Goal: Task Accomplishment & Management: Manage account settings

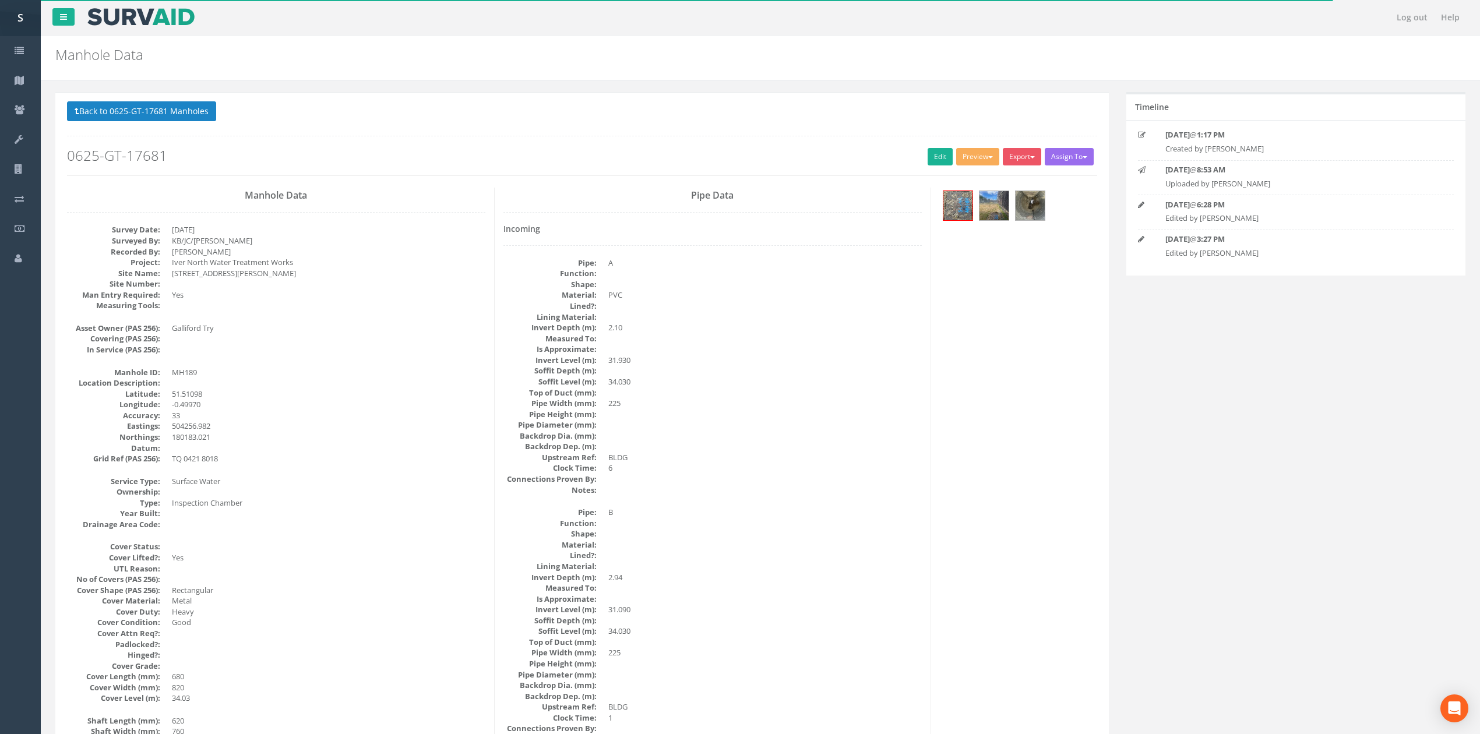
click at [149, 118] on button "Back to 0625-GT-17681 Manholes" at bounding box center [141, 111] width 149 height 20
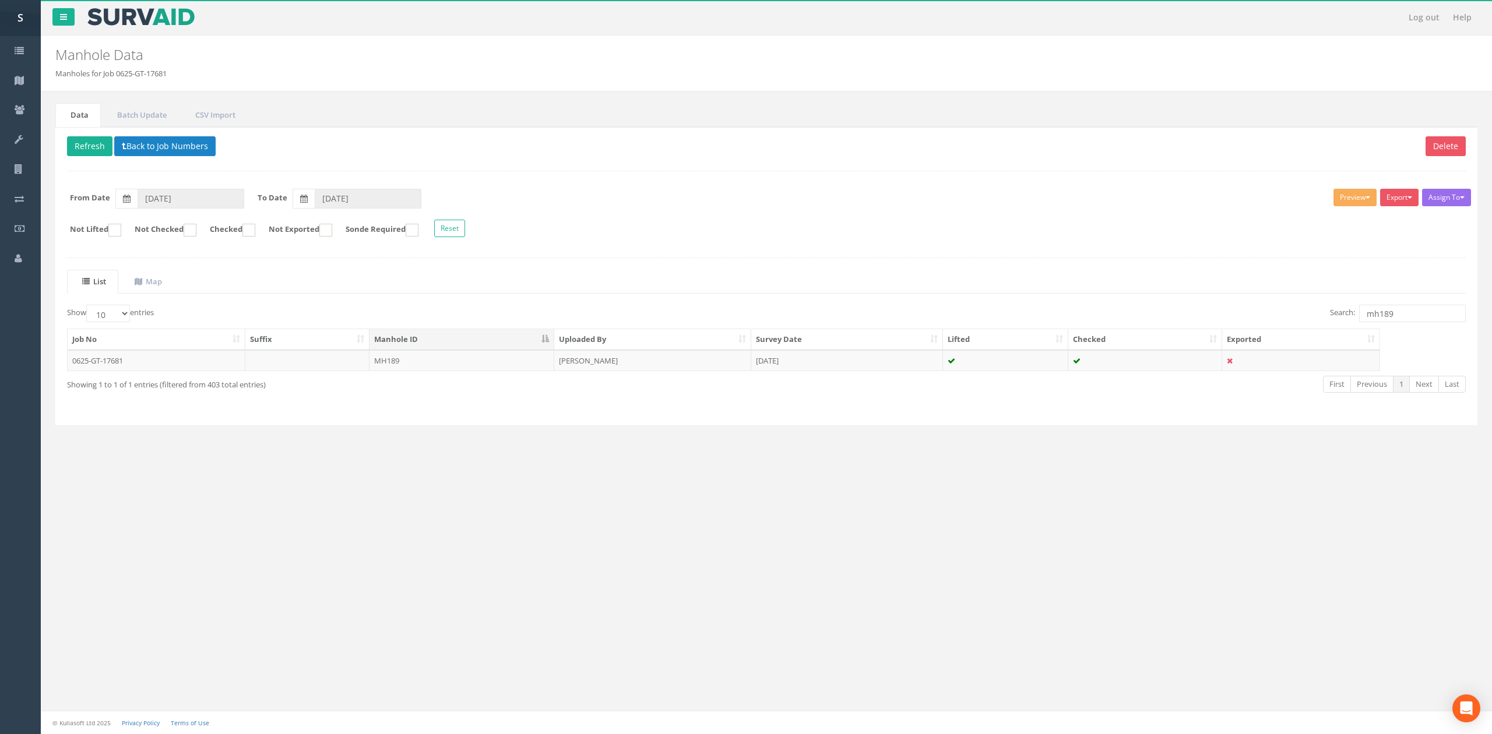
click at [560, 262] on div "Delete Refresh Back to Job Numbers Assign To No Companies Added Export SVS IC S…" at bounding box center [766, 276] width 1422 height 299
drag, startPoint x: 1405, startPoint y: 315, endPoint x: 1375, endPoint y: 313, distance: 30.4
click at [1375, 313] on input "mh189" at bounding box center [1412, 313] width 107 height 17
type input "mh005"
click at [399, 368] on td "MH005" at bounding box center [461, 360] width 185 height 21
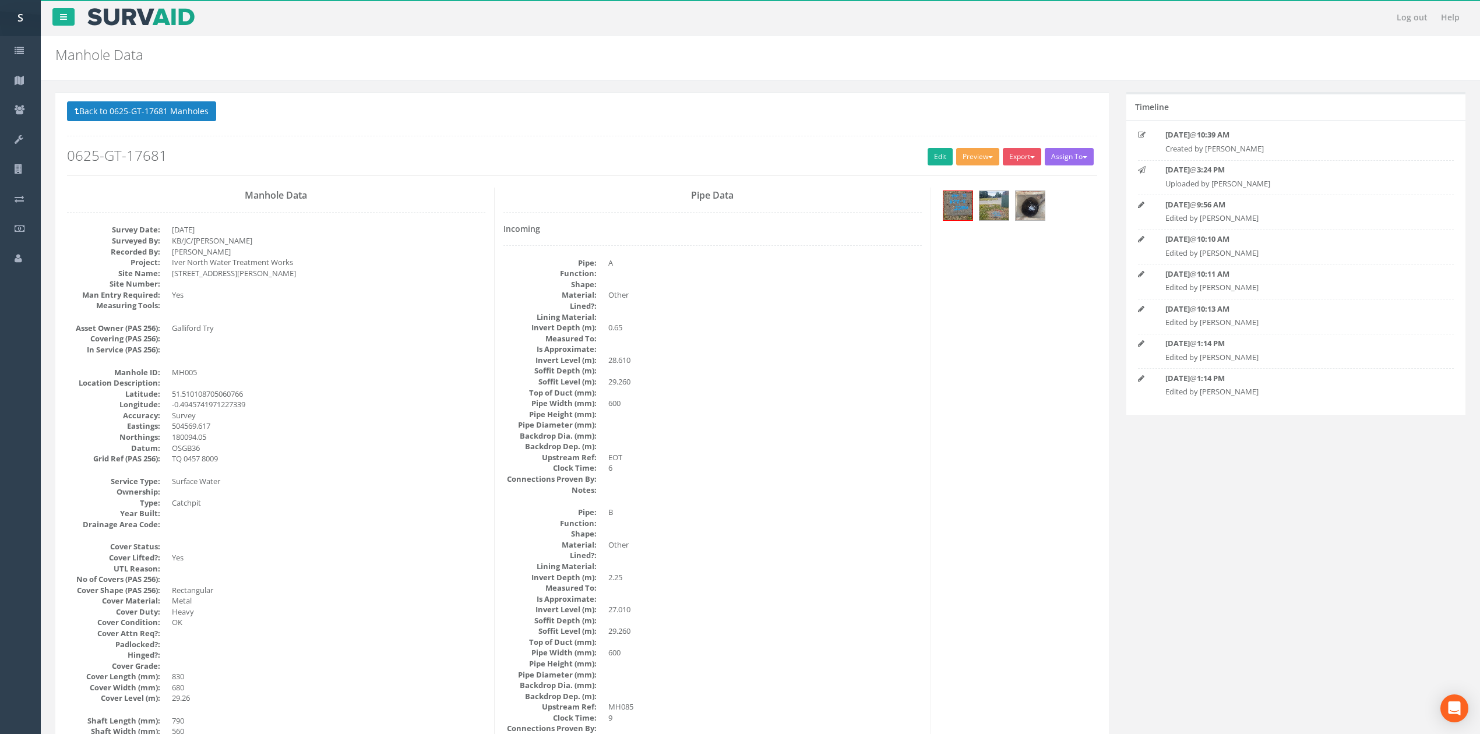
click at [958, 157] on button "Preview" at bounding box center [977, 156] width 43 height 17
click at [959, 199] on link "SVS MH" at bounding box center [956, 201] width 89 height 18
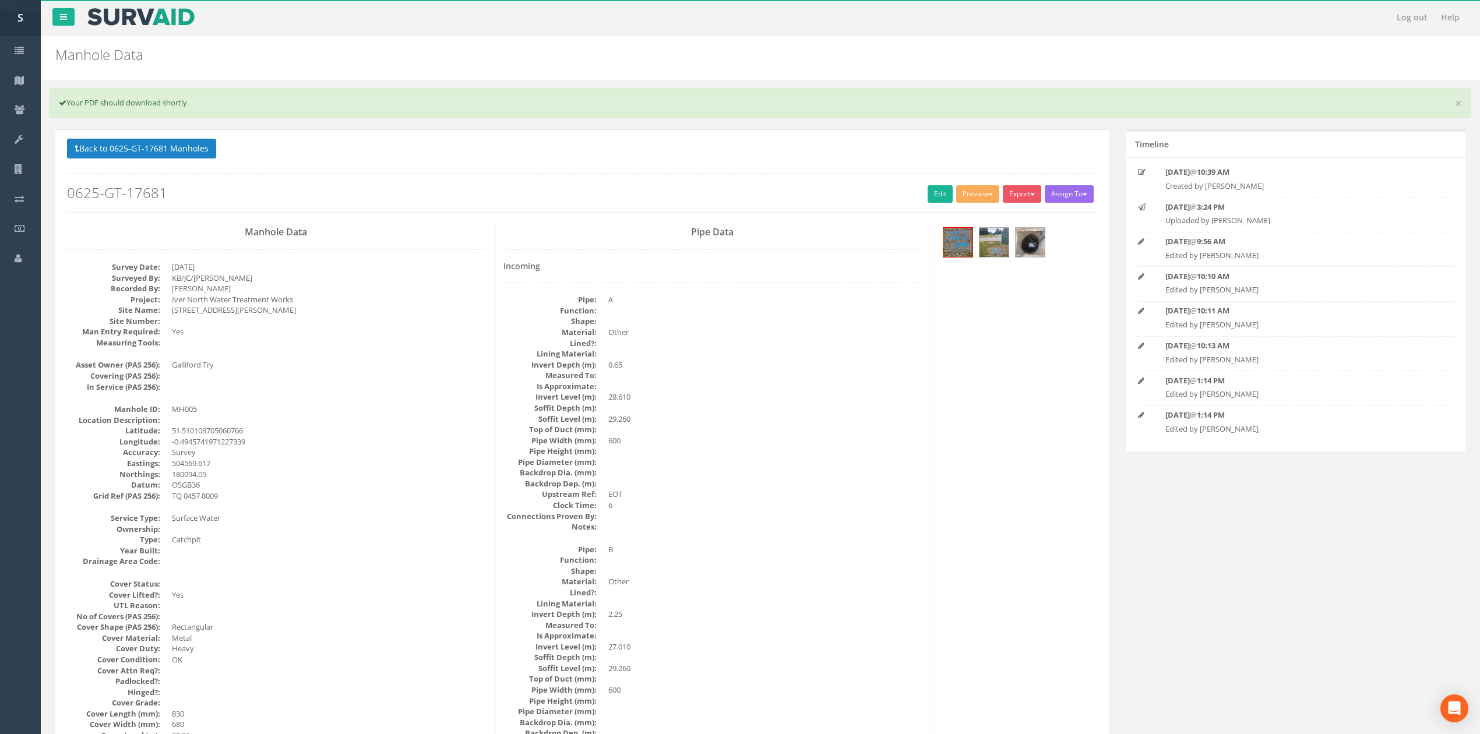
click at [805, 445] on dd "600" at bounding box center [764, 440] width 313 height 11
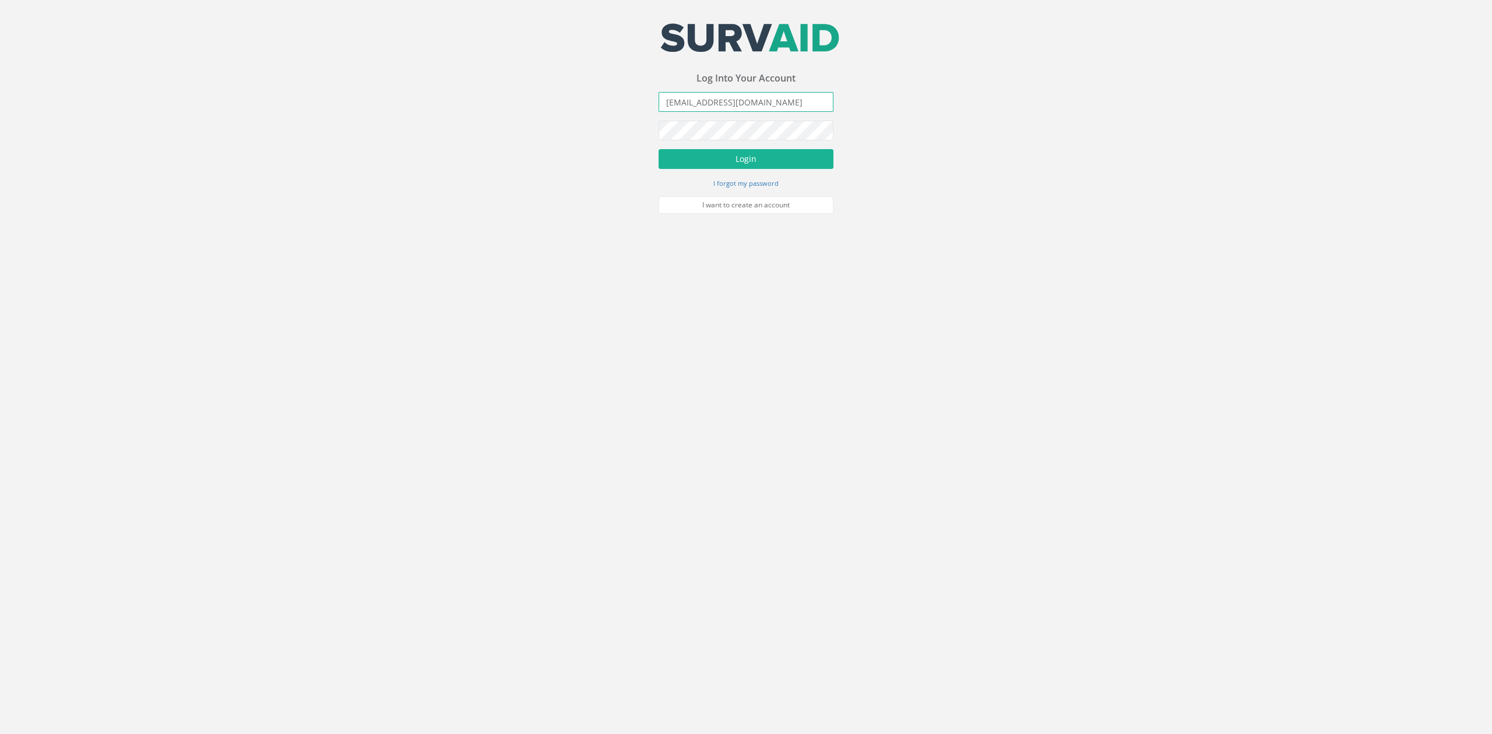
drag, startPoint x: 681, startPoint y: 101, endPoint x: 653, endPoint y: 101, distance: 28.6
click at [653, 101] on div "Your email address was sucessfully verified - please login below to continue Yo…" at bounding box center [746, 107] width 1492 height 214
type input "[PERSON_NAME][EMAIL_ADDRESS][PERSON_NAME][DOMAIN_NAME]"
click at [658, 149] on button "Login" at bounding box center [745, 159] width 175 height 20
click at [658, 191] on button "Login" at bounding box center [745, 201] width 175 height 20
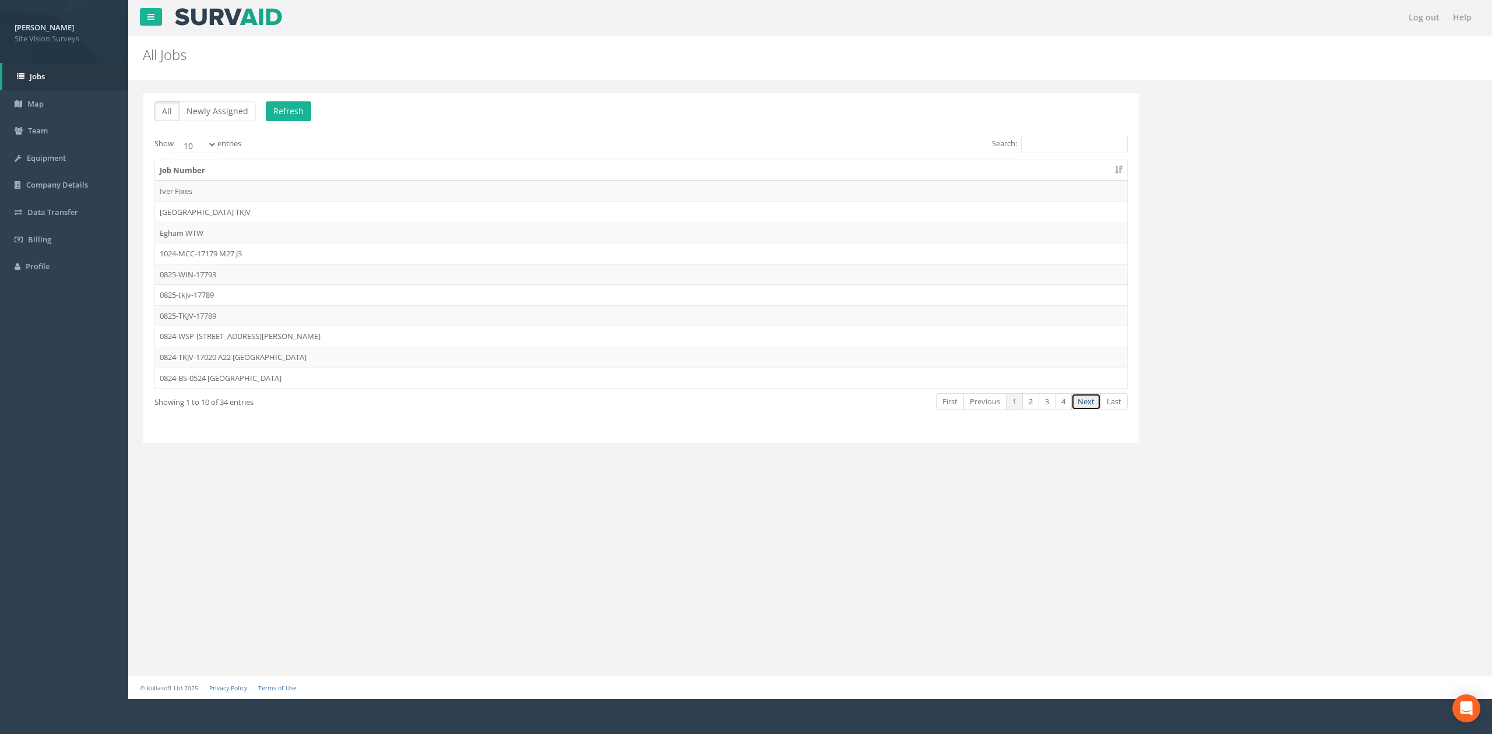
click at [1090, 408] on link "Next" at bounding box center [1086, 401] width 30 height 17
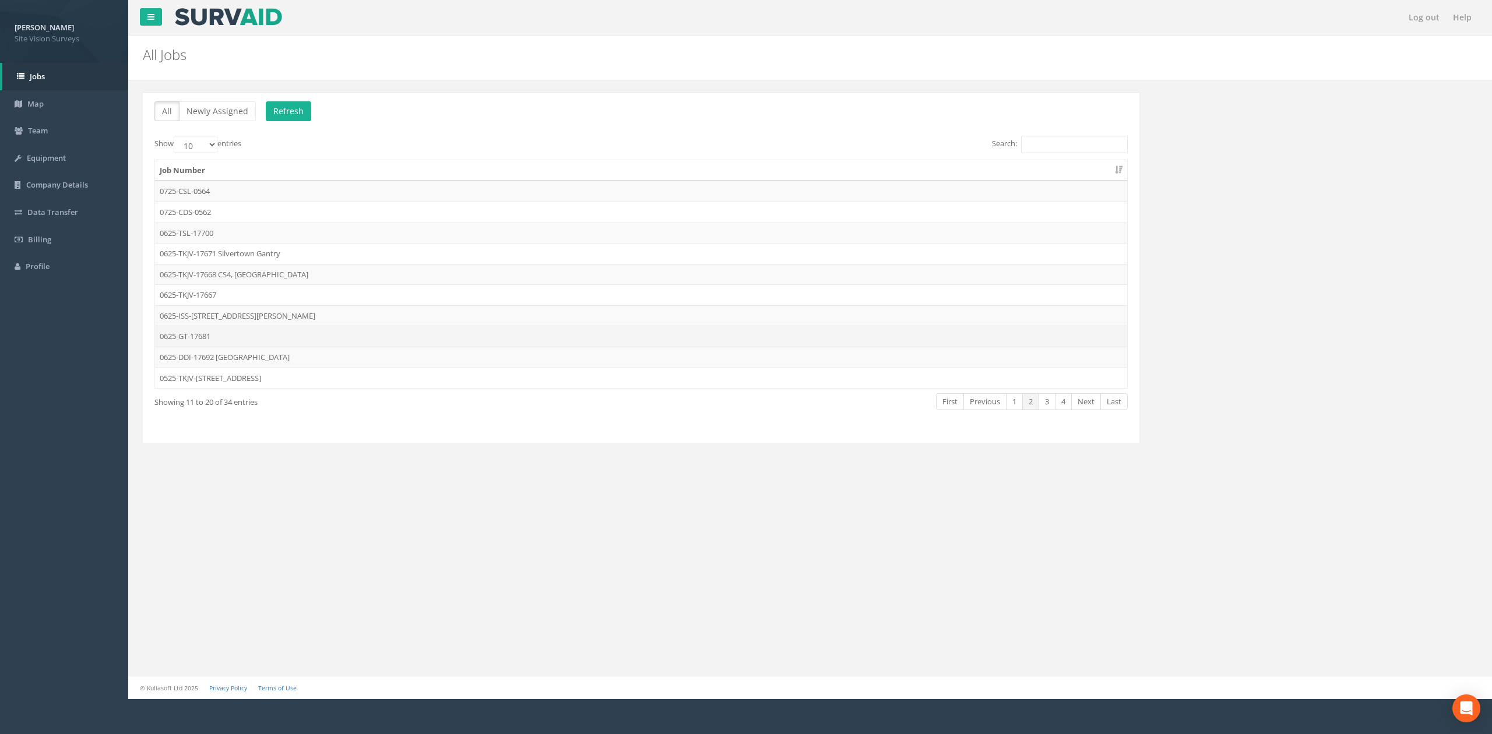
click at [226, 337] on td "0625-GT-17681" at bounding box center [641, 336] width 972 height 21
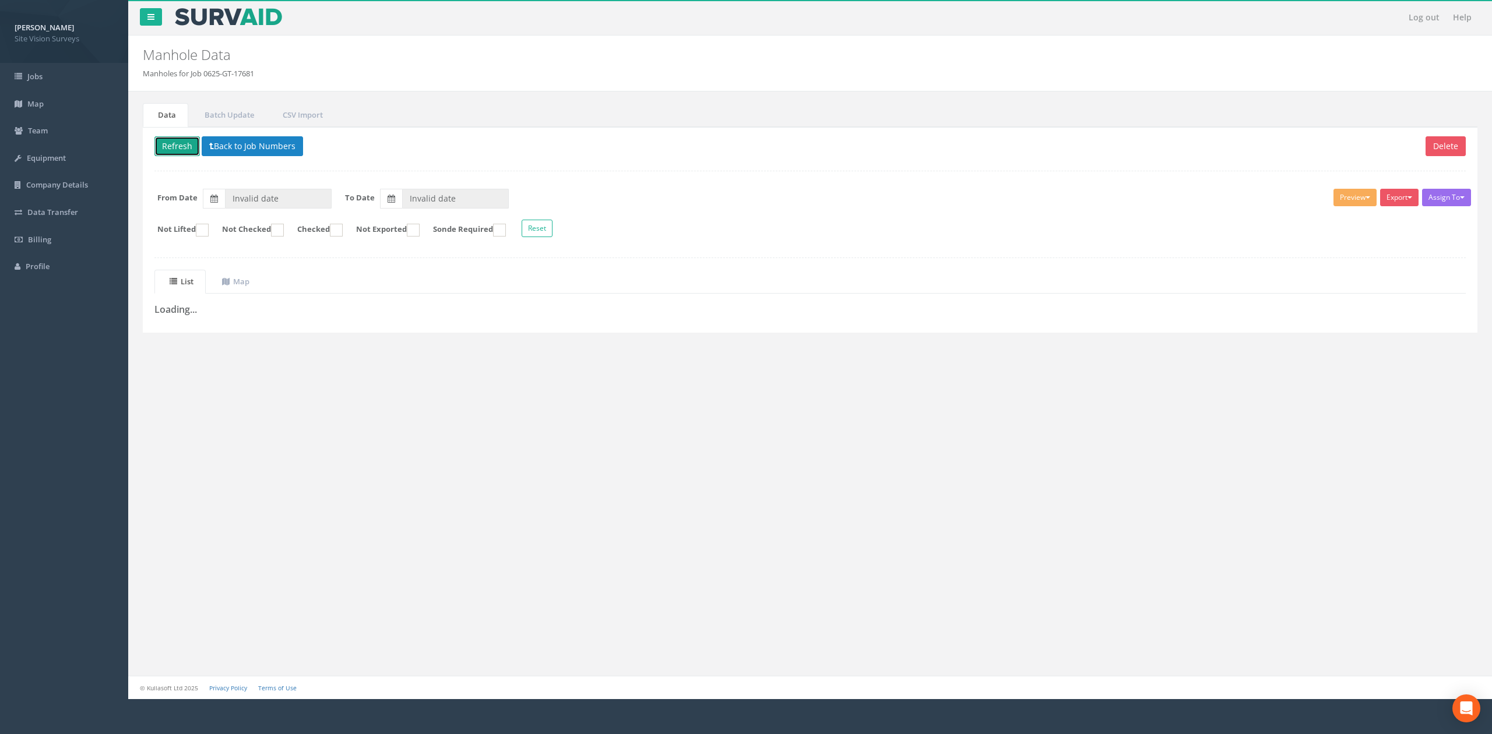
click at [163, 150] on button "Refresh" at bounding box center [176, 146] width 45 height 20
click at [234, 145] on button "Back to Job Numbers" at bounding box center [260, 146] width 101 height 20
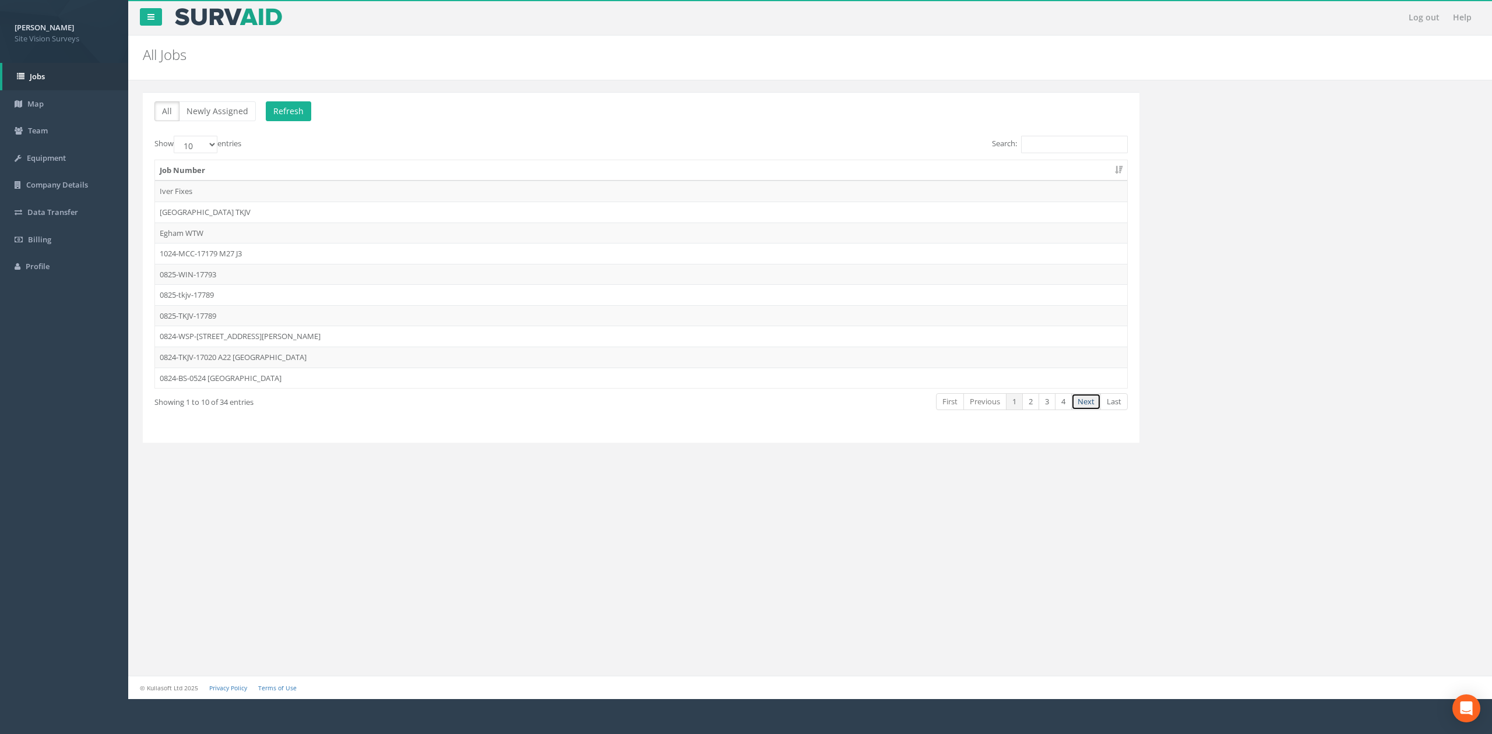
click at [1080, 404] on link "Next" at bounding box center [1086, 401] width 30 height 17
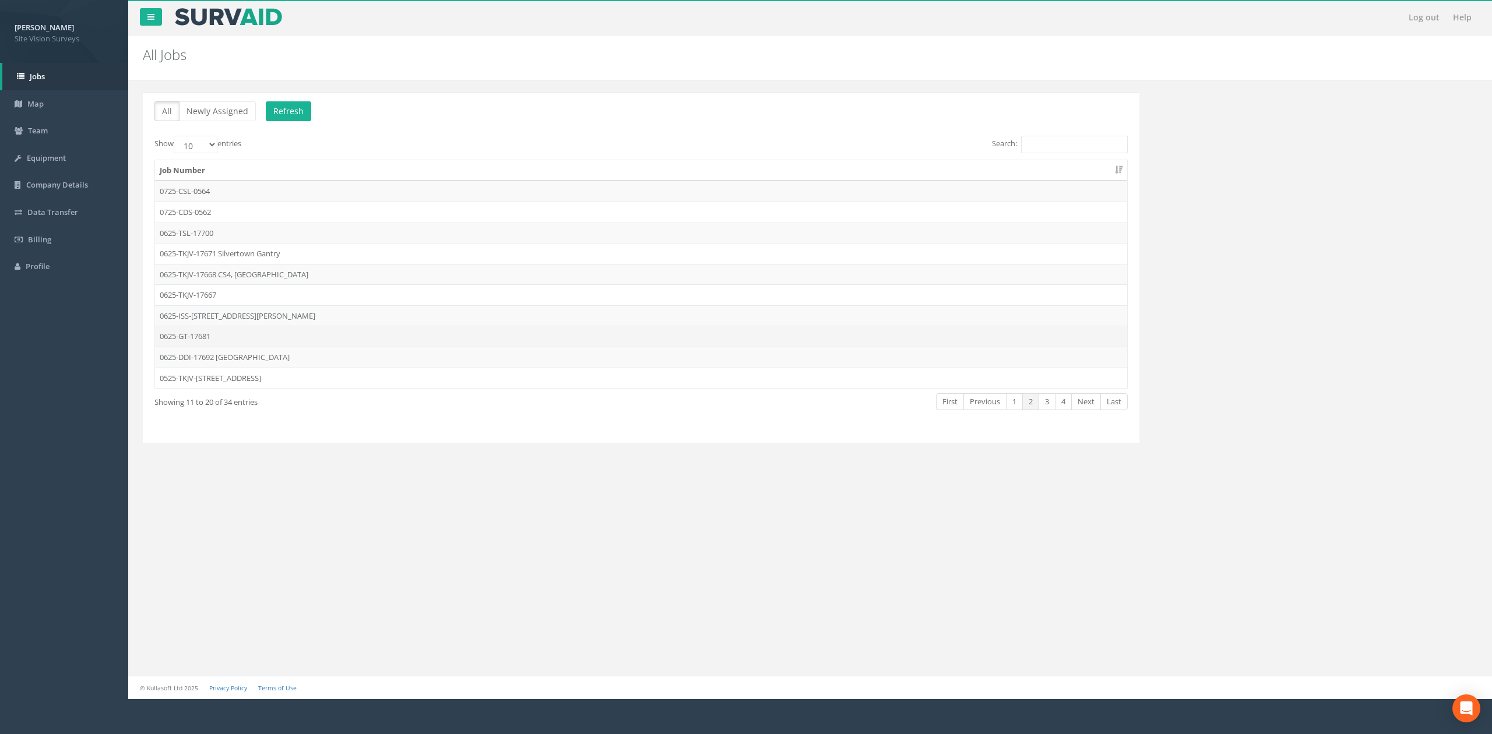
click at [213, 341] on td "0625-GT-17681" at bounding box center [641, 336] width 972 height 21
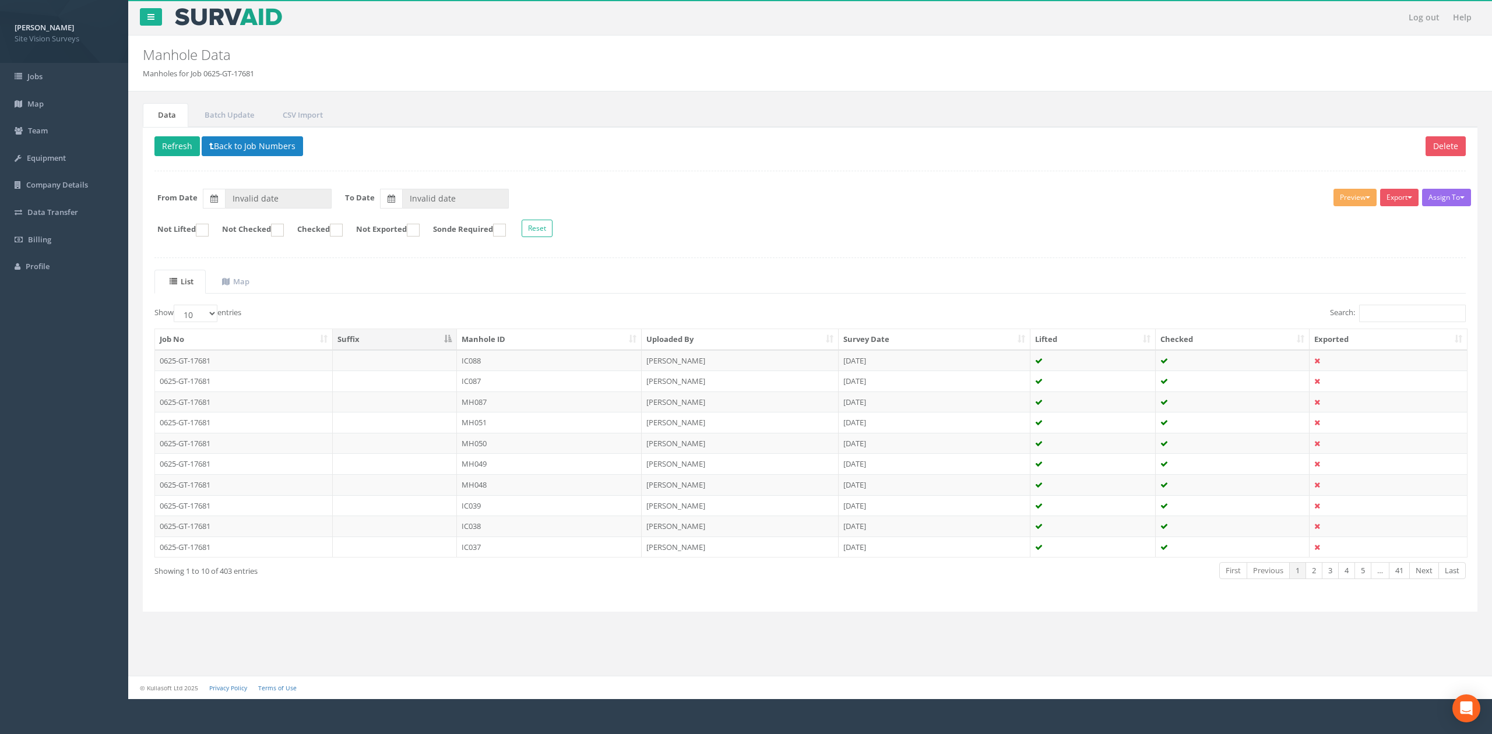
type input "[DATE]"
click at [553, 345] on th "Manhole ID" at bounding box center [549, 339] width 185 height 21
click at [1354, 577] on link "5" at bounding box center [1362, 570] width 17 height 17
click at [1364, 573] on link "6" at bounding box center [1362, 570] width 17 height 17
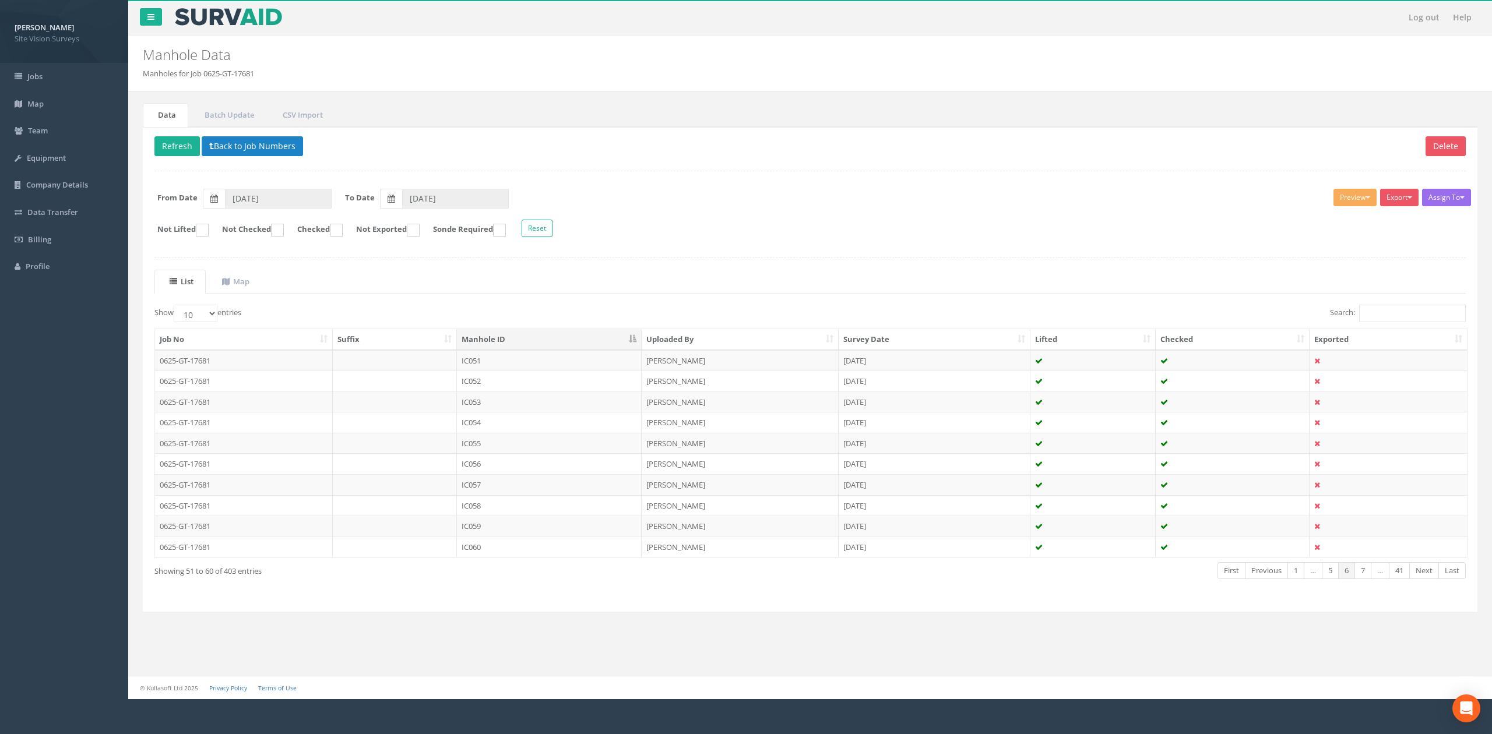
click at [1364, 573] on link "7" at bounding box center [1362, 570] width 17 height 17
click at [1364, 573] on link "8" at bounding box center [1362, 570] width 17 height 17
click at [1364, 573] on link "9" at bounding box center [1362, 570] width 17 height 17
click at [1364, 573] on link "10" at bounding box center [1360, 570] width 21 height 17
click at [1364, 573] on link "11" at bounding box center [1360, 570] width 21 height 17
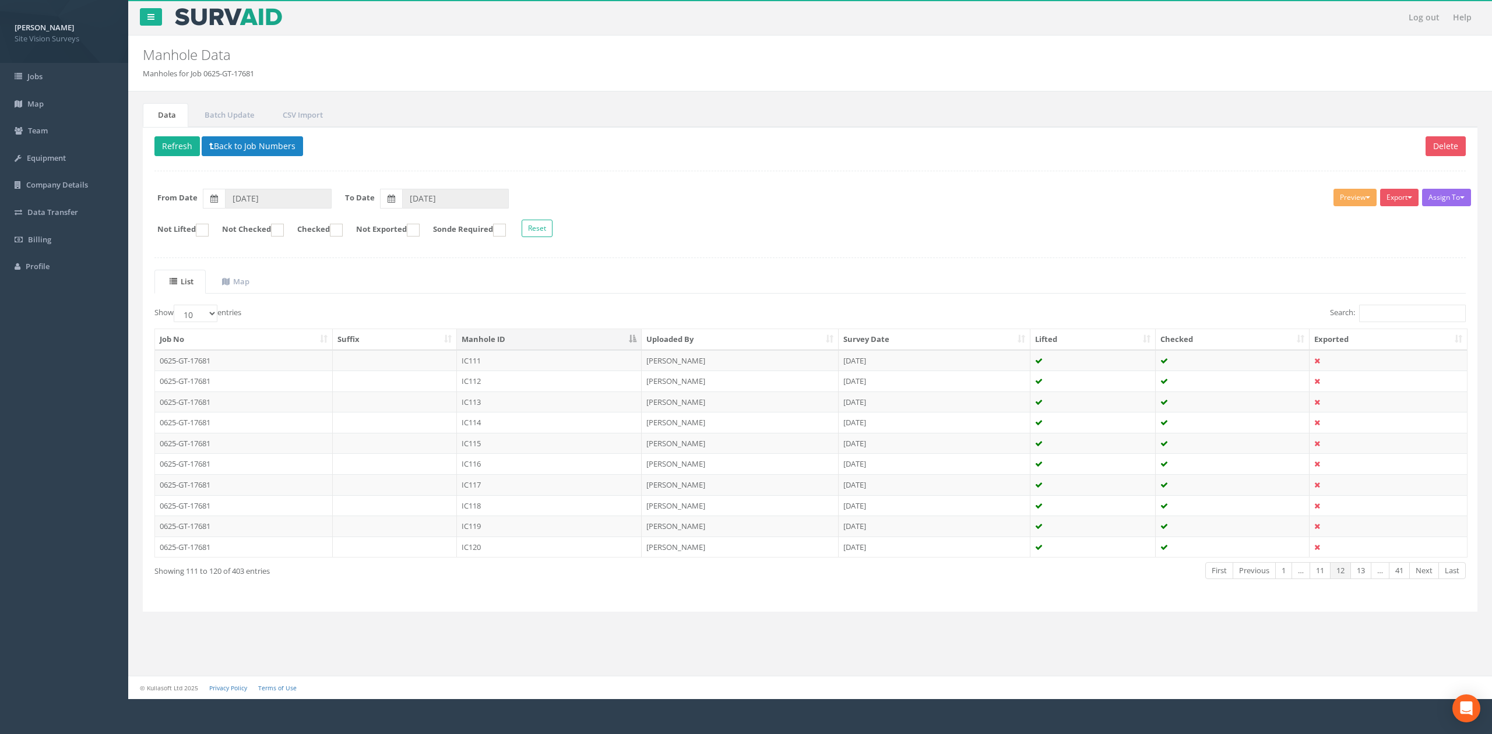
click at [1364, 573] on link "13" at bounding box center [1360, 570] width 21 height 17
click at [1364, 573] on link "14" at bounding box center [1360, 570] width 21 height 17
click at [1364, 573] on link "15" at bounding box center [1360, 570] width 21 height 17
click at [1364, 573] on link "17" at bounding box center [1360, 570] width 21 height 17
click at [1364, 573] on link "18" at bounding box center [1360, 570] width 21 height 17
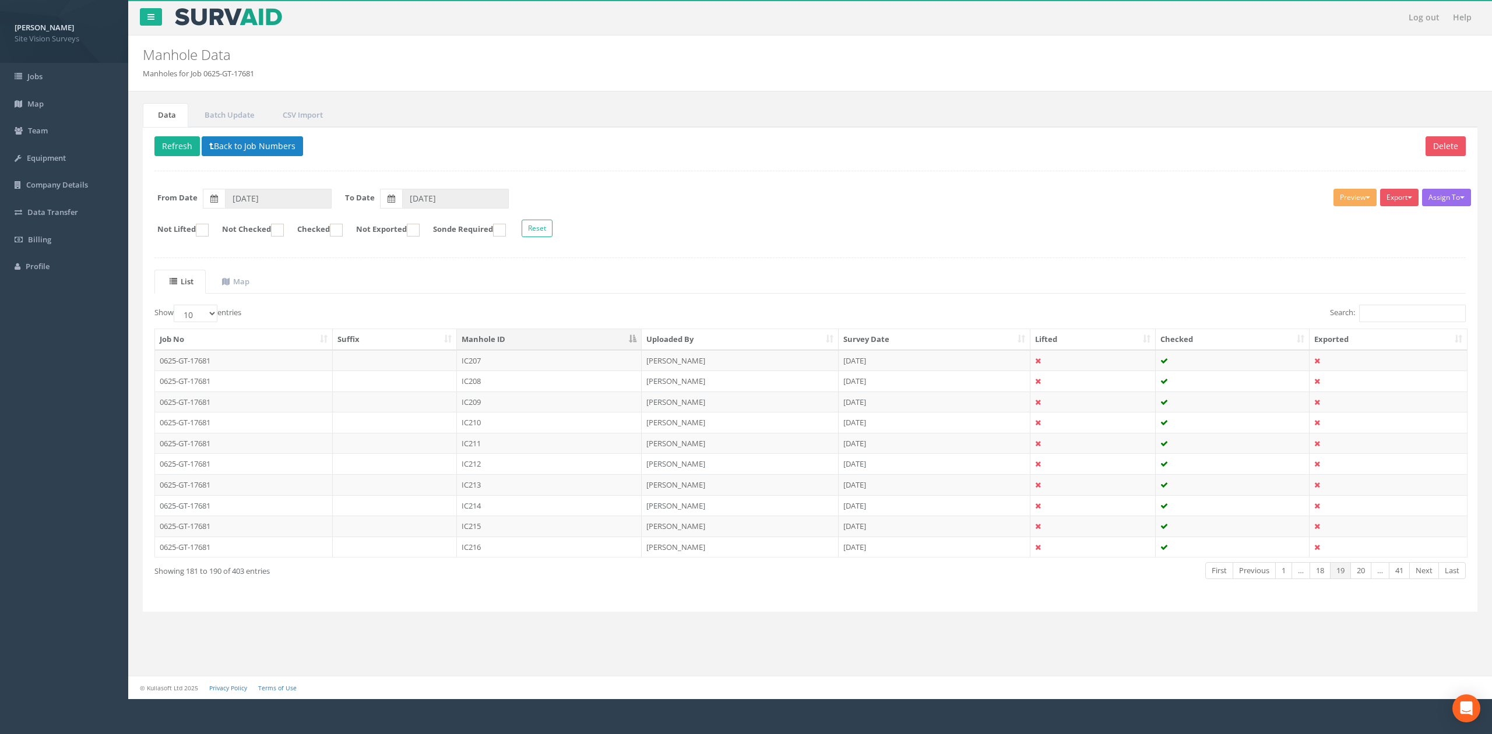
click at [1364, 573] on link "20" at bounding box center [1360, 570] width 21 height 17
click at [1364, 573] on link "21" at bounding box center [1360, 570] width 21 height 17
click at [1364, 573] on link "22" at bounding box center [1360, 570] width 21 height 17
click at [494, 469] on td "MH007" at bounding box center [549, 463] width 185 height 21
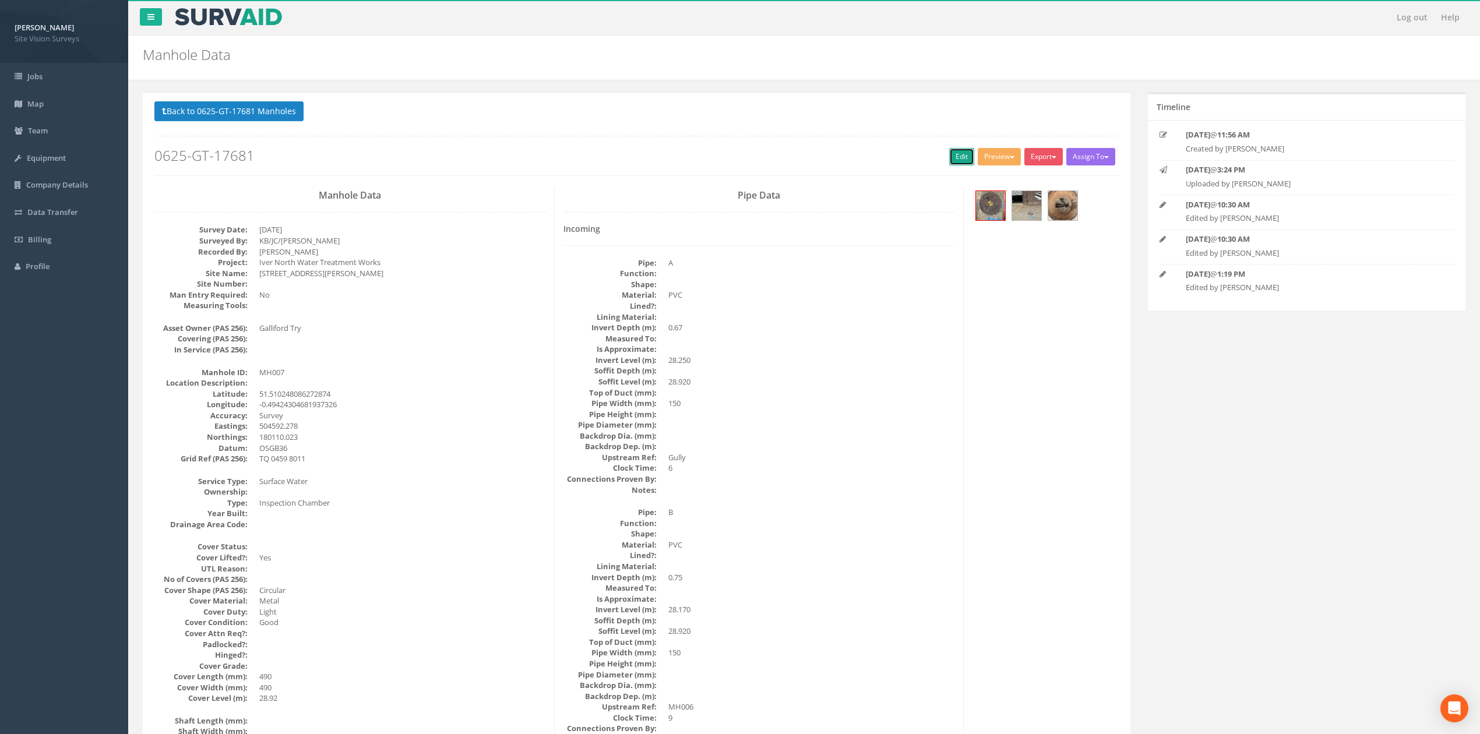
click at [949, 157] on link "Edit" at bounding box center [961, 156] width 25 height 17
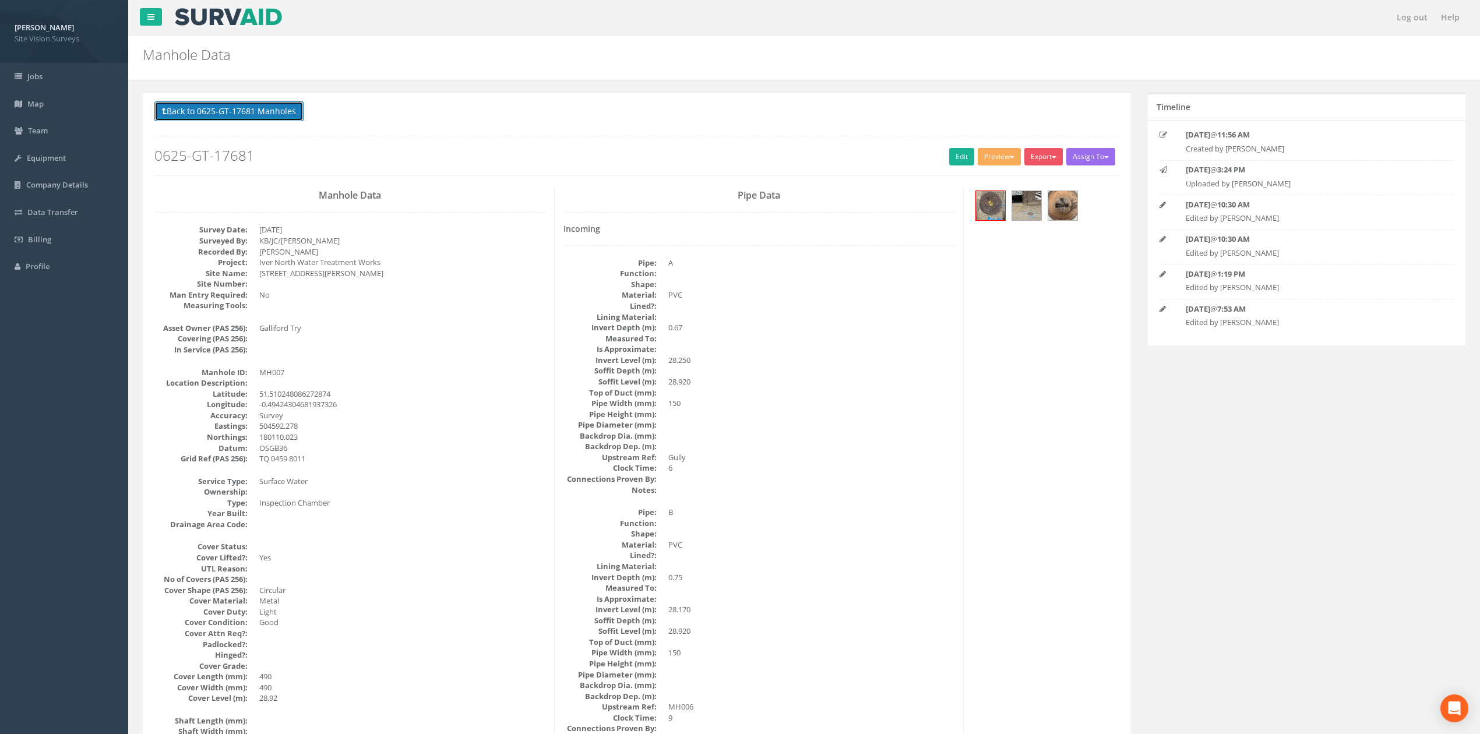
click at [266, 113] on button "Back to 0625-GT-17681 Manholes" at bounding box center [228, 111] width 149 height 20
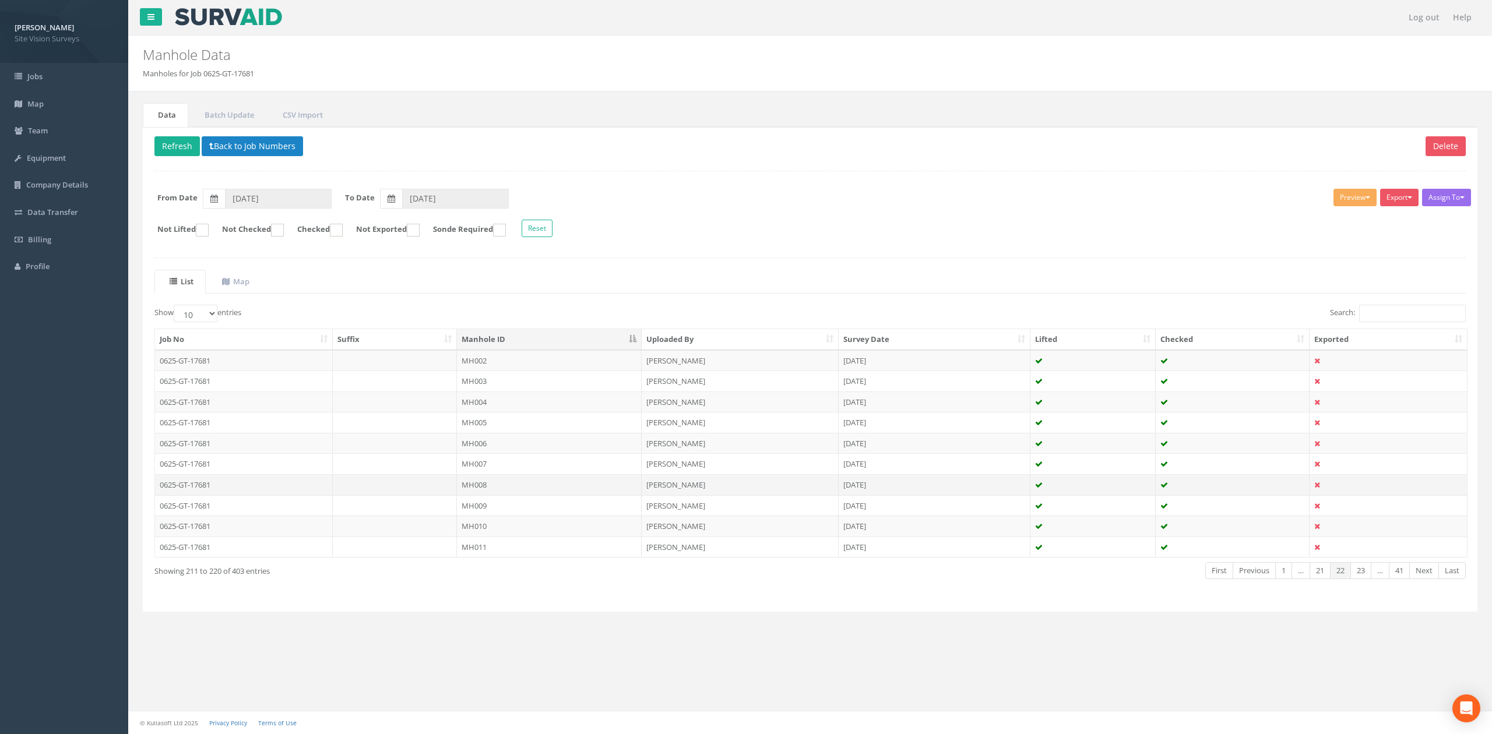
click at [469, 492] on td "MH008" at bounding box center [549, 484] width 185 height 21
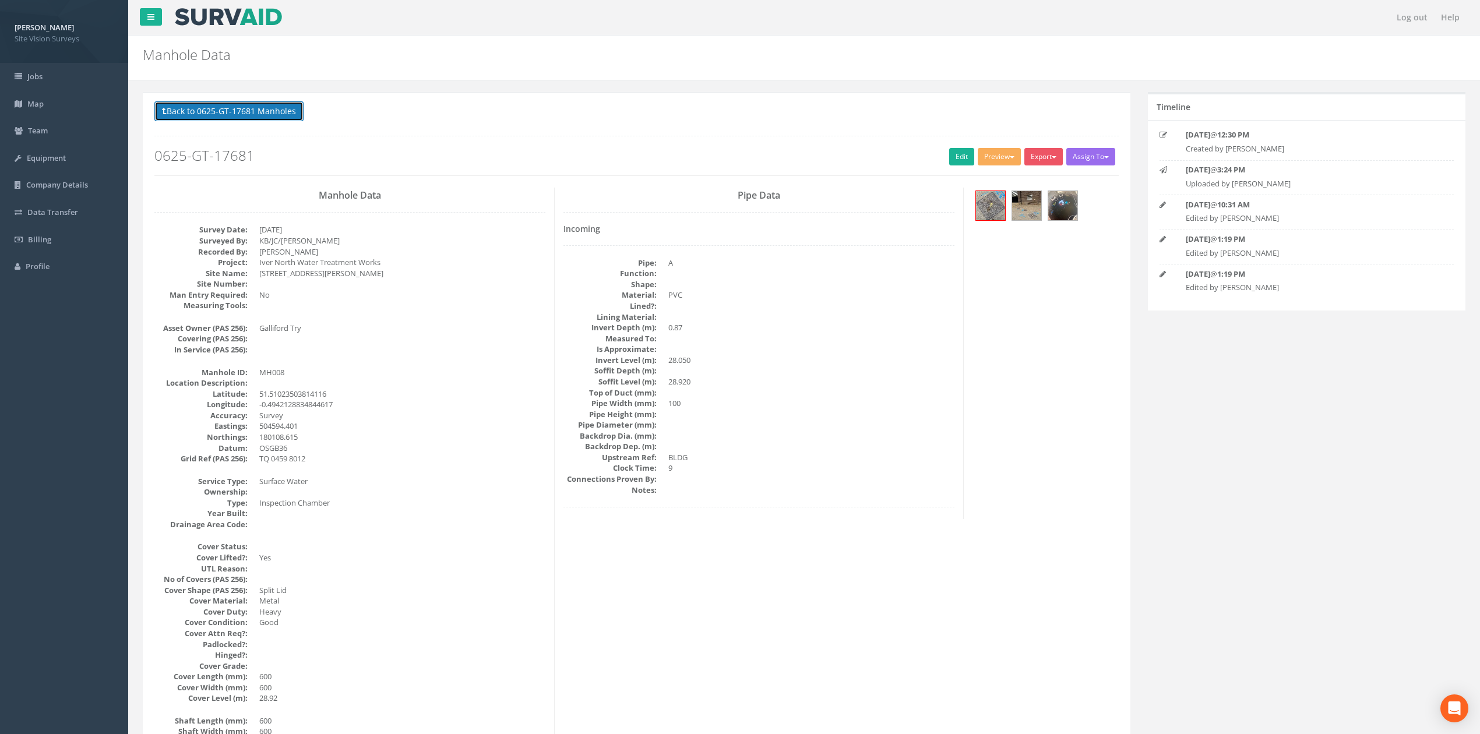
click at [273, 121] on button "Back to 0625-GT-17681 Manholes" at bounding box center [228, 111] width 149 height 20
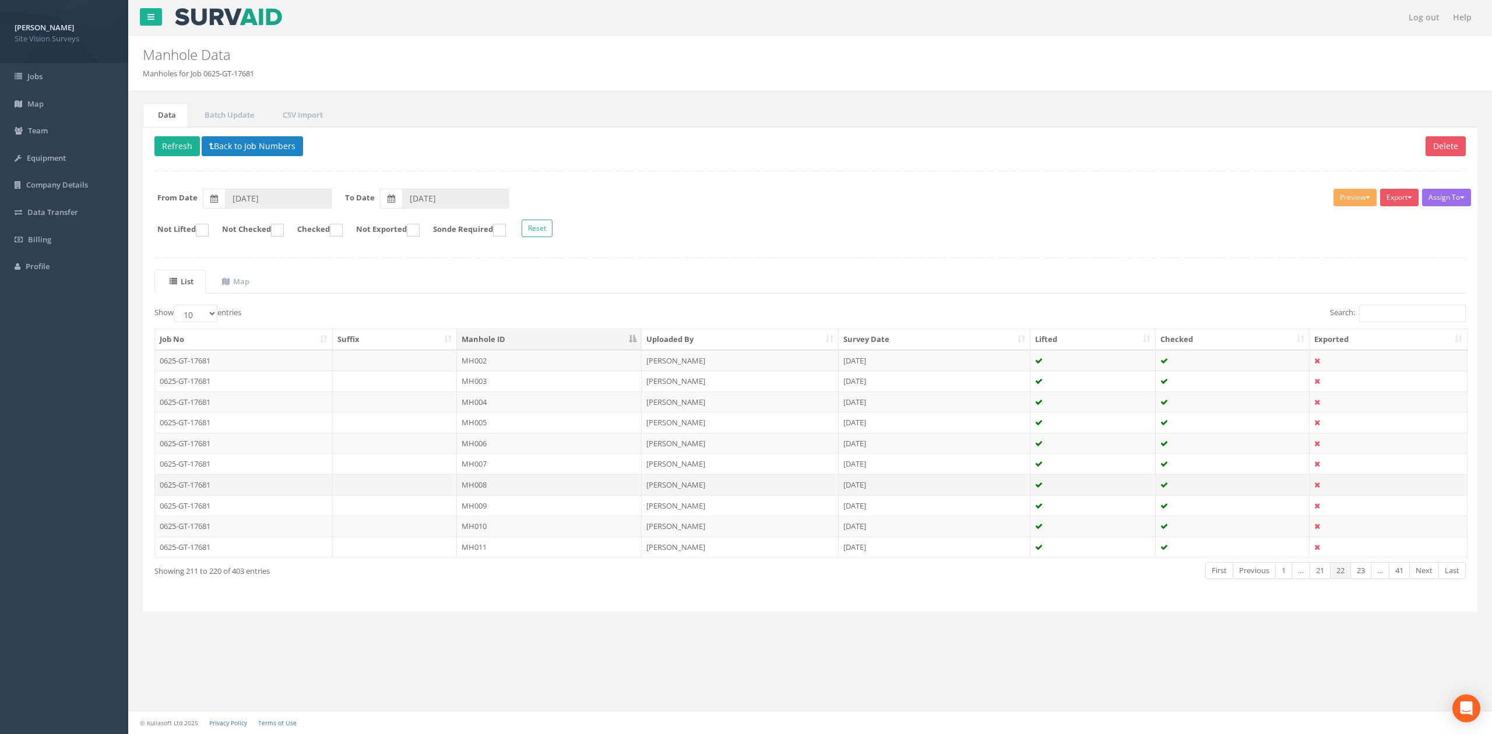
click at [413, 488] on td at bounding box center [395, 484] width 125 height 21
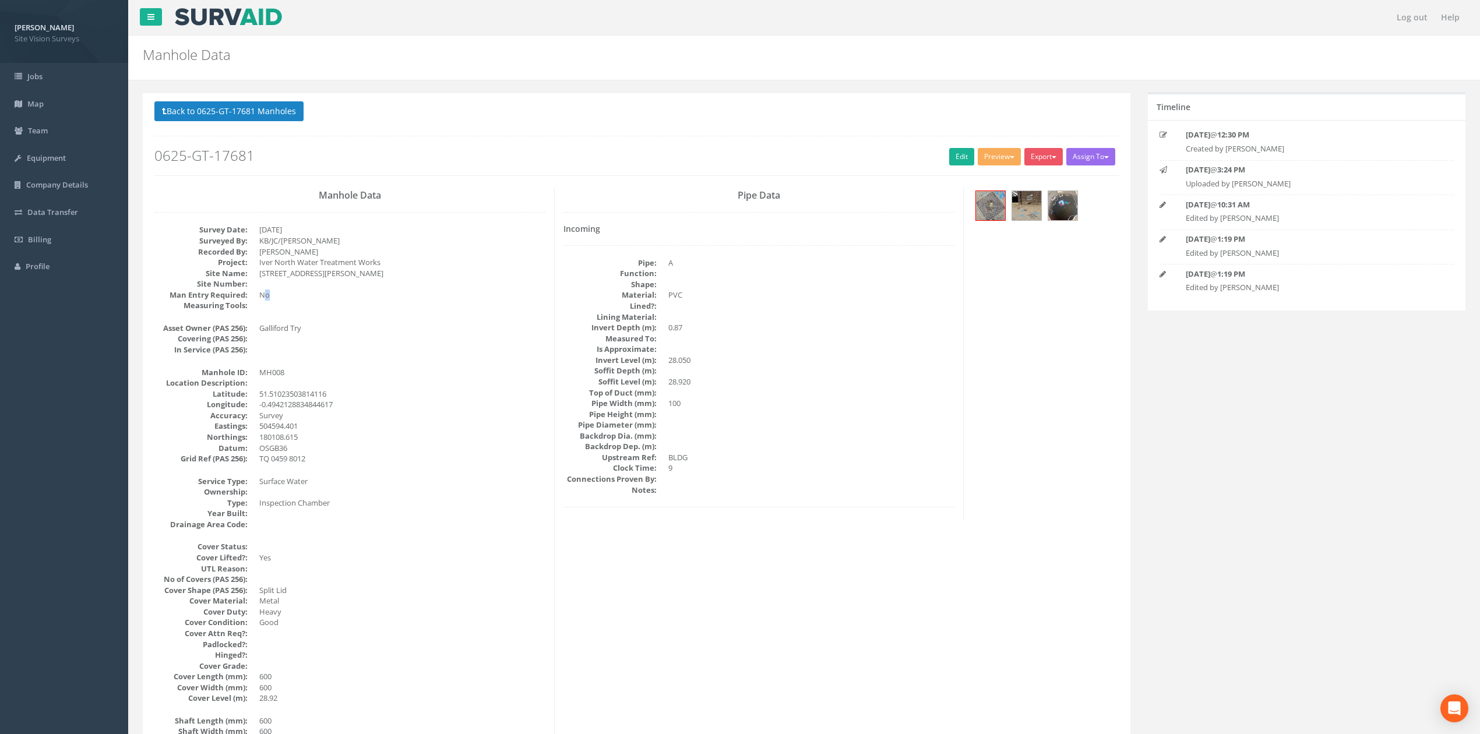
drag, startPoint x: 266, startPoint y: 297, endPoint x: 276, endPoint y: 299, distance: 10.2
click at [273, 298] on dd "No" at bounding box center [402, 295] width 286 height 11
click at [277, 299] on dd "No" at bounding box center [402, 295] width 286 height 11
click at [248, 115] on button "Back to 0625-GT-17681 Manholes" at bounding box center [228, 111] width 149 height 20
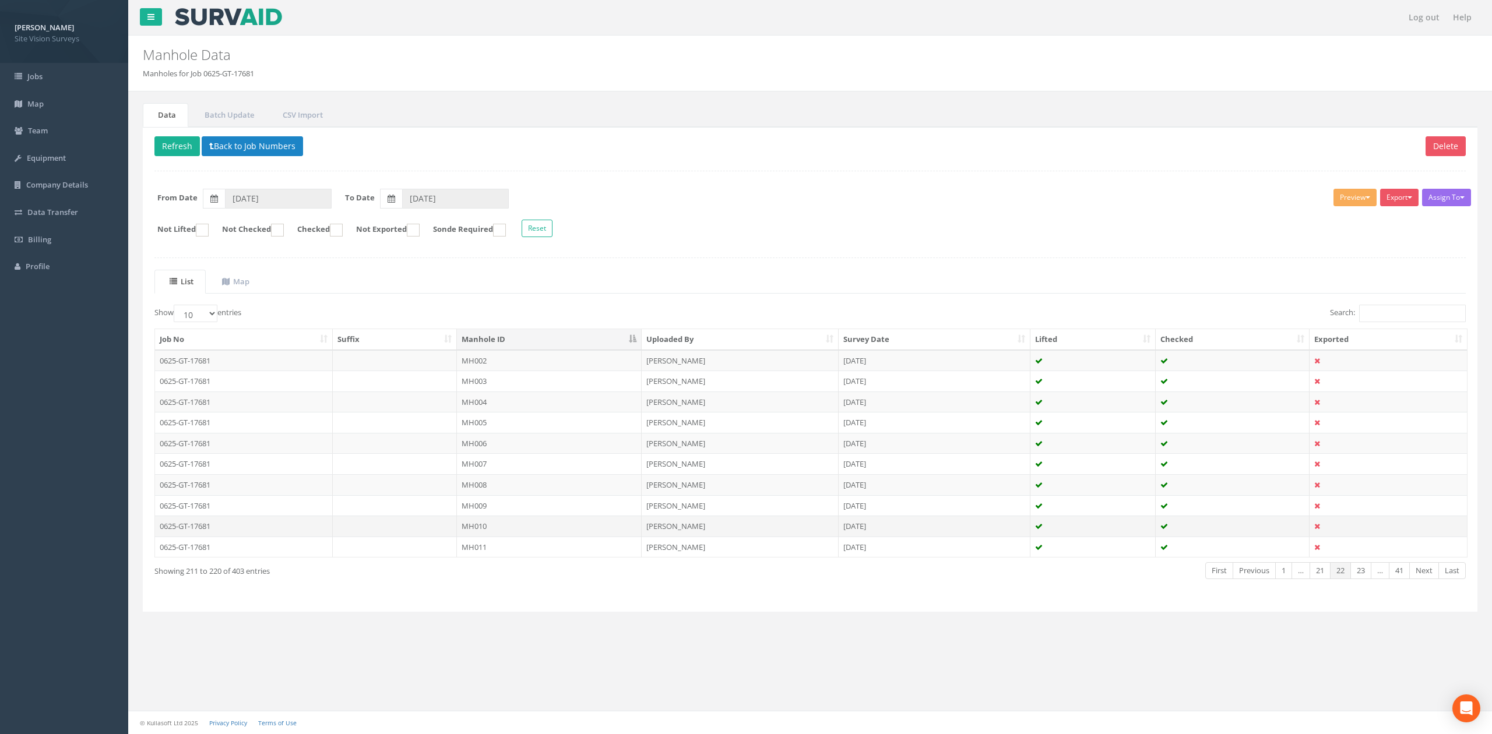
click at [432, 530] on td at bounding box center [395, 526] width 125 height 21
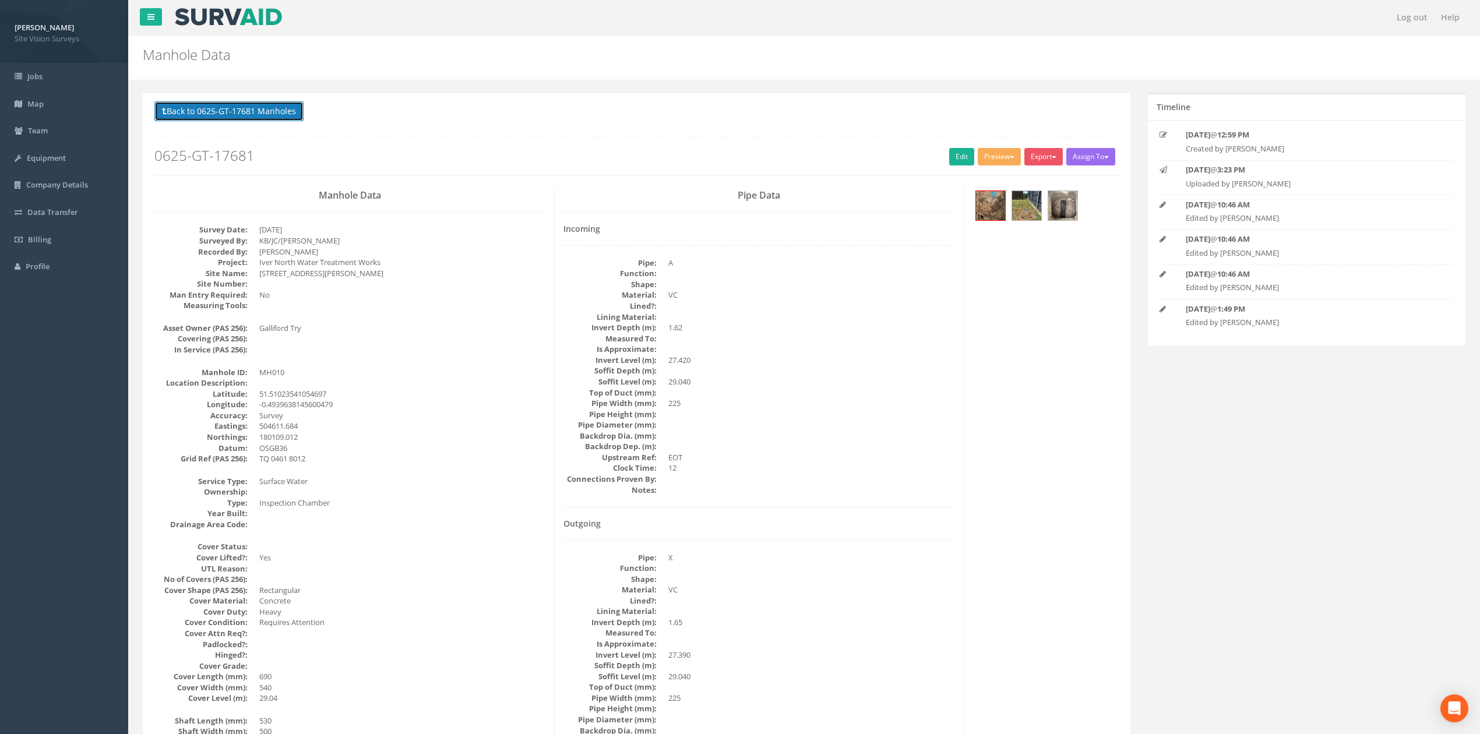
drag, startPoint x: 277, startPoint y: 110, endPoint x: 315, endPoint y: 196, distance: 94.0
click at [277, 110] on button "Back to 0625-GT-17681 Manholes" at bounding box center [228, 111] width 149 height 20
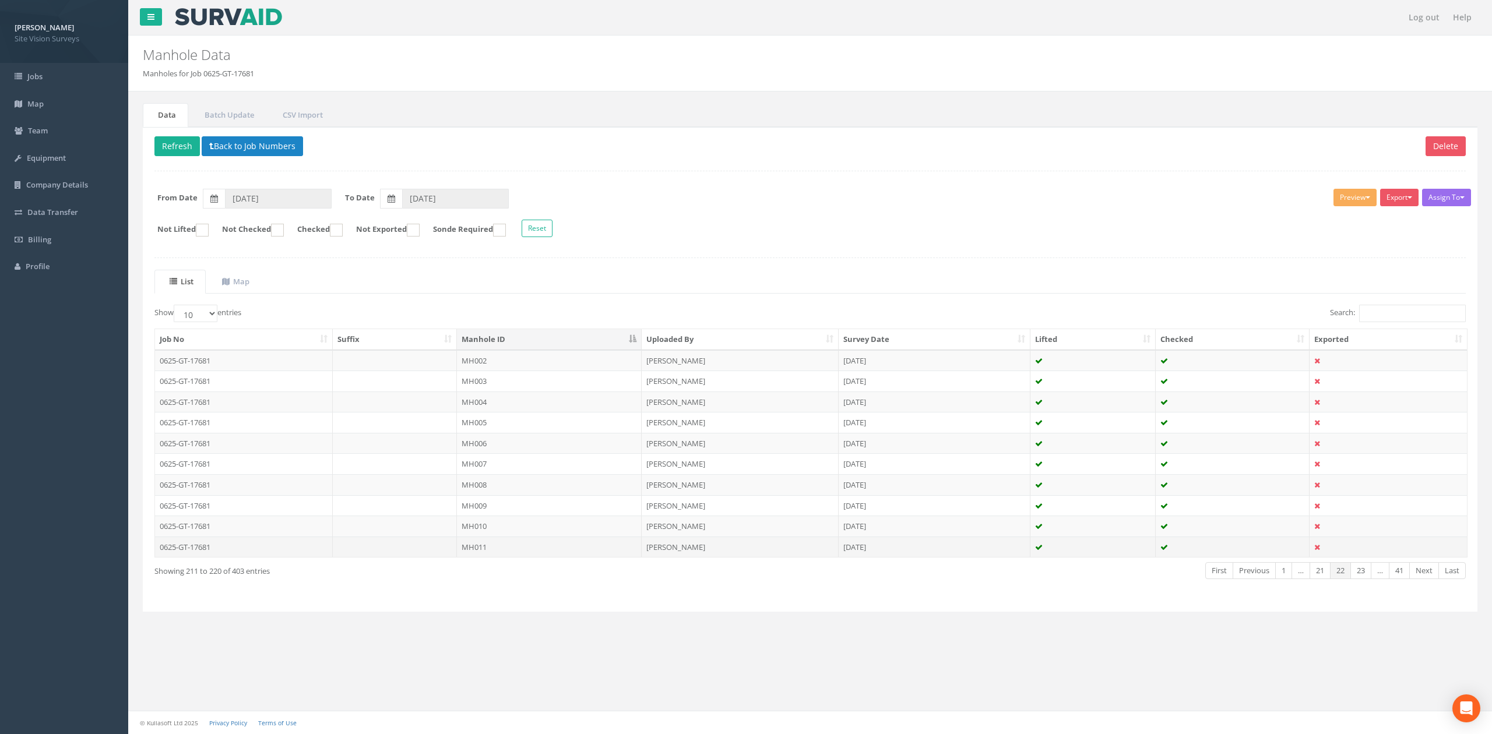
click at [583, 548] on td "MH011" at bounding box center [549, 547] width 185 height 21
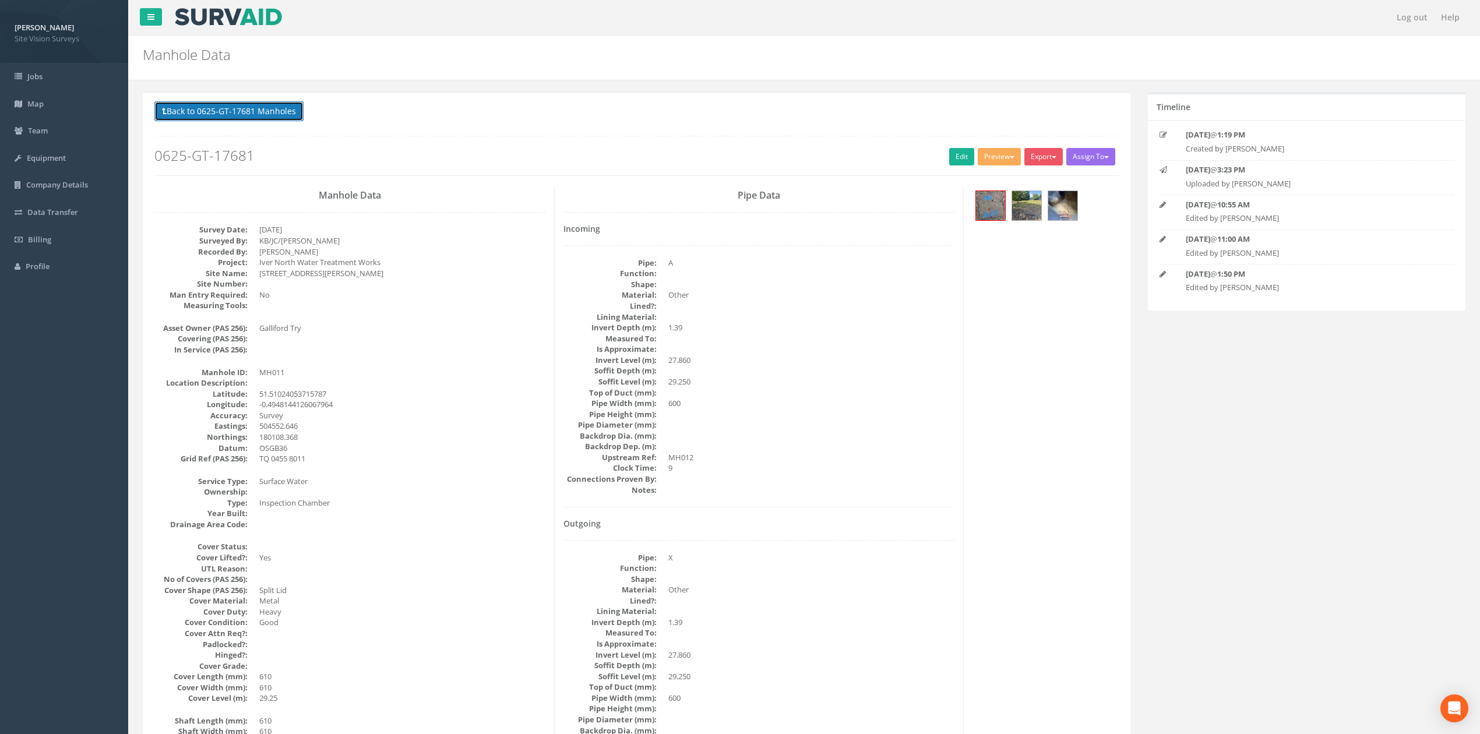
click at [269, 119] on button "Back to 0625-GT-17681 Manholes" at bounding box center [228, 111] width 149 height 20
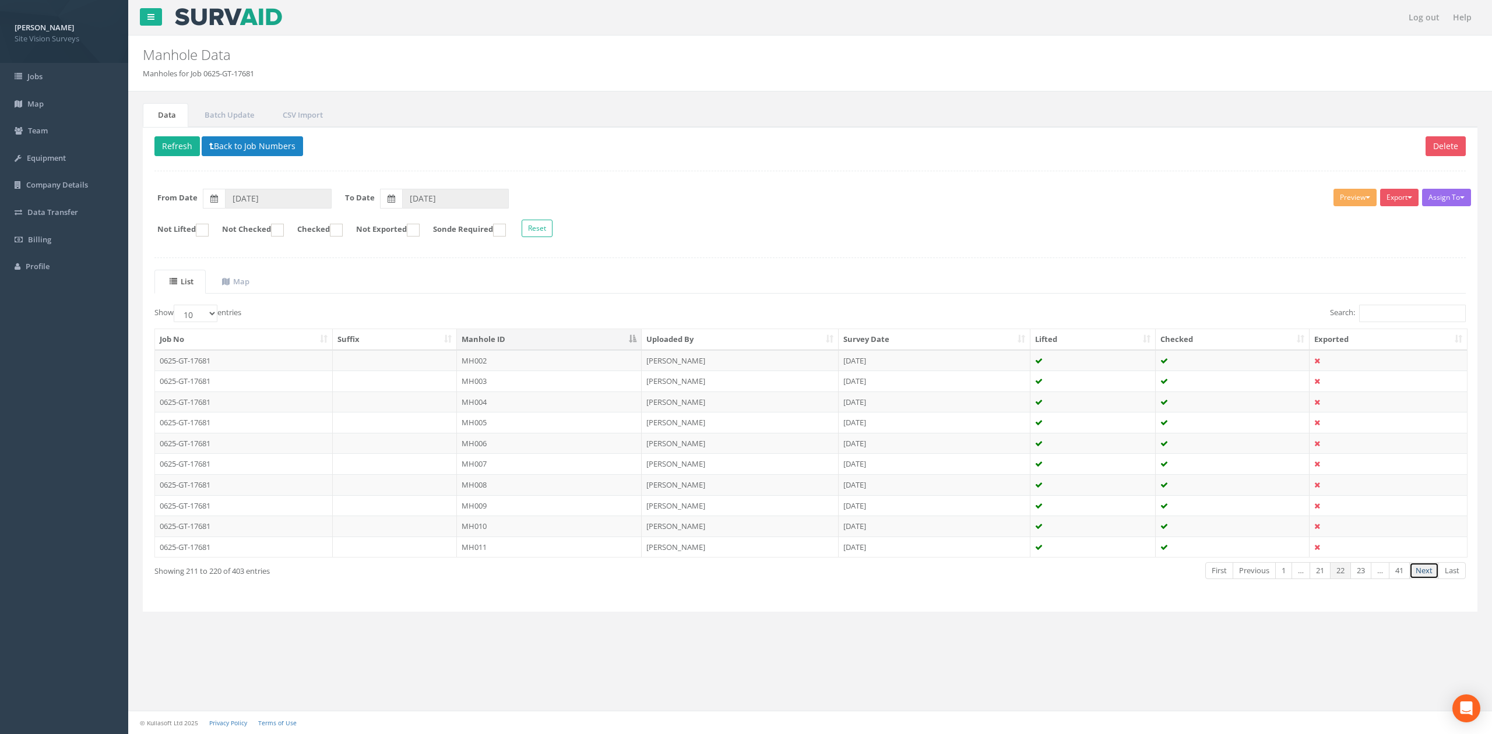
click at [1429, 576] on link "Next" at bounding box center [1424, 570] width 30 height 17
click at [496, 368] on td "MH012" at bounding box center [549, 360] width 185 height 21
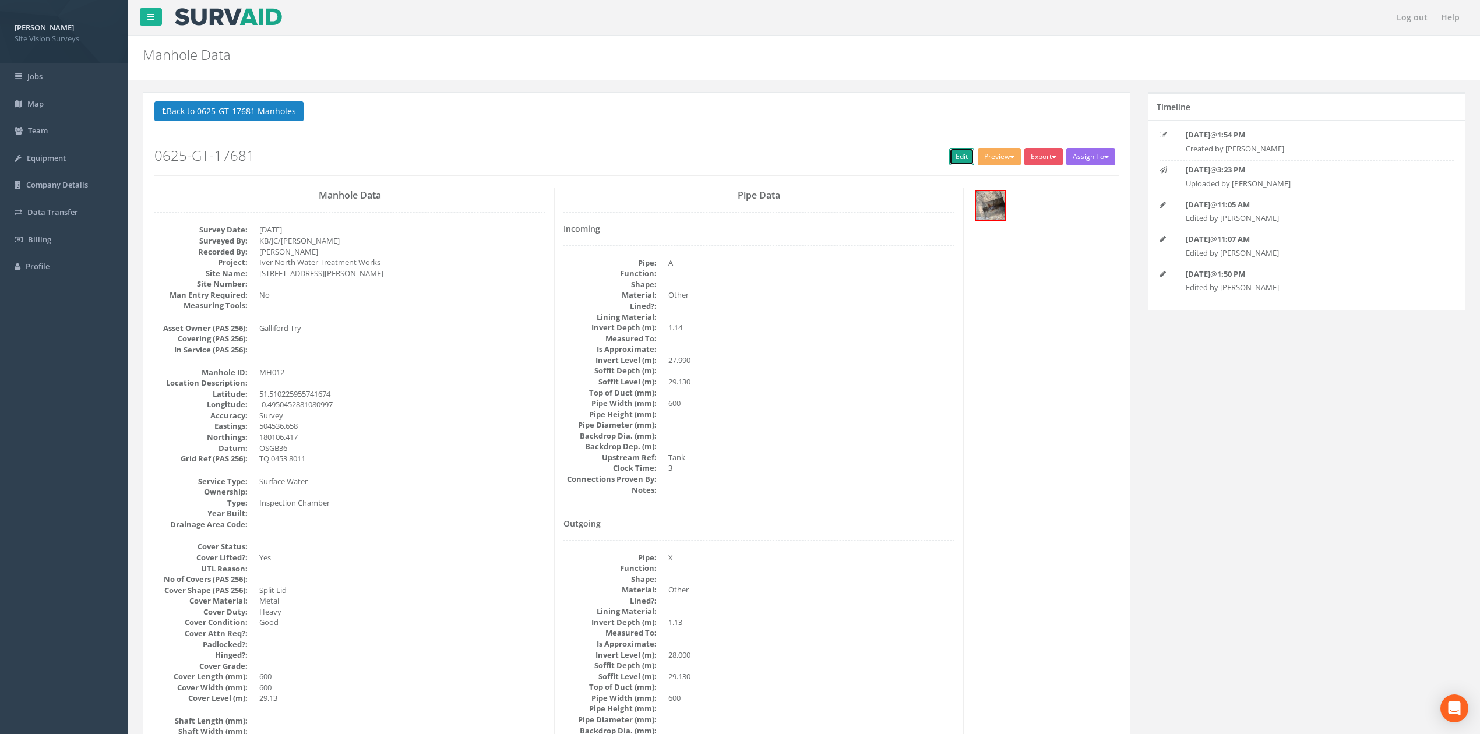
drag, startPoint x: 951, startPoint y: 152, endPoint x: 17, endPoint y: 364, distance: 957.7
click at [952, 152] on link "Edit" at bounding box center [961, 156] width 25 height 17
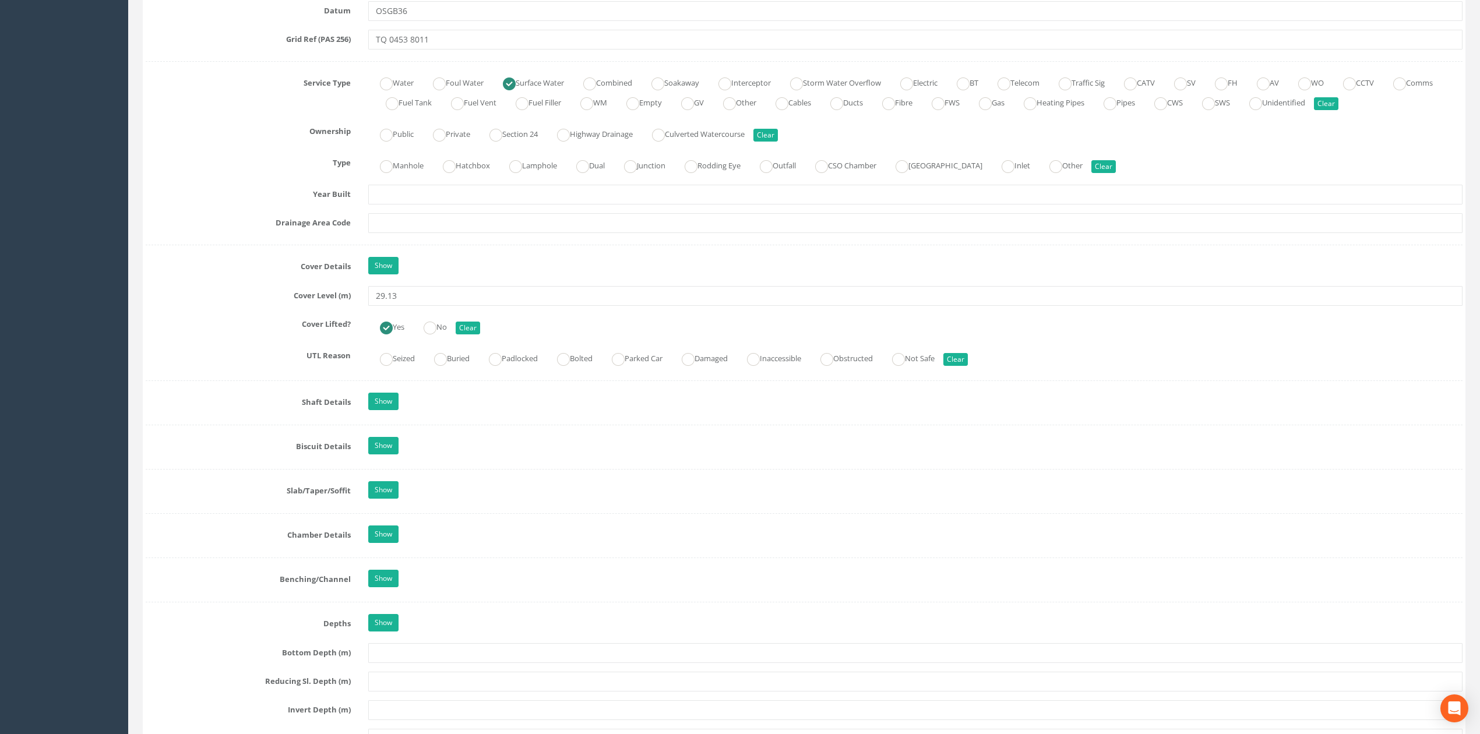
scroll to position [786, 0]
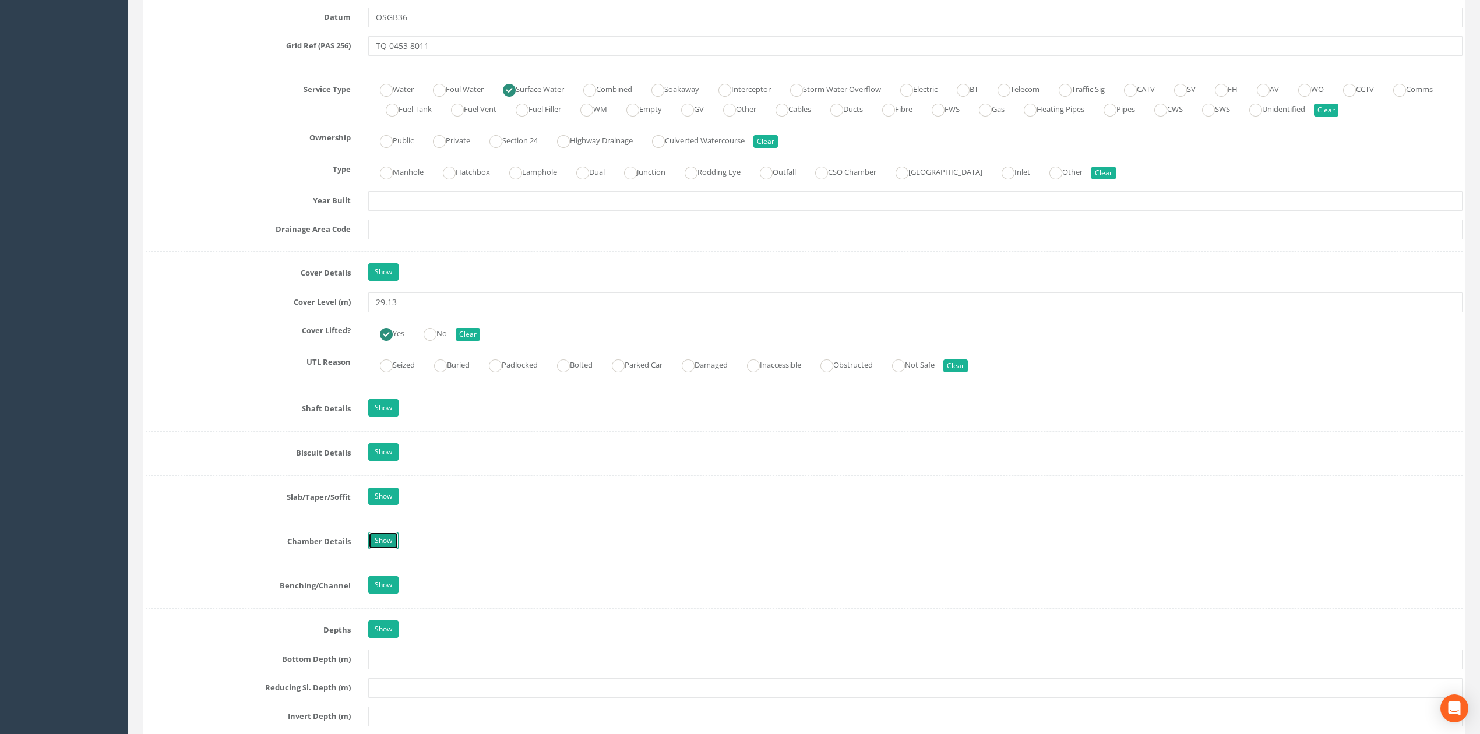
click at [392, 544] on link "Show" at bounding box center [383, 540] width 30 height 17
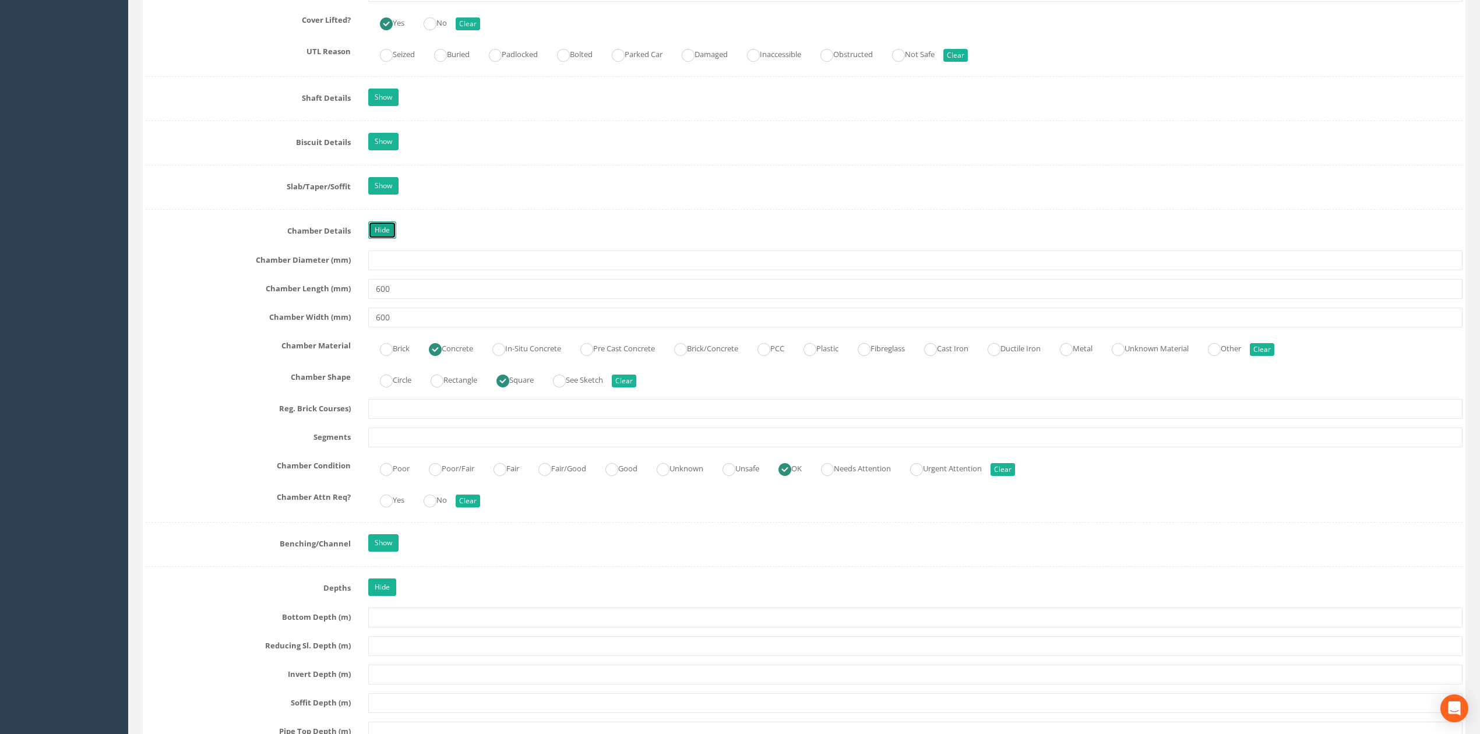
click at [382, 239] on link "Hide" at bounding box center [382, 229] width 28 height 17
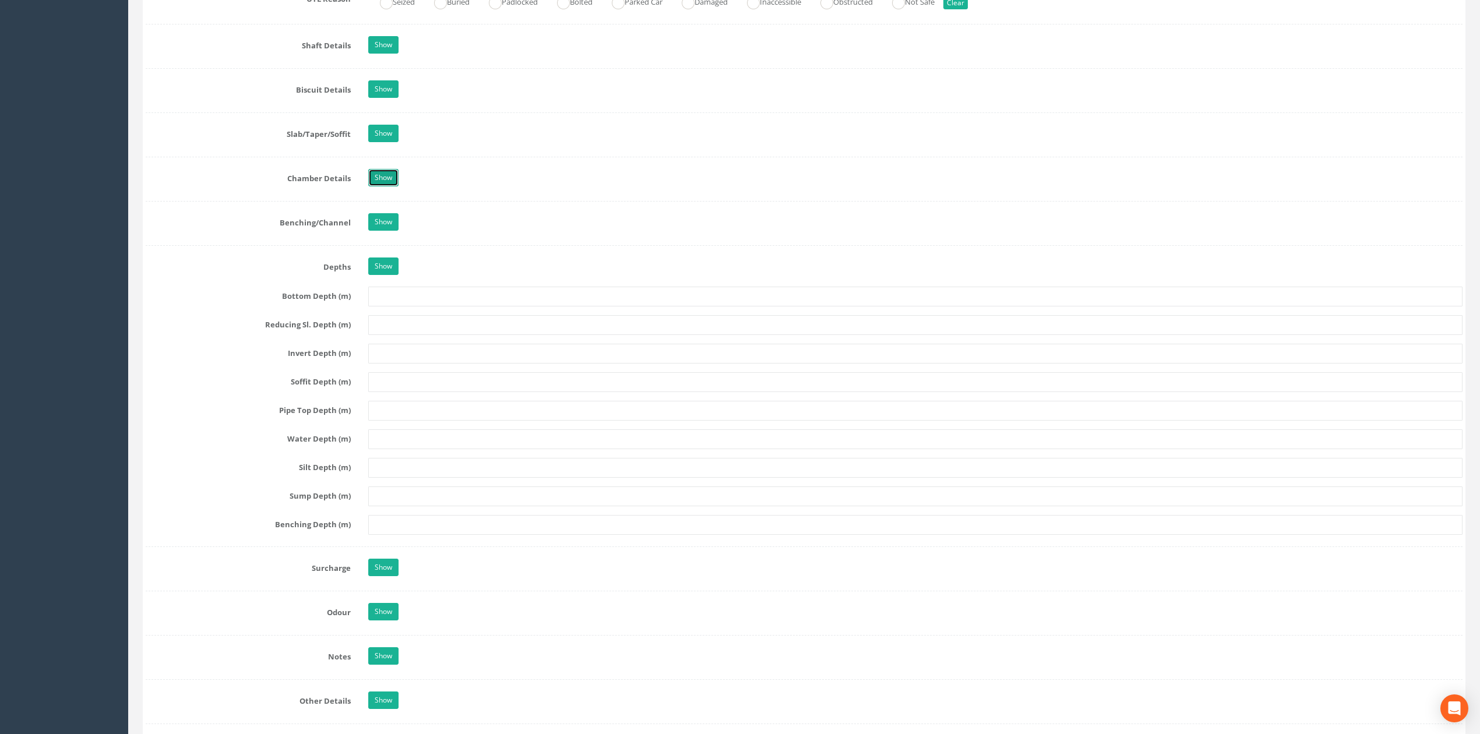
scroll to position [1175, 0]
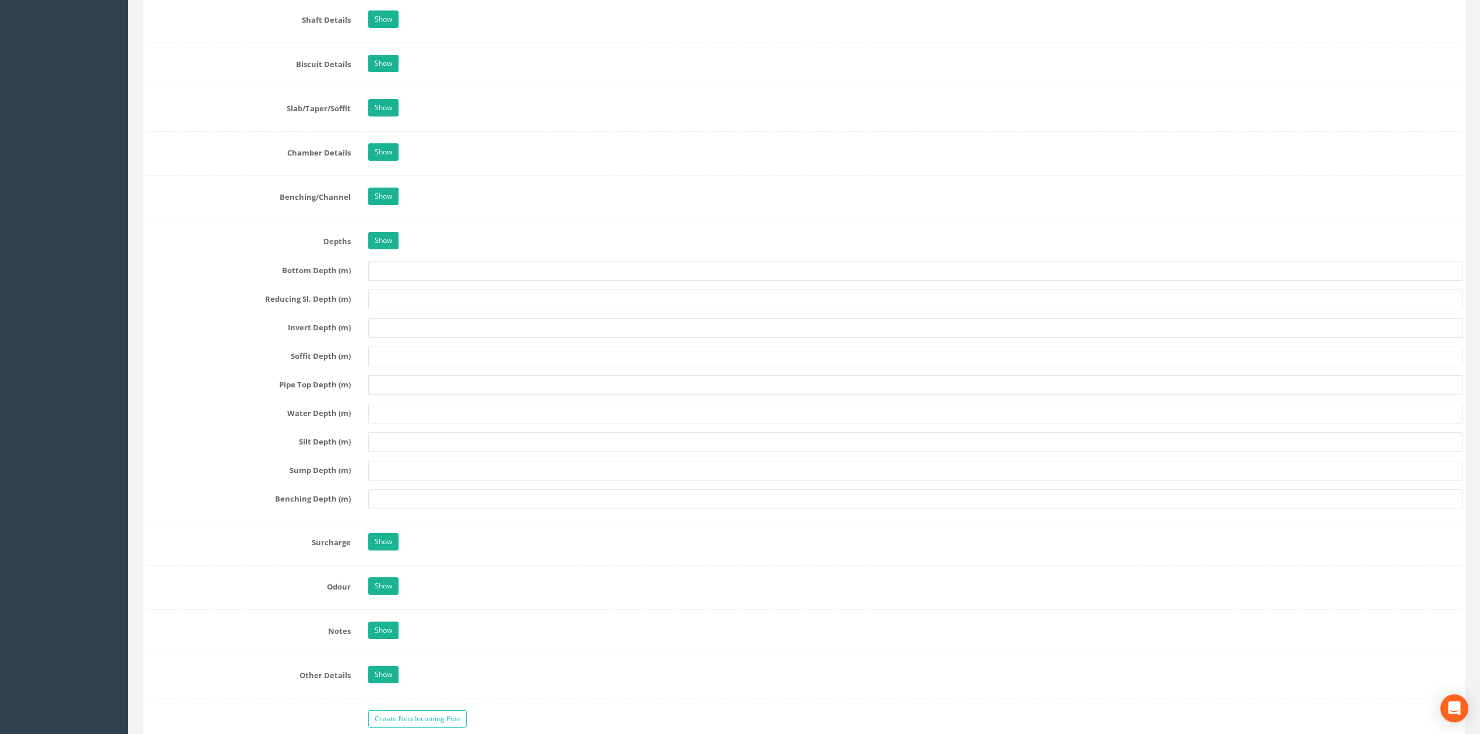
drag, startPoint x: 352, startPoint y: 157, endPoint x: 369, endPoint y: 161, distance: 18.0
click at [353, 158] on label "Chamber Details" at bounding box center [248, 150] width 223 height 15
click at [371, 161] on link "Show" at bounding box center [383, 151] width 30 height 17
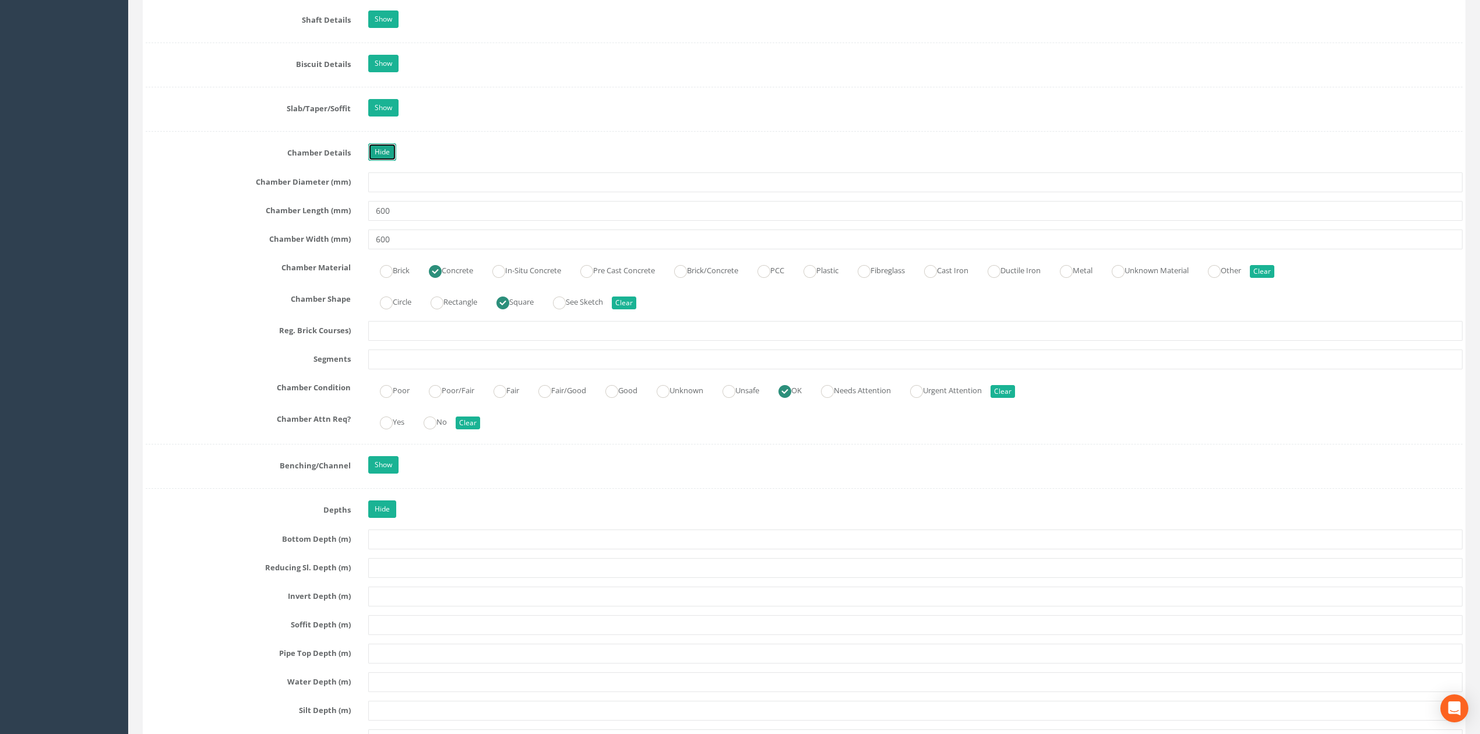
click at [374, 161] on link "Hide" at bounding box center [382, 151] width 28 height 17
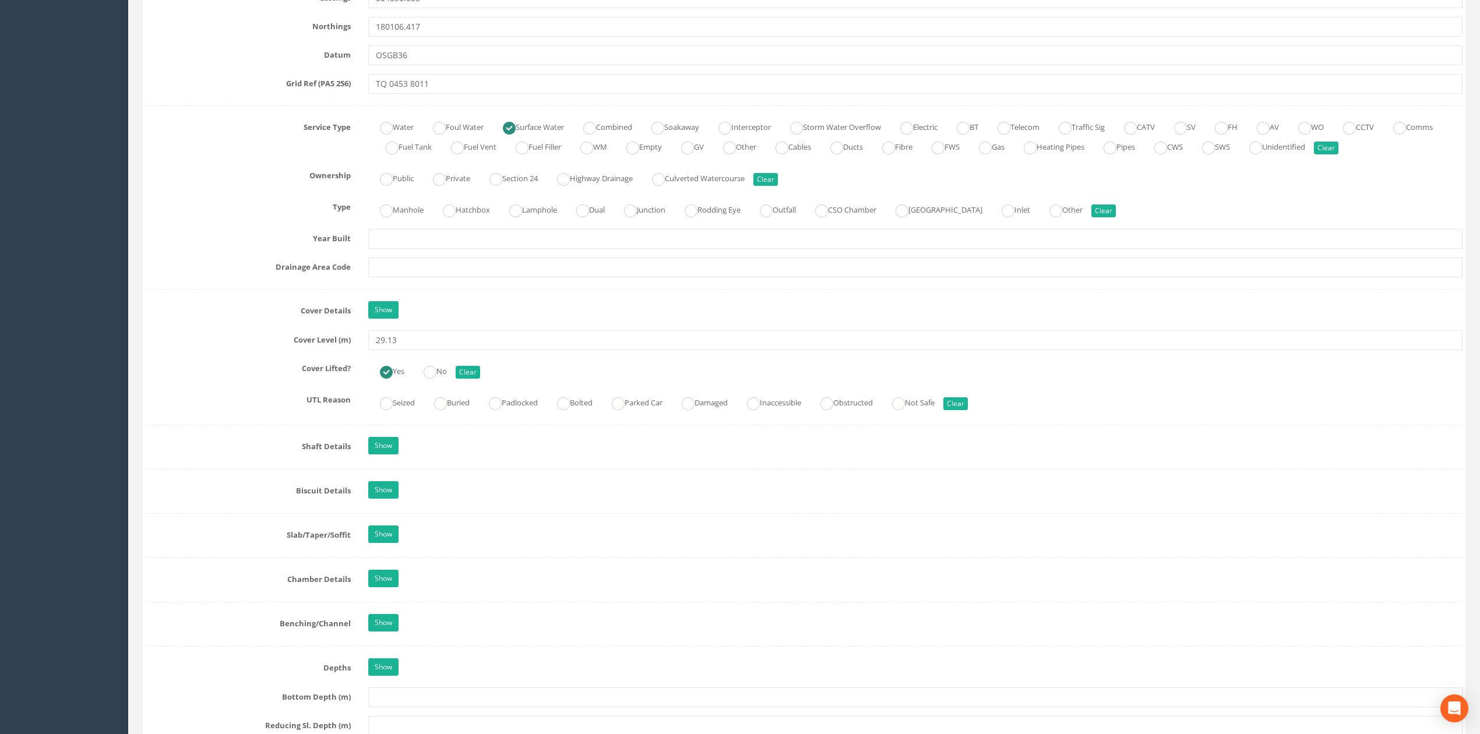
scroll to position [0, 0]
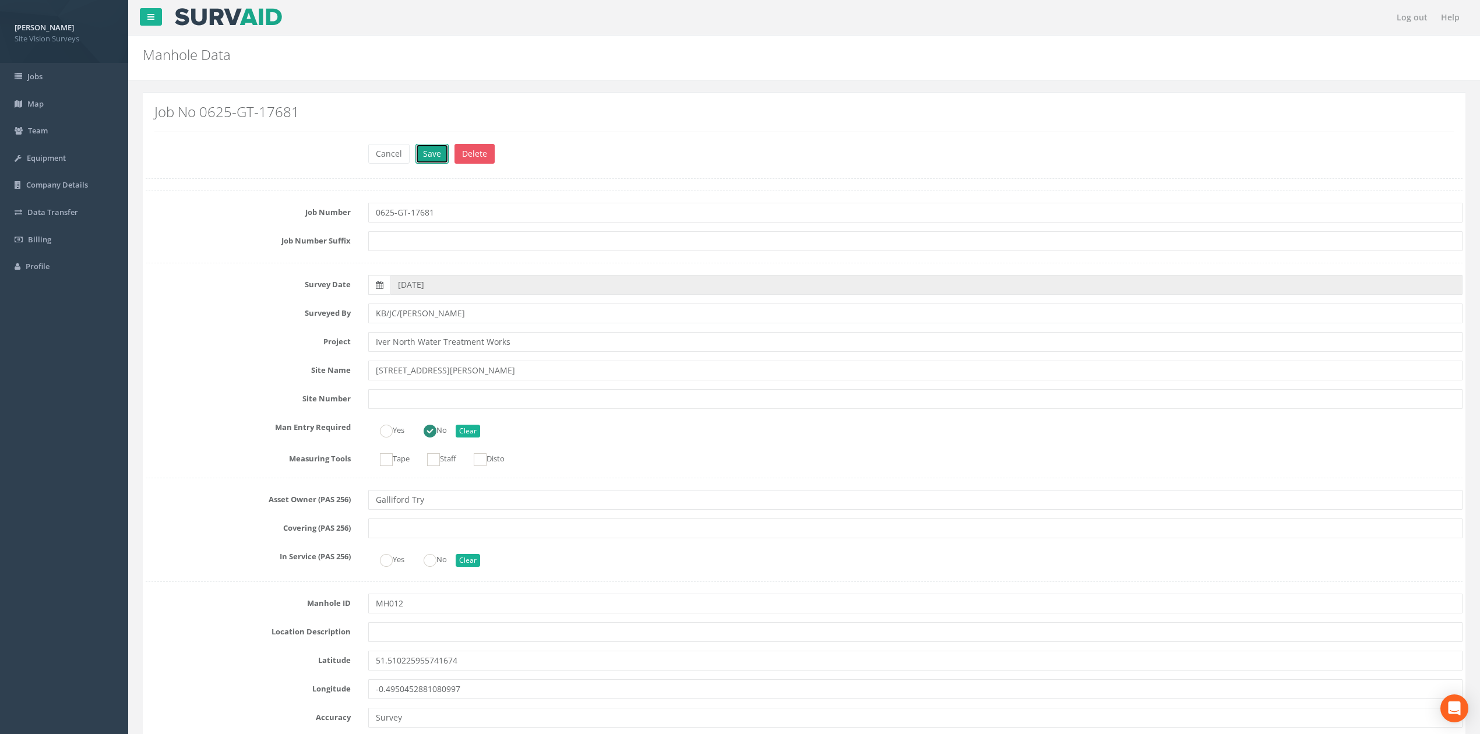
click at [420, 151] on button "Save" at bounding box center [431, 154] width 33 height 20
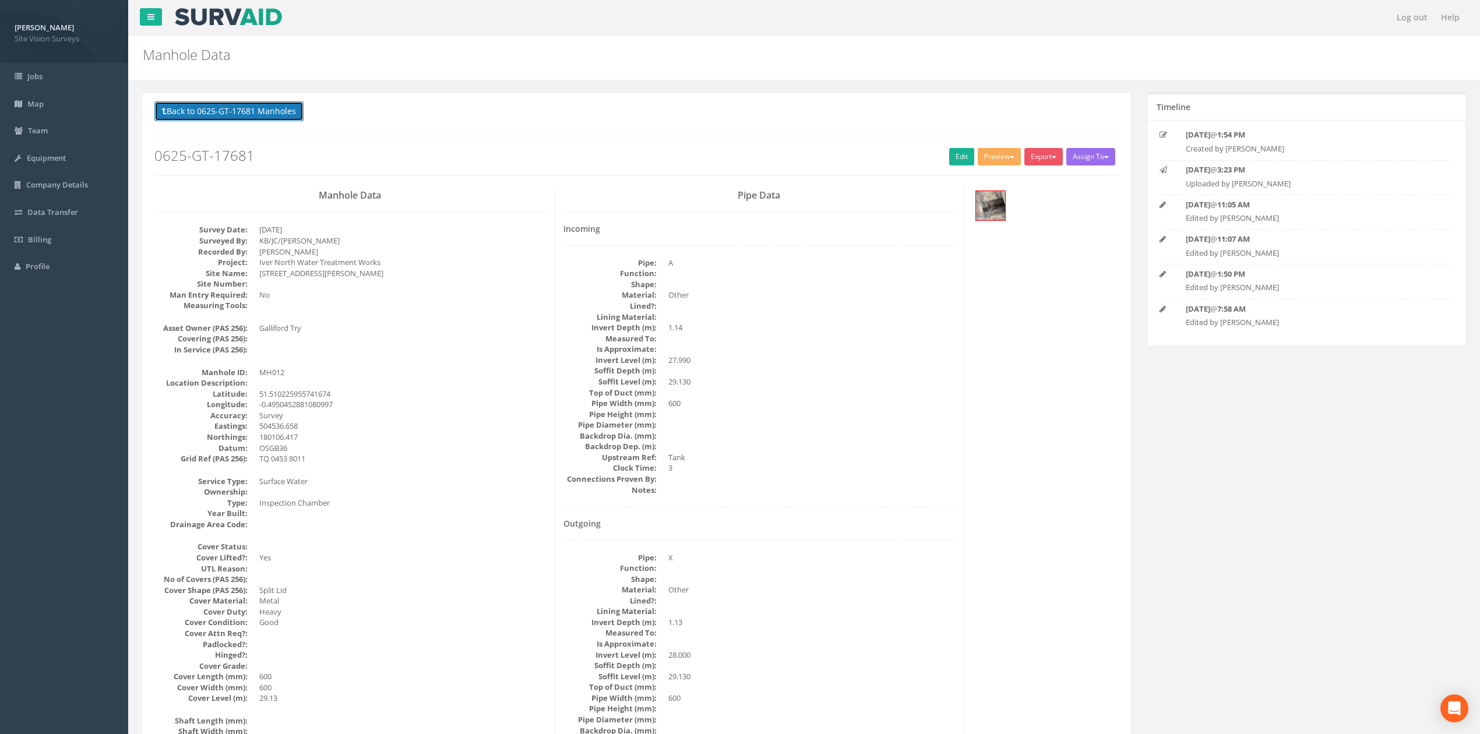
click at [287, 112] on button "Back to 0625-GT-17681 Manholes" at bounding box center [228, 111] width 149 height 20
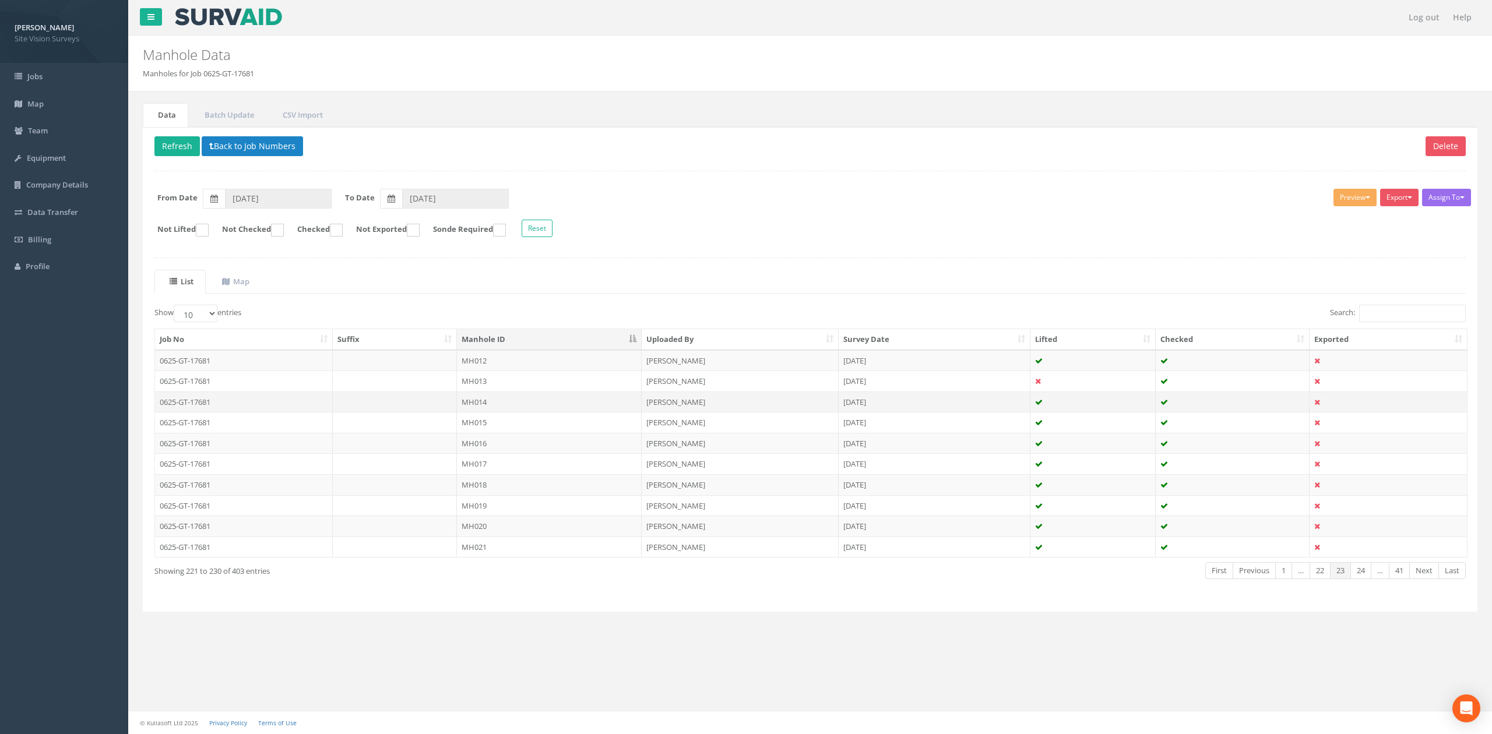
click at [516, 407] on td "MH014" at bounding box center [549, 402] width 185 height 21
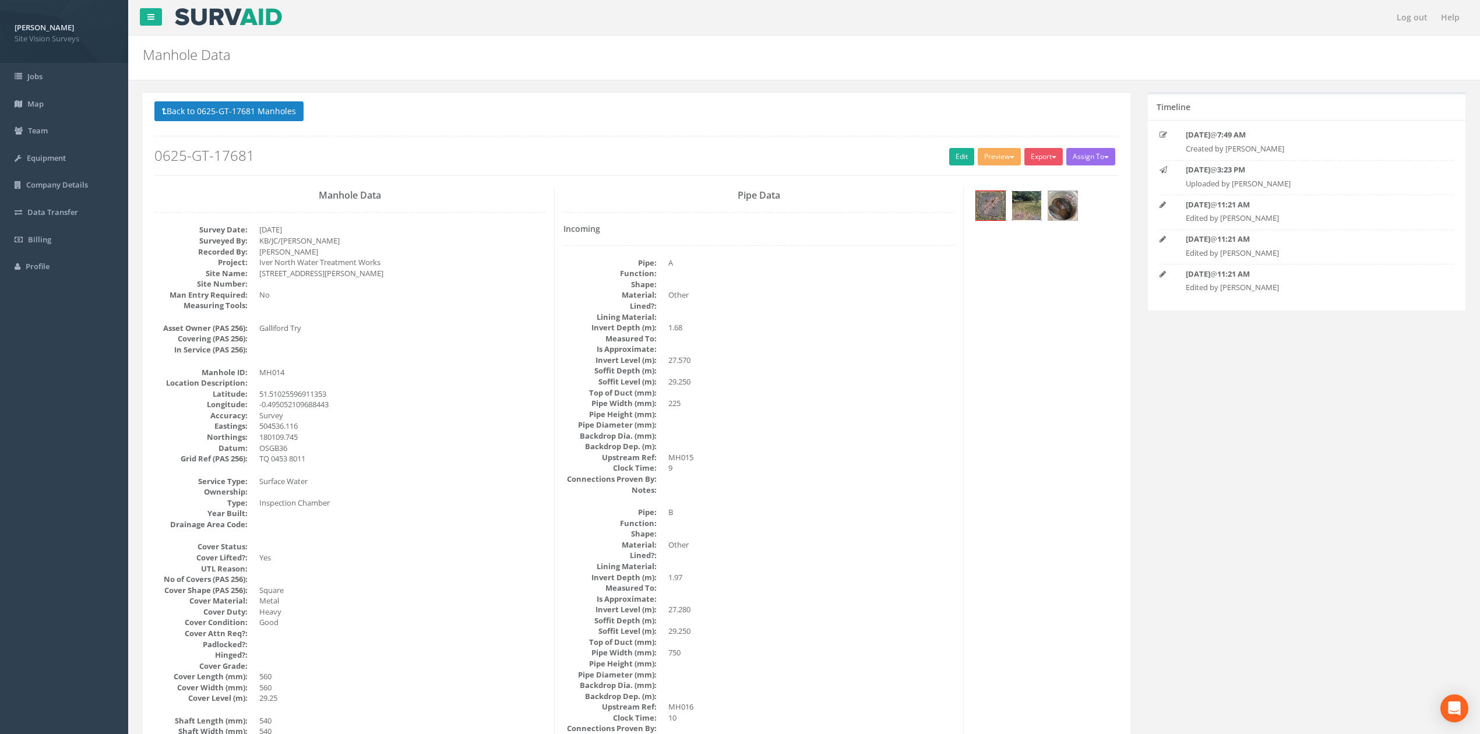
click at [1042, 208] on div at bounding box center [1027, 206] width 30 height 30
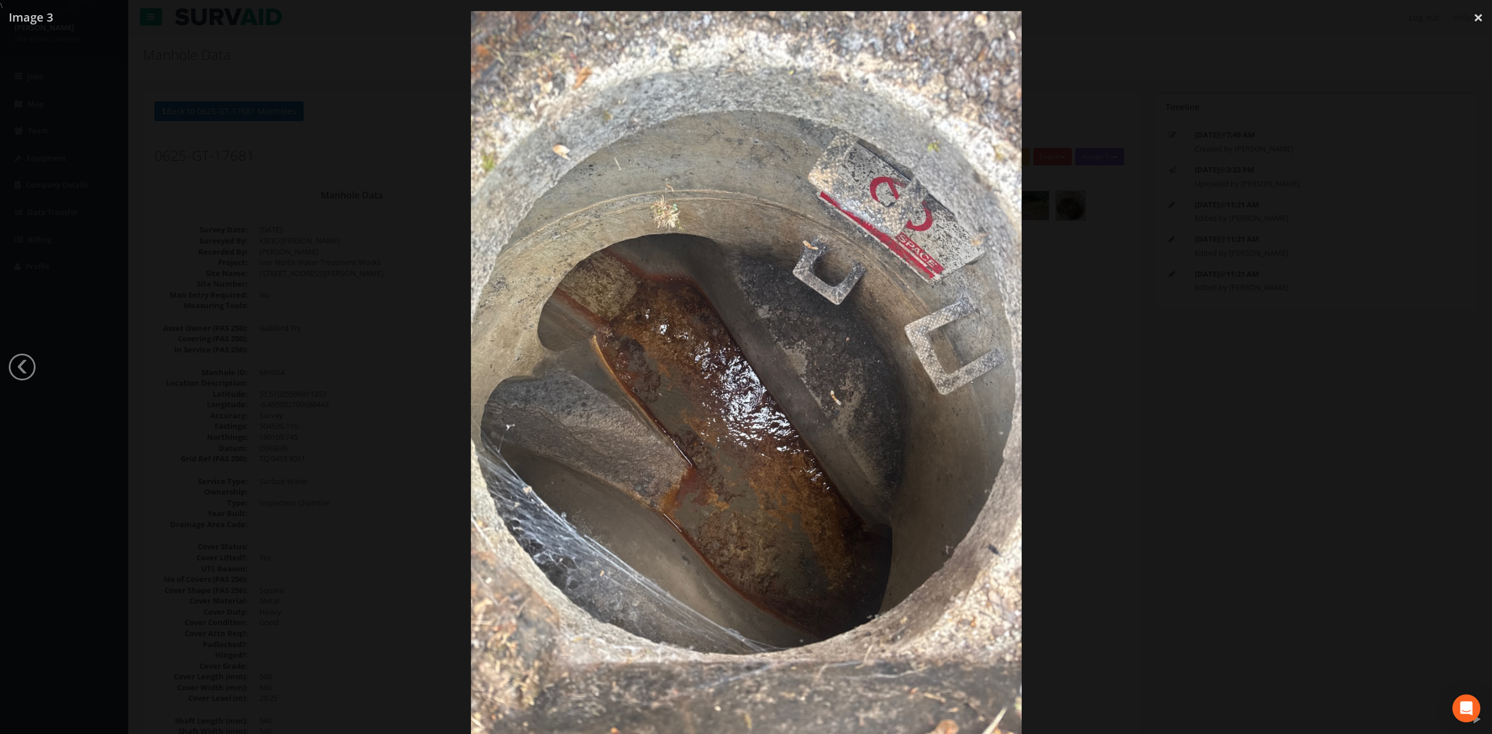
click at [1172, 244] on div at bounding box center [746, 378] width 1492 height 734
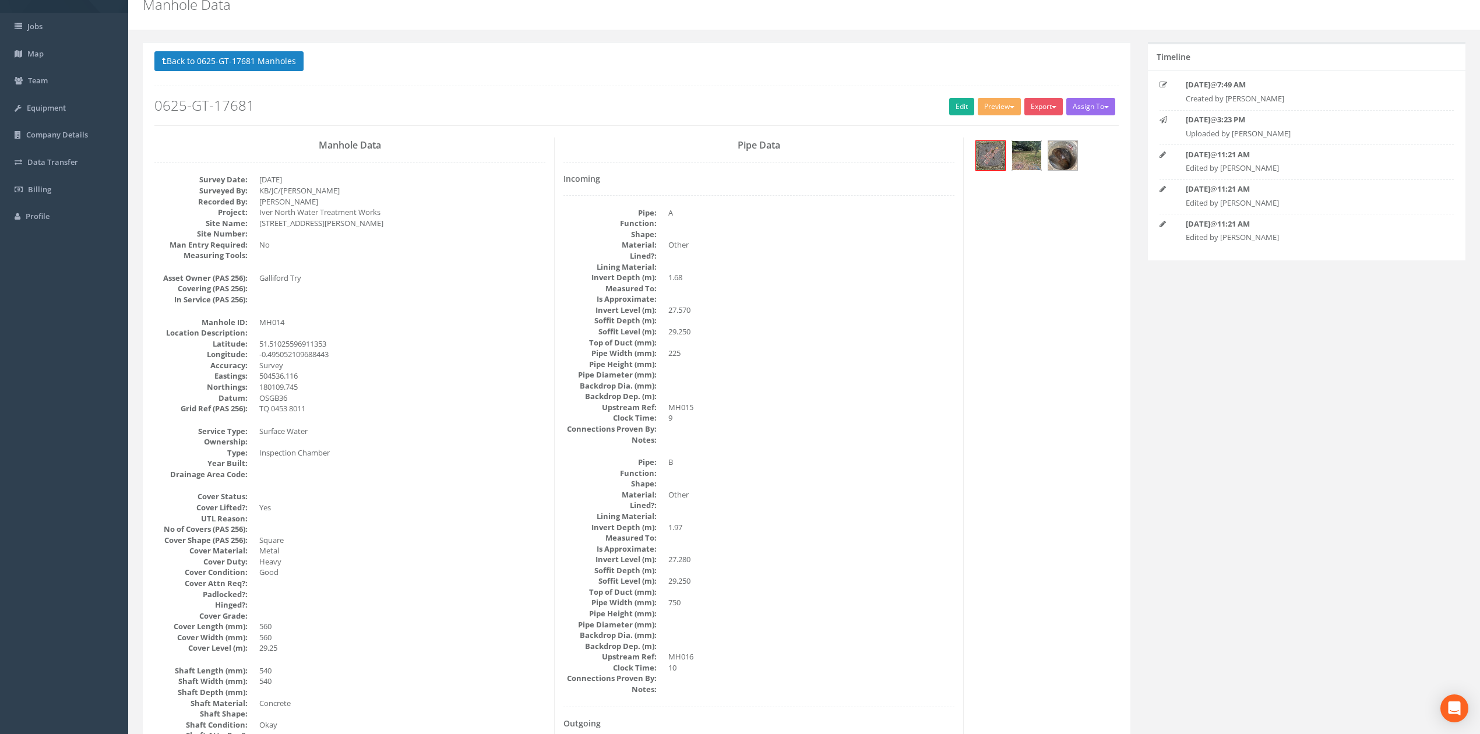
scroll to position [77, 0]
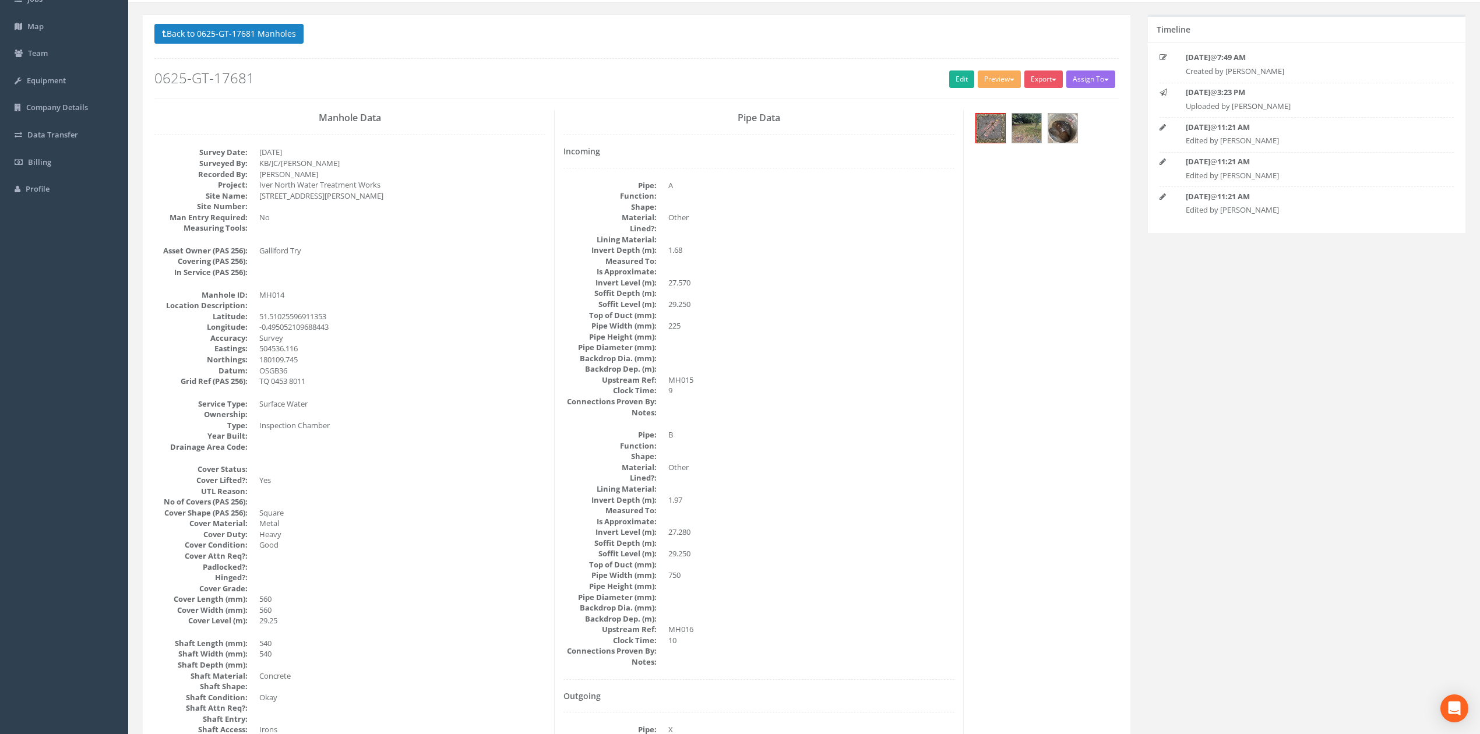
click at [248, 48] on div "Back to 0625-GT-17681 Manholes Back to Map Assign To No Companies Added Export …" at bounding box center [636, 61] width 964 height 74
click at [247, 47] on p "Back to 0625-GT-17681 Manholes Back to Map" at bounding box center [636, 35] width 964 height 23
click at [243, 41] on button "Back to 0625-GT-17681 Manholes" at bounding box center [228, 34] width 149 height 20
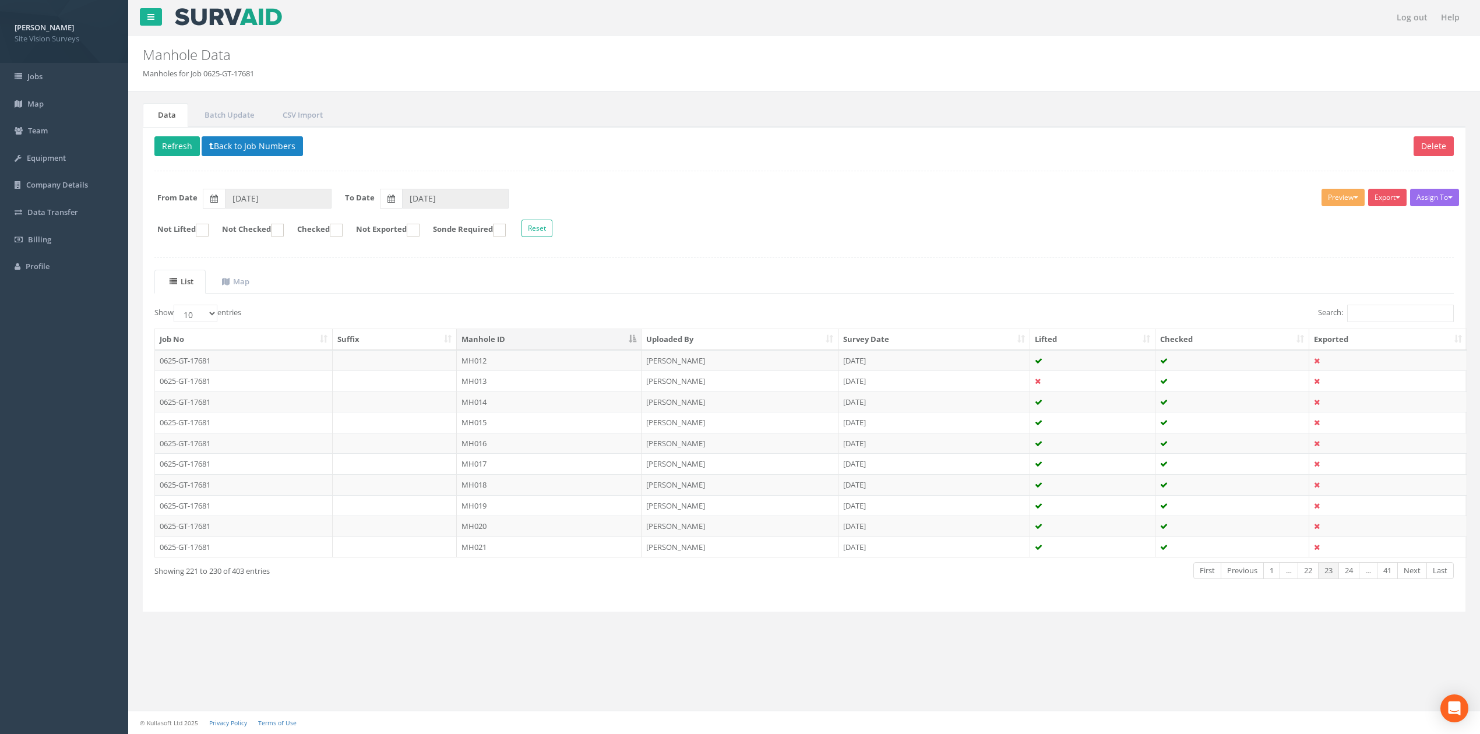
scroll to position [0, 0]
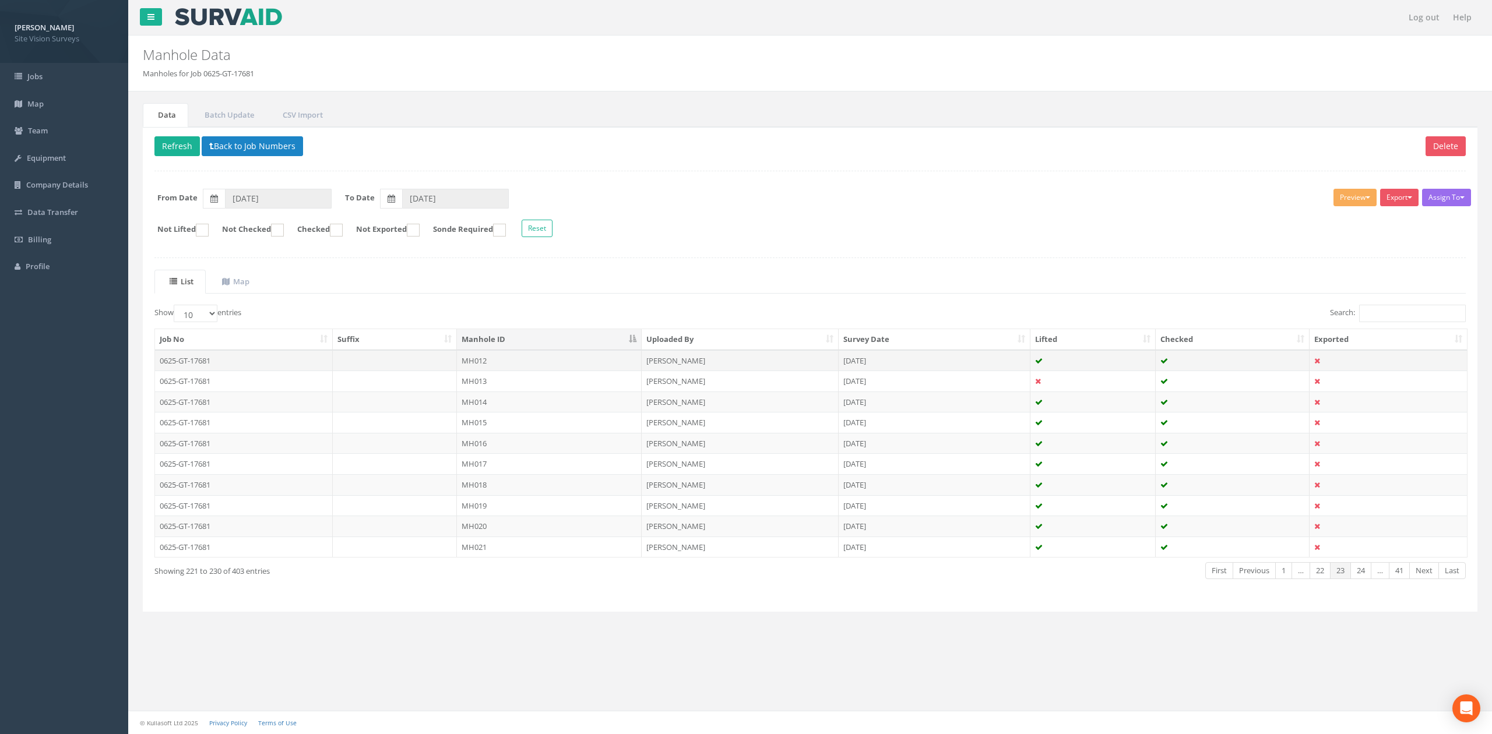
click at [493, 362] on td "MH012" at bounding box center [549, 360] width 185 height 21
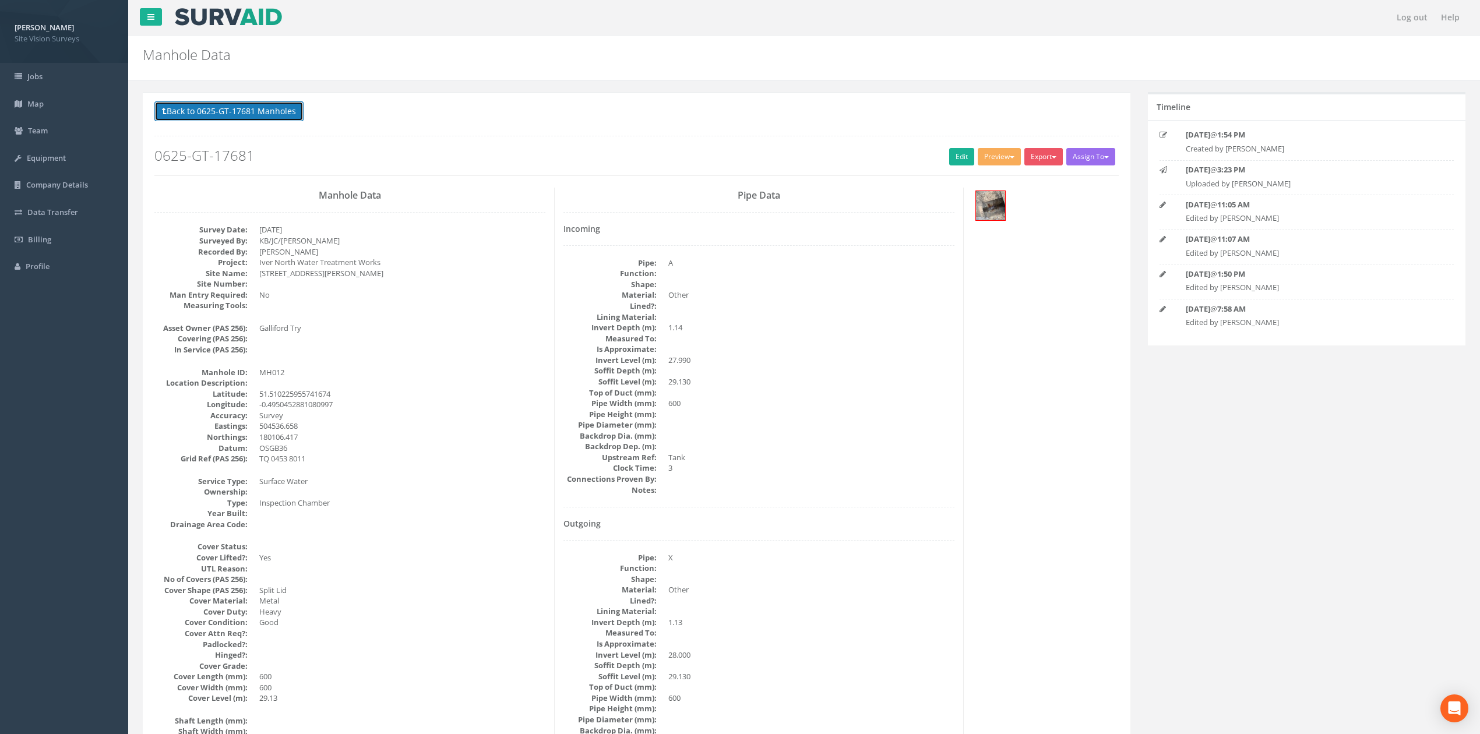
click at [276, 104] on button "Back to 0625-GT-17681 Manholes" at bounding box center [228, 111] width 149 height 20
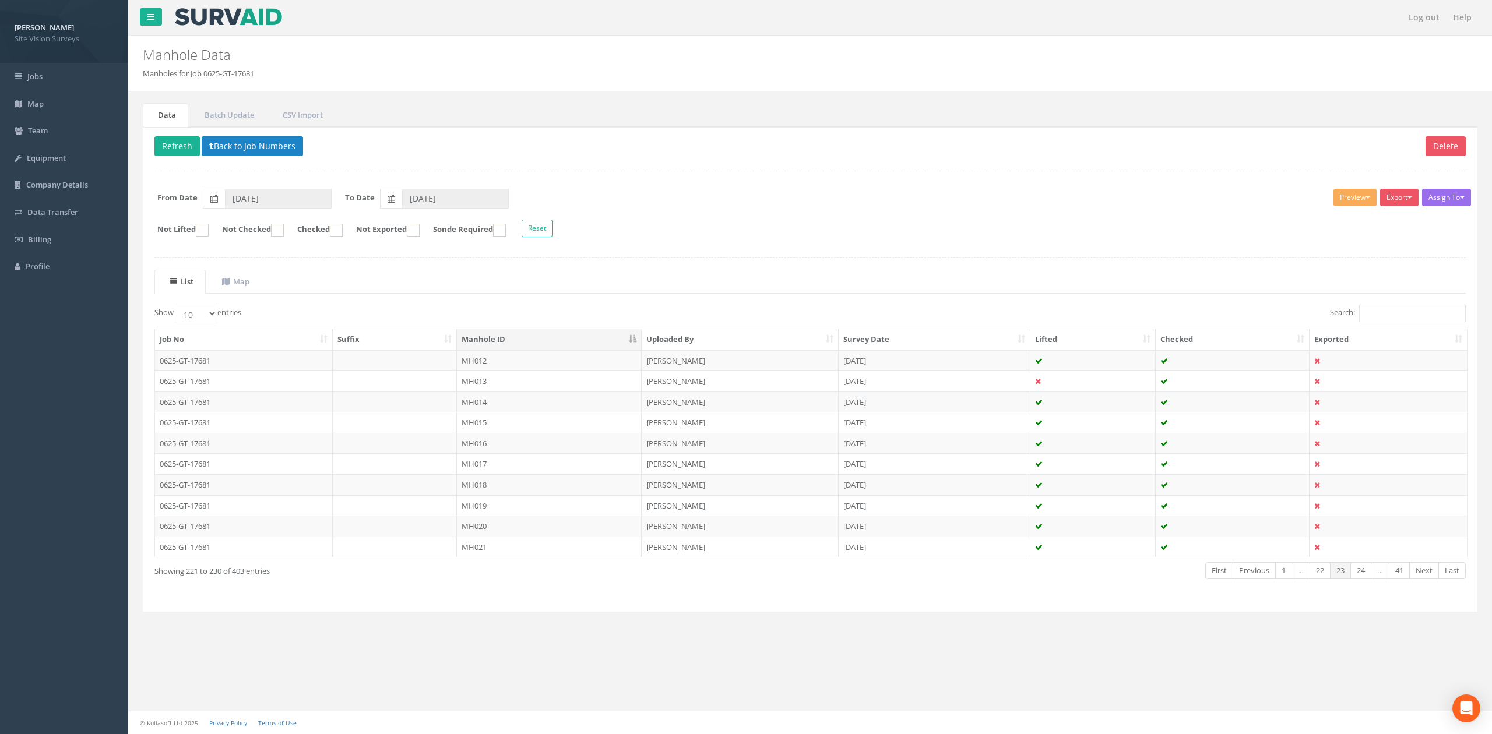
drag, startPoint x: 492, startPoint y: 401, endPoint x: 509, endPoint y: 390, distance: 20.2
click at [492, 401] on td "MH014" at bounding box center [549, 402] width 185 height 21
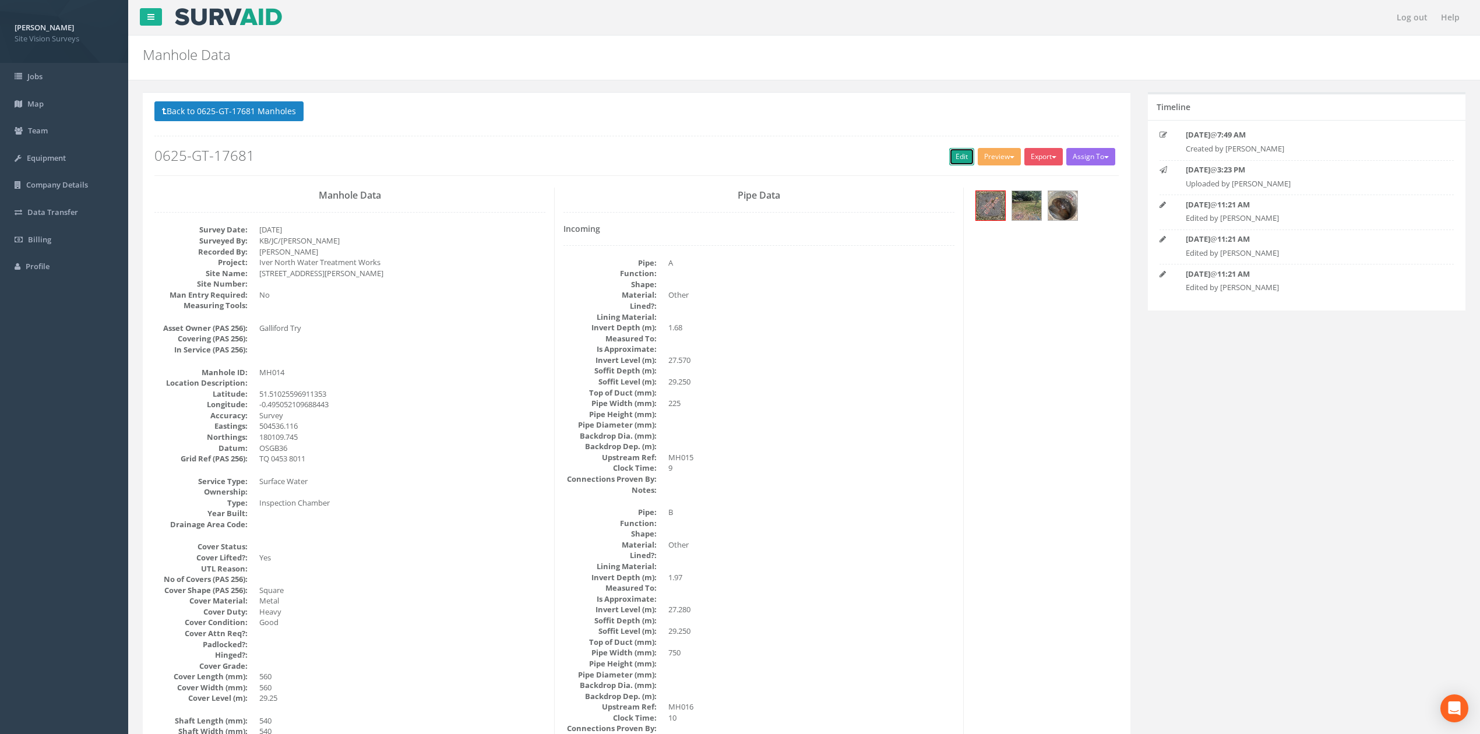
drag, startPoint x: 956, startPoint y: 151, endPoint x: 119, endPoint y: 52, distance: 843.2
click at [956, 152] on link "Edit" at bounding box center [961, 156] width 25 height 17
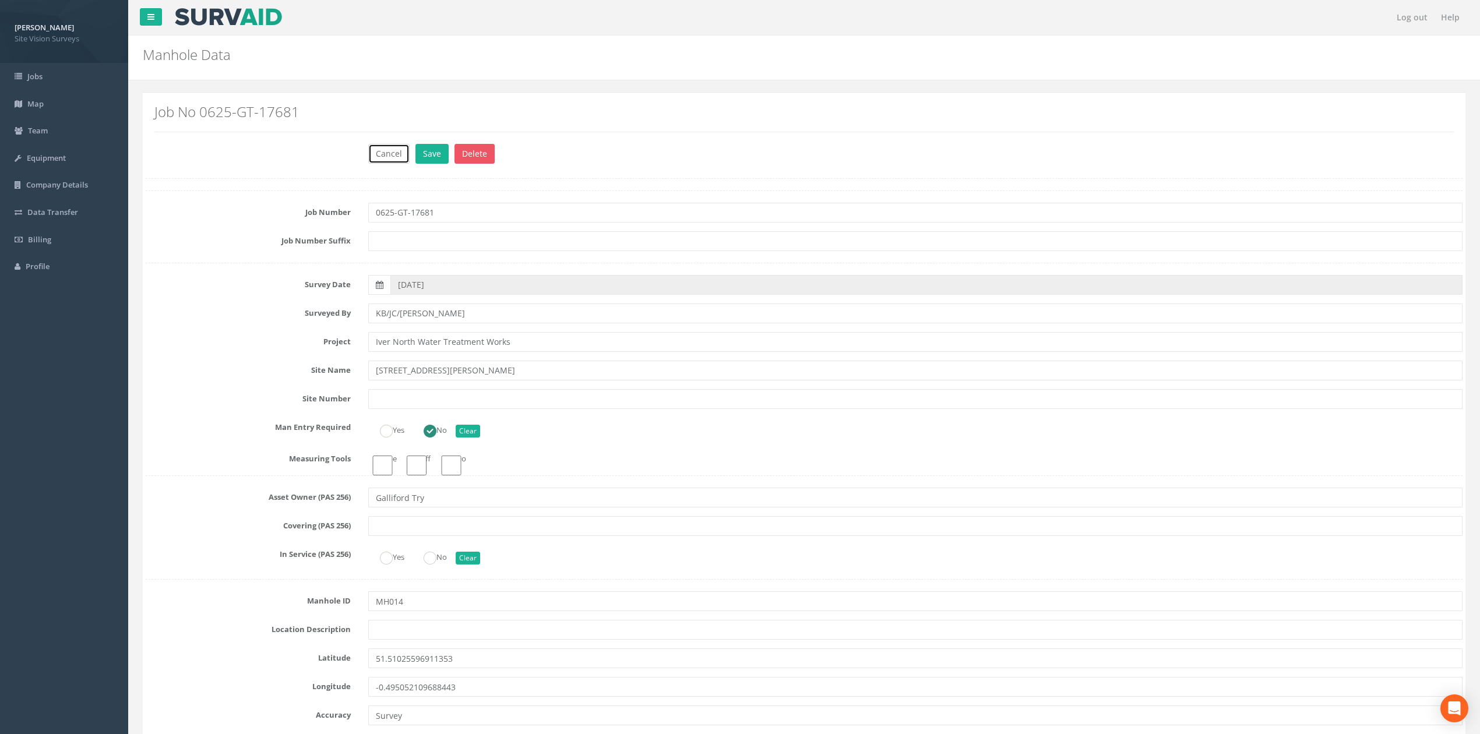
click at [385, 154] on button "Cancel" at bounding box center [388, 154] width 41 height 20
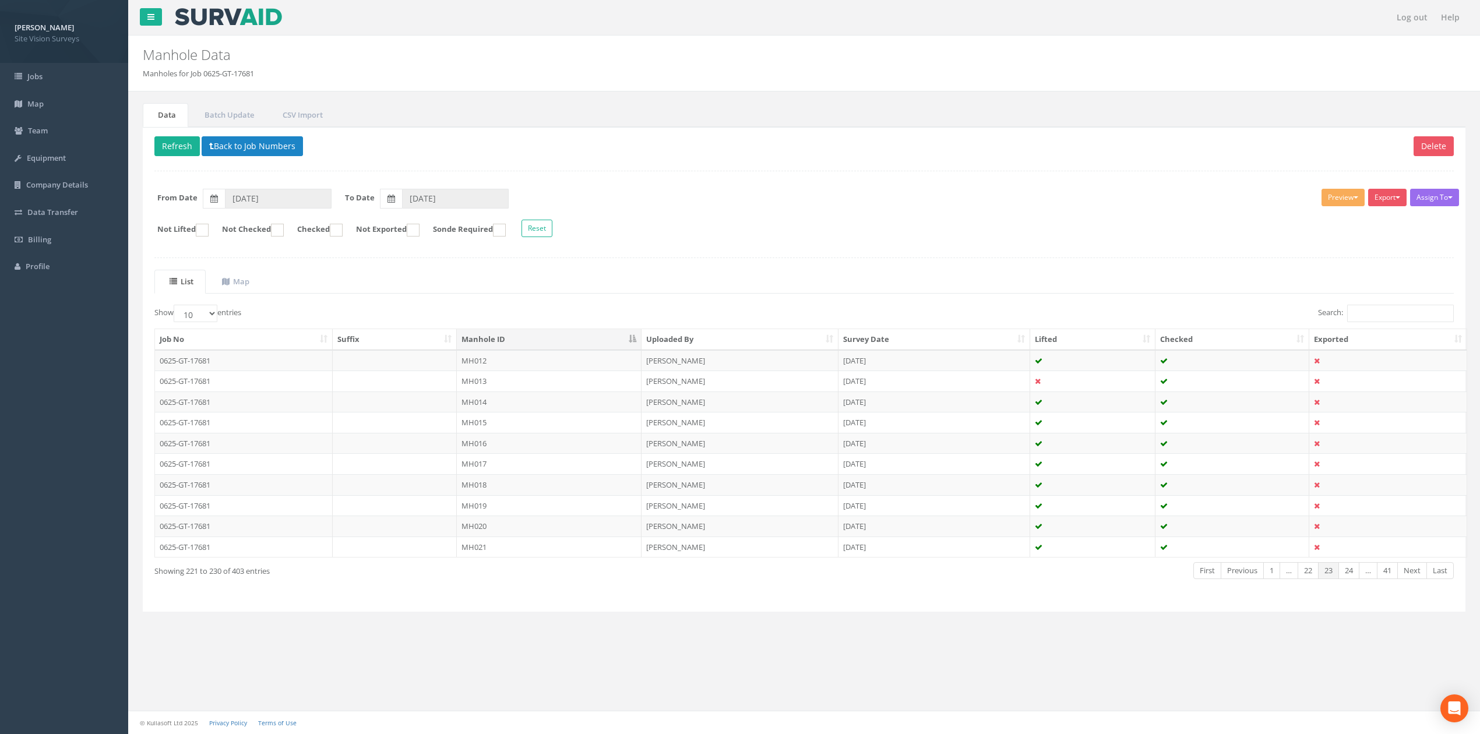
drag, startPoint x: 503, startPoint y: 373, endPoint x: 509, endPoint y: 362, distance: 12.3
click at [504, 365] on td "MH012" at bounding box center [549, 360] width 185 height 21
click at [505, 365] on div "Log out Help Manhole Data Manholes for Job 0625-GT-17681 × There was an error f…" at bounding box center [804, 367] width 1352 height 734
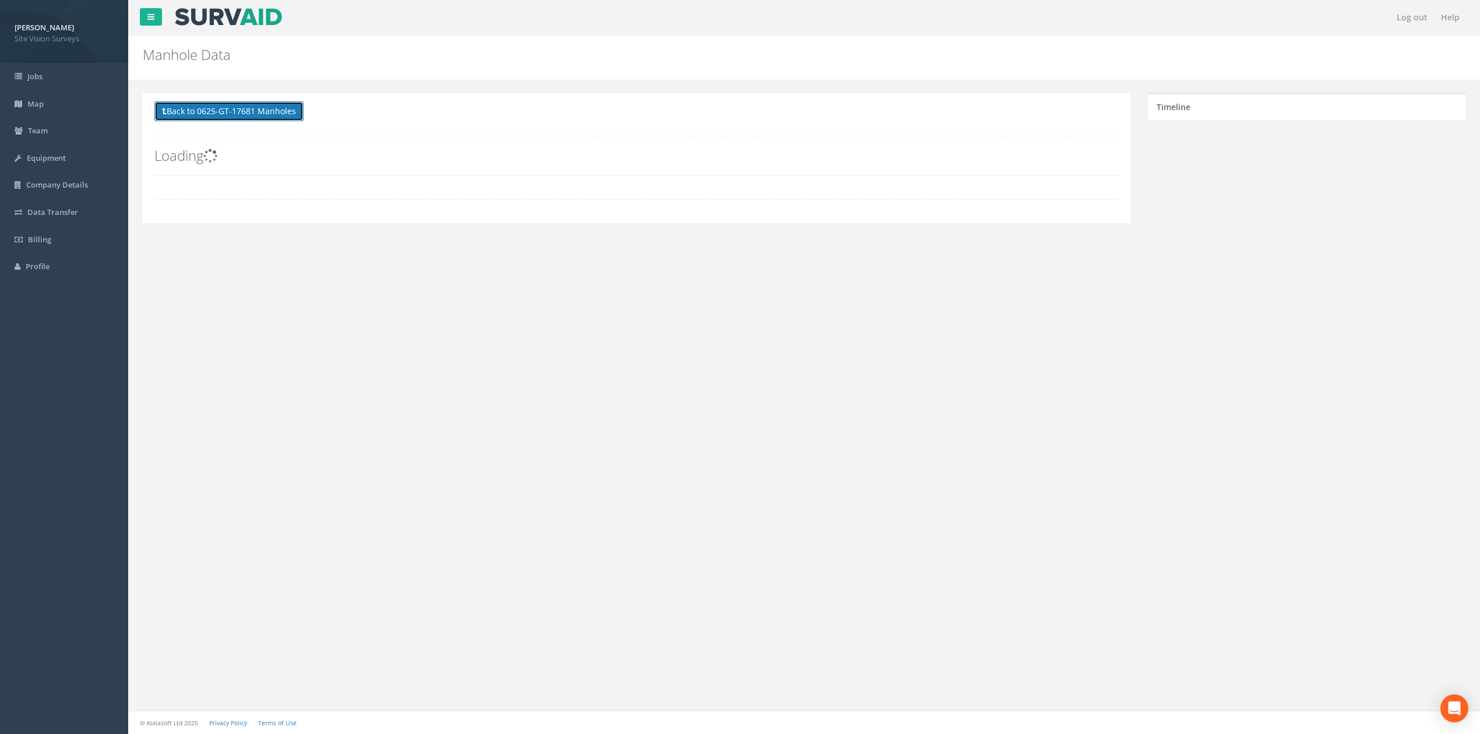
click at [275, 118] on button "Back to 0625-GT-17681 Manholes" at bounding box center [228, 111] width 149 height 20
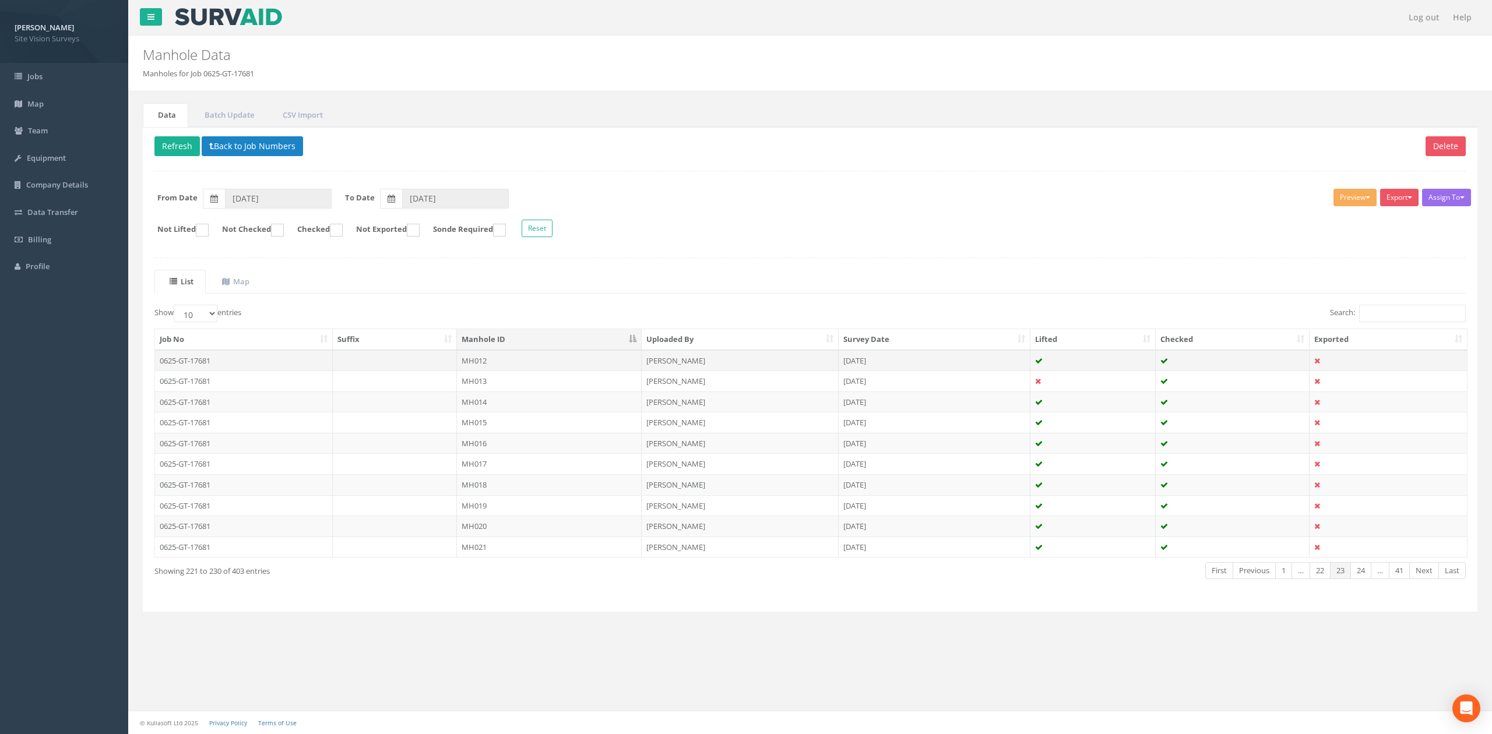
click at [508, 362] on td "MH012" at bounding box center [549, 360] width 185 height 21
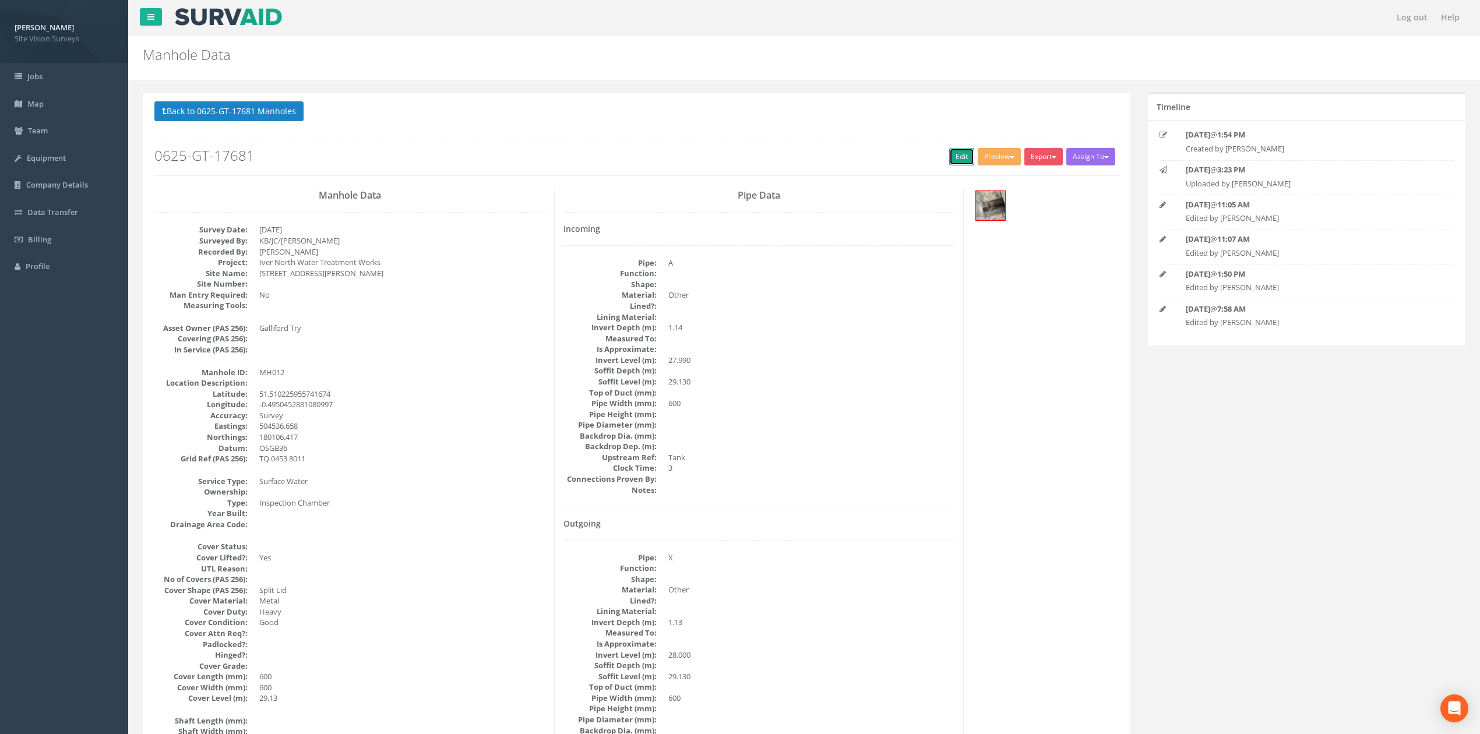
click at [961, 150] on link "Edit" at bounding box center [961, 156] width 25 height 17
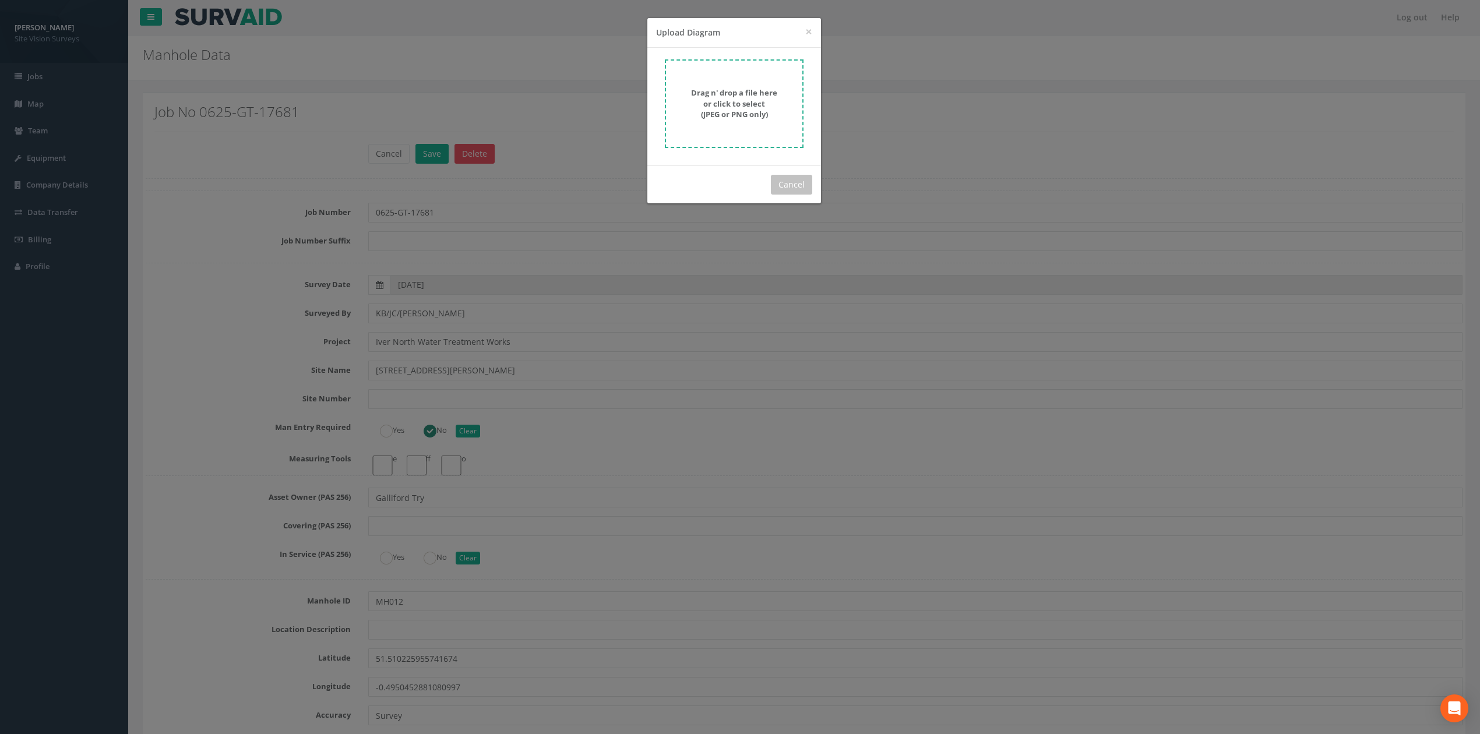
click at [526, 306] on div "× Close Upload Diagram Drag n' drop a file here or click to select (JPEG or PNG…" at bounding box center [740, 367] width 1480 height 734
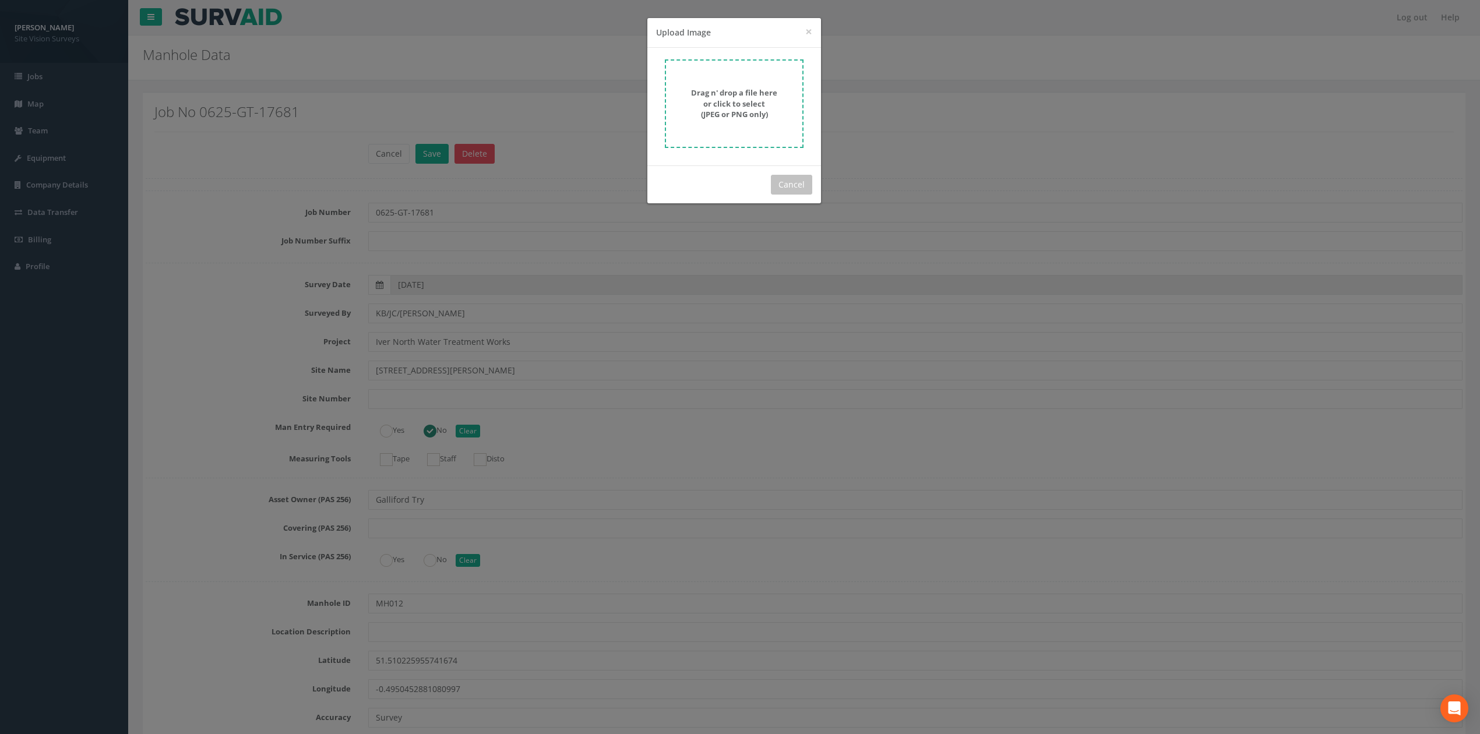
scroll to position [1968, 0]
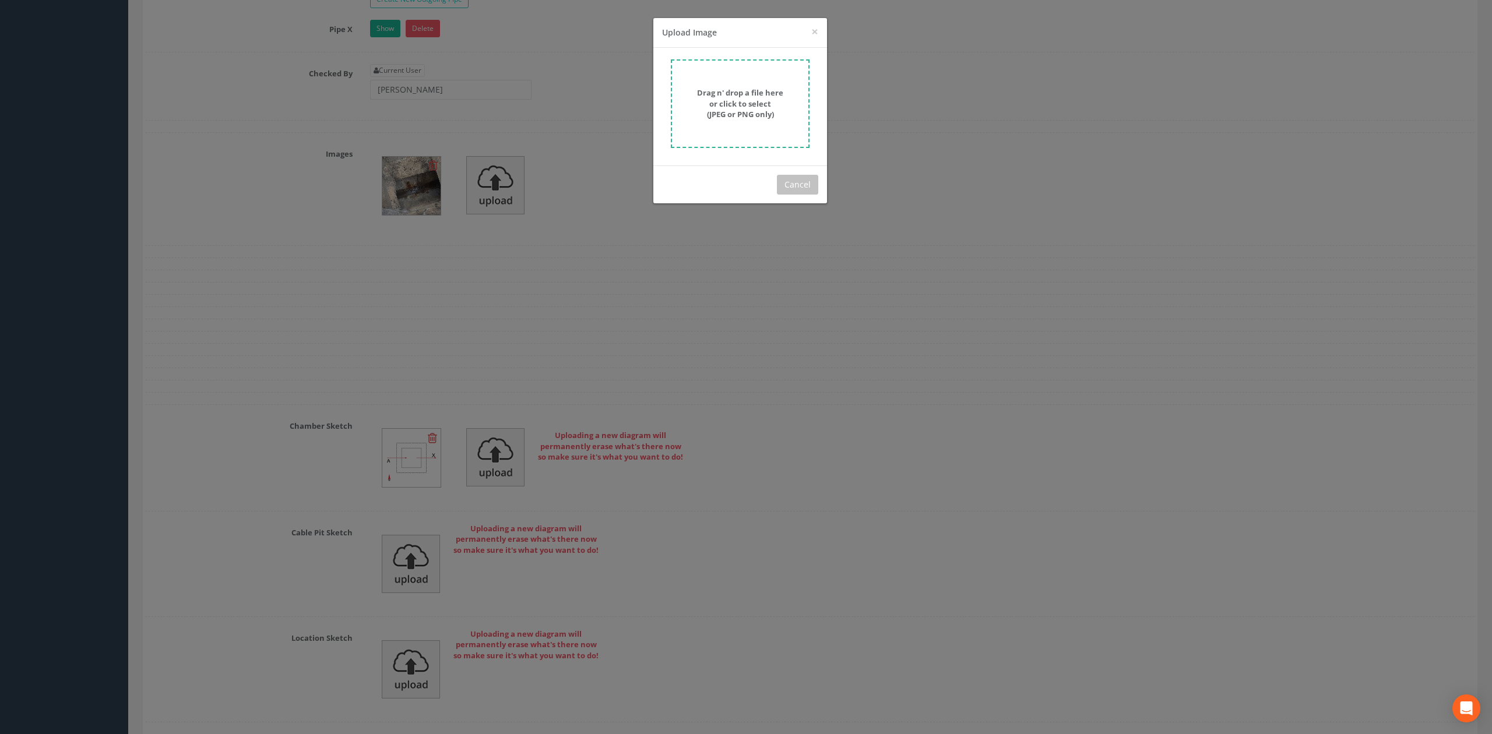
click at [735, 108] on strong "Drag n' drop a file here or click to select (JPEG or PNG only)" at bounding box center [740, 103] width 86 height 32
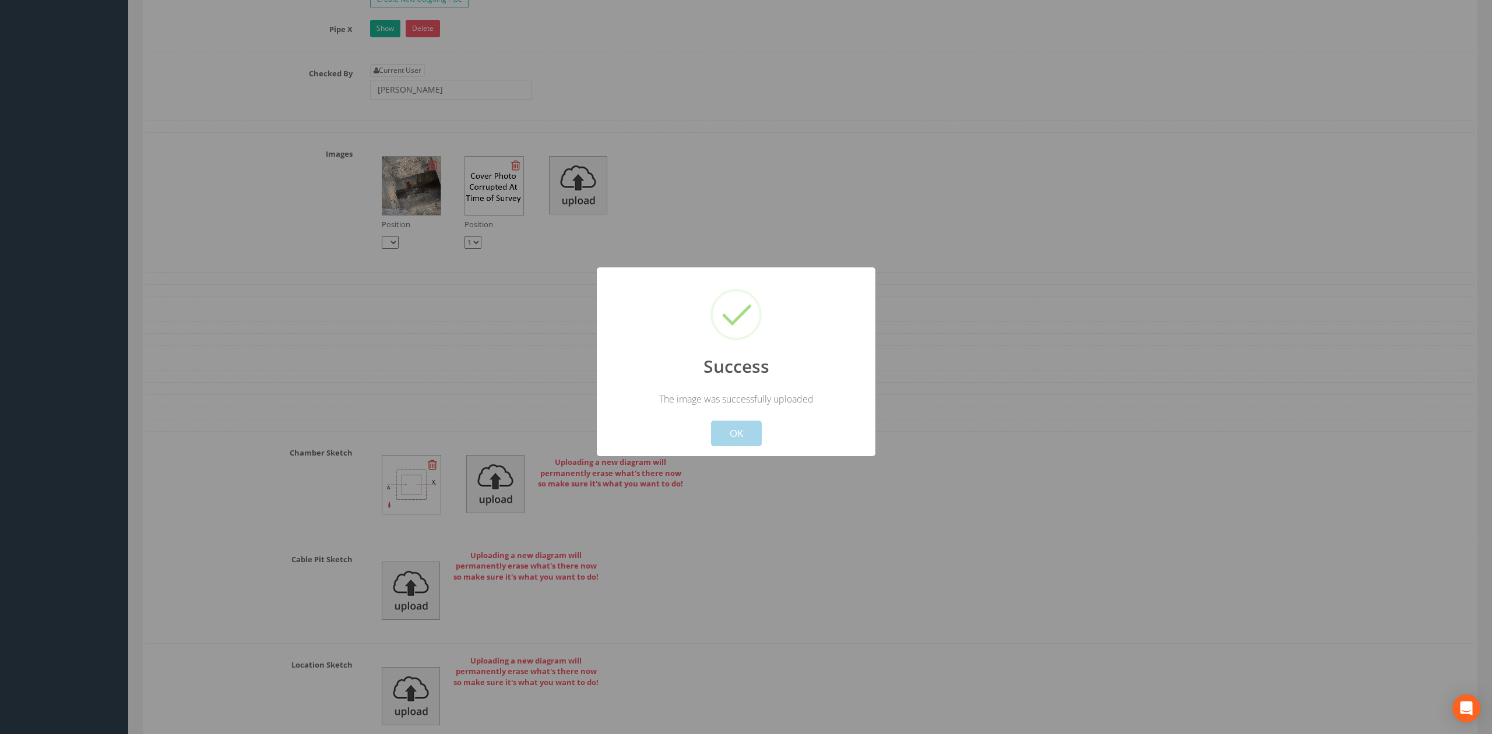
click at [750, 429] on button "OK" at bounding box center [736, 434] width 51 height 26
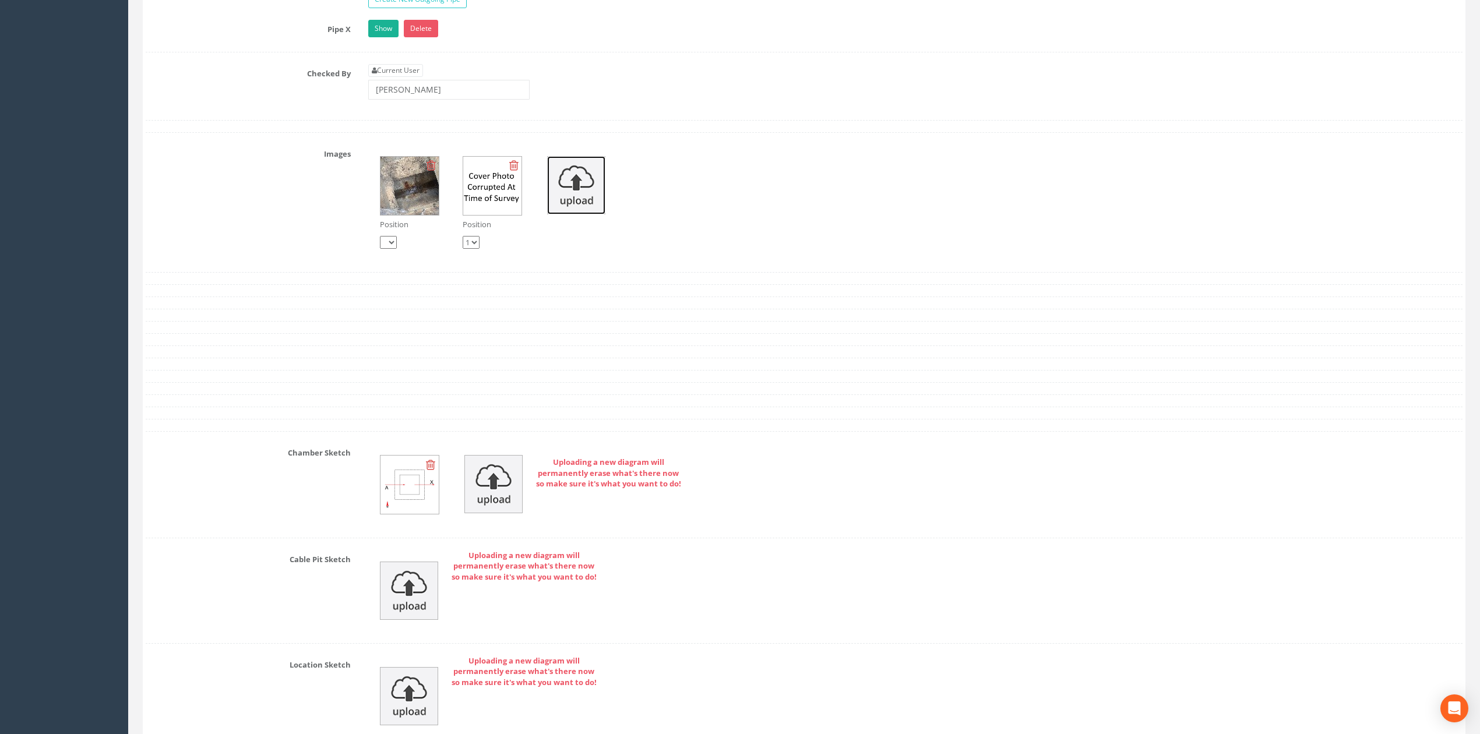
click at [575, 206] on img at bounding box center [576, 185] width 58 height 58
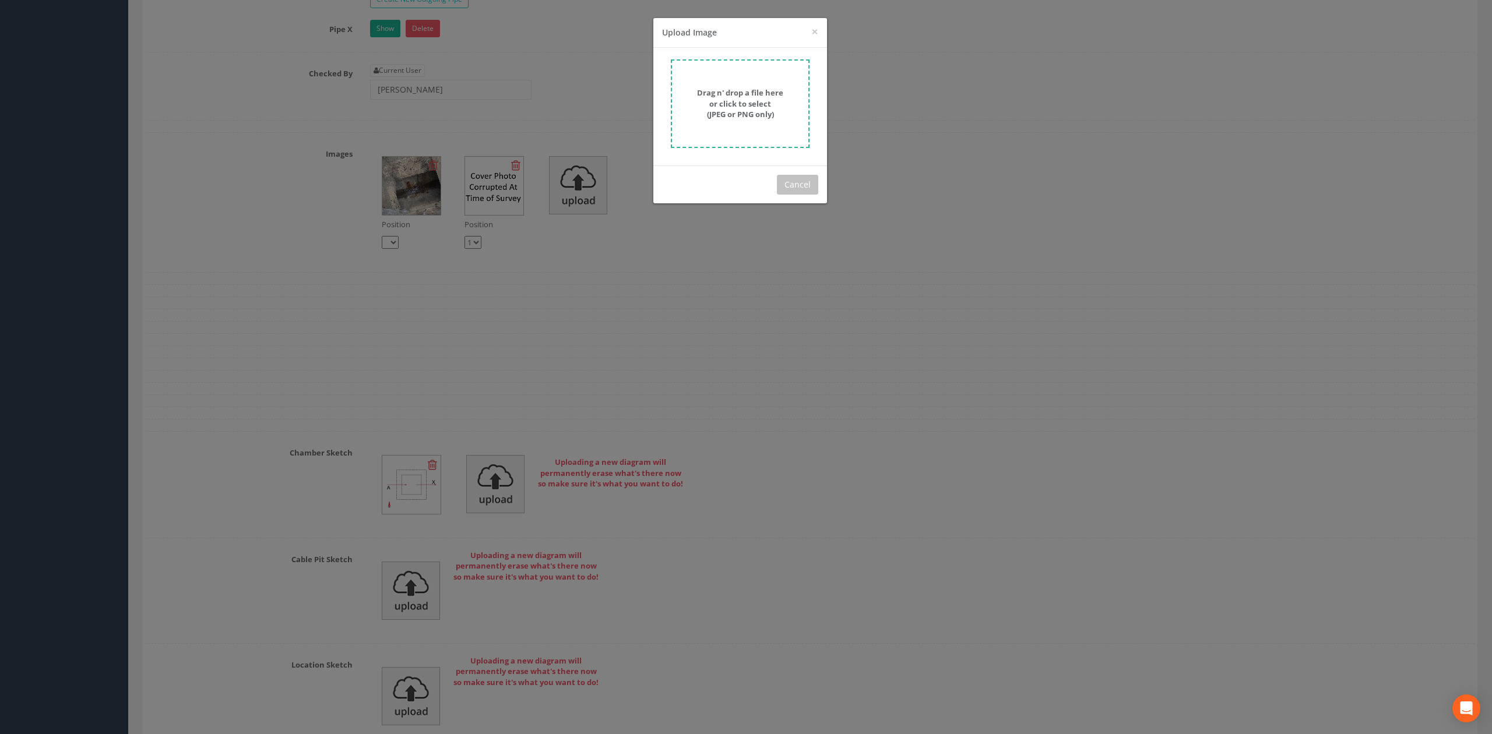
click at [805, 77] on form "Drag n' drop a file here or click to select (JPEG or PNG only)" at bounding box center [740, 103] width 139 height 89
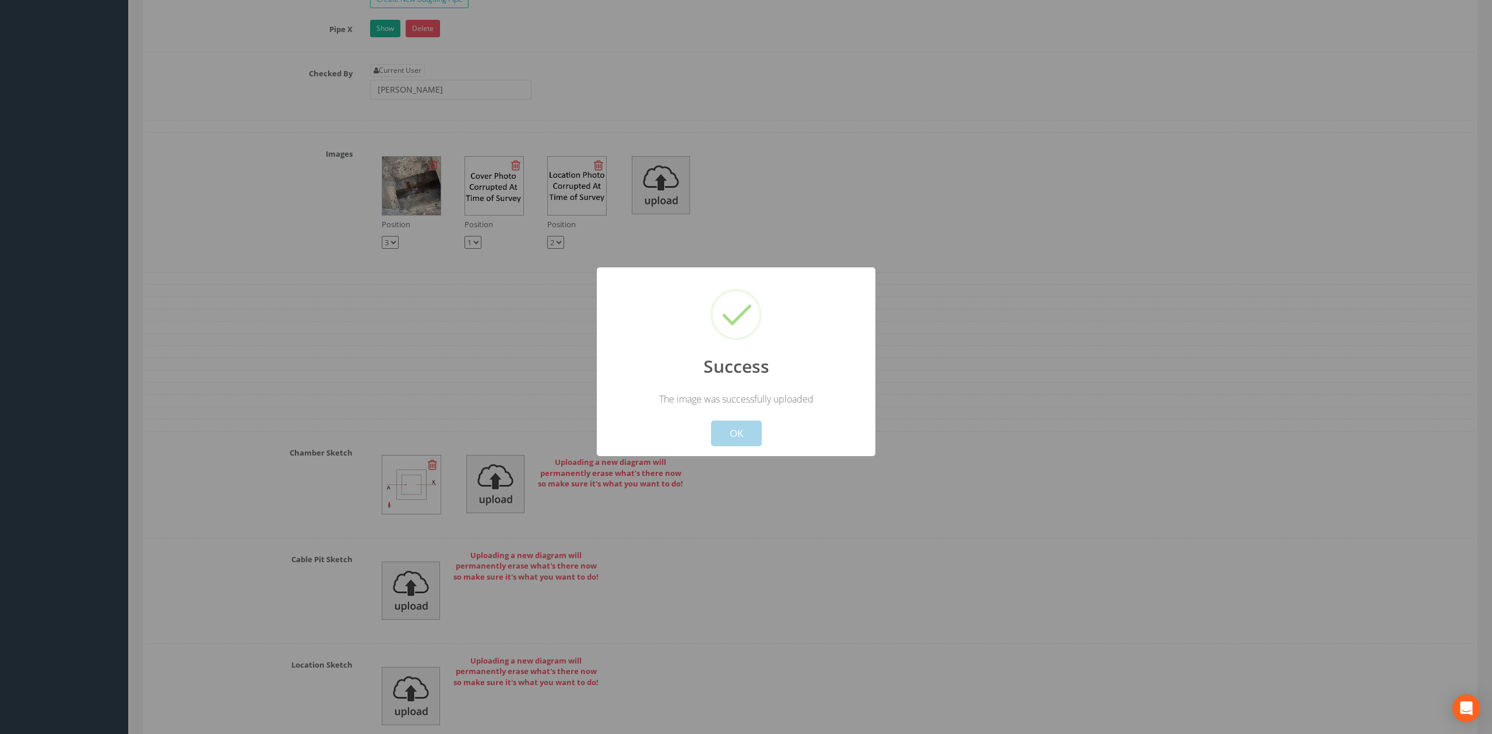
click at [720, 432] on button "OK" at bounding box center [736, 434] width 51 height 26
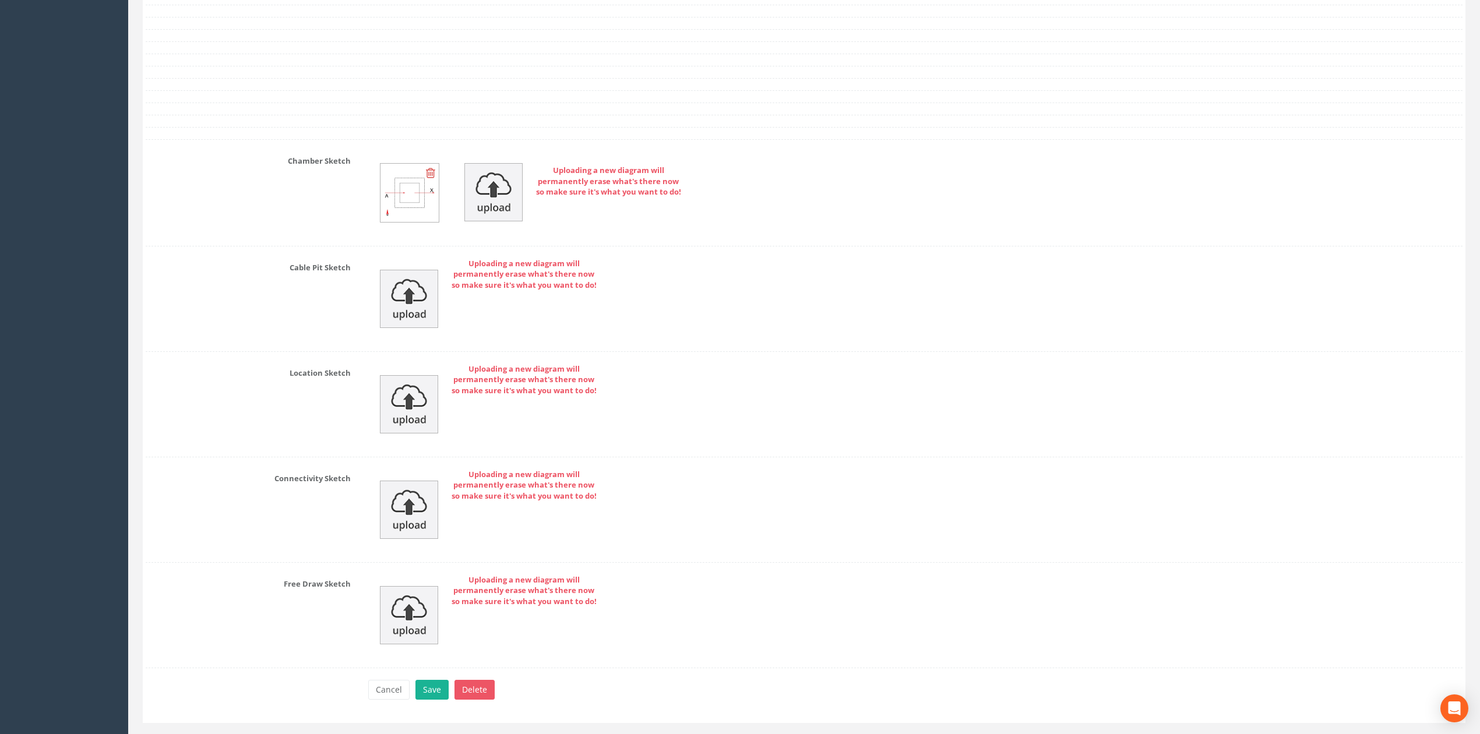
scroll to position [2278, 0]
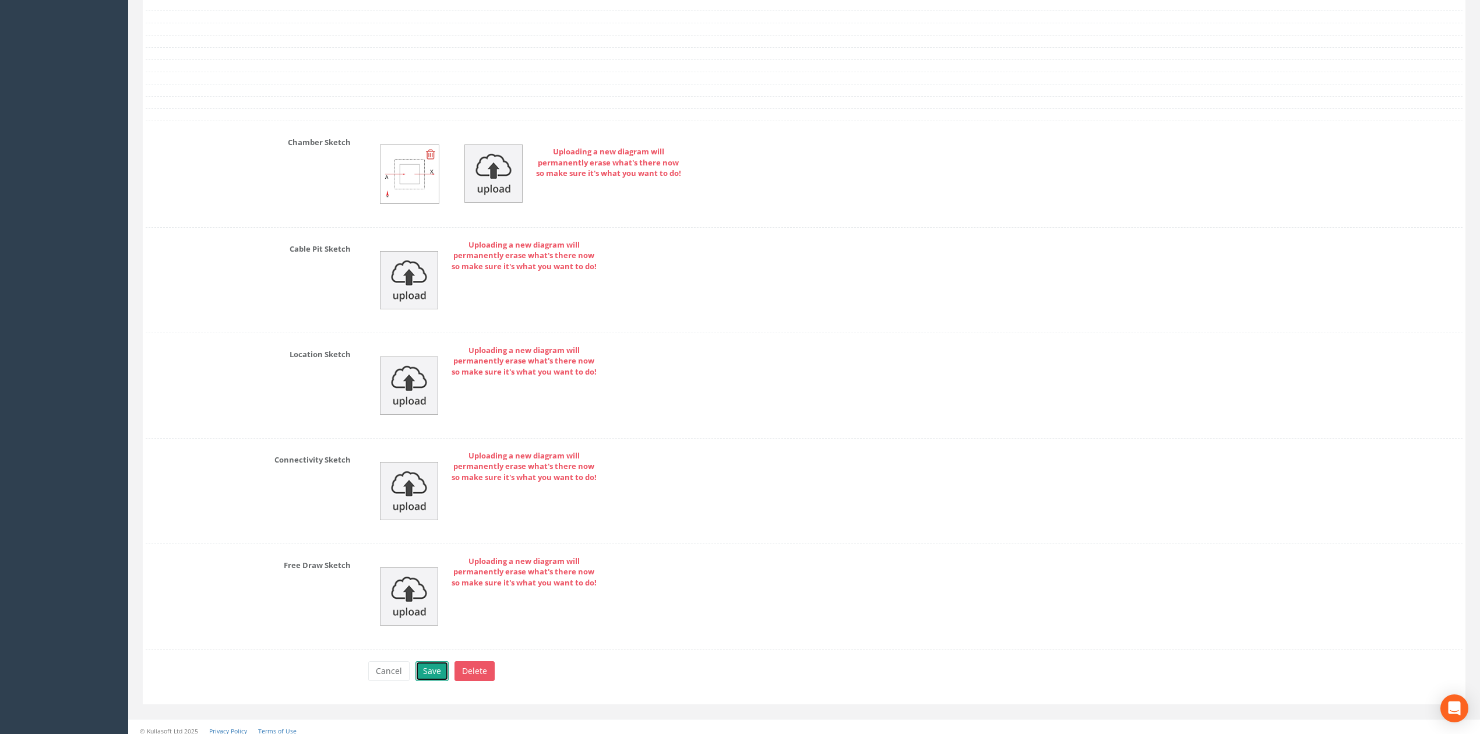
click at [425, 681] on button "Save" at bounding box center [431, 671] width 33 height 20
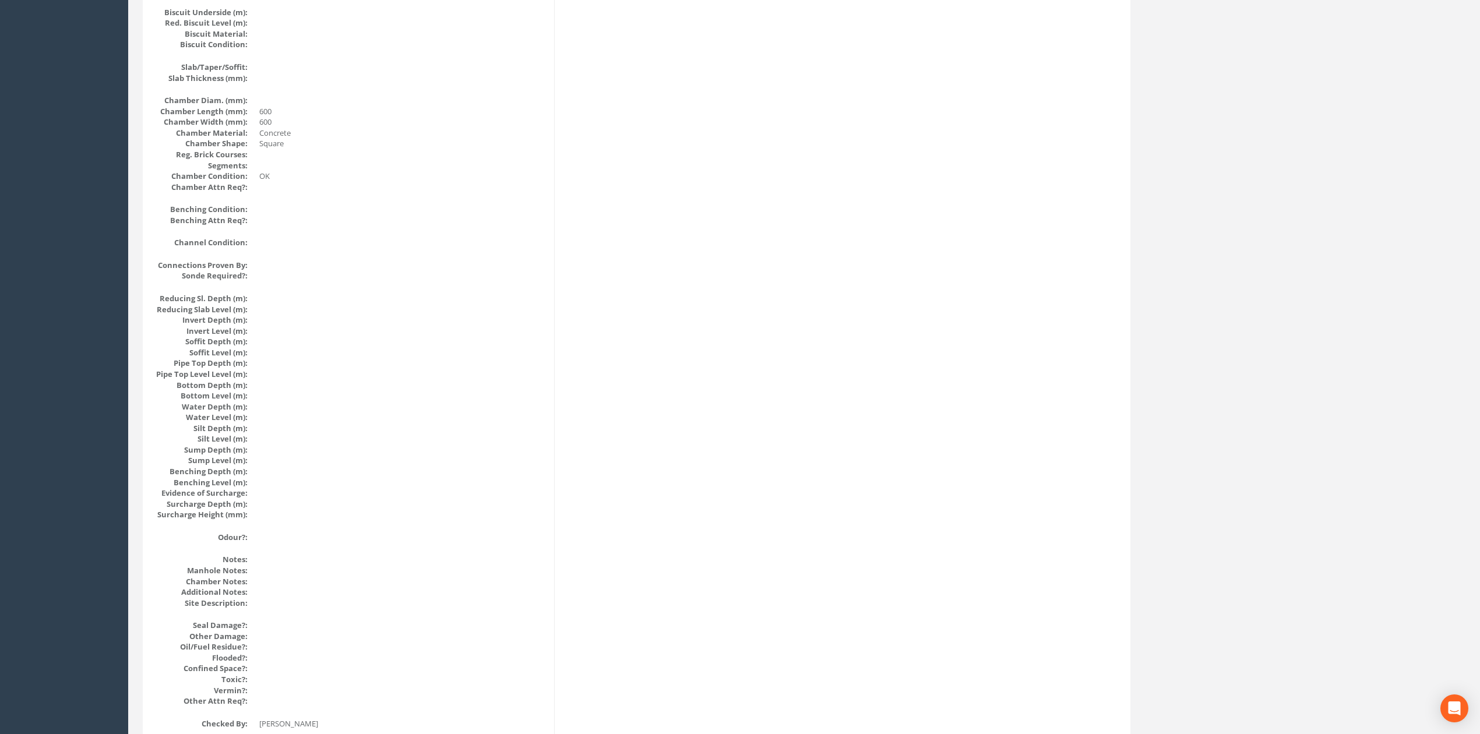
scroll to position [0, 0]
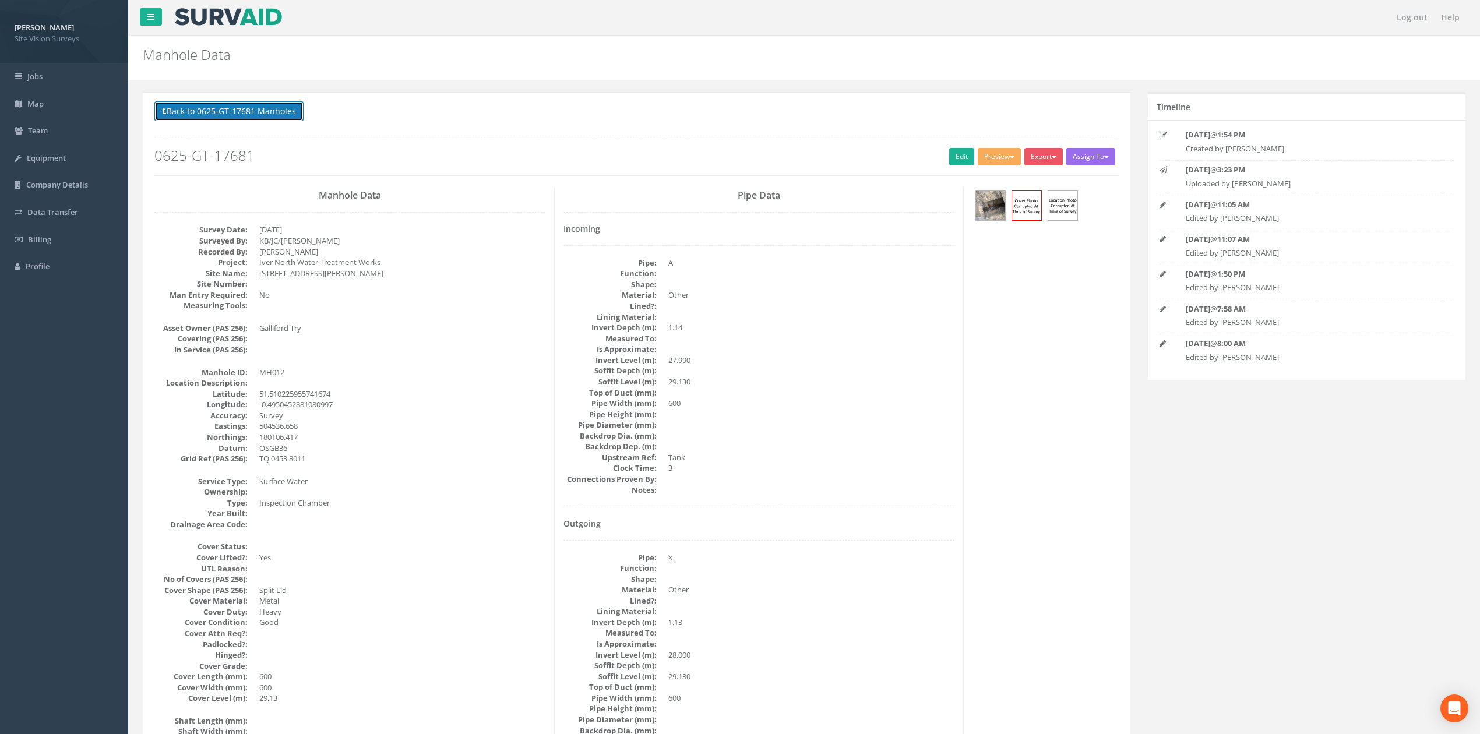
click at [211, 118] on button "Back to 0625-GT-17681 Manholes" at bounding box center [228, 111] width 149 height 20
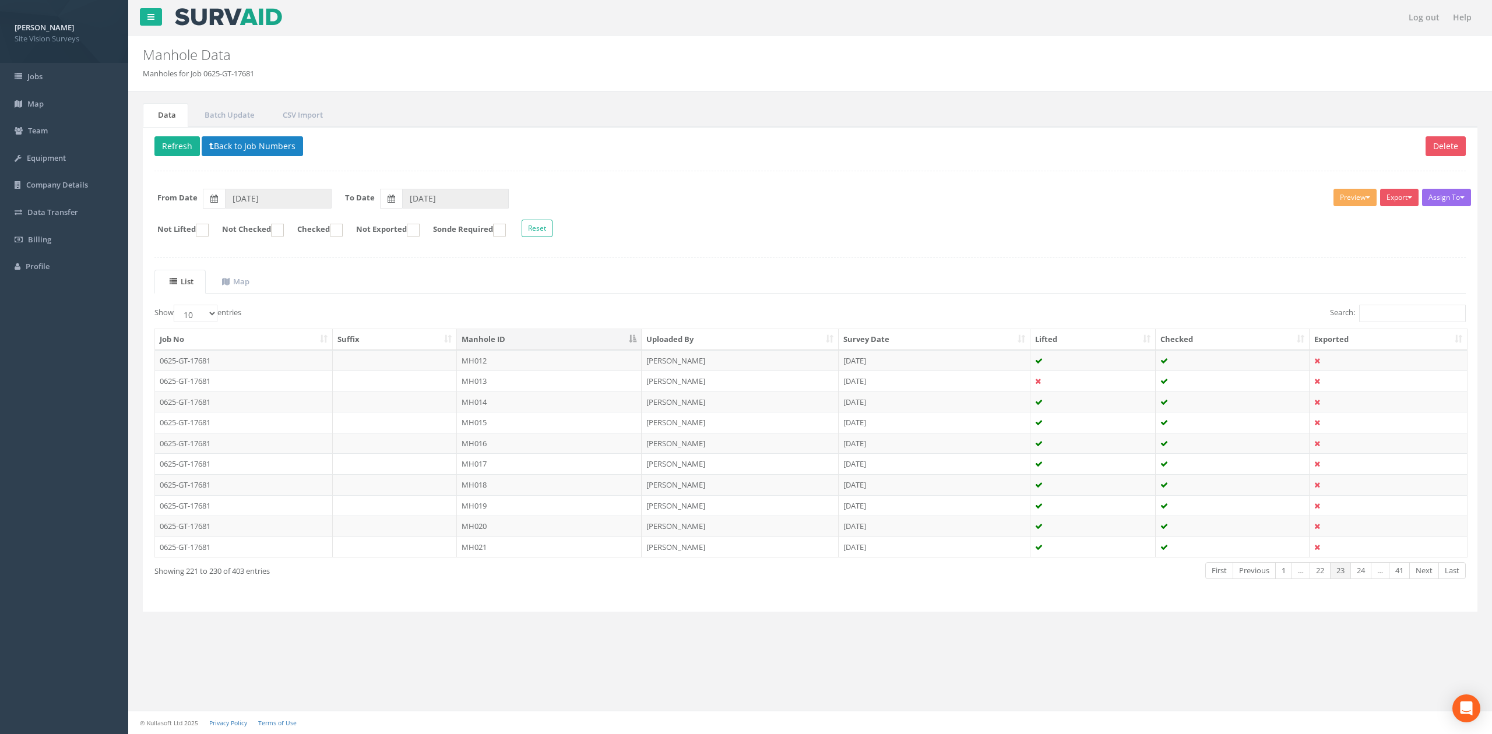
click at [625, 390] on td "MH013" at bounding box center [549, 381] width 185 height 21
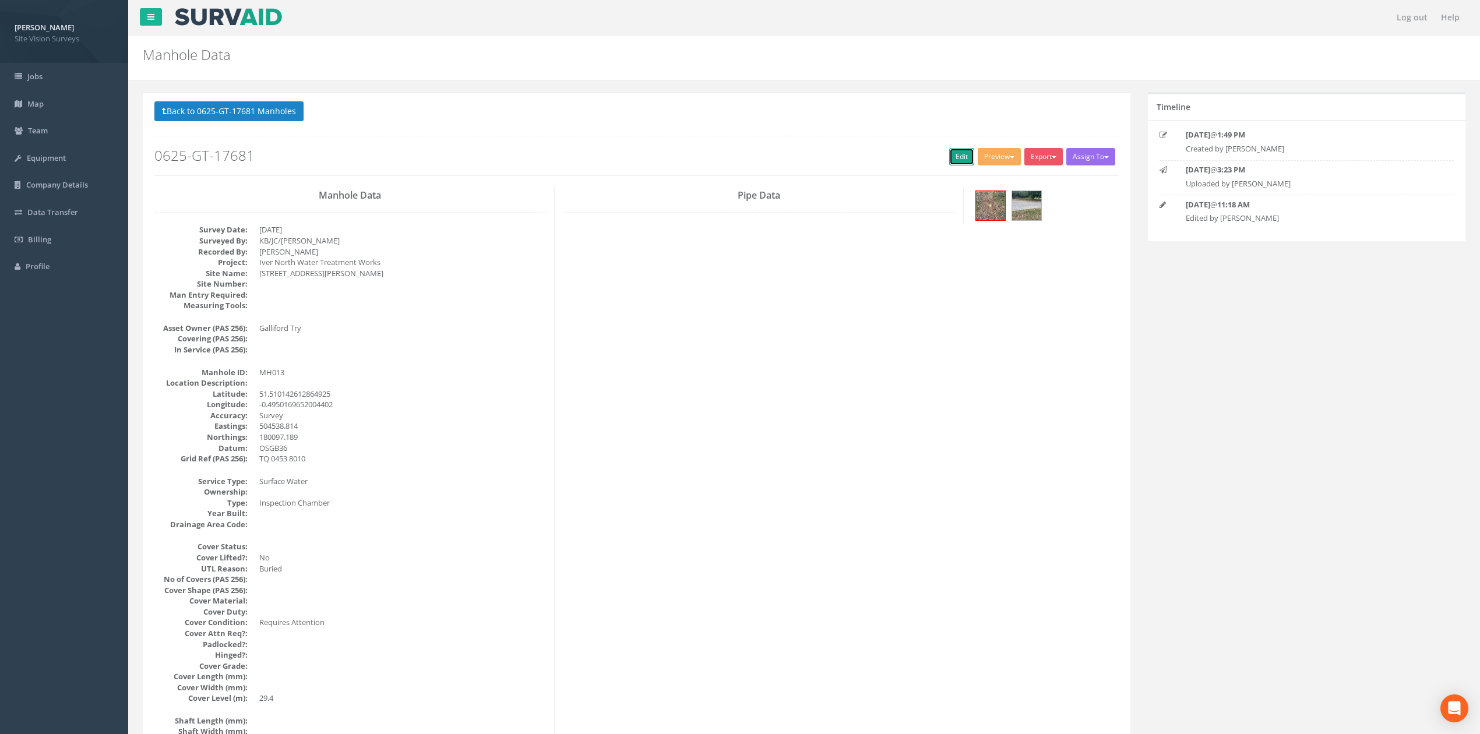
click at [950, 154] on link "Edit" at bounding box center [961, 156] width 25 height 17
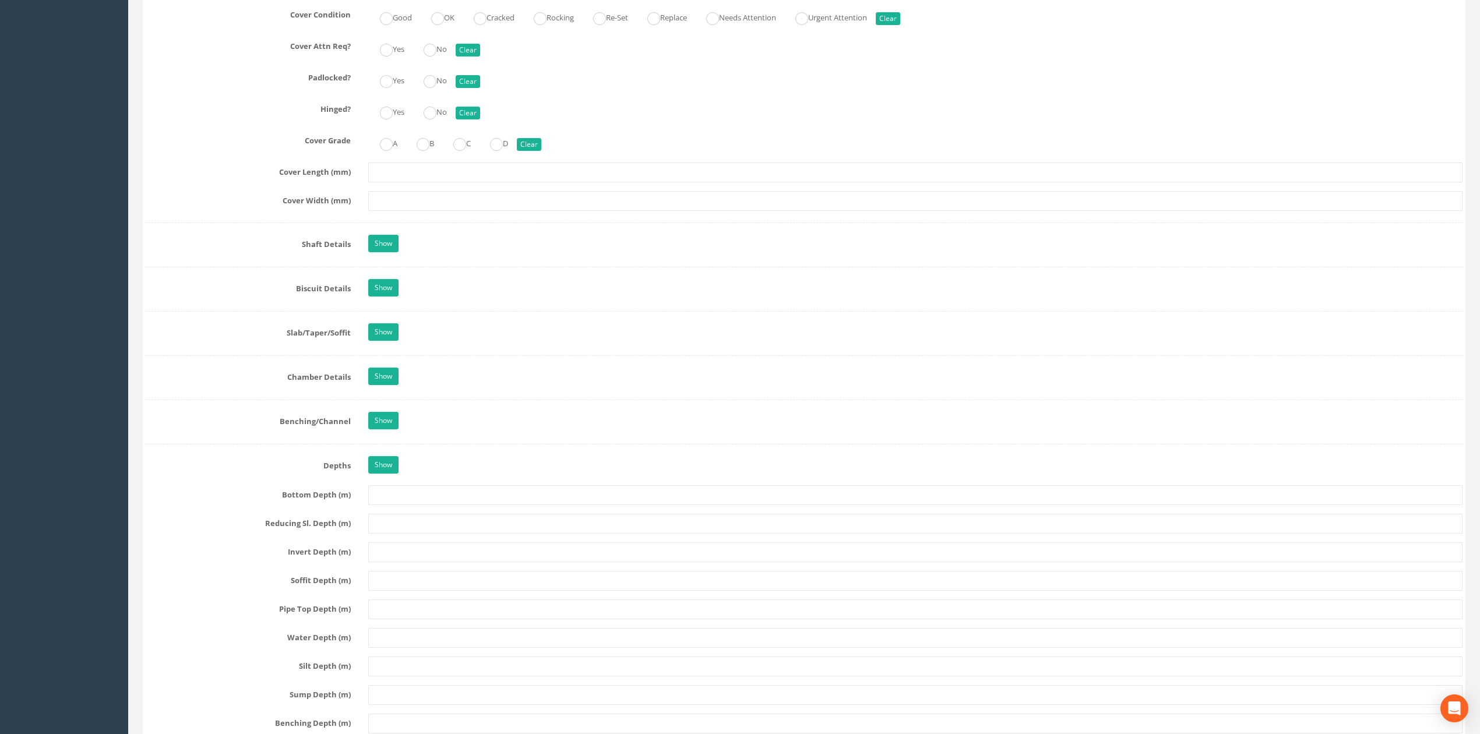
scroll to position [1323, 0]
drag, startPoint x: 475, startPoint y: 306, endPoint x: 473, endPoint y: 475, distance: 169.6
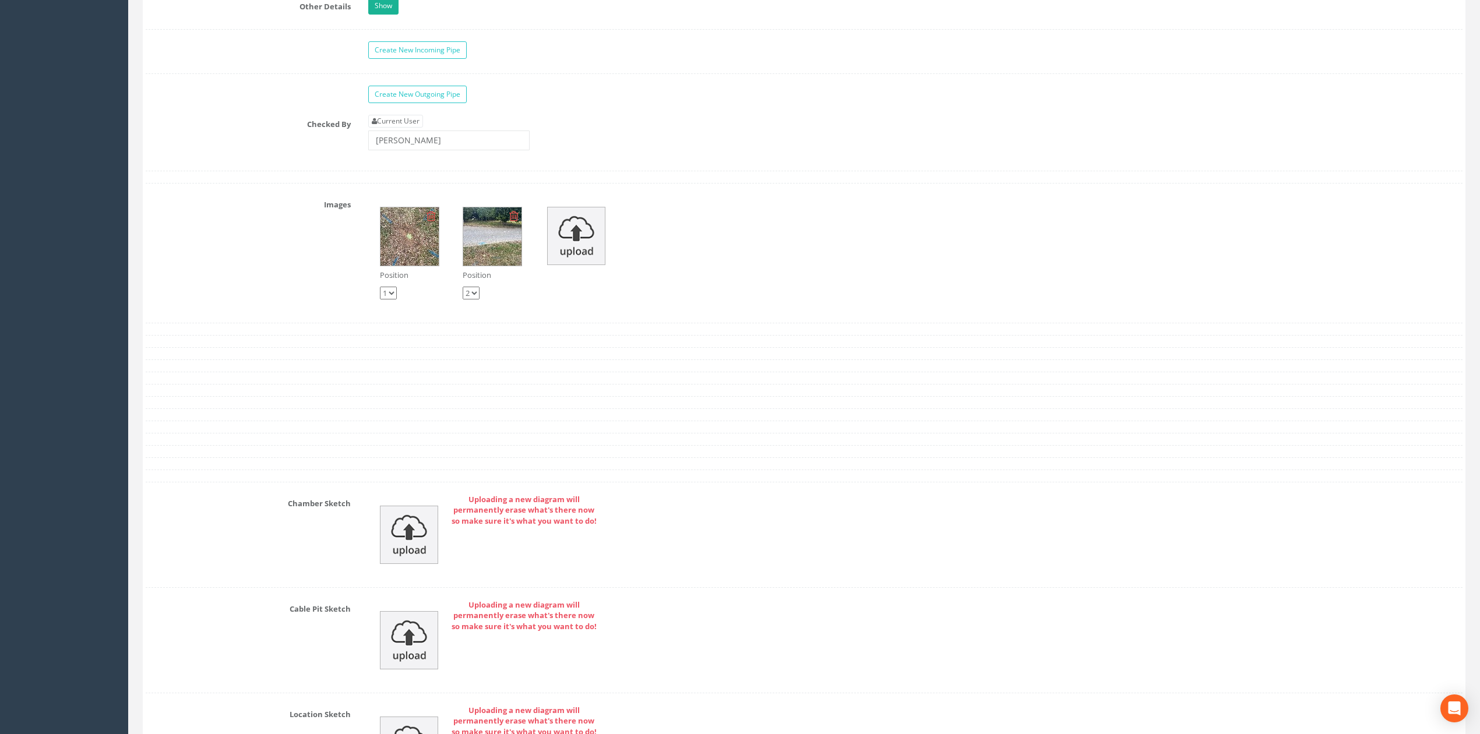
scroll to position [2601, 0]
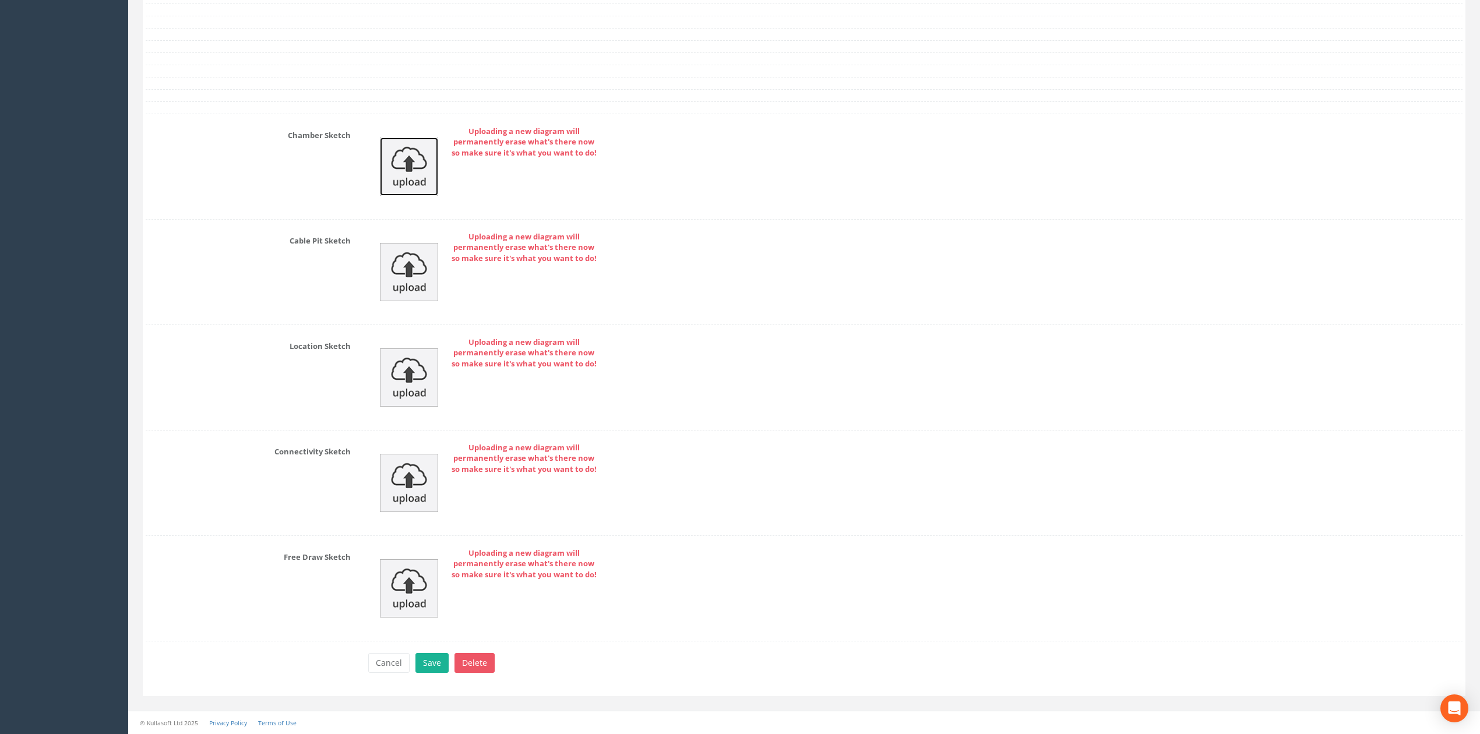
click at [390, 179] on img at bounding box center [409, 167] width 58 height 58
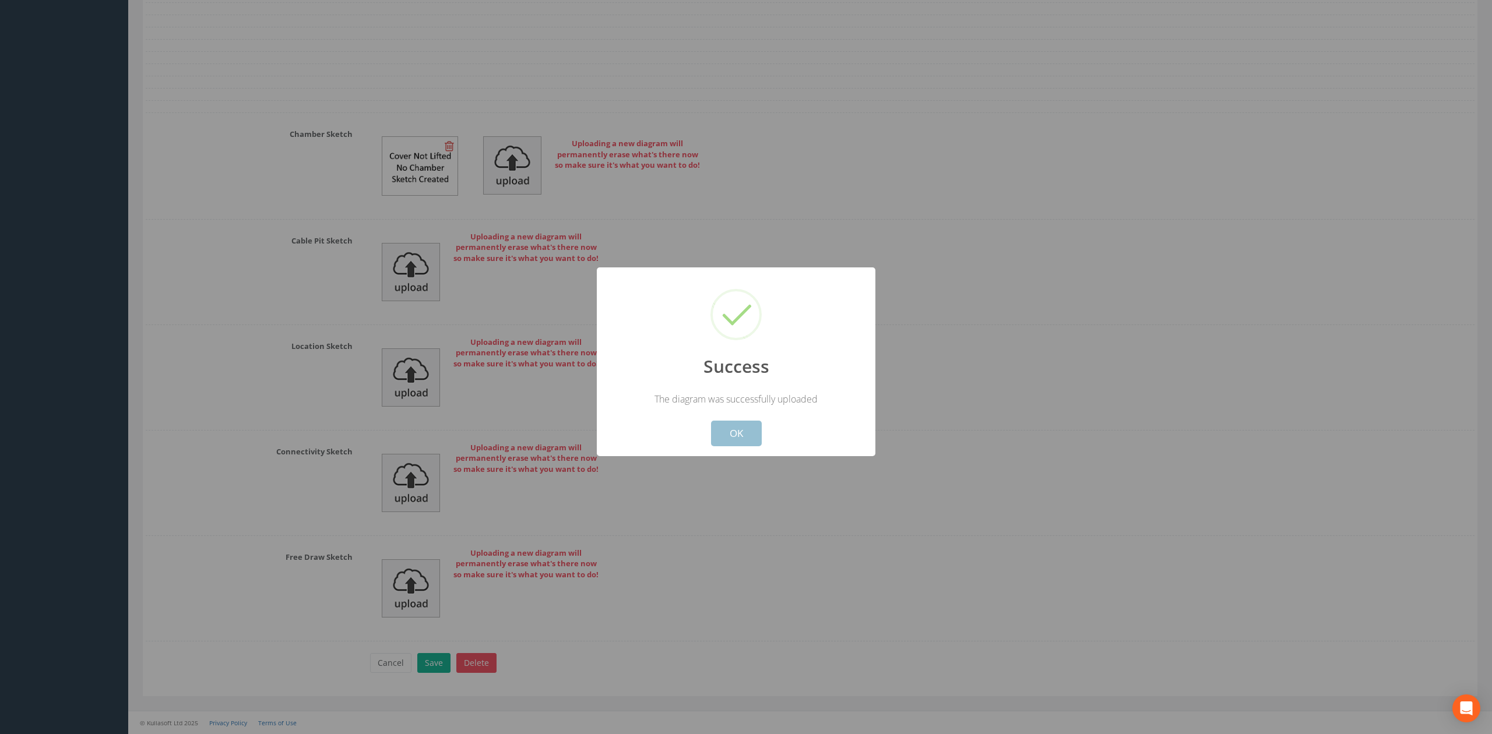
click at [753, 441] on button "OK" at bounding box center [736, 434] width 51 height 26
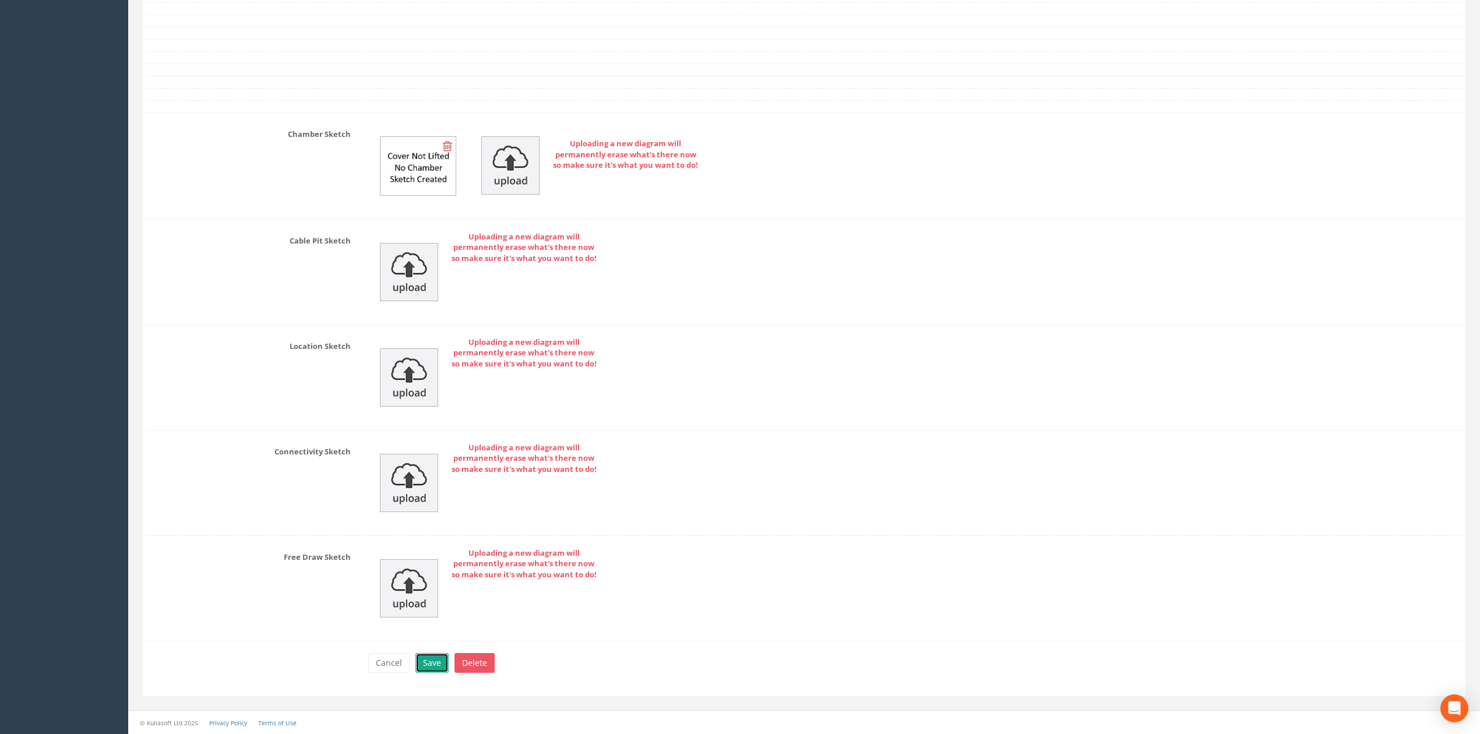
click at [432, 673] on button "Save" at bounding box center [431, 663] width 33 height 20
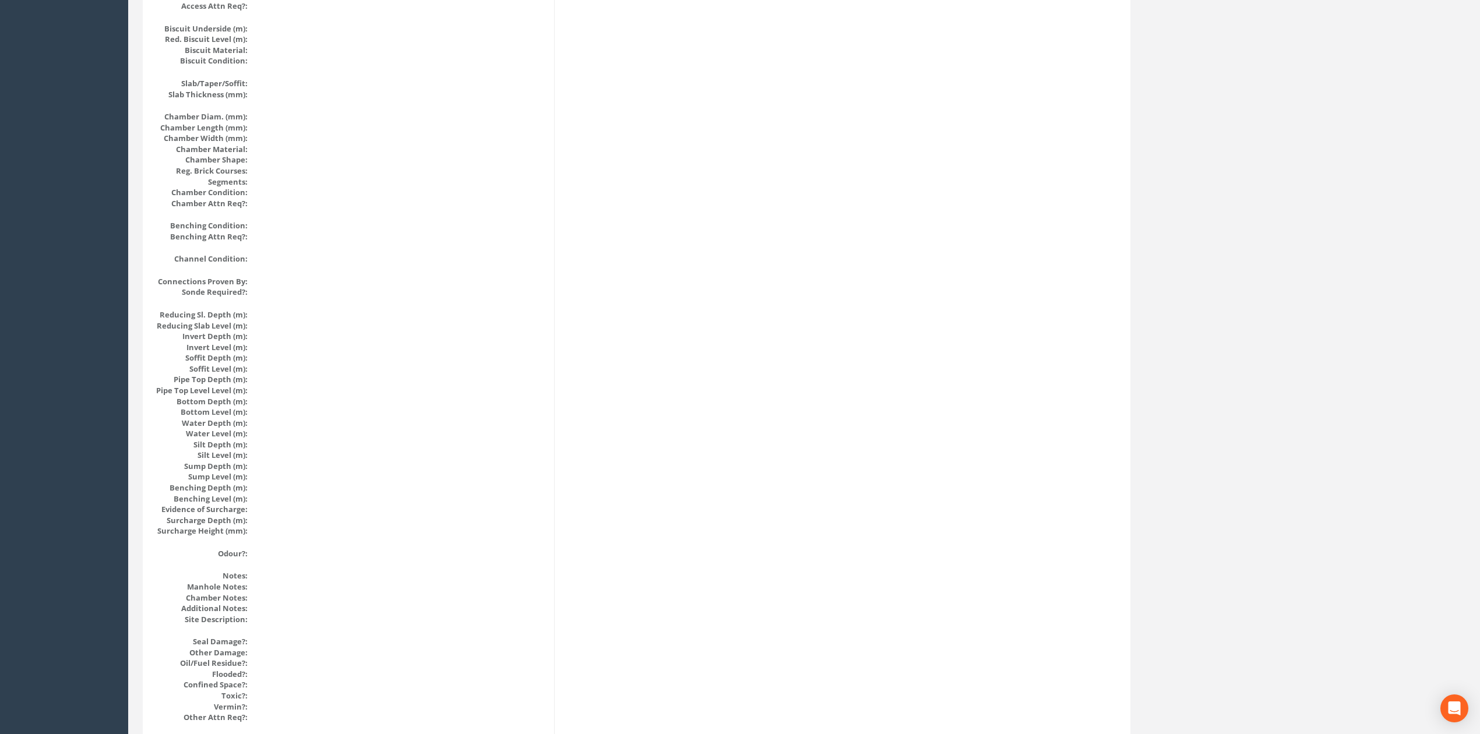
scroll to position [0, 0]
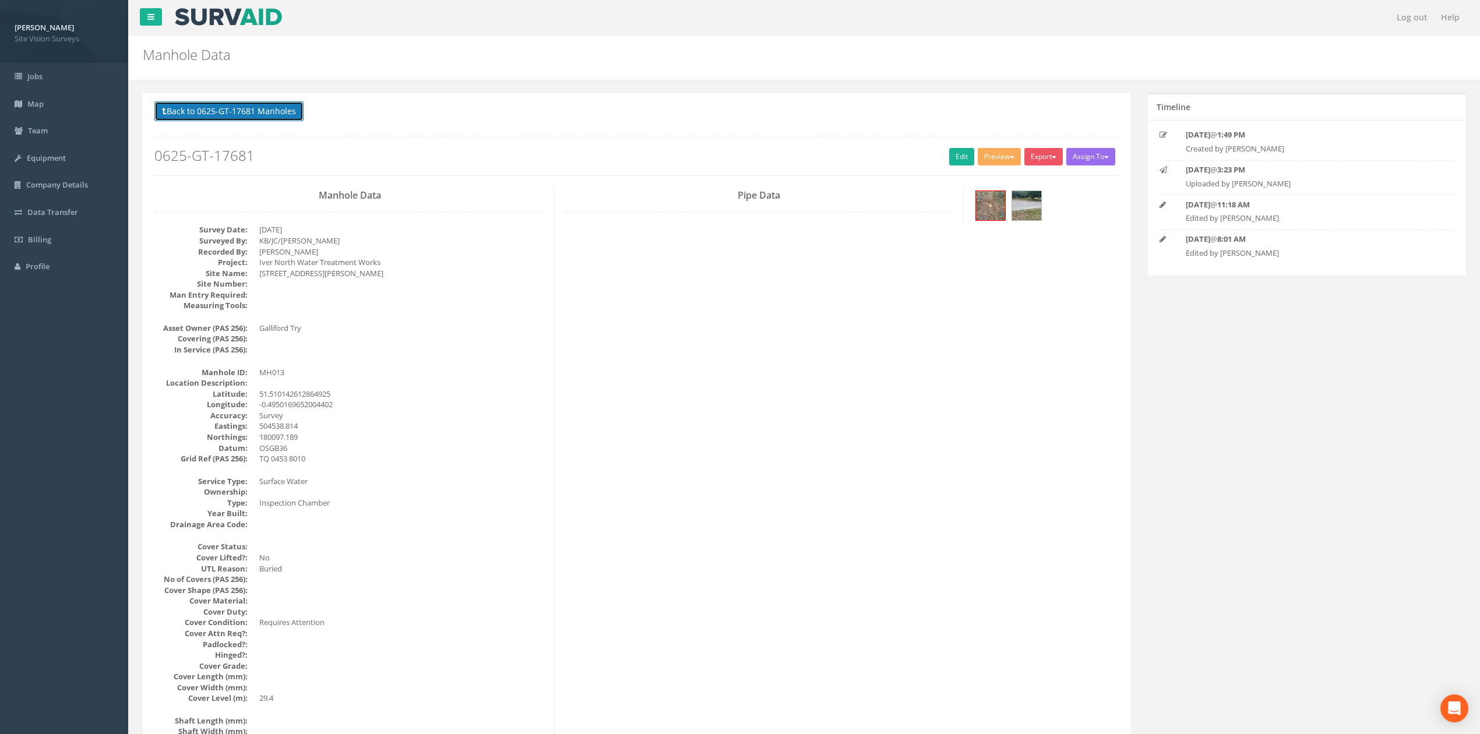
click at [280, 110] on button "Back to 0625-GT-17681 Manholes" at bounding box center [228, 111] width 149 height 20
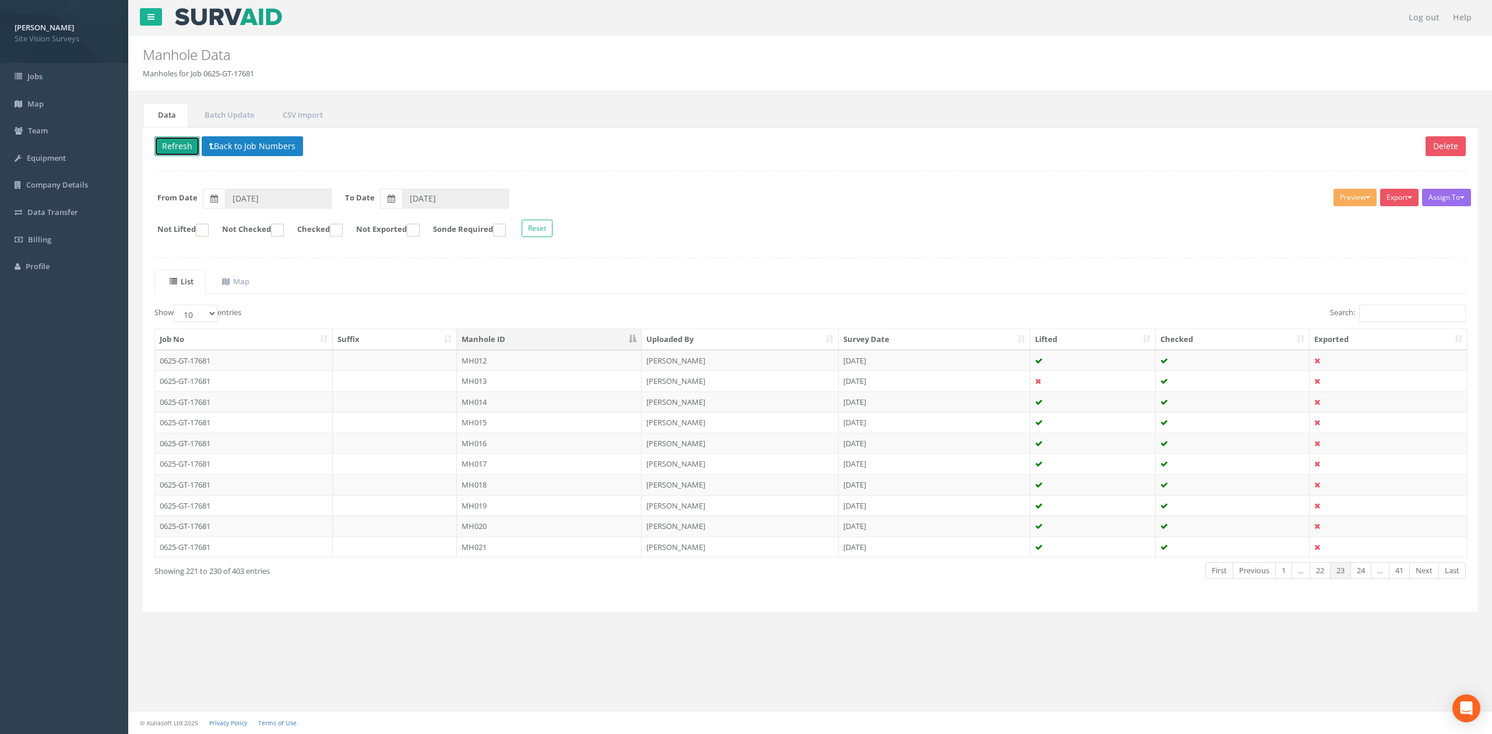
click at [161, 150] on button "Refresh" at bounding box center [176, 146] width 45 height 20
drag, startPoint x: 506, startPoint y: 385, endPoint x: 667, endPoint y: 295, distance: 184.2
drag, startPoint x: 667, startPoint y: 295, endPoint x: 643, endPoint y: 269, distance: 34.6
click at [643, 269] on div "Delete Refresh Back to Job Numbers Assign To No Companies Added Export SVS IC S…" at bounding box center [810, 369] width 1334 height 485
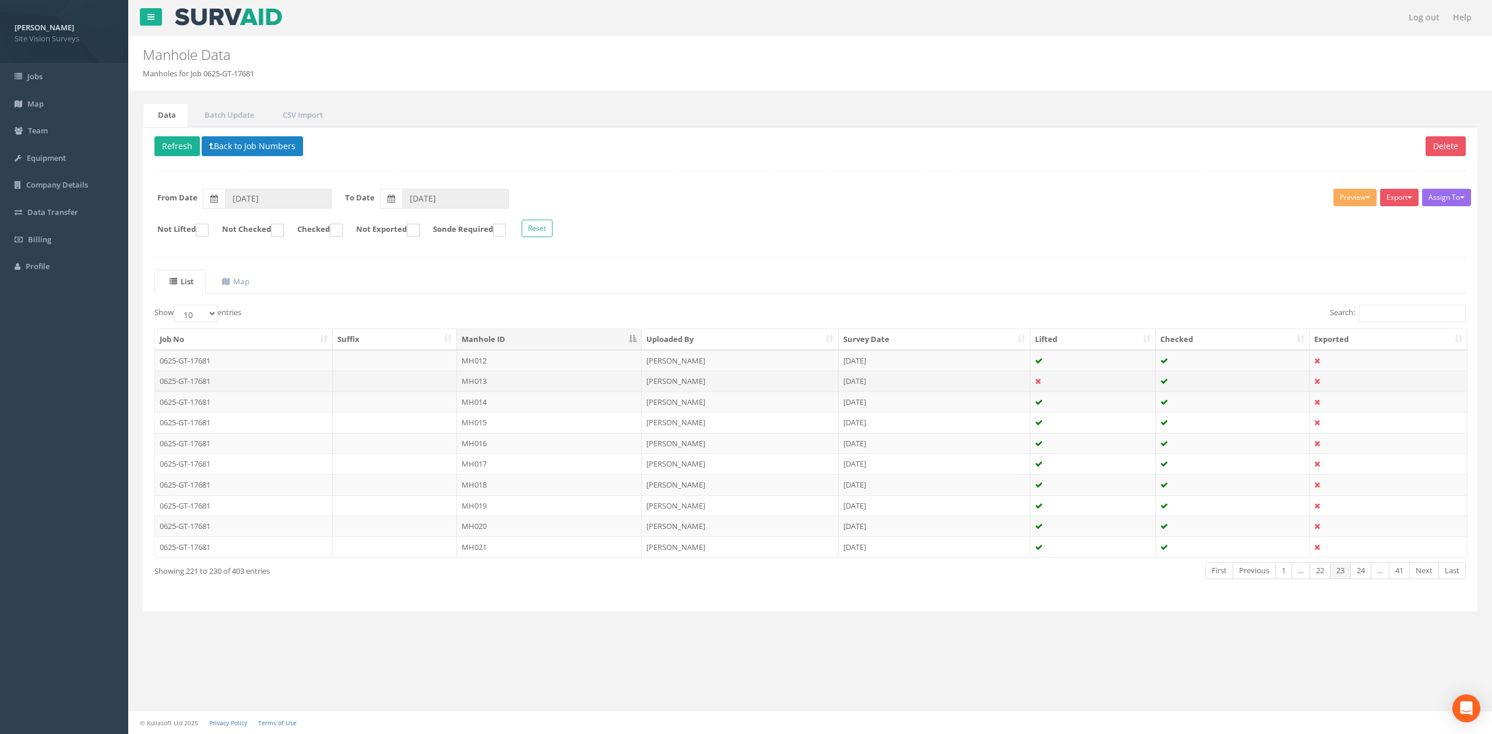
drag, startPoint x: 591, startPoint y: 378, endPoint x: 615, endPoint y: 376, distance: 24.5
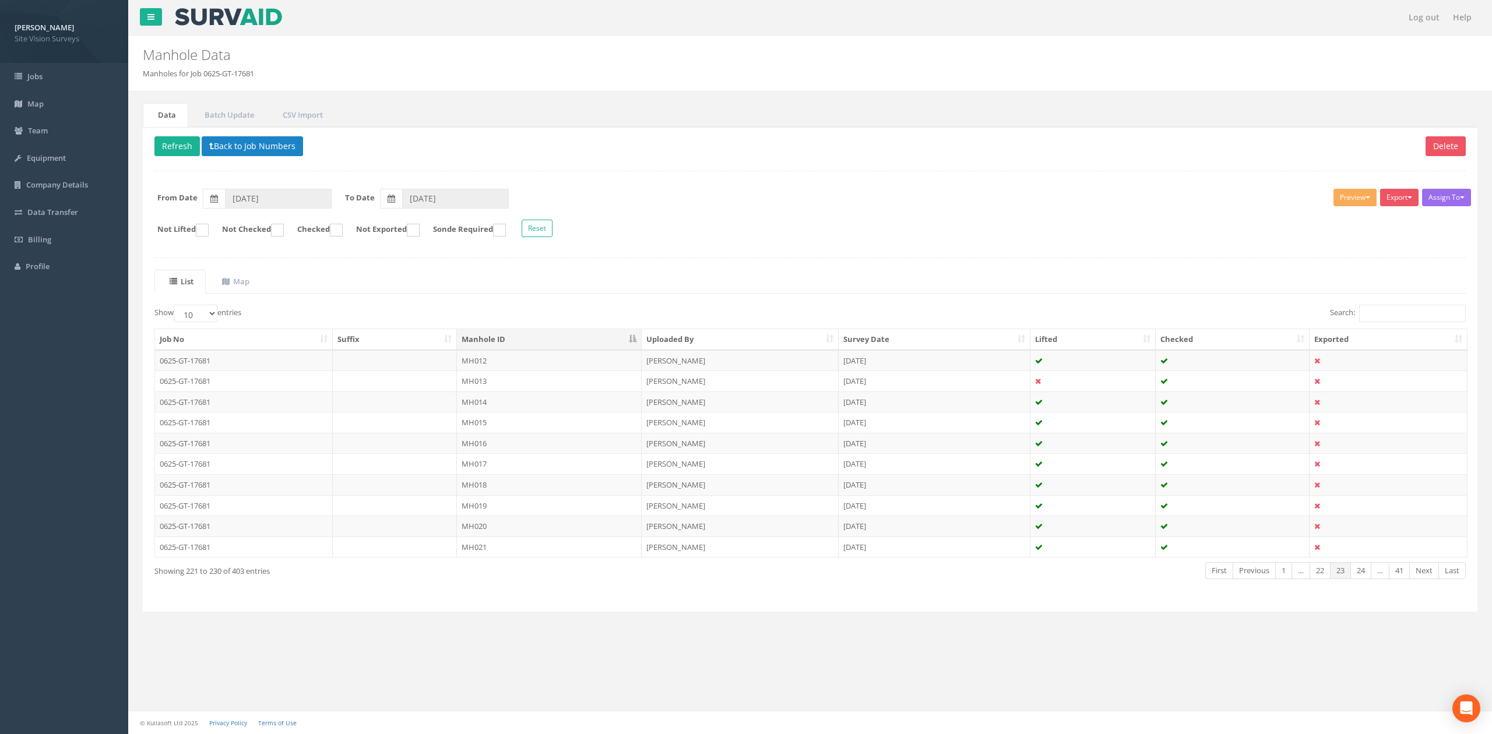
click at [591, 378] on td "MH013" at bounding box center [549, 381] width 185 height 21
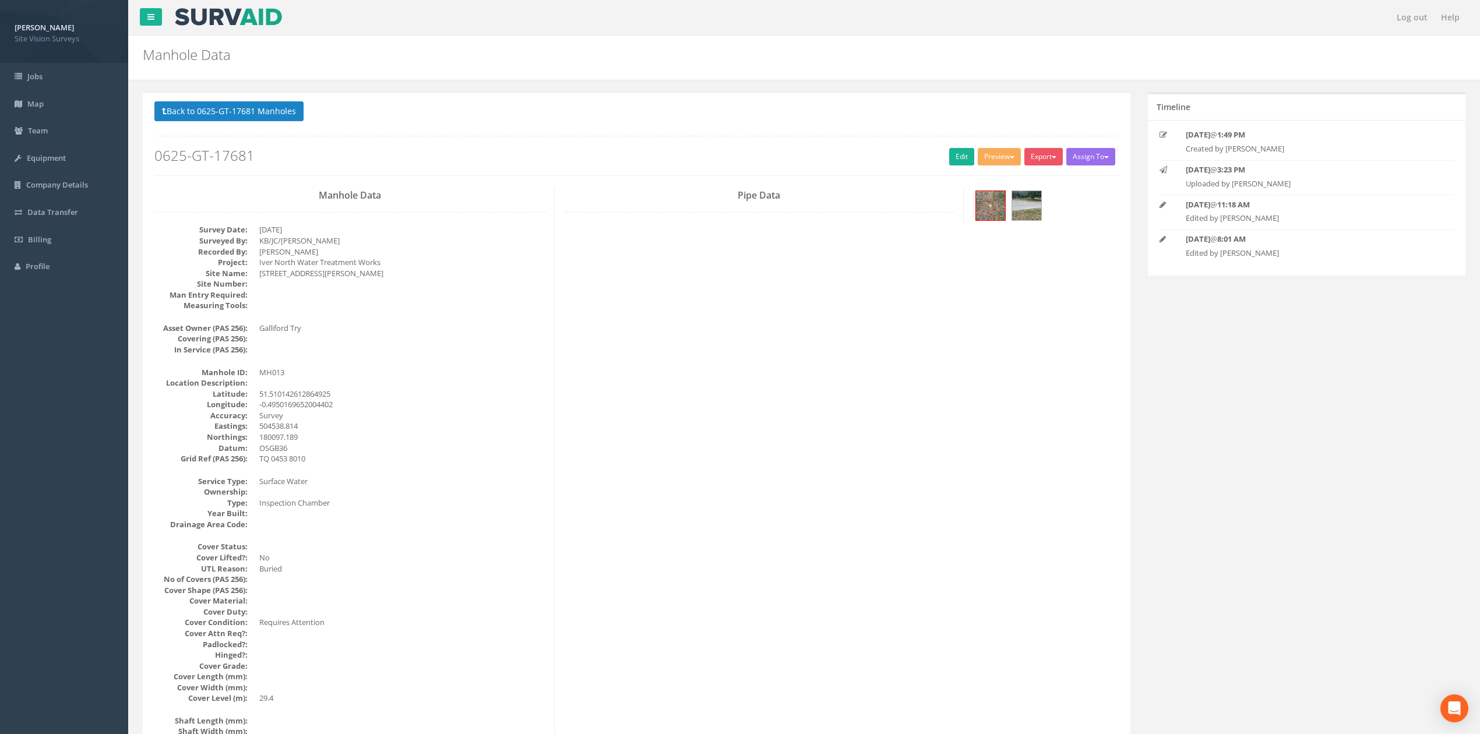
click at [940, 157] on h2 "0625-GT-17681" at bounding box center [636, 155] width 964 height 15
click at [949, 158] on link "Edit" at bounding box center [961, 156] width 25 height 17
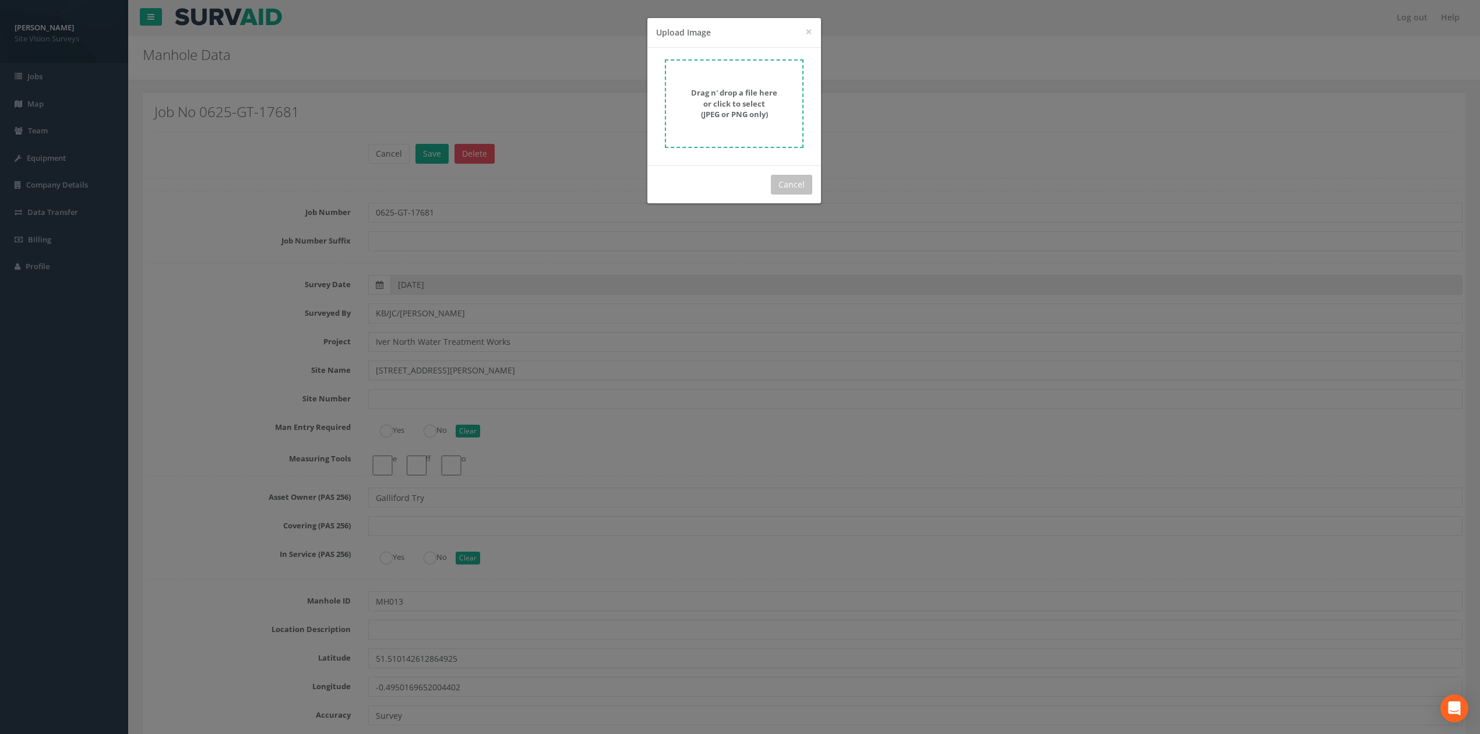
click at [732, 164] on div "Drag n' drop a file here or click to select (JPEG or PNG only)" at bounding box center [734, 107] width 174 height 118
click at [725, 117] on strong "Drag n' drop a file here or click to select (JPEG or PNG only)" at bounding box center [734, 103] width 86 height 32
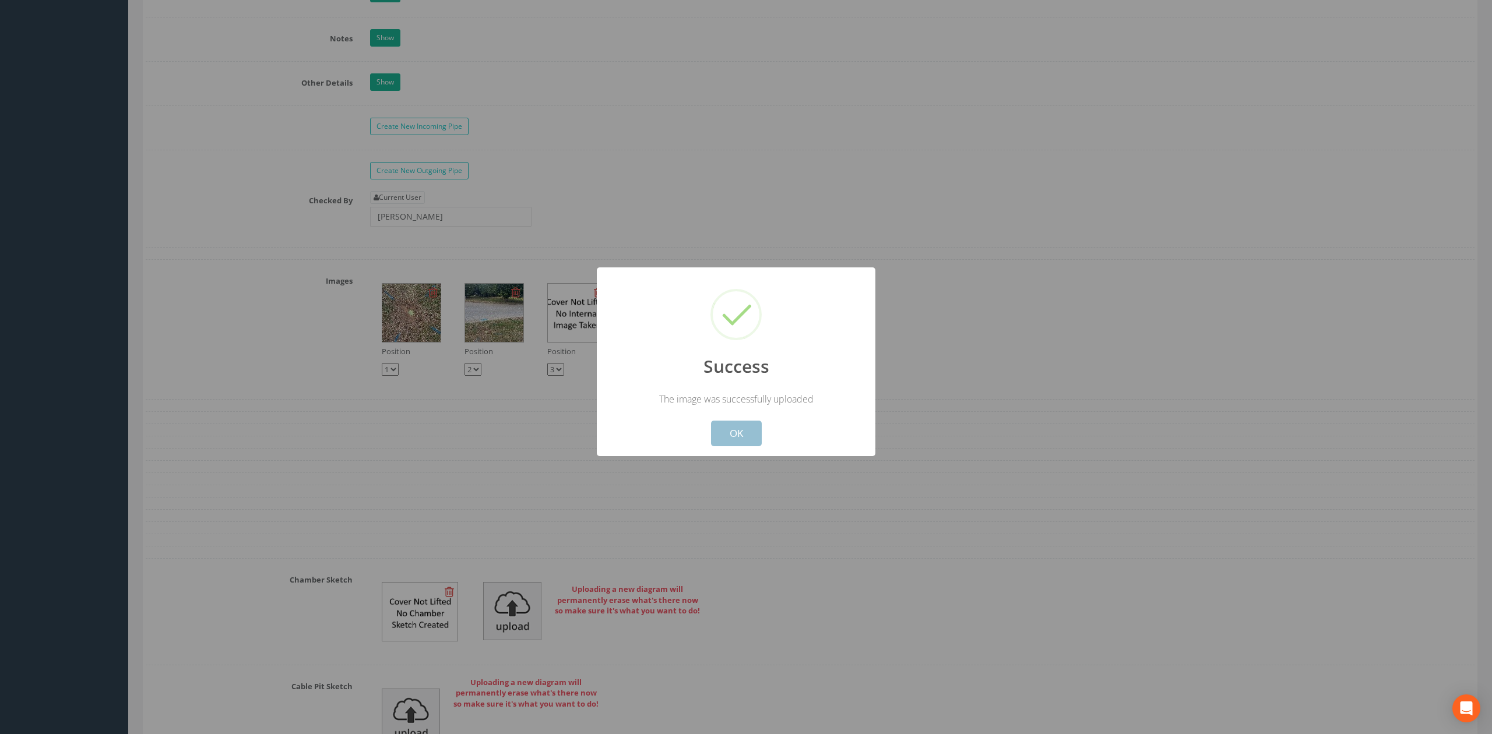
click at [739, 436] on button "OK" at bounding box center [736, 434] width 51 height 26
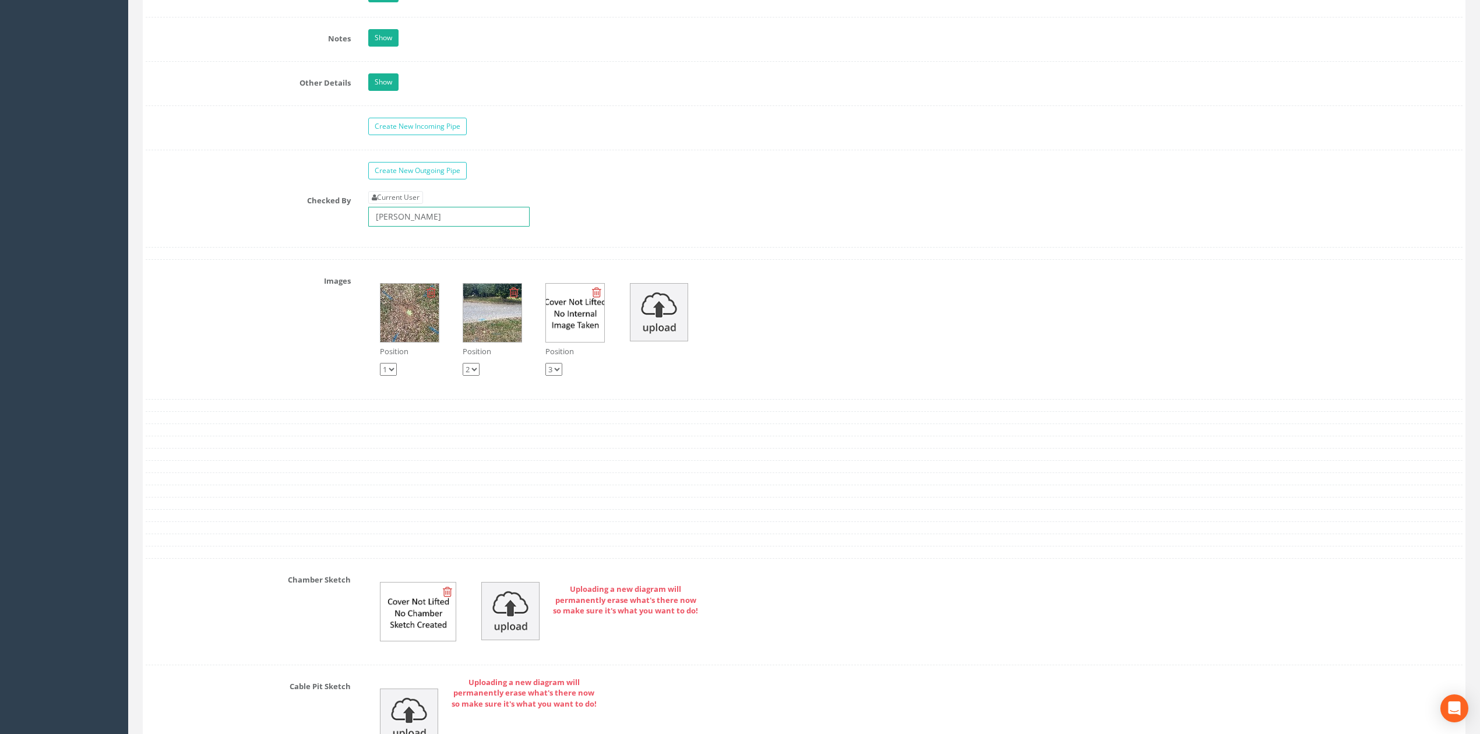
click at [462, 227] on input "[PERSON_NAME]" at bounding box center [448, 217] width 161 height 20
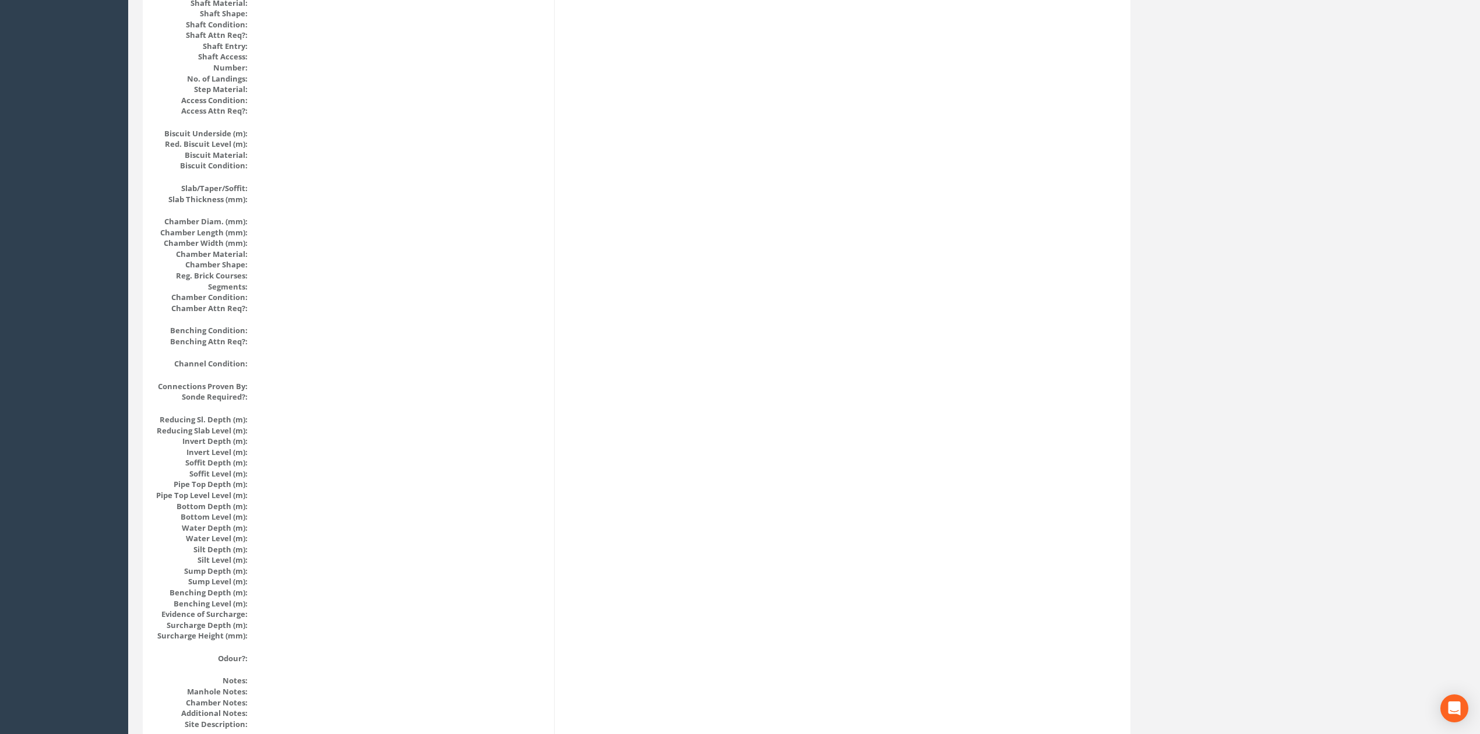
scroll to position [0, 0]
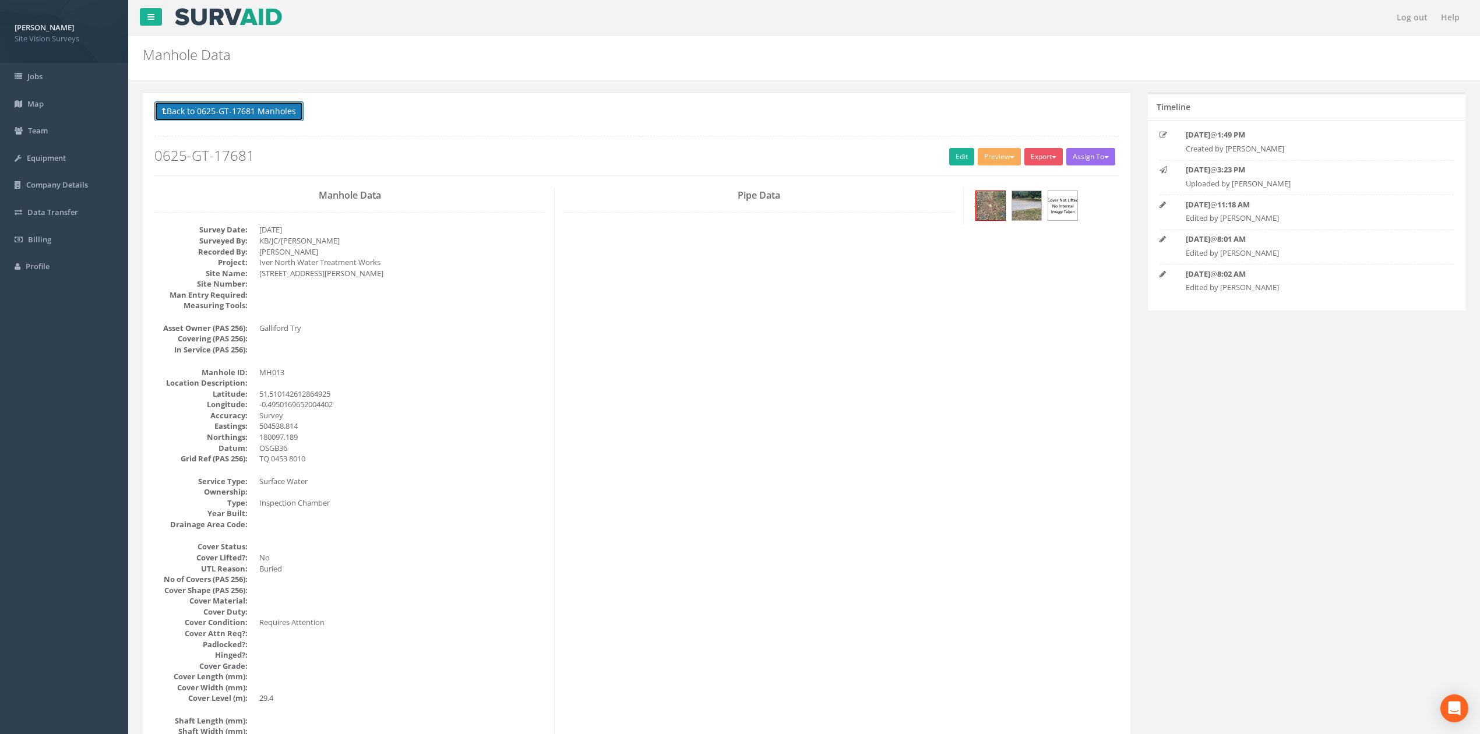
click at [255, 111] on button "Back to 0625-GT-17681 Manholes" at bounding box center [228, 111] width 149 height 20
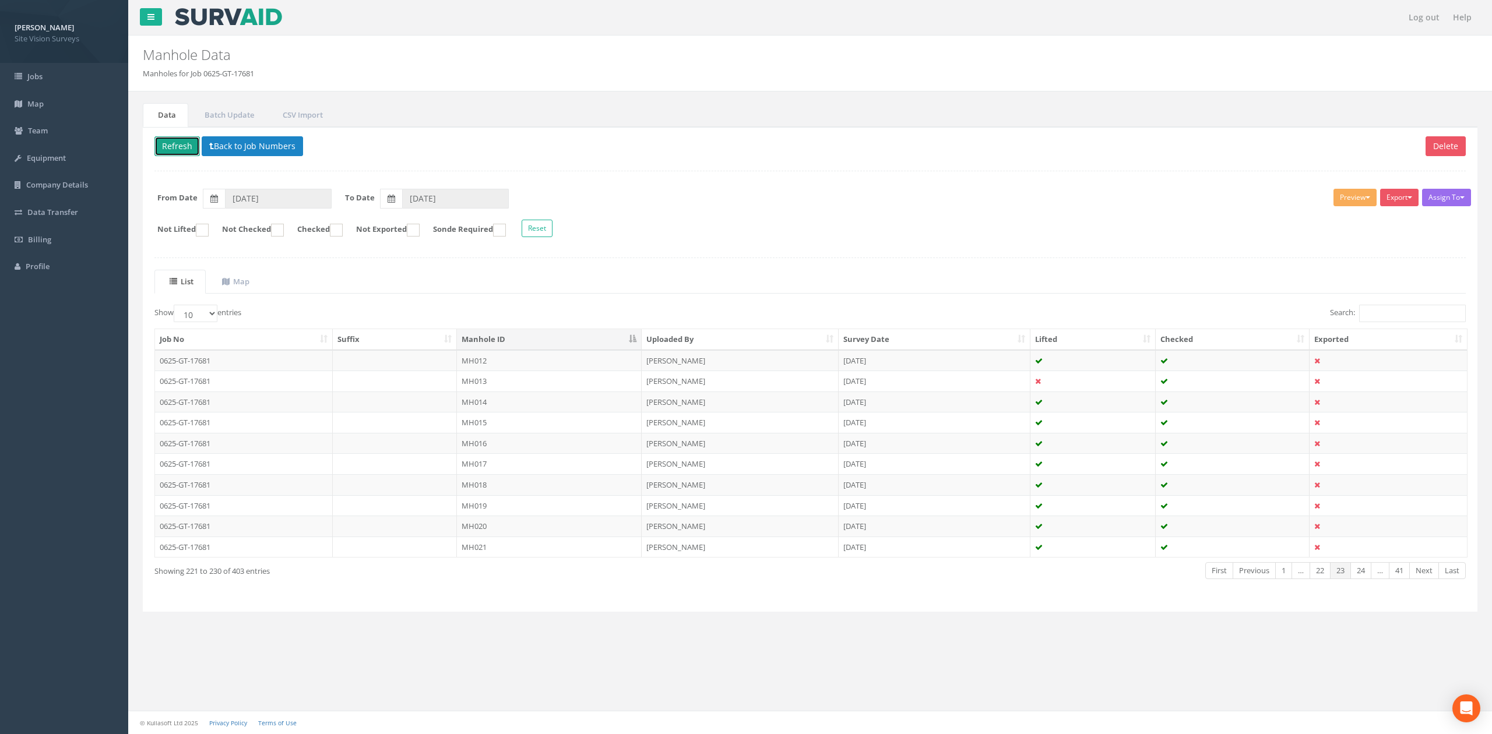
click at [188, 147] on button "Refresh" at bounding box center [176, 146] width 45 height 20
click at [449, 410] on td at bounding box center [395, 402] width 125 height 21
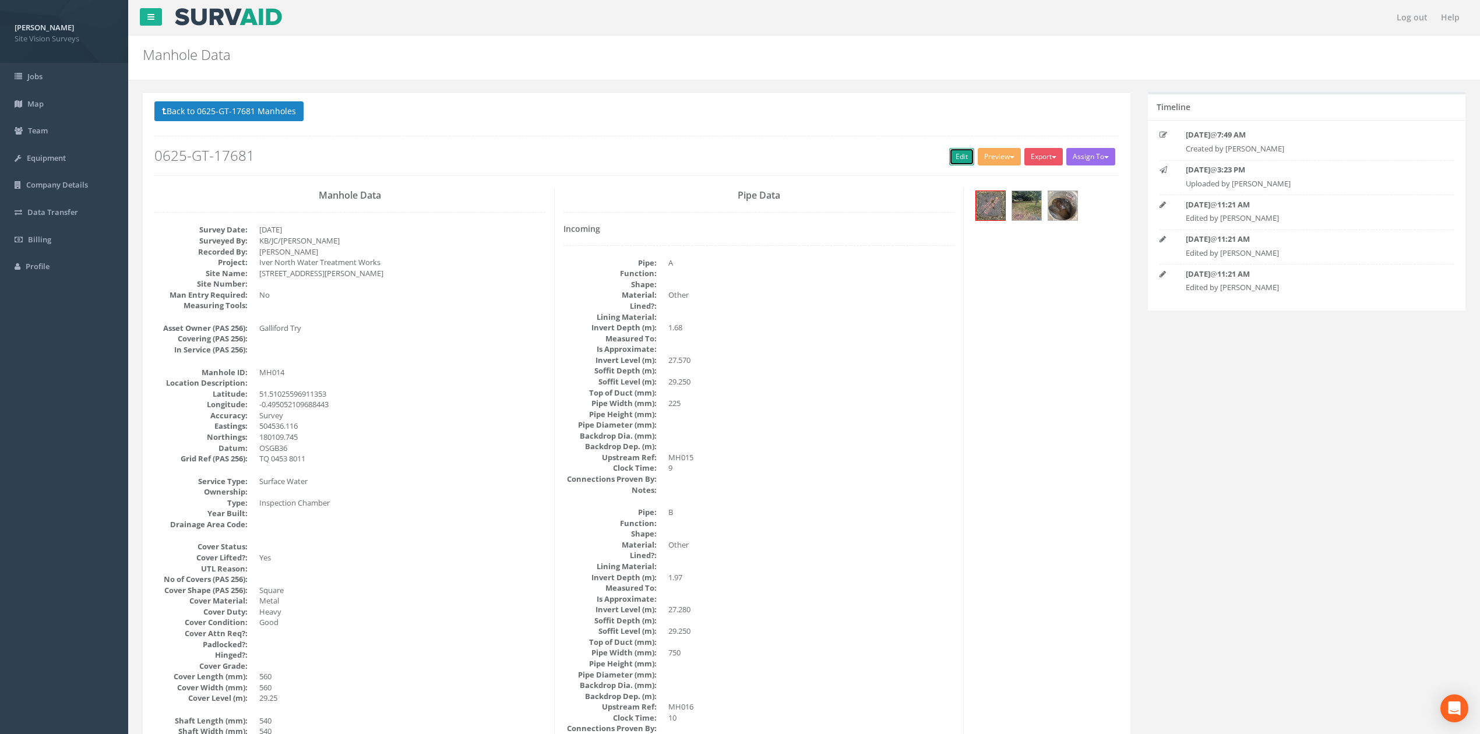
drag, startPoint x: 954, startPoint y: 161, endPoint x: 72, endPoint y: 502, distance: 946.0
click at [954, 161] on link "Edit" at bounding box center [961, 156] width 25 height 17
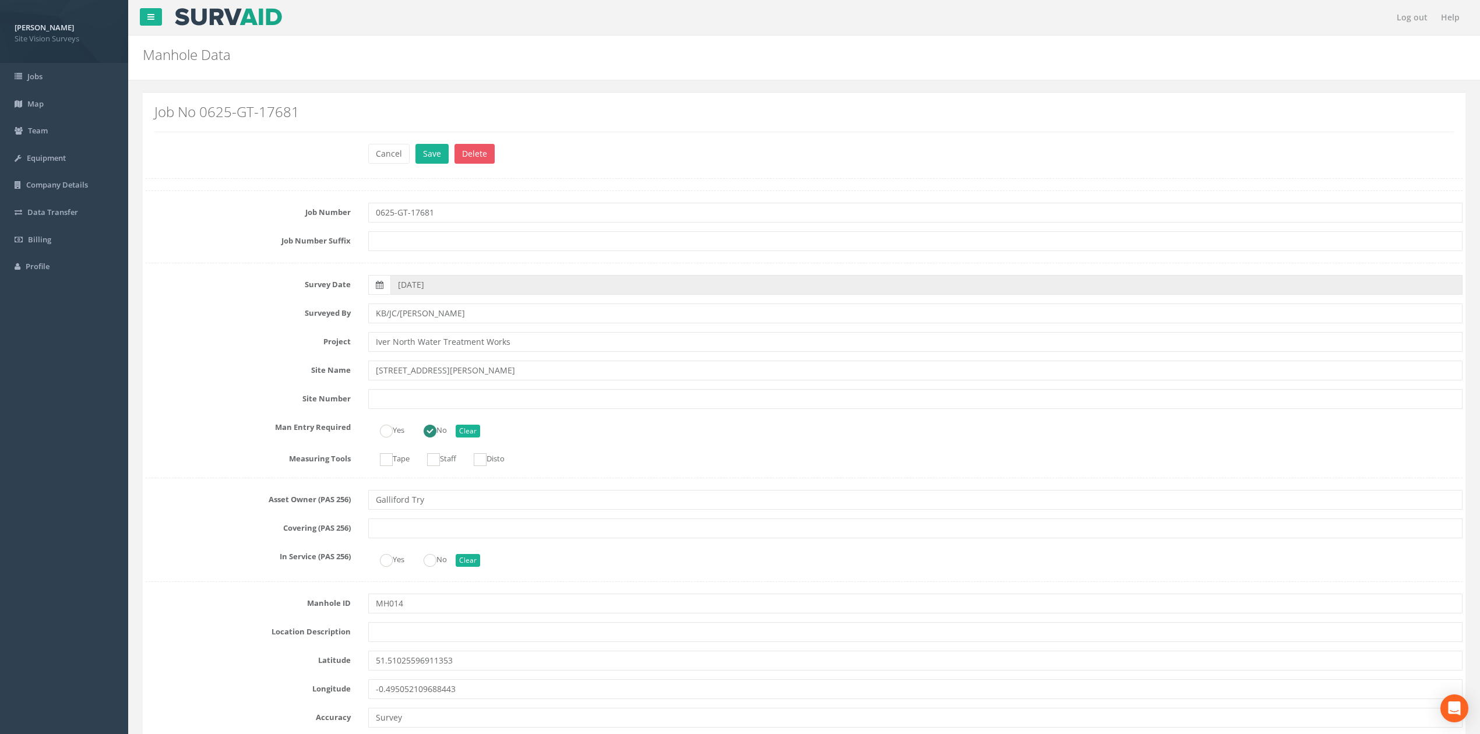
scroll to position [1303, 0]
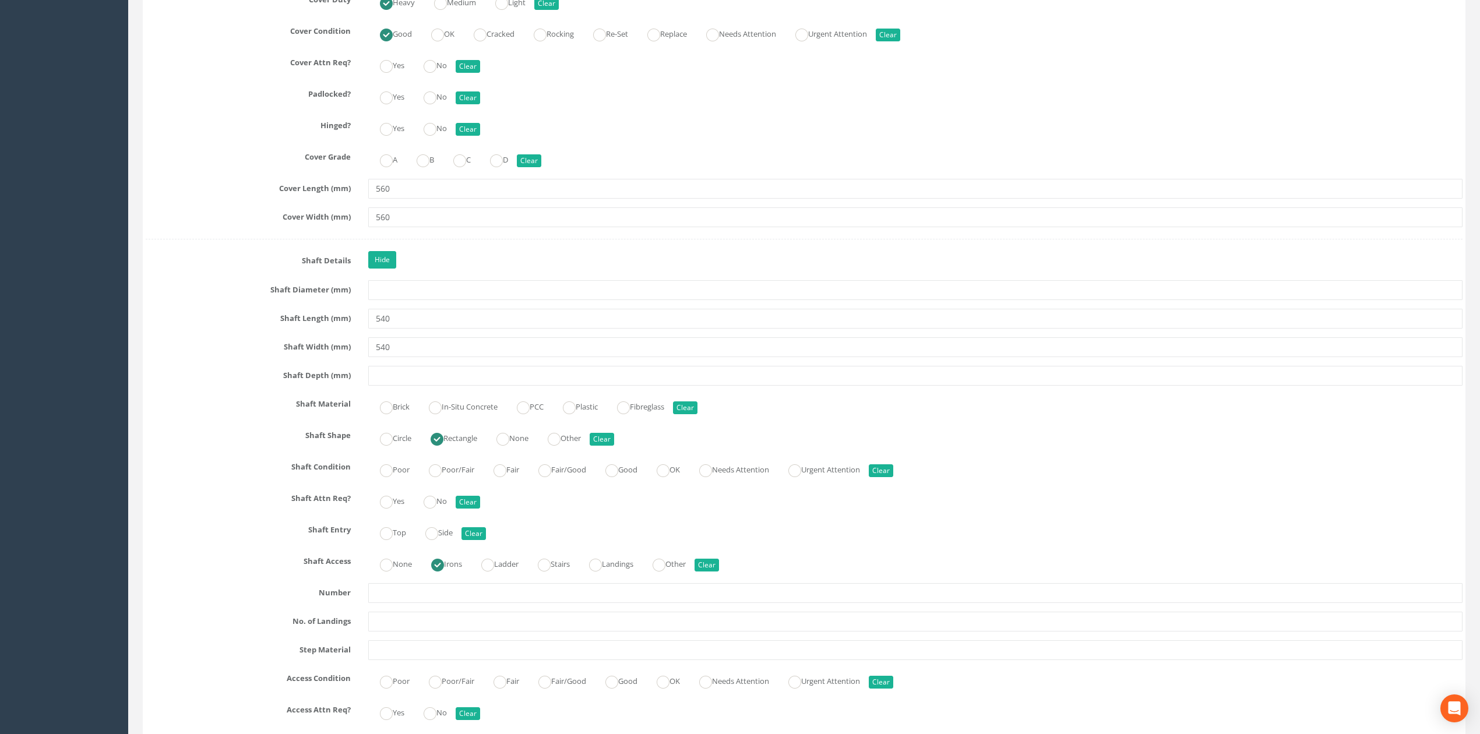
click at [397, 446] on label "Circle" at bounding box center [389, 437] width 43 height 17
radio input "true"
click at [411, 346] on input "540" at bounding box center [915, 347] width 1094 height 20
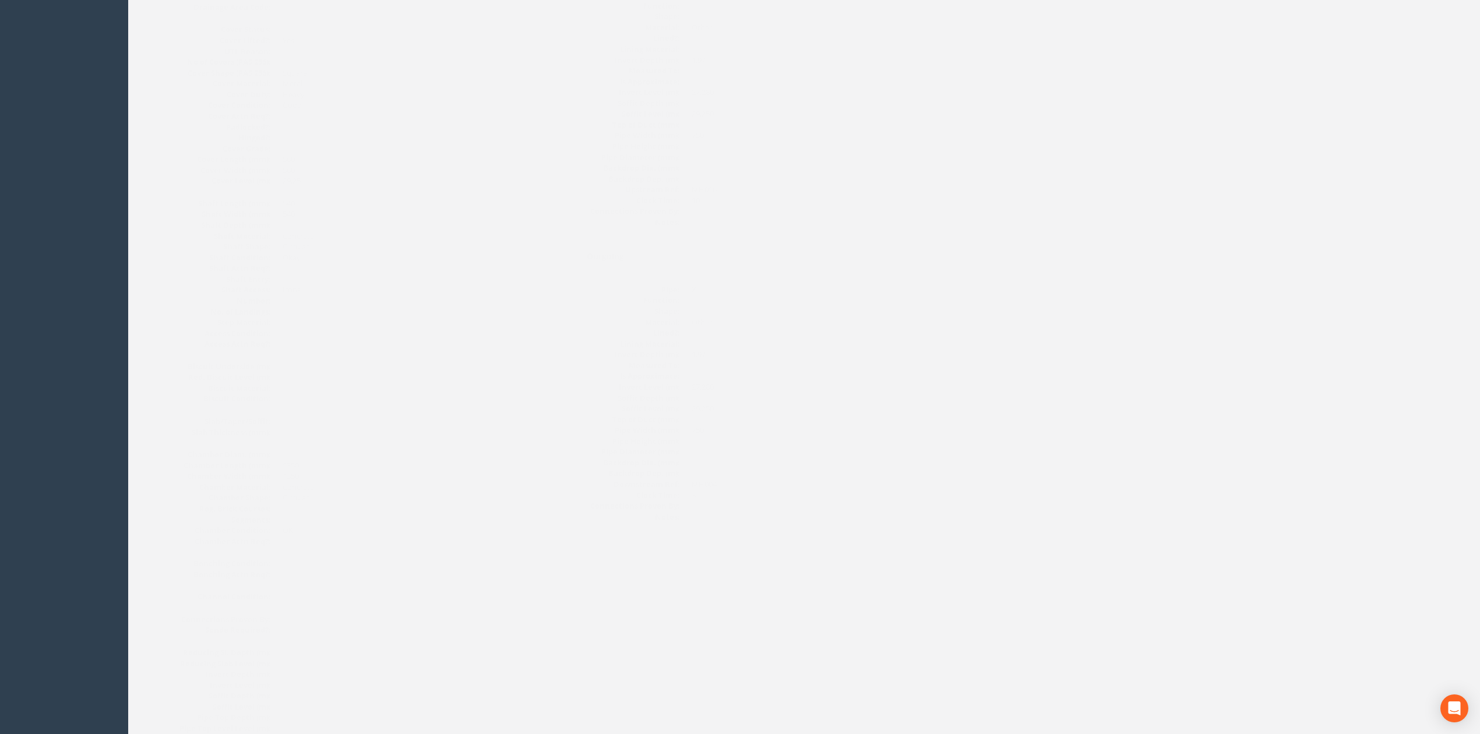
scroll to position [0, 0]
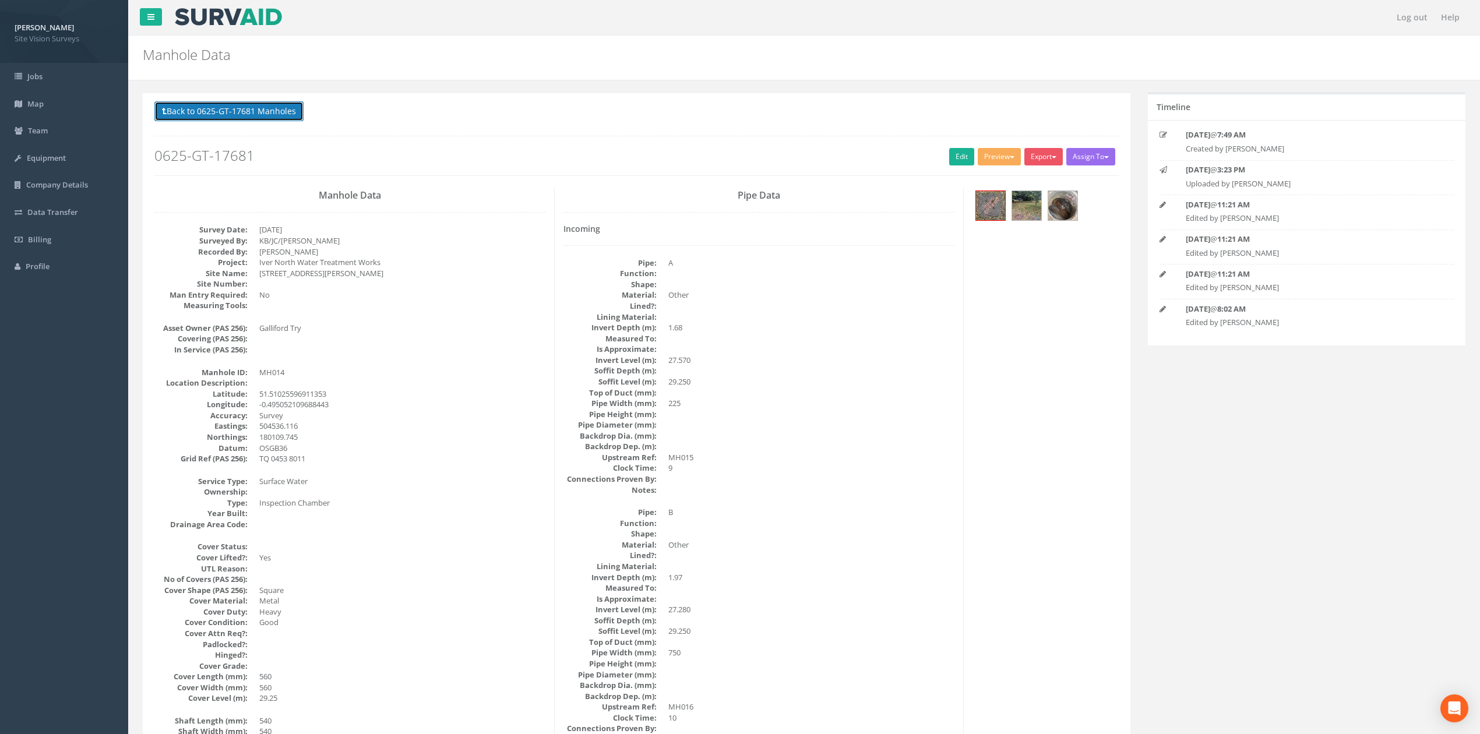
click at [279, 119] on button "Back to 0625-GT-17681 Manholes" at bounding box center [228, 111] width 149 height 20
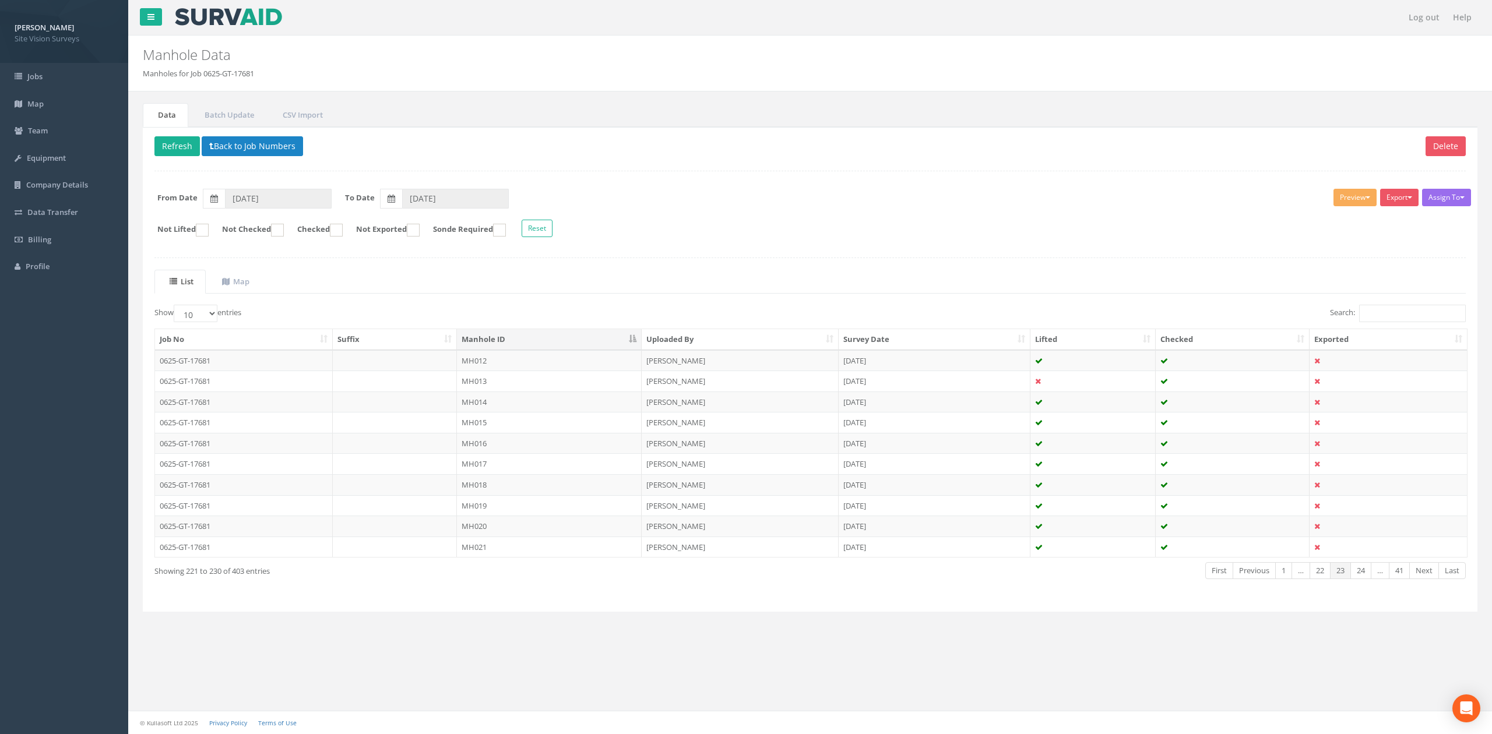
drag, startPoint x: 279, startPoint y: 119, endPoint x: 562, endPoint y: 100, distance: 284.4
click at [572, 97] on div "Data Batch Update CSV Import Delete Refresh Back to Job Numbers Assign To No Co…" at bounding box center [810, 370] width 1346 height 558
click at [520, 425] on td "MH015" at bounding box center [549, 422] width 185 height 21
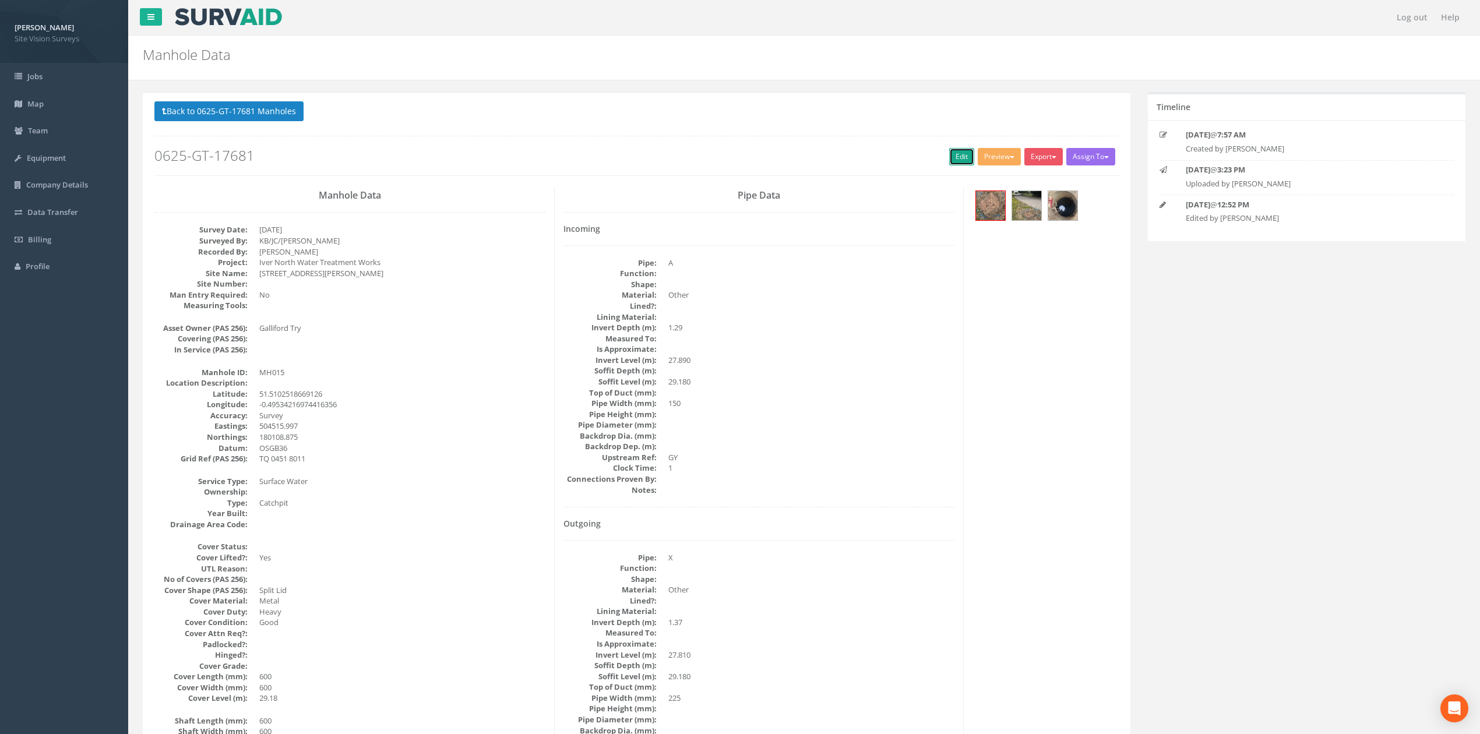
click at [950, 161] on link "Edit" at bounding box center [961, 156] width 25 height 17
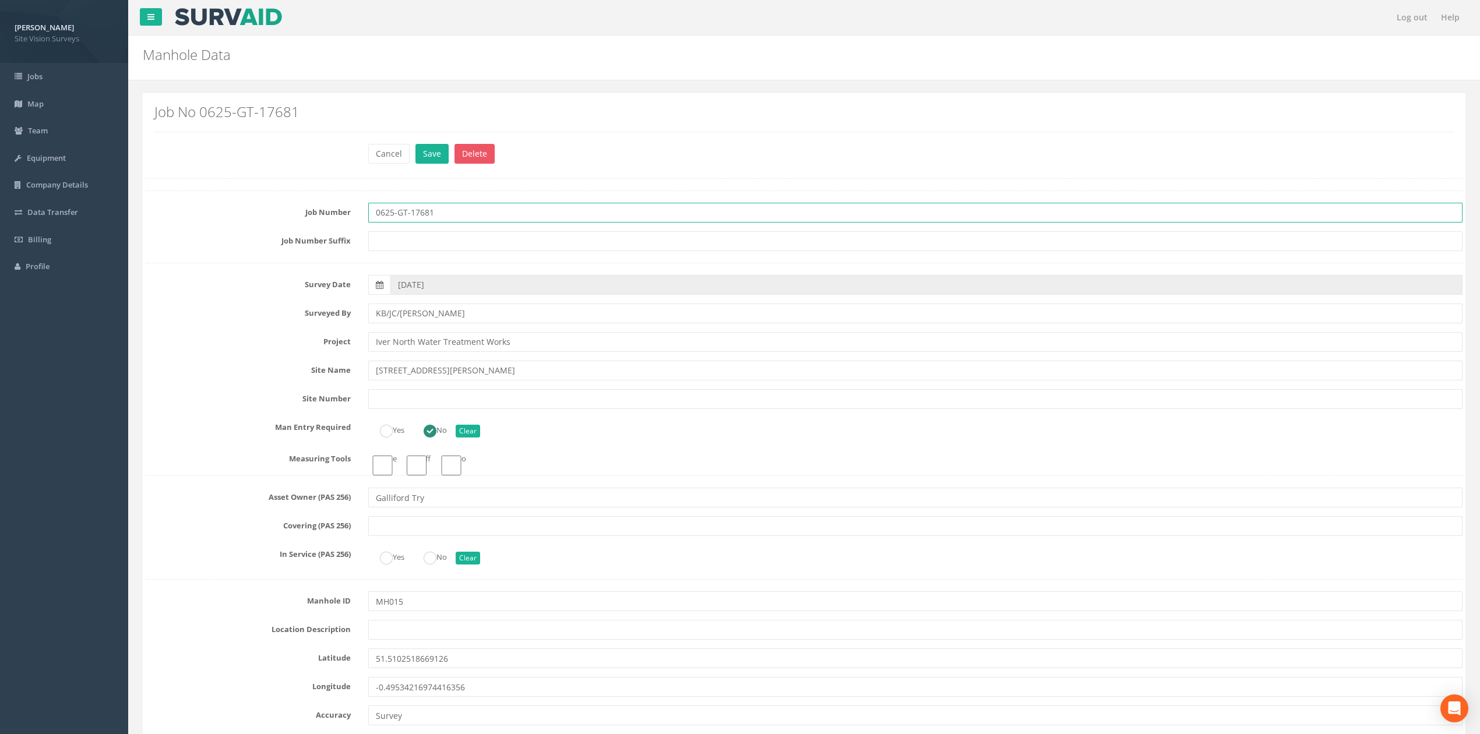
drag, startPoint x: 721, startPoint y: 213, endPoint x: 709, endPoint y: 334, distance: 121.9
radio input "true"
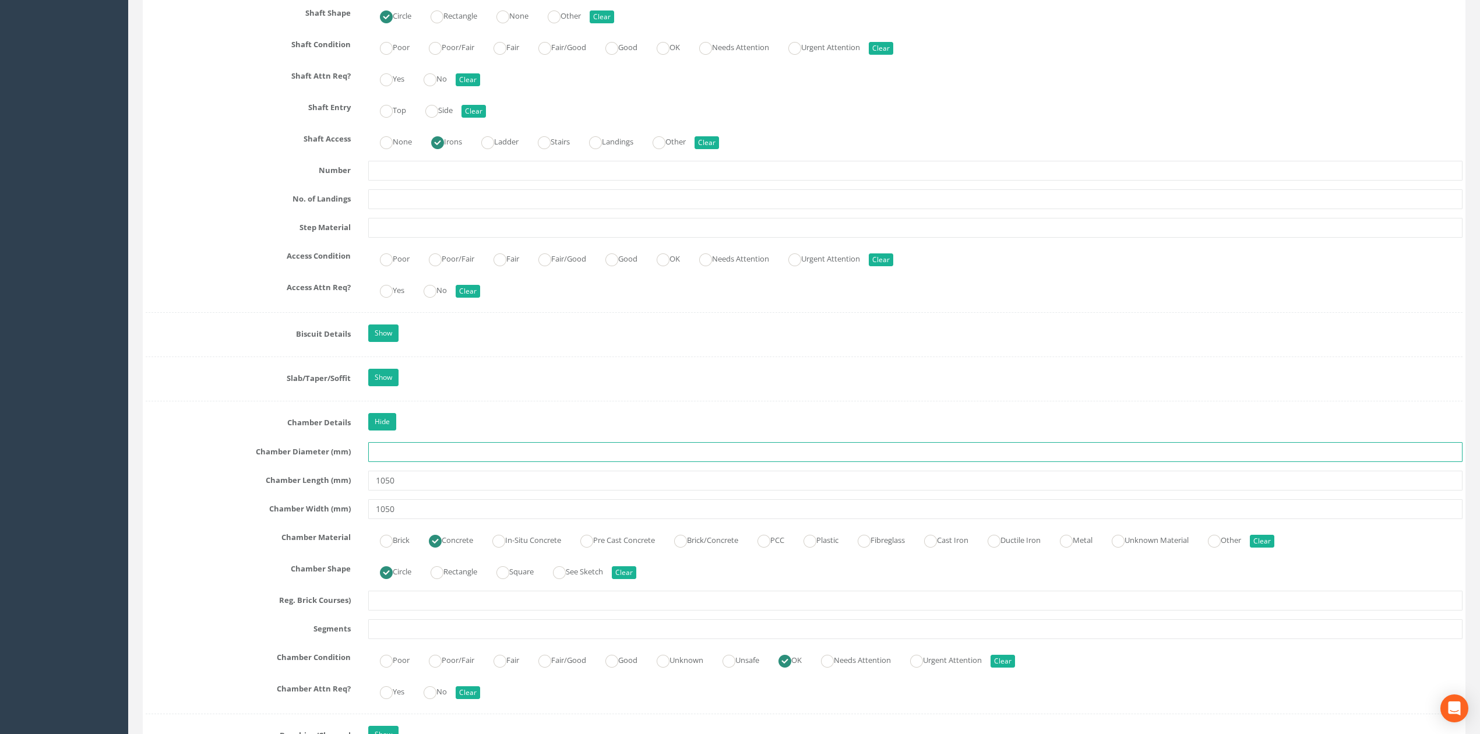
drag, startPoint x: 655, startPoint y: 457, endPoint x: 667, endPoint y: 424, distance: 34.8
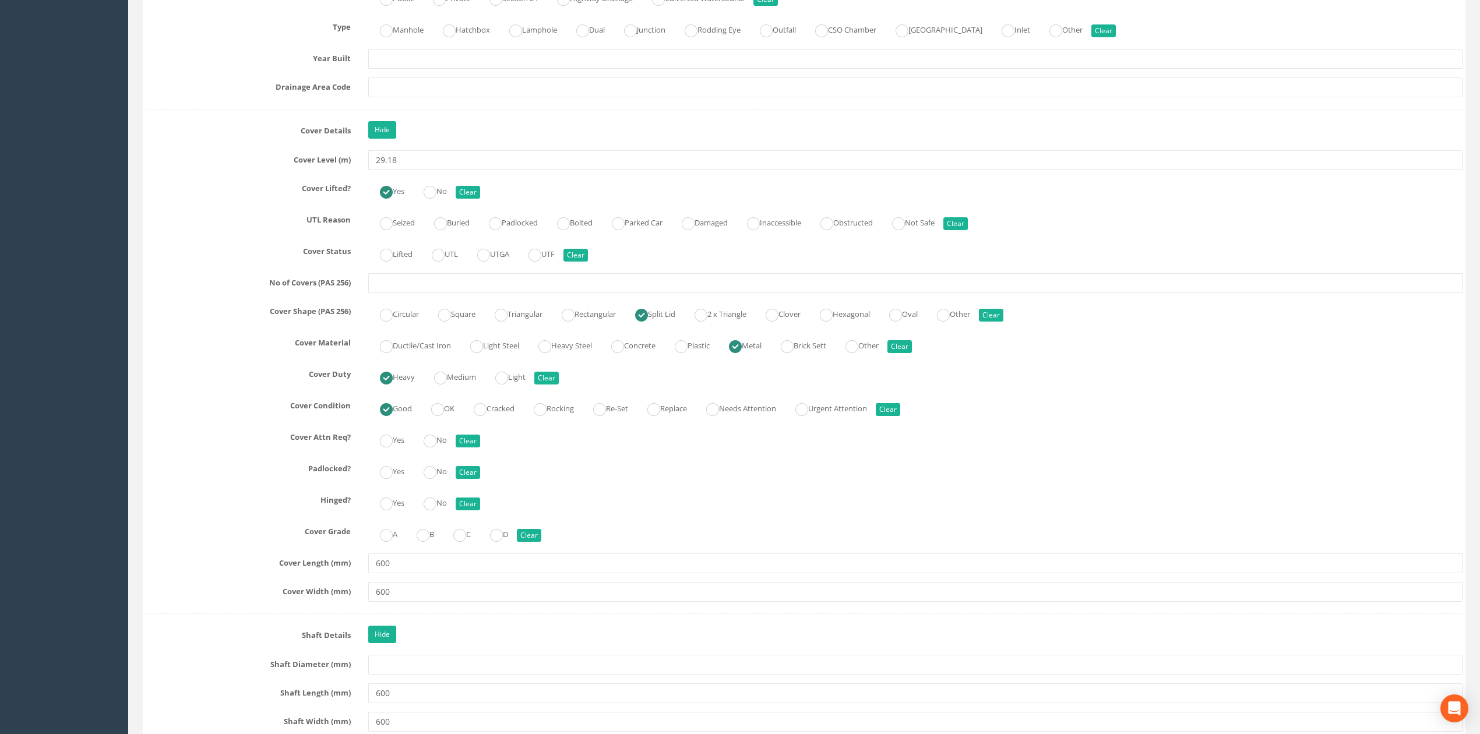
scroll to position [0, 0]
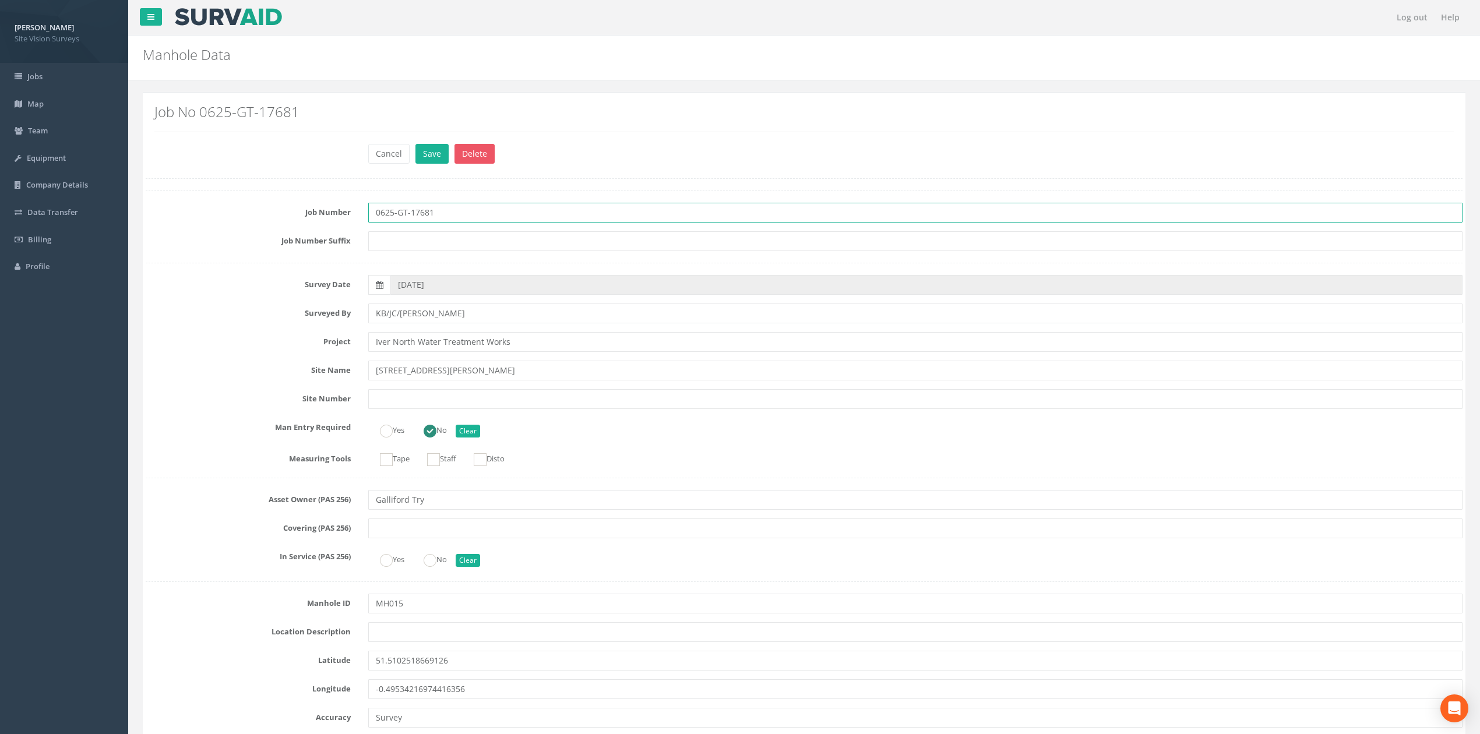
click at [443, 220] on input "0625-GT-17681" at bounding box center [915, 213] width 1094 height 20
click at [415, 144] on button "Save" at bounding box center [431, 154] width 33 height 20
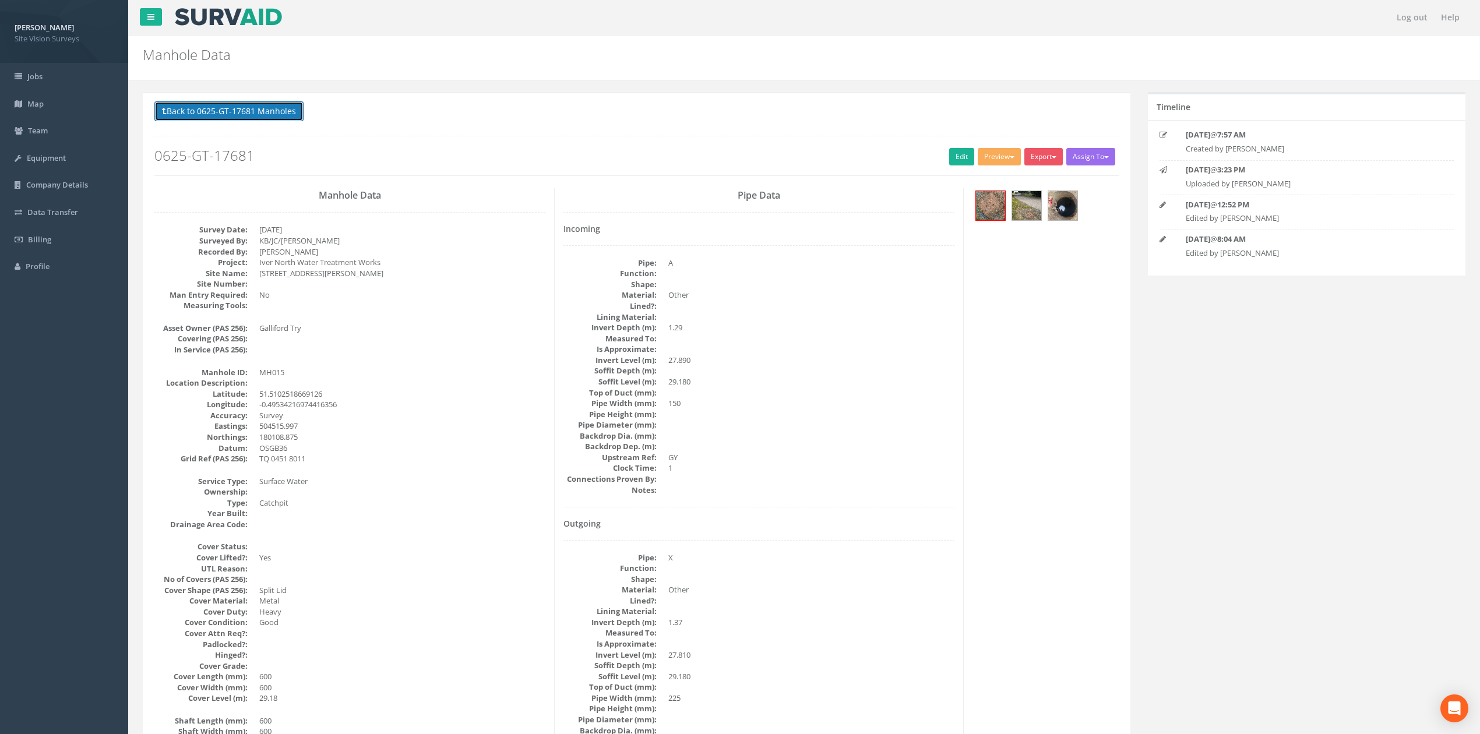
click at [197, 103] on button "Back to 0625-GT-17681 Manholes" at bounding box center [228, 111] width 149 height 20
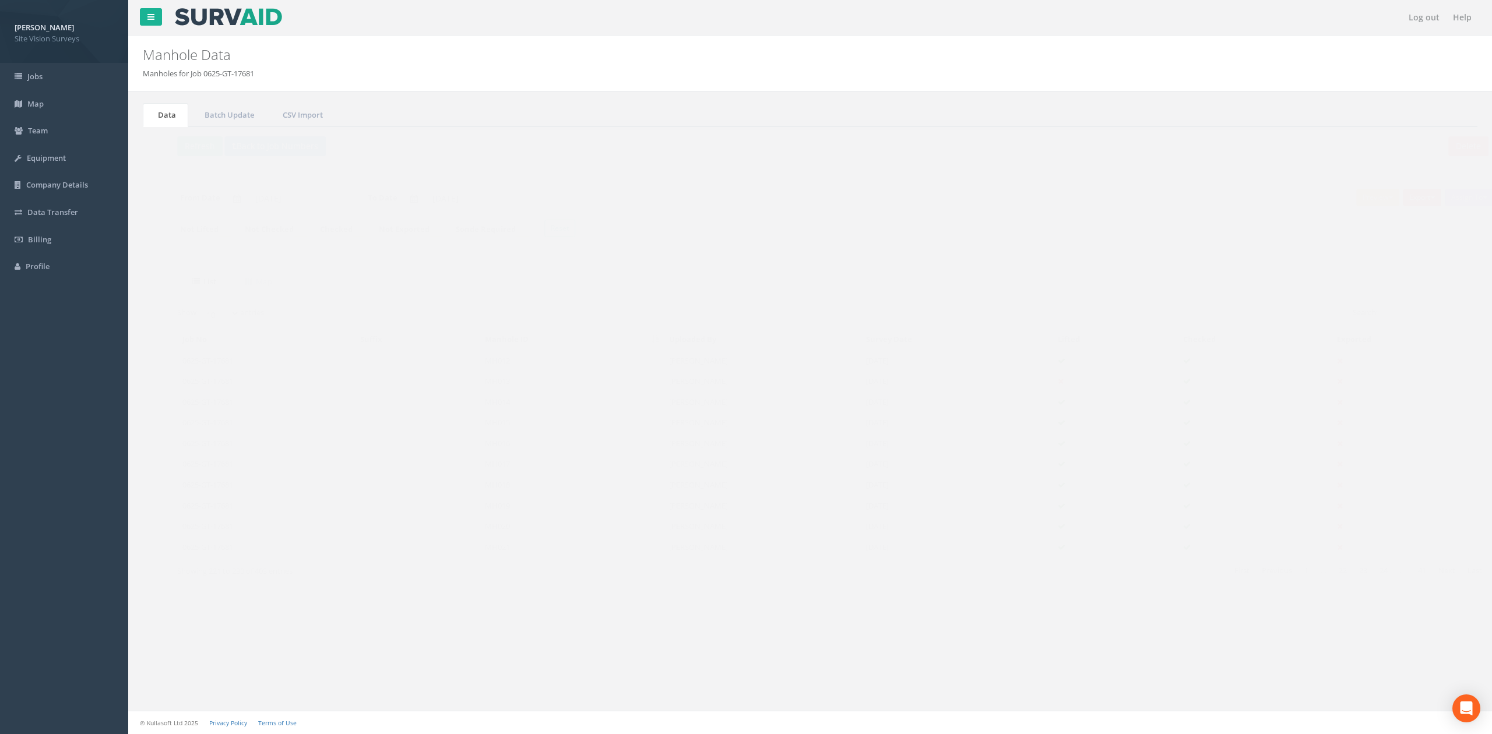
click at [527, 506] on td "MH019" at bounding box center [549, 505] width 185 height 21
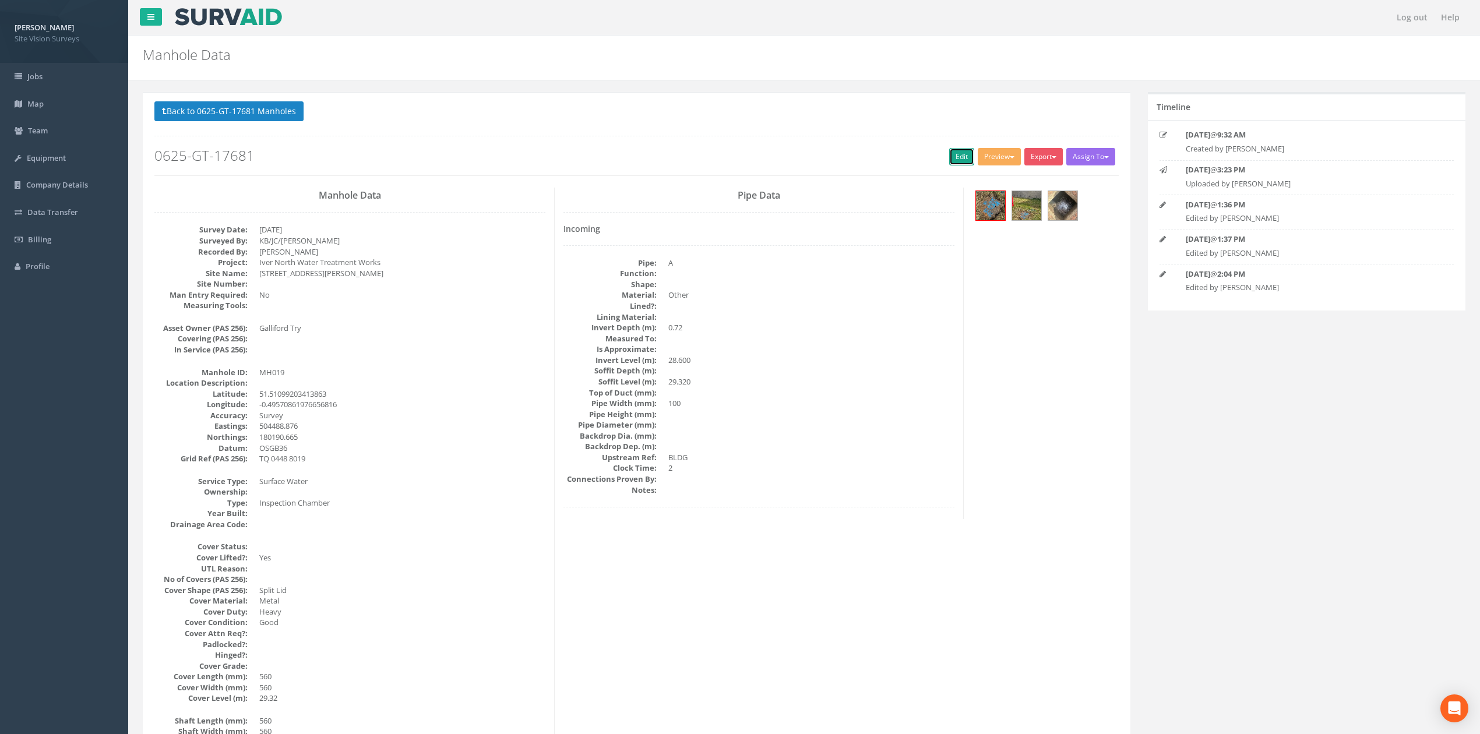
click at [949, 152] on link "Edit" at bounding box center [961, 156] width 25 height 17
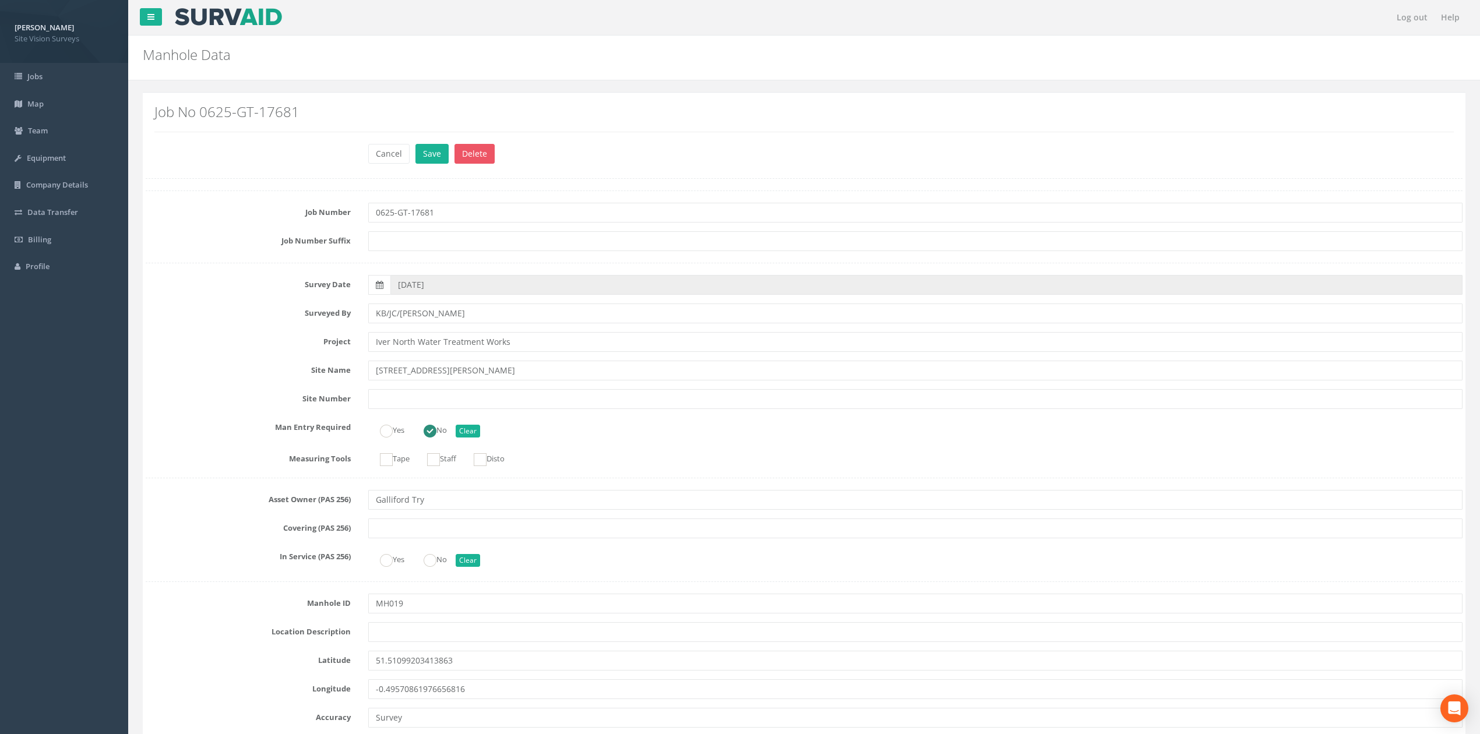
scroll to position [1225, 0]
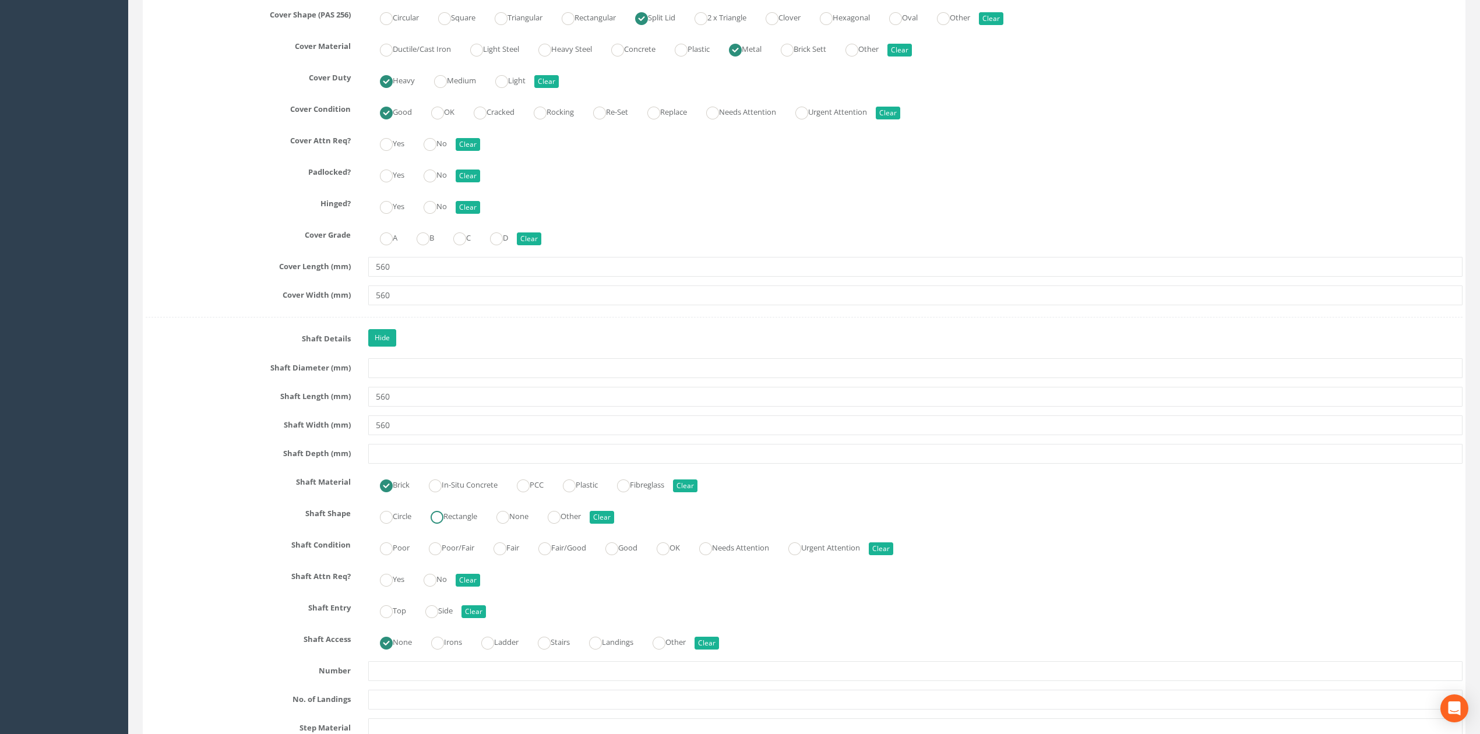
click at [477, 518] on label "Rectangle" at bounding box center [448, 515] width 58 height 17
radio input "true"
click at [474, 435] on input "560" at bounding box center [915, 425] width 1094 height 20
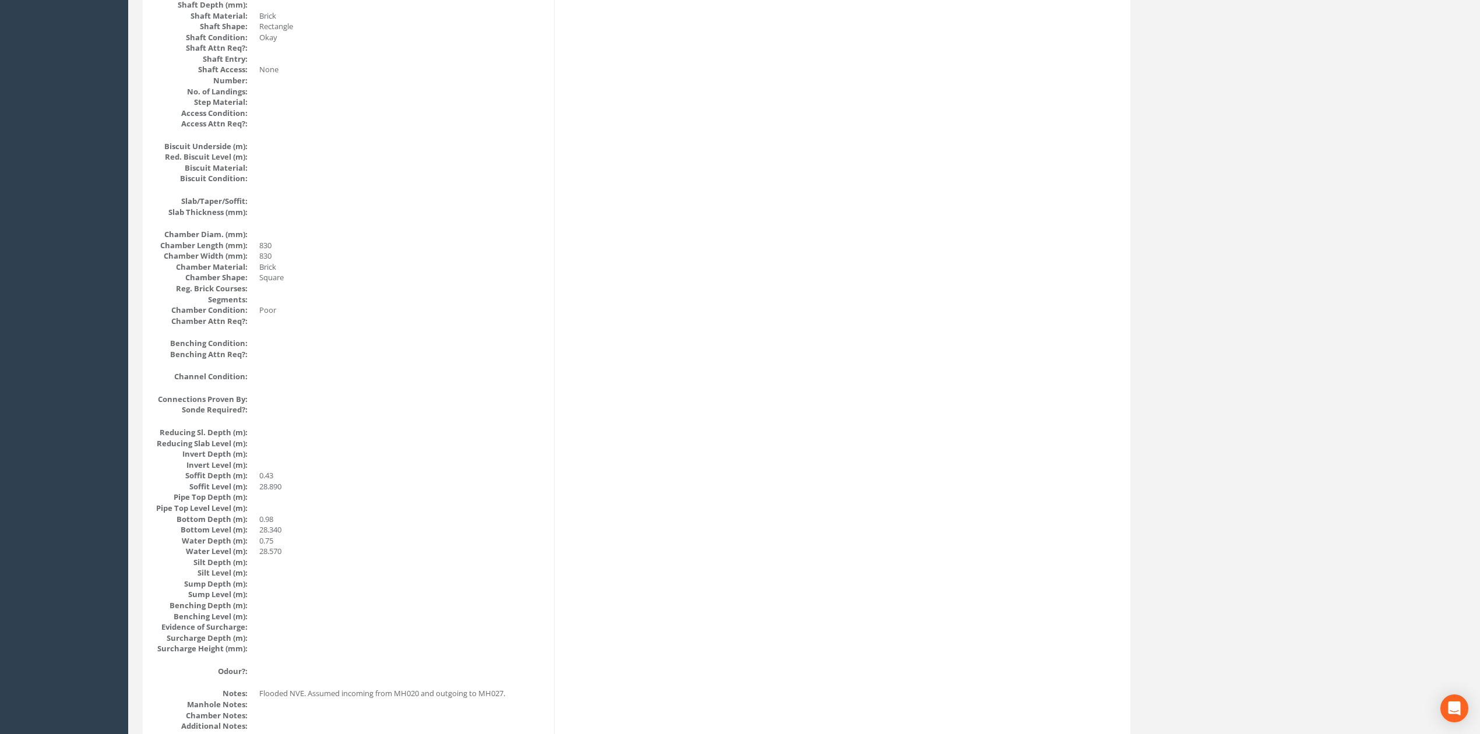
scroll to position [0, 0]
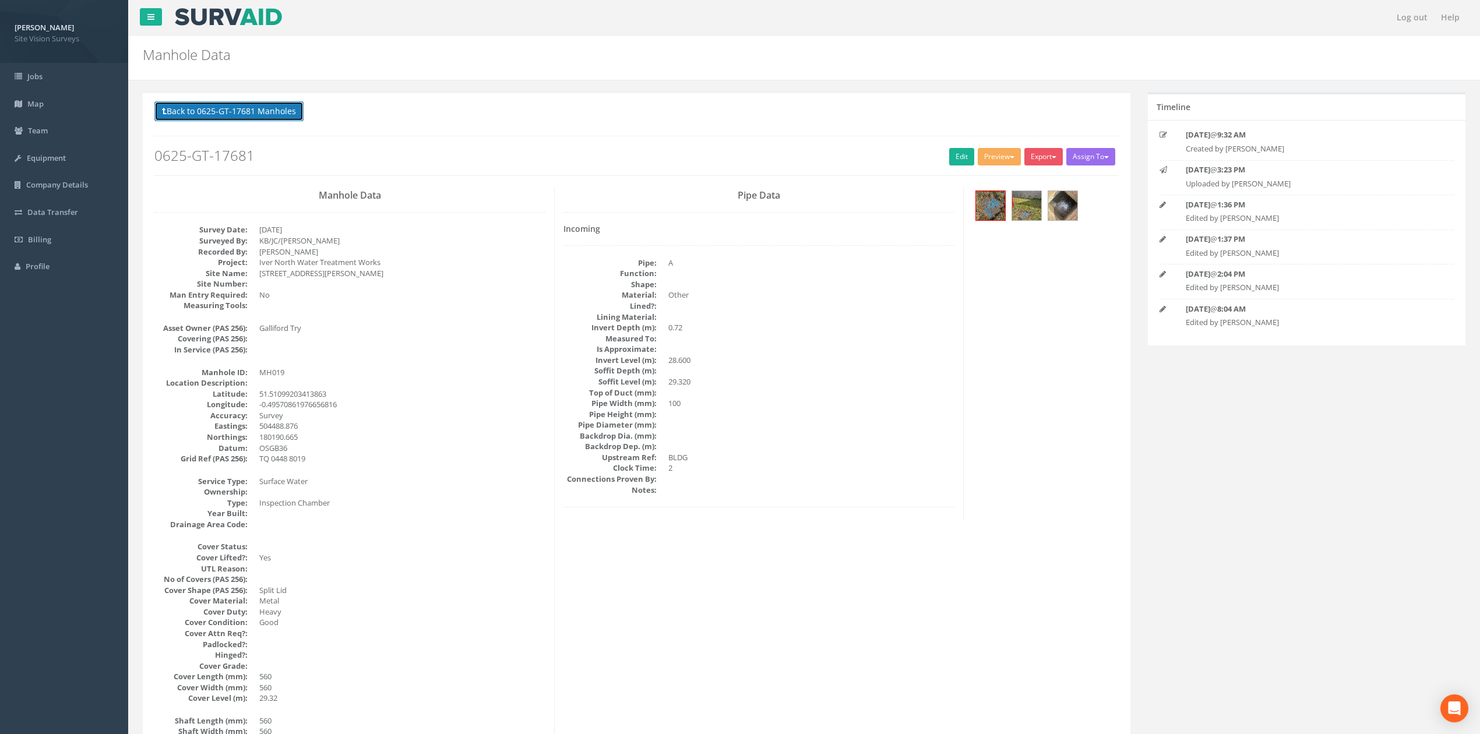
click at [287, 110] on button "Back to 0625-GT-17681 Manholes" at bounding box center [228, 111] width 149 height 20
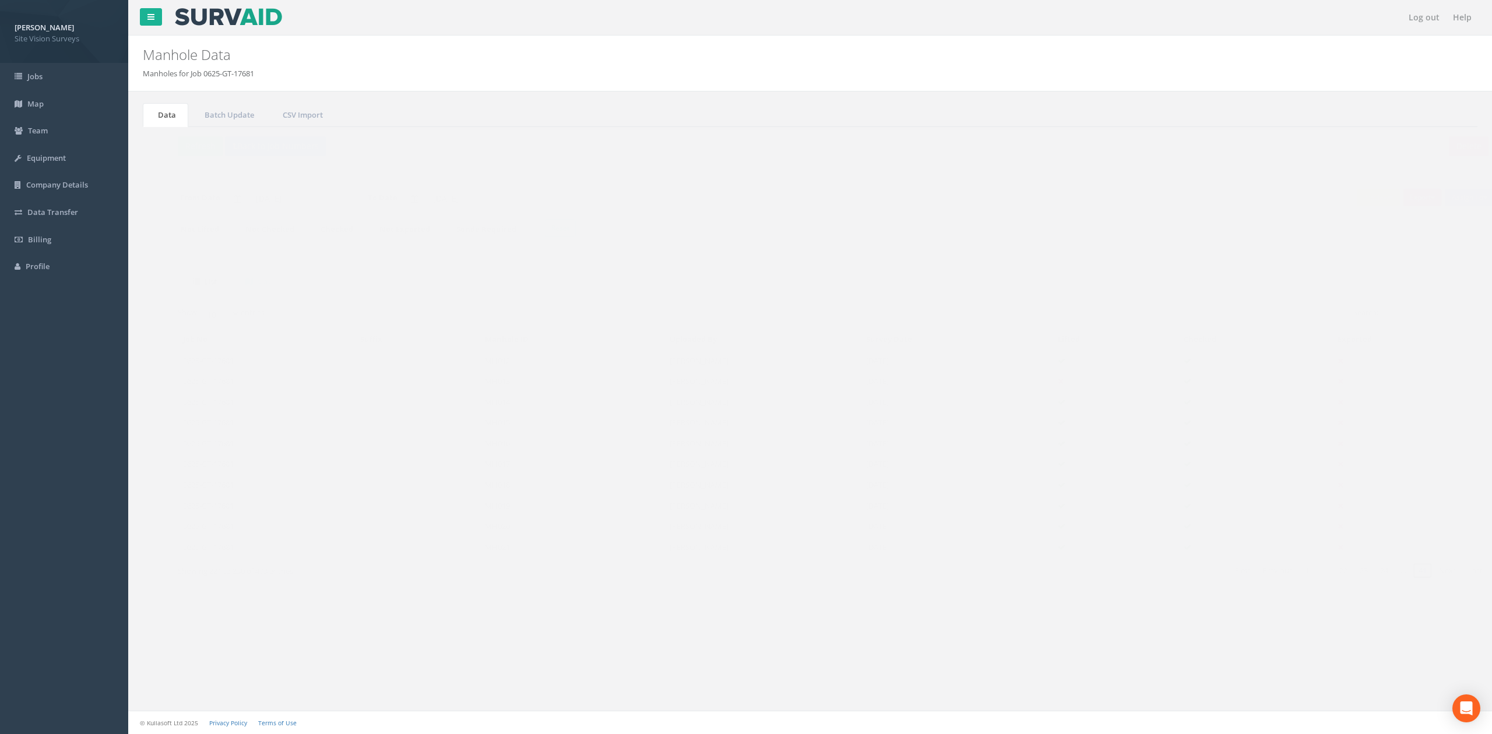
click at [1408, 572] on link "41" at bounding box center [1399, 570] width 21 height 17
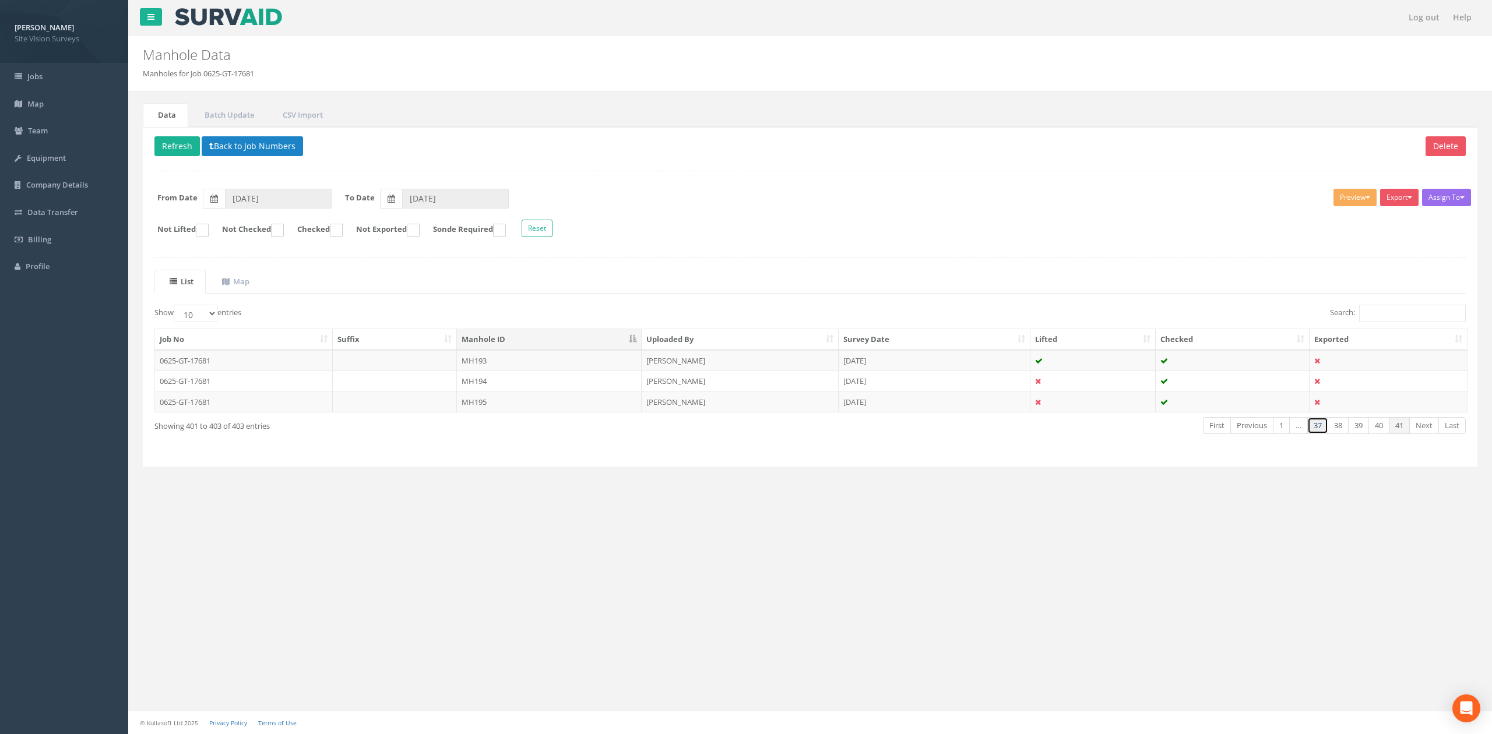
click at [1317, 429] on link "37" at bounding box center [1317, 425] width 21 height 17
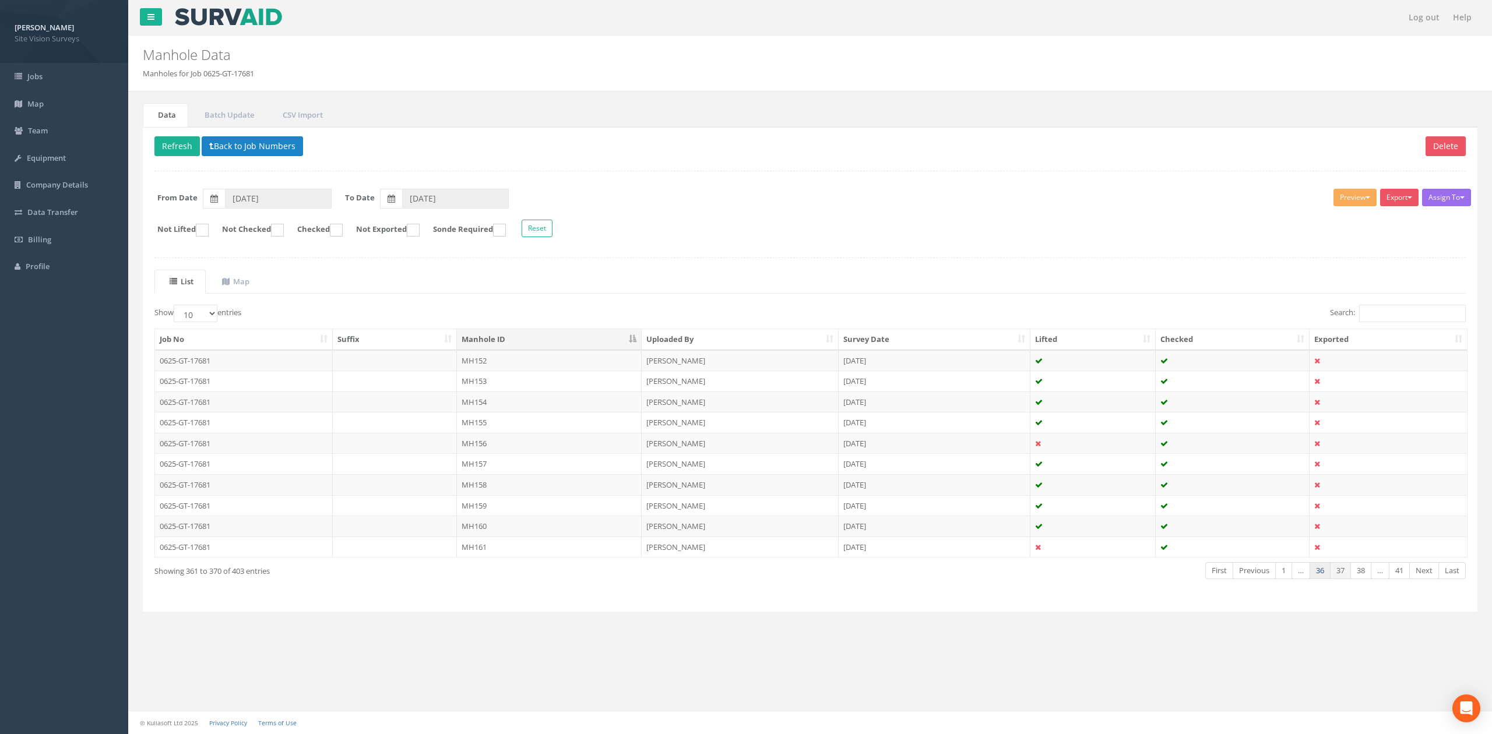
click at [1310, 578] on link "36" at bounding box center [1319, 570] width 21 height 17
click at [1310, 578] on link "35" at bounding box center [1319, 570] width 21 height 17
click at [1310, 578] on link "34" at bounding box center [1319, 570] width 21 height 17
click at [1310, 578] on link "32" at bounding box center [1319, 570] width 21 height 17
click at [1310, 578] on link "31" at bounding box center [1319, 570] width 21 height 17
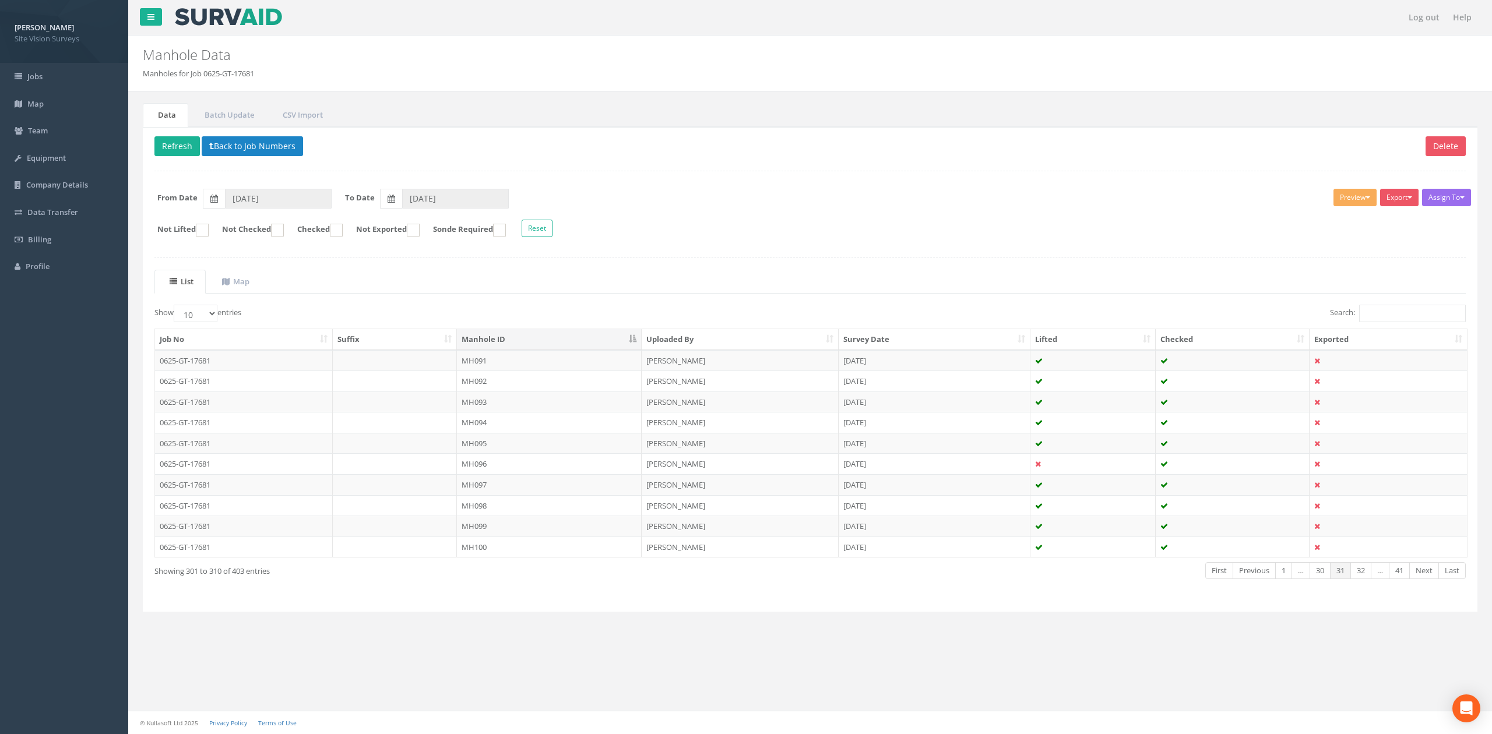
click at [1310, 578] on link "30" at bounding box center [1319, 570] width 21 height 17
click at [1310, 578] on link "29" at bounding box center [1319, 570] width 21 height 17
click at [1310, 578] on link "28" at bounding box center [1319, 570] width 21 height 17
click at [1310, 578] on link "27" at bounding box center [1319, 570] width 21 height 17
click at [1310, 578] on link "26" at bounding box center [1319, 570] width 21 height 17
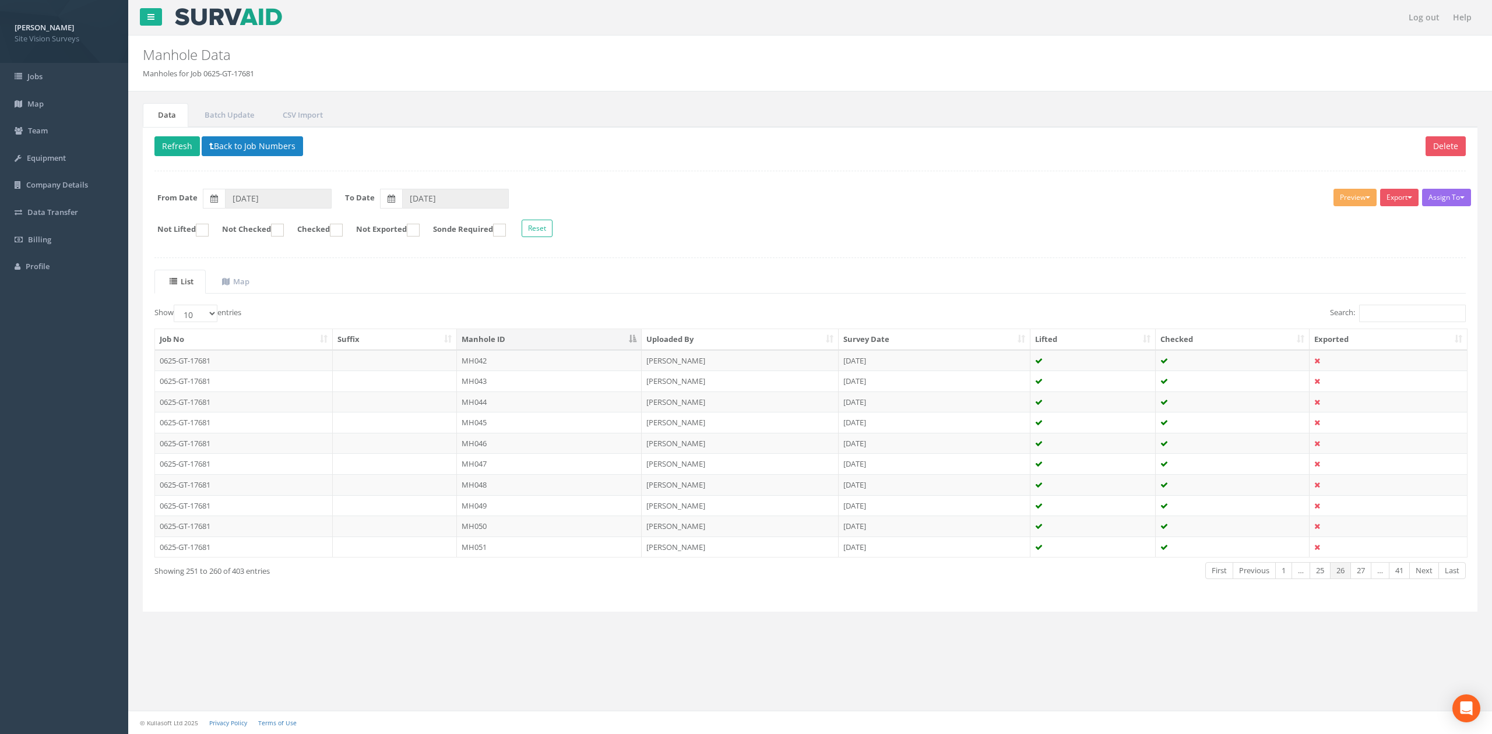
click at [1310, 578] on link "25" at bounding box center [1319, 570] width 21 height 17
click at [1310, 578] on link "24" at bounding box center [1319, 570] width 21 height 17
click at [697, 371] on td "[PERSON_NAME]" at bounding box center [740, 360] width 197 height 21
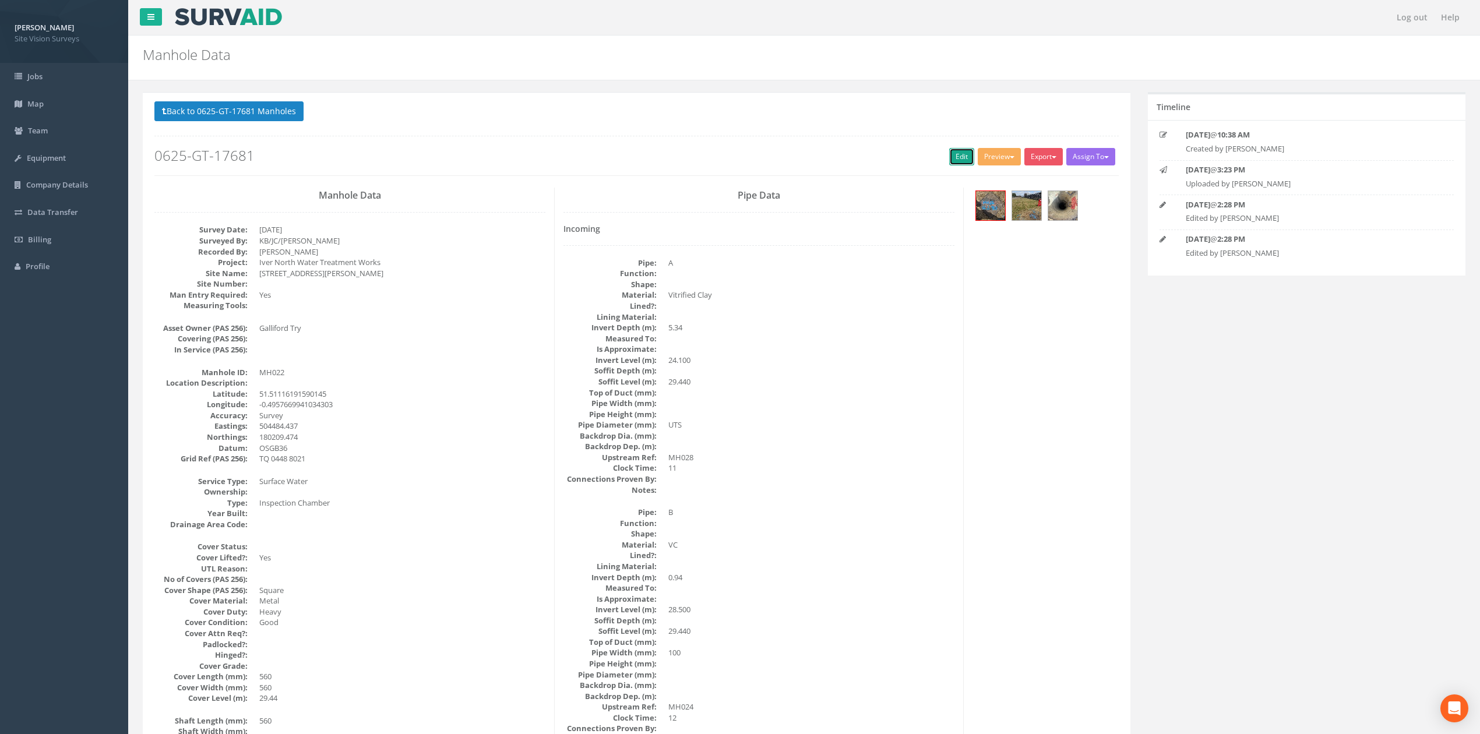
click at [951, 158] on link "Edit" at bounding box center [961, 156] width 25 height 17
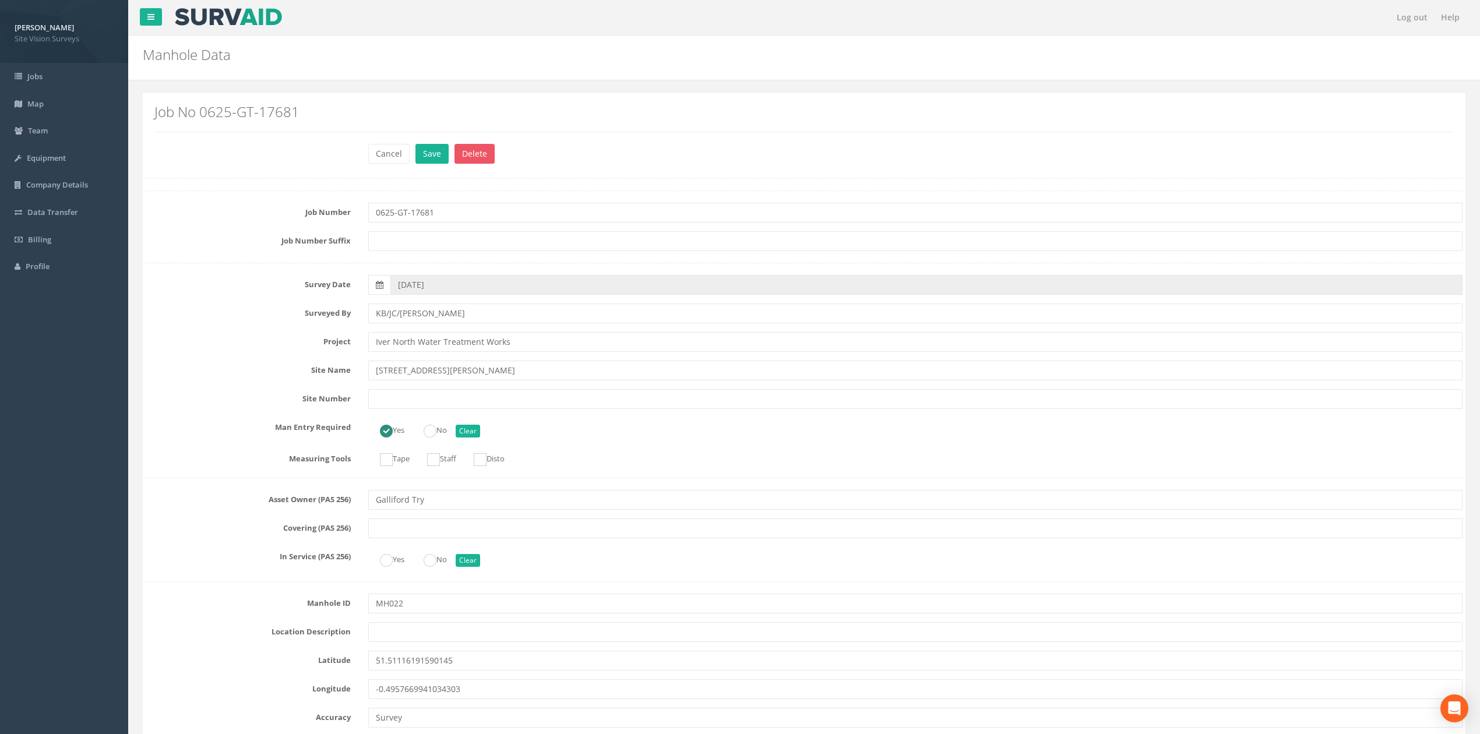
type input "UTS"
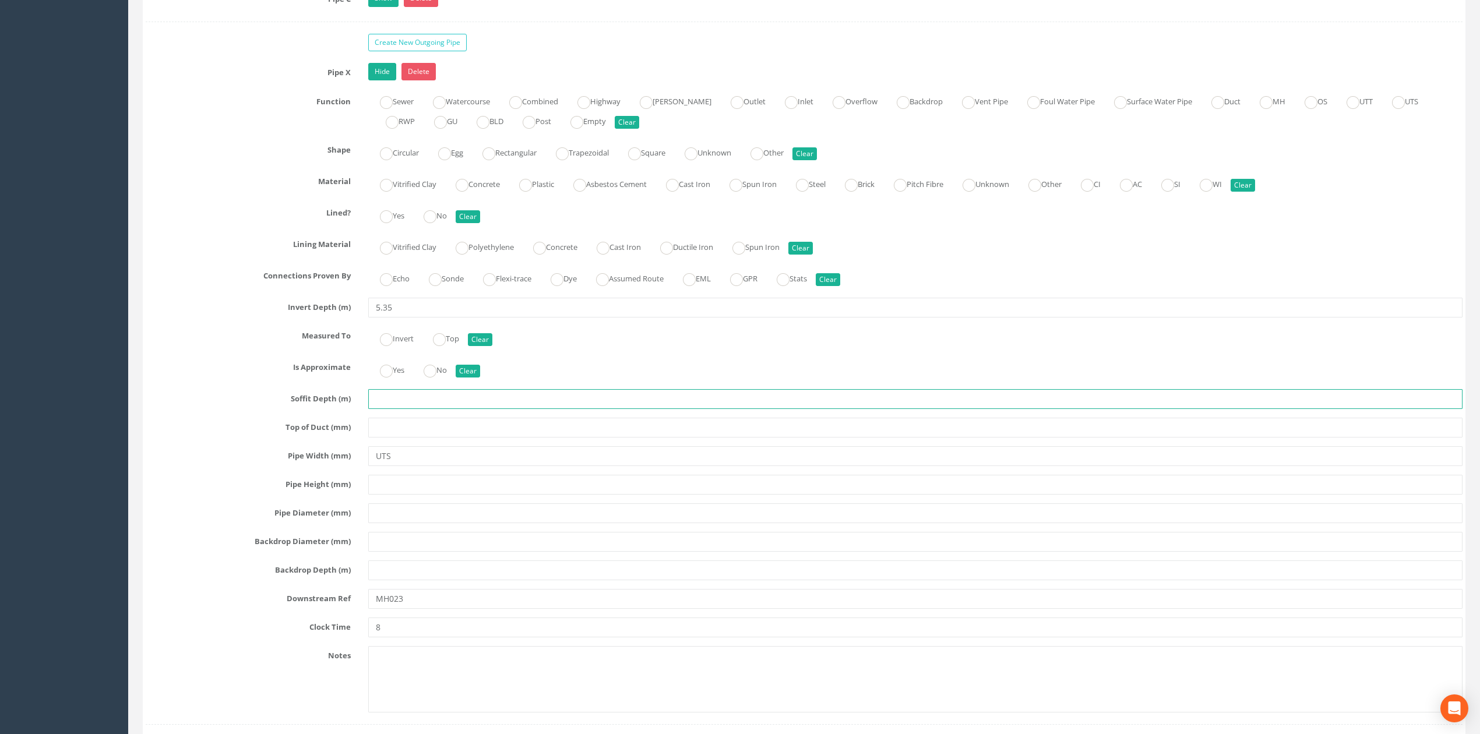
scroll to position [2947, 0]
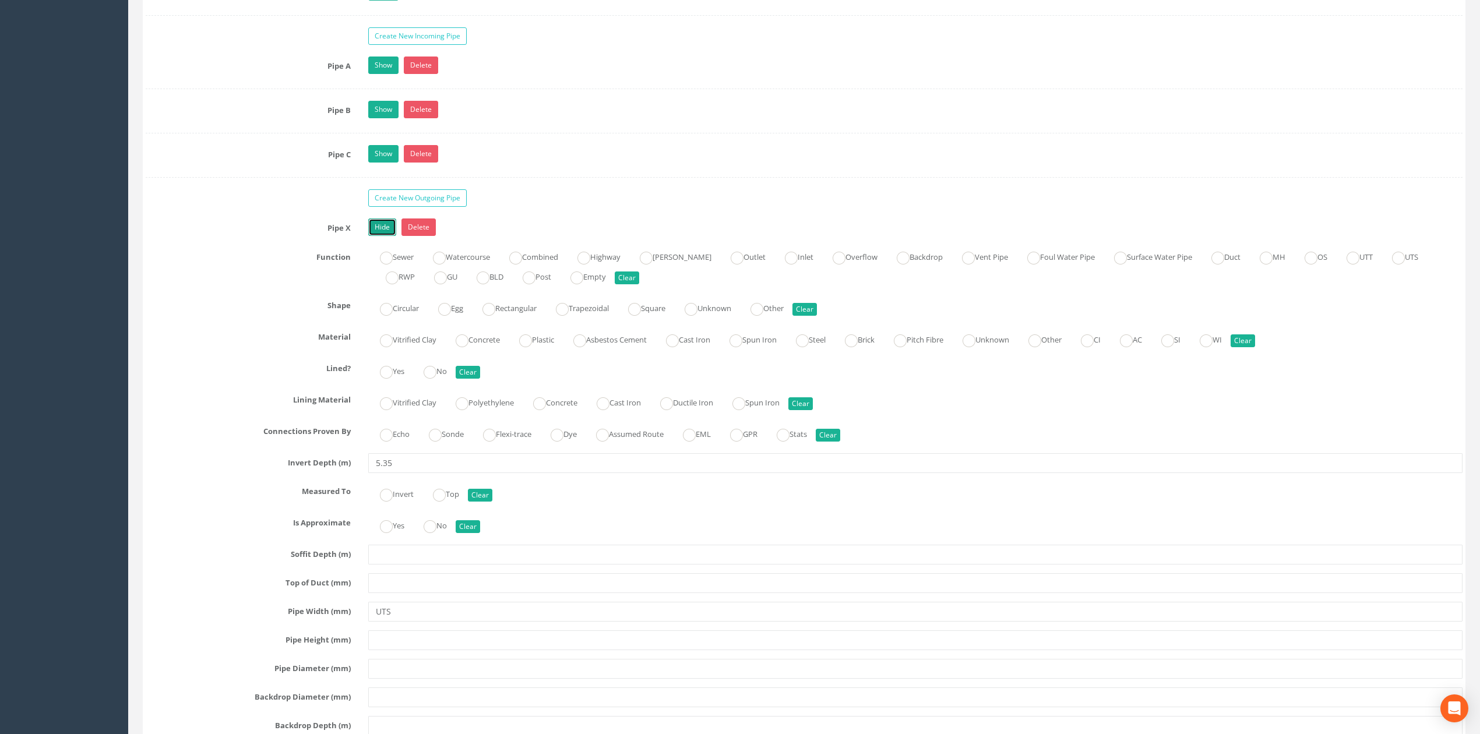
click at [372, 236] on link "Hide" at bounding box center [382, 227] width 28 height 17
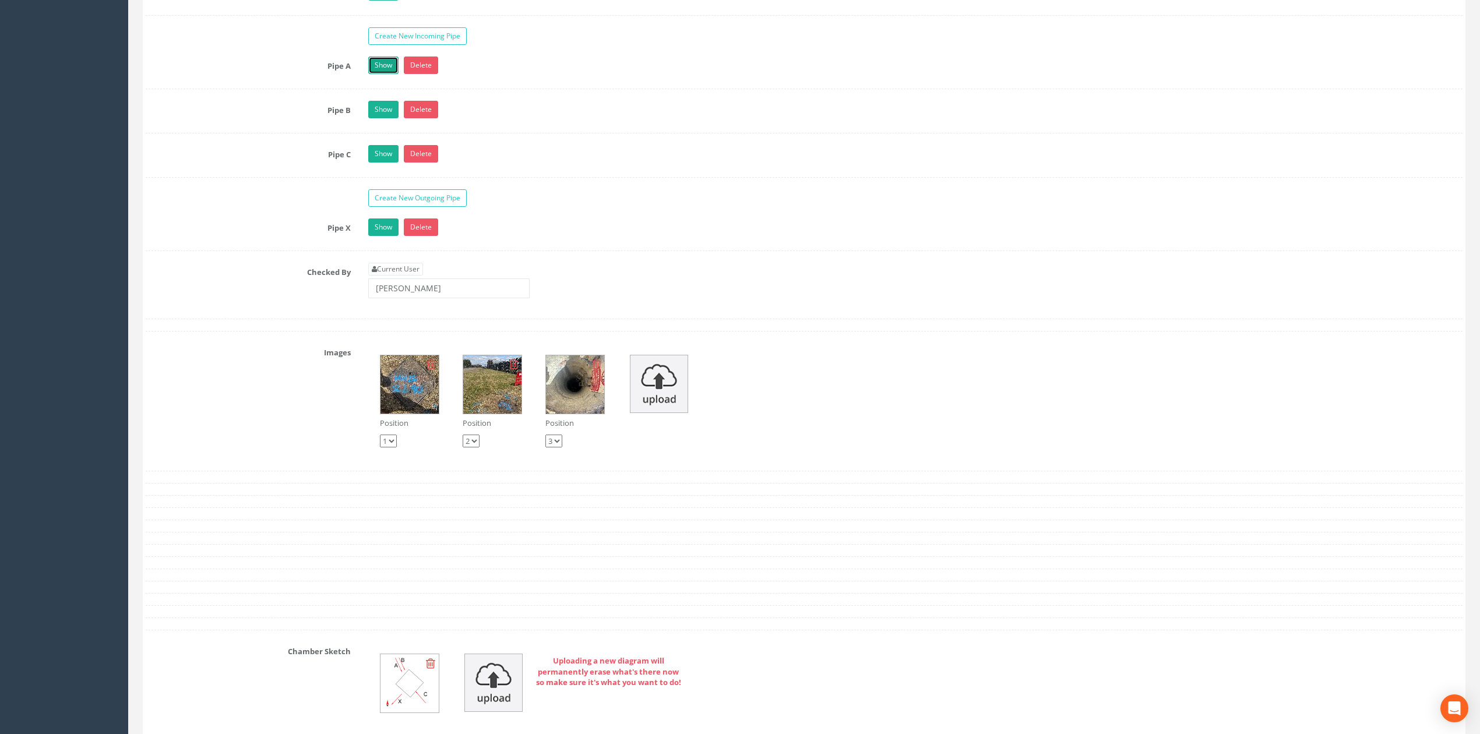
click at [374, 74] on link "Show" at bounding box center [383, 65] width 30 height 17
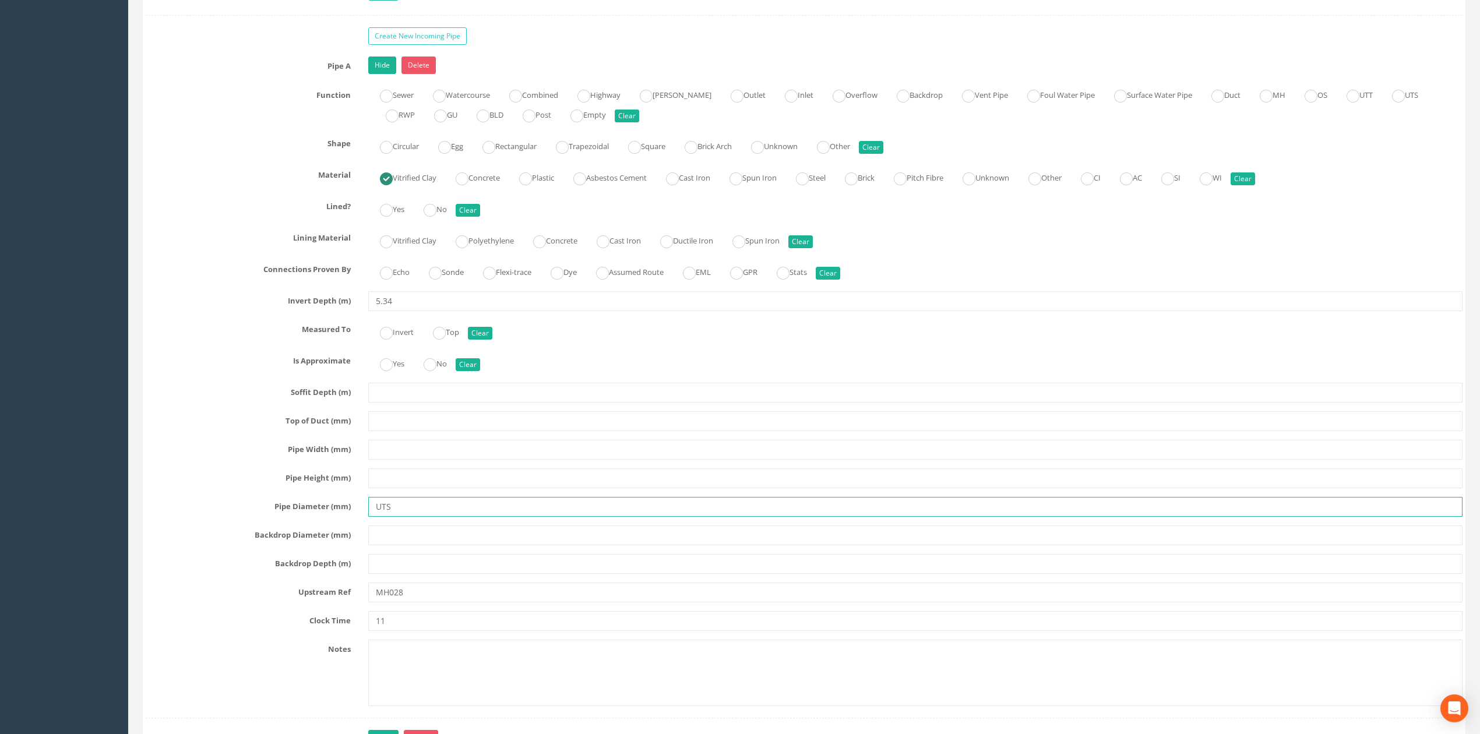
drag, startPoint x: 415, startPoint y: 537, endPoint x: 311, endPoint y: 511, distance: 107.5
click at [311, 511] on div "Pipe A Hide Delete Function Sewer Watercourse Combined Highway [PERSON_NAME] Ou…" at bounding box center [804, 388] width 1317 height 662
click at [400, 460] on input "text" at bounding box center [915, 450] width 1094 height 20
paste input "UTS"
type input "UTS"
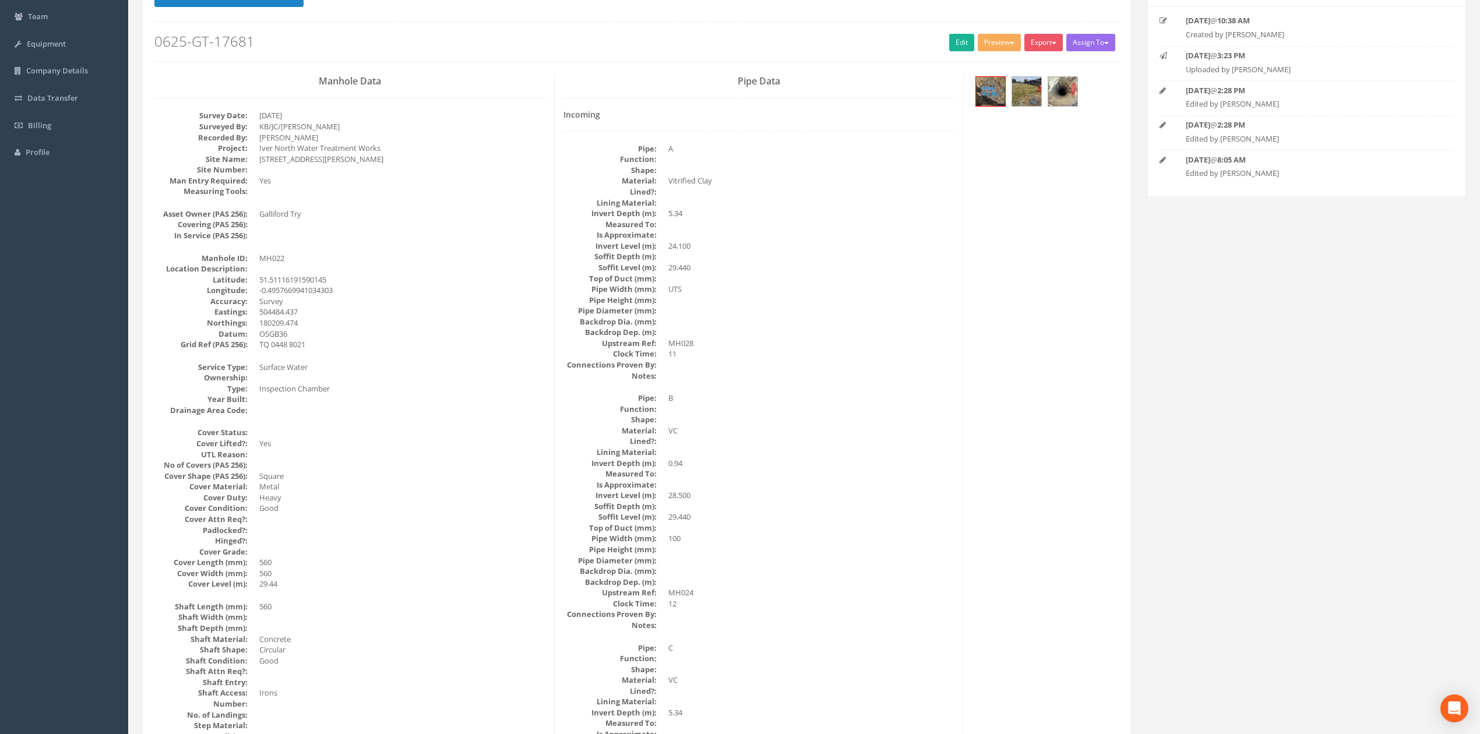
scroll to position [0, 0]
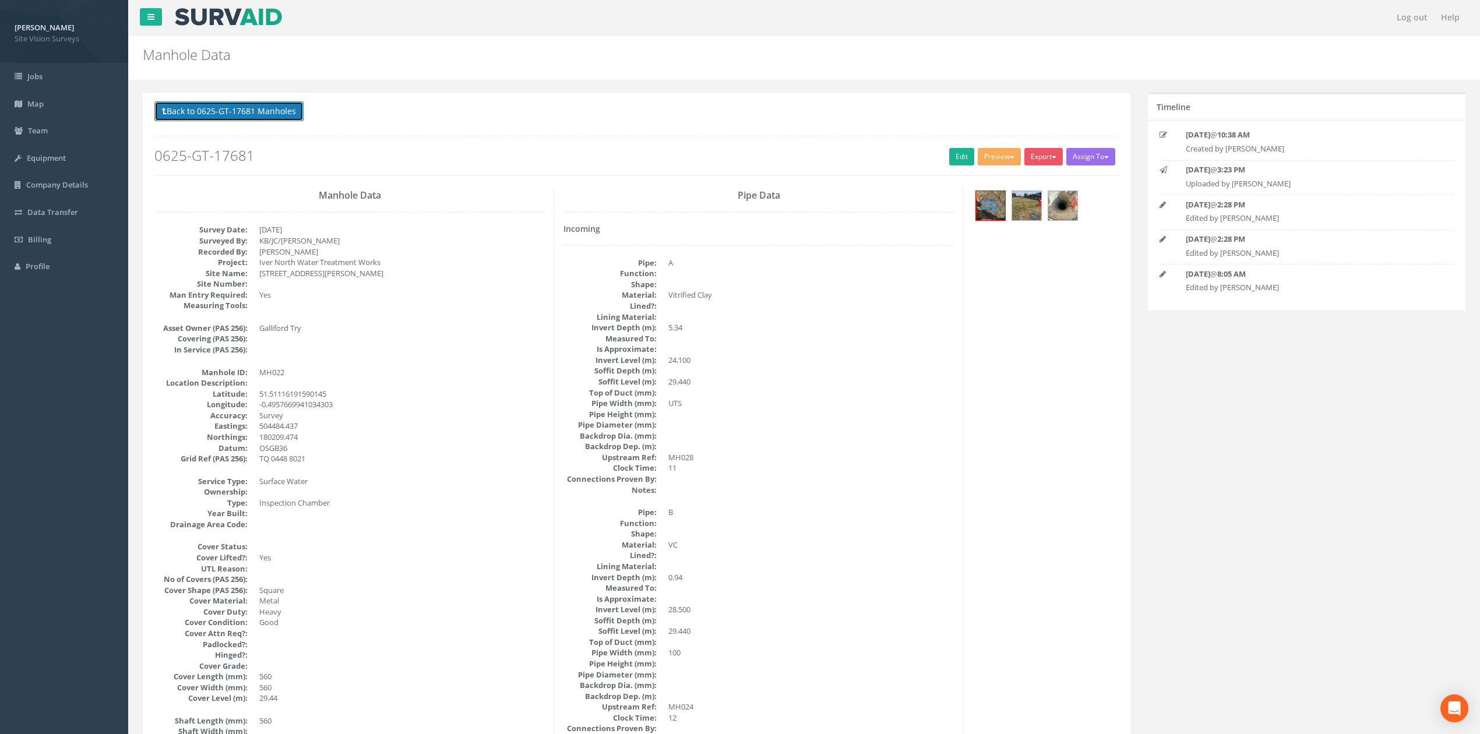
click at [297, 104] on button "Back to 0625-GT-17681 Manholes" at bounding box center [228, 111] width 149 height 20
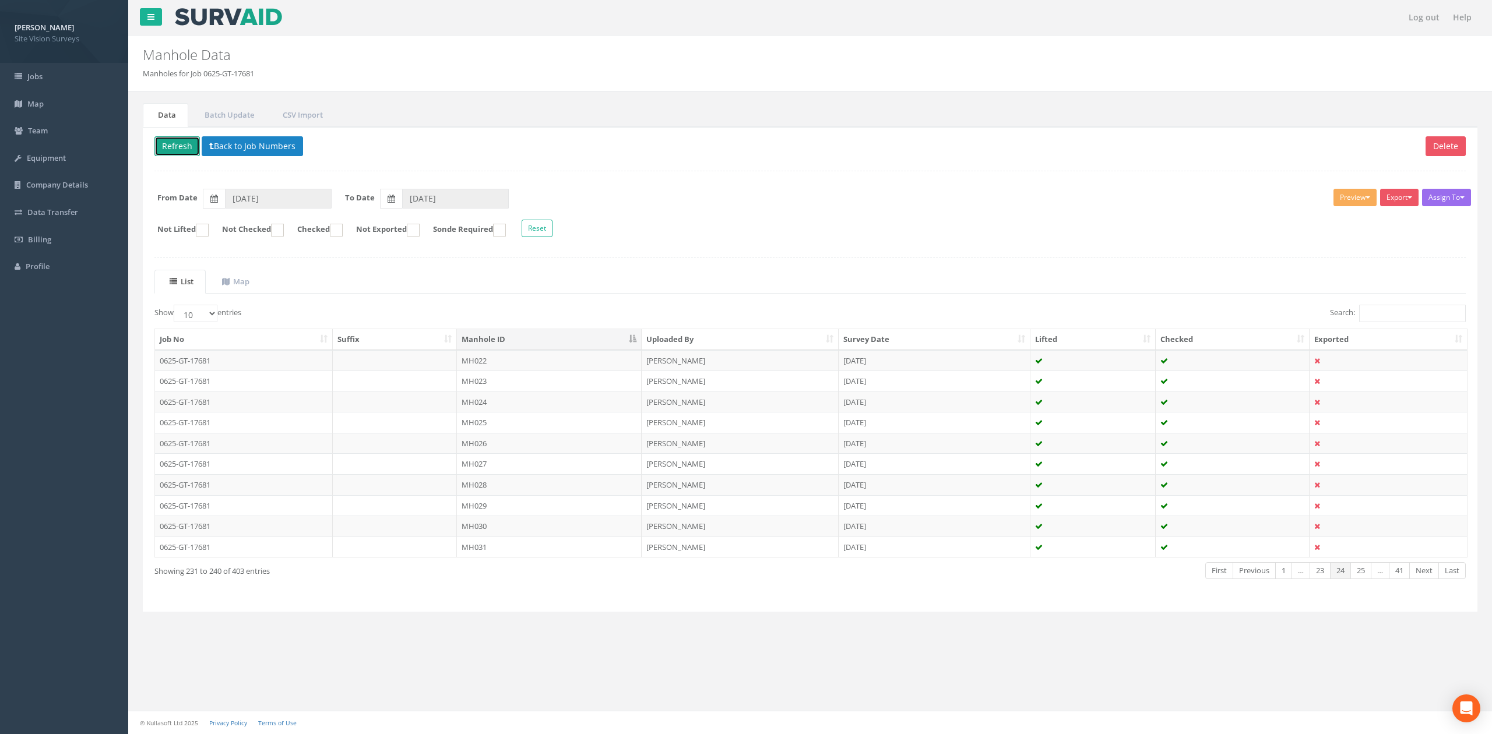
click at [175, 147] on button "Refresh" at bounding box center [176, 146] width 45 height 20
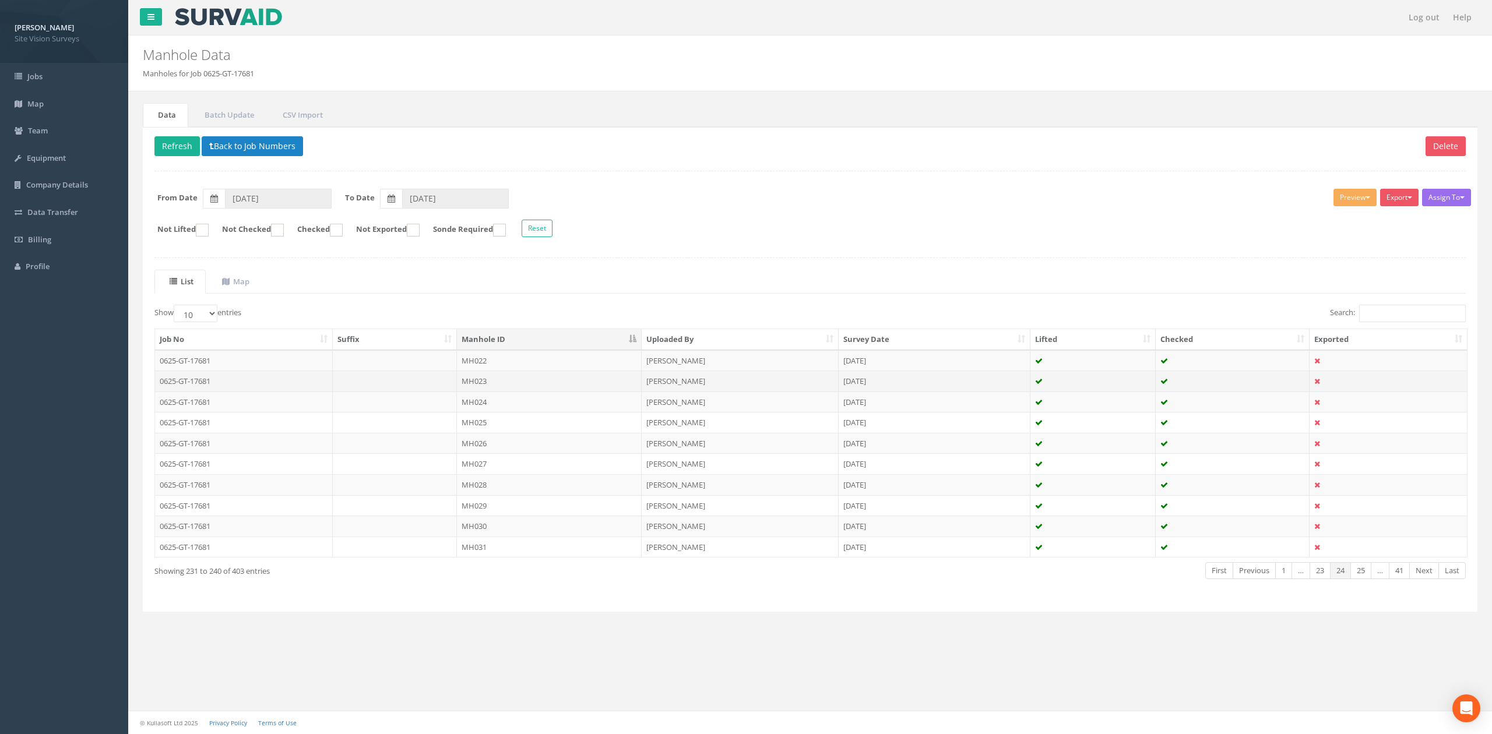
drag, startPoint x: 523, startPoint y: 382, endPoint x: 540, endPoint y: 374, distance: 18.2
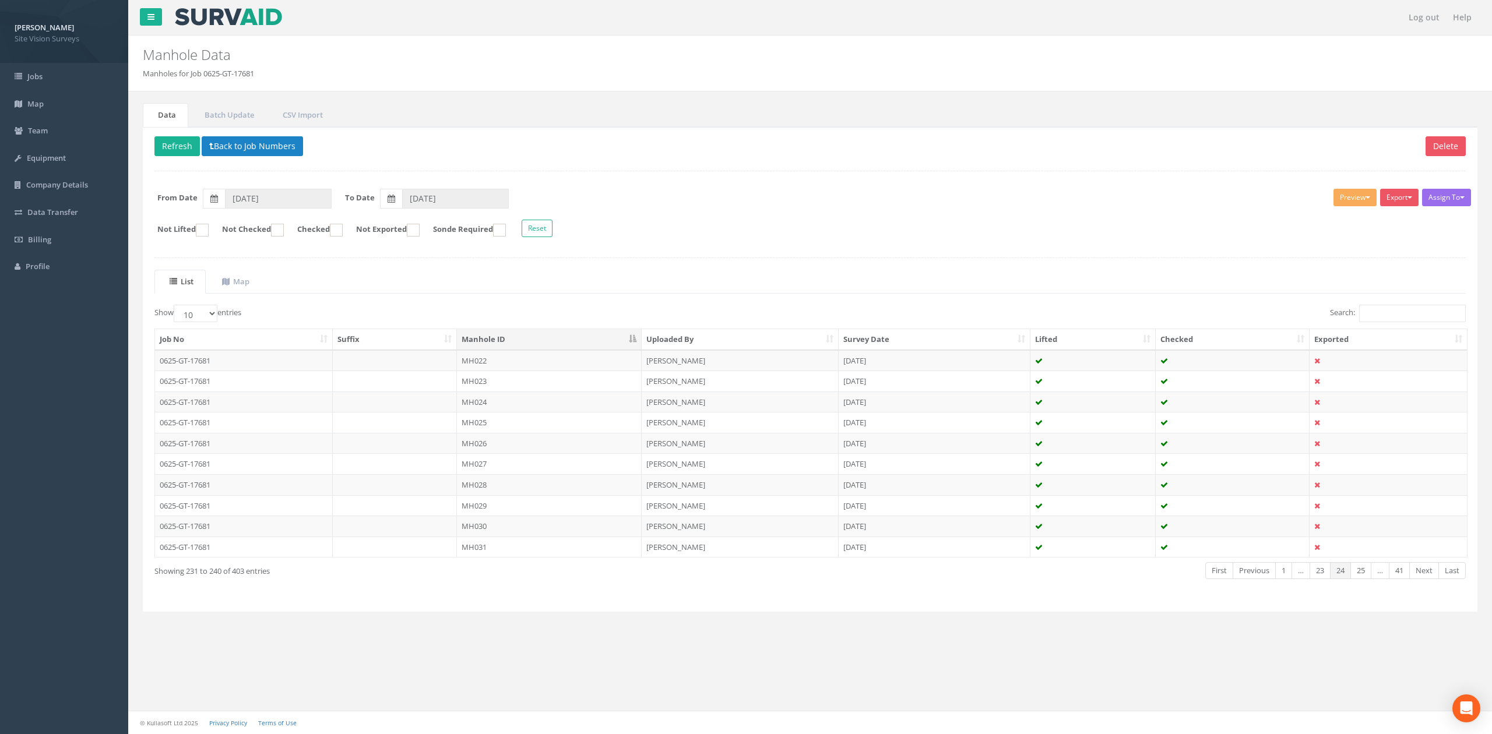
click at [523, 382] on td "MH023" at bounding box center [549, 381] width 185 height 21
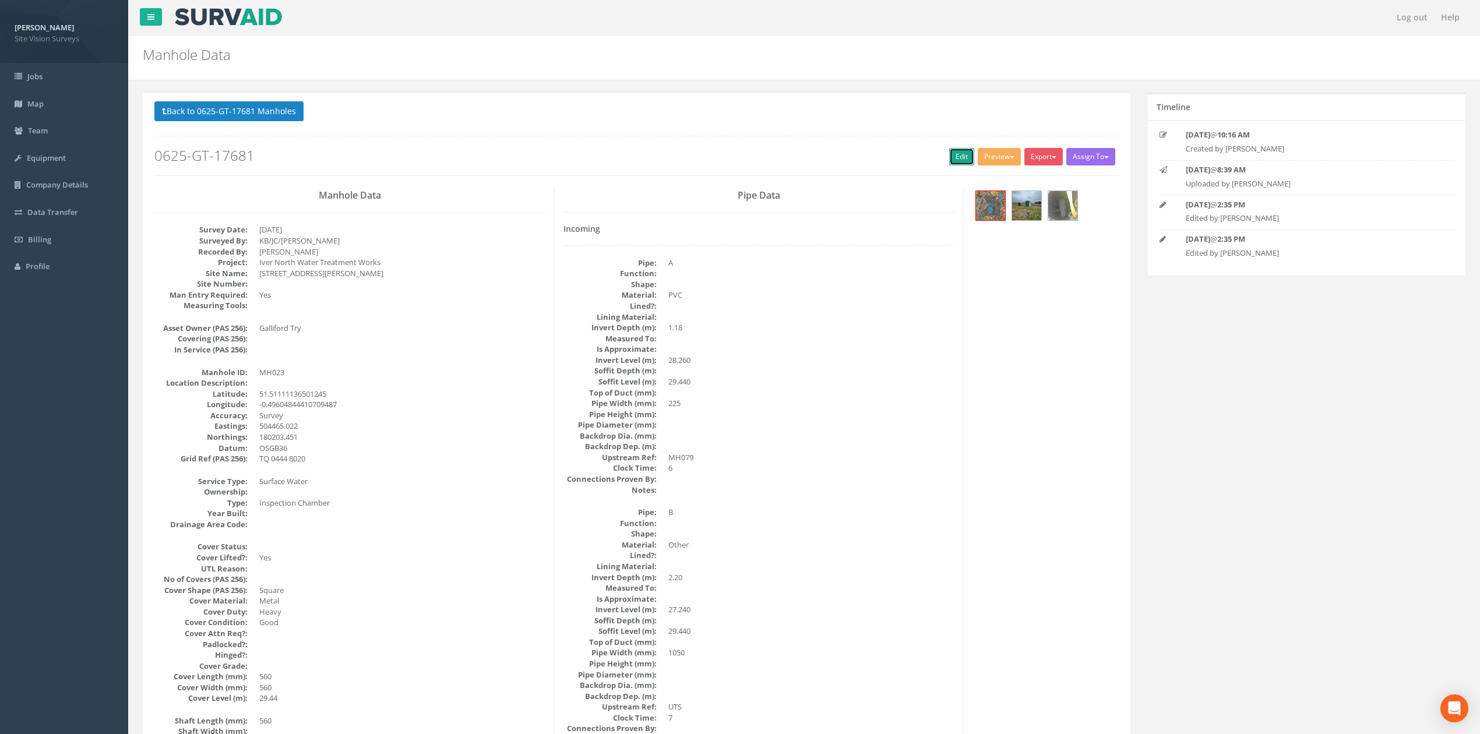
click at [956, 164] on link "Edit" at bounding box center [961, 156] width 25 height 17
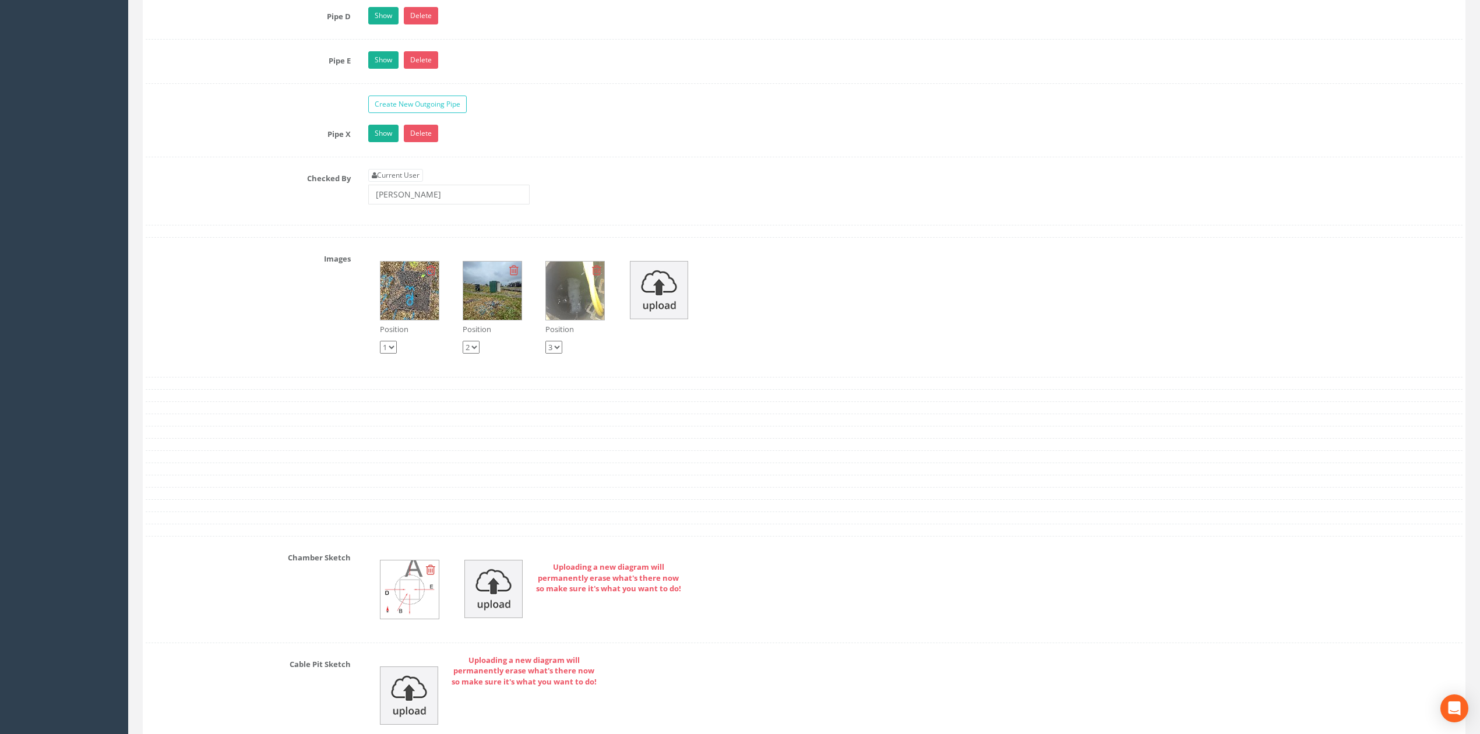
scroll to position [3517, 0]
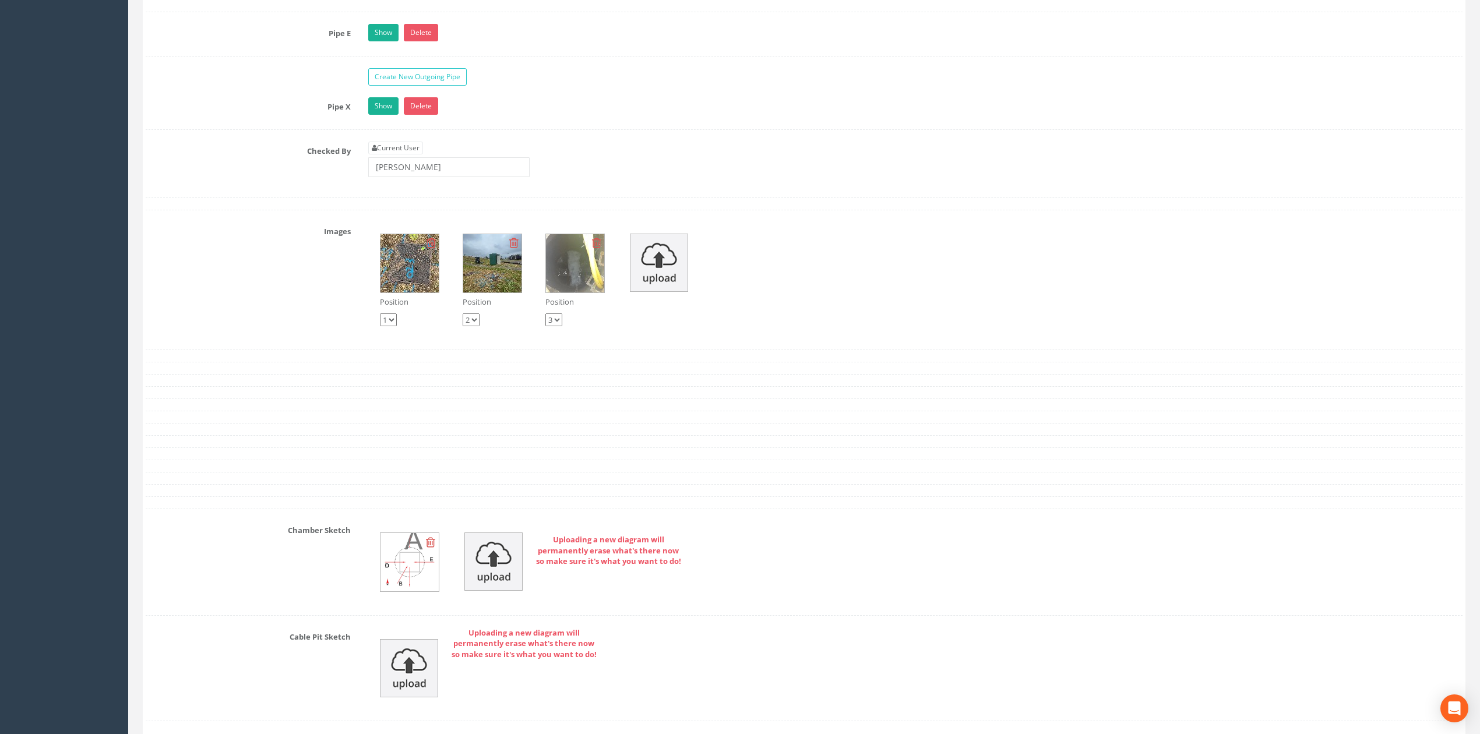
click at [368, 118] on div "Show Delete" at bounding box center [916, 107] width 1112 height 20
click at [369, 118] on div "Show Delete" at bounding box center [916, 107] width 1112 height 20
click at [372, 115] on link "Show" at bounding box center [383, 105] width 30 height 17
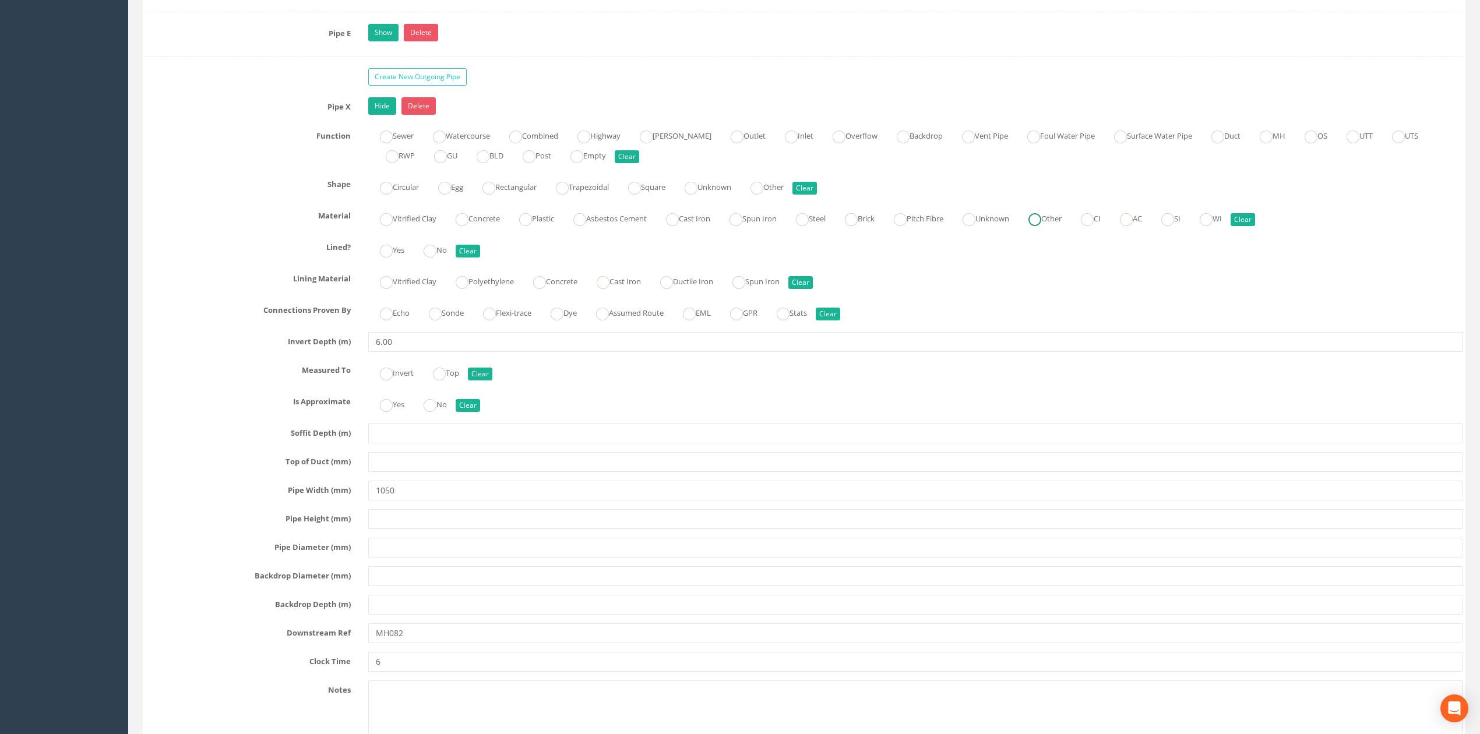
click at [1062, 226] on label "Other" at bounding box center [1039, 217] width 45 height 17
radio input "true"
click at [442, 330] on input "Sonde" at bounding box center [435, 320] width 13 height 20
click at [840, 320] on button "Clear" at bounding box center [828, 314] width 24 height 13
click at [847, 352] on input "6.00" at bounding box center [915, 342] width 1094 height 20
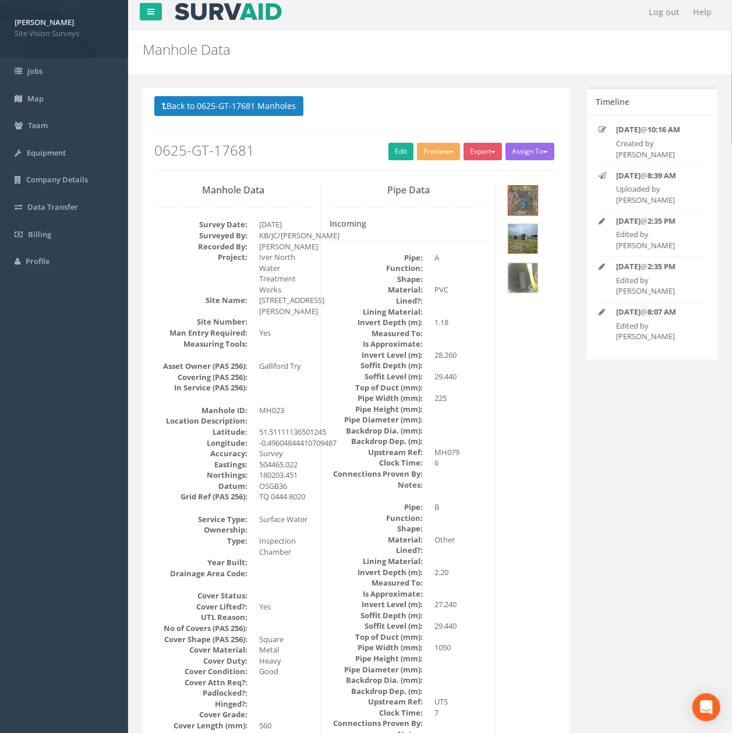
scroll to position [0, 0]
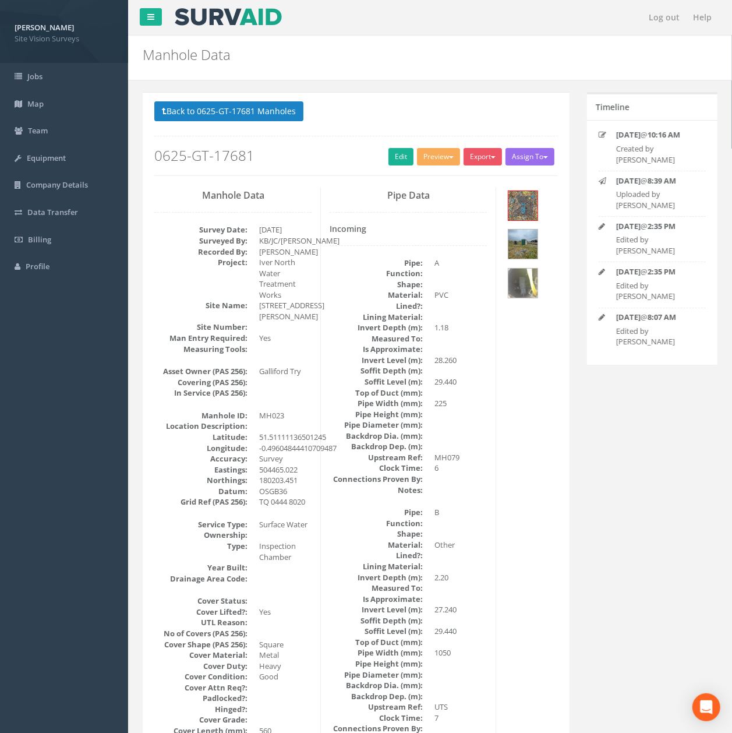
click at [369, 159] on h2 "0625-GT-17681" at bounding box center [356, 155] width 404 height 15
click at [373, 160] on h2 "0625-GT-17681" at bounding box center [356, 155] width 404 height 15
drag, startPoint x: 404, startPoint y: 153, endPoint x: 354, endPoint y: 156, distance: 50.2
click at [404, 153] on link "Edit" at bounding box center [401, 156] width 25 height 17
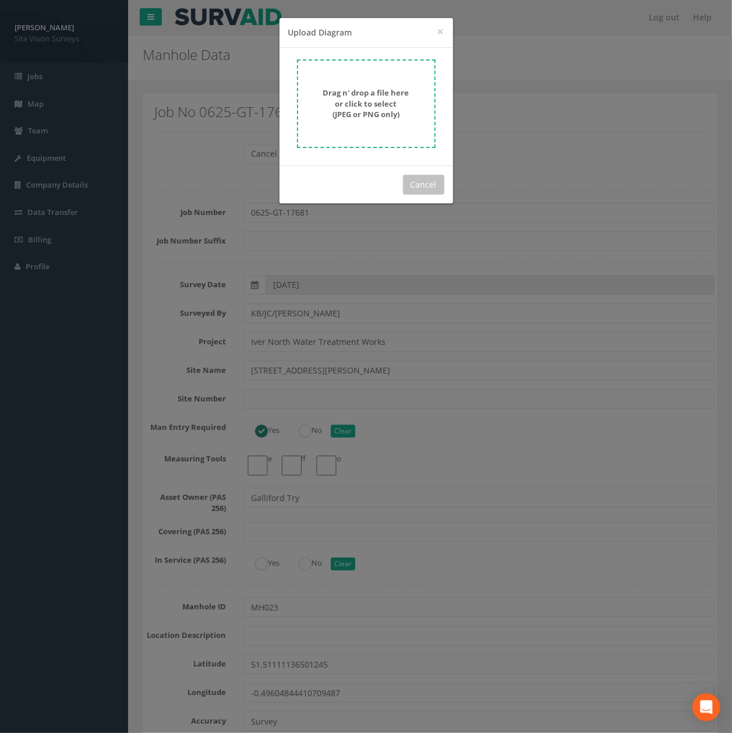
click at [362, 122] on form "Drag n' drop a file here or click to select (JPEG or PNG only)" at bounding box center [366, 103] width 139 height 89
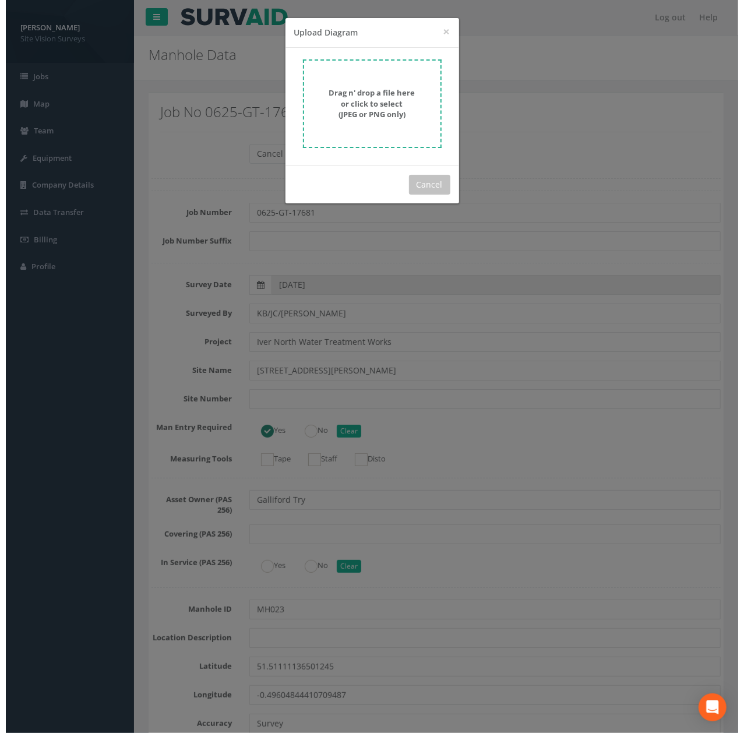
scroll to position [4893, 0]
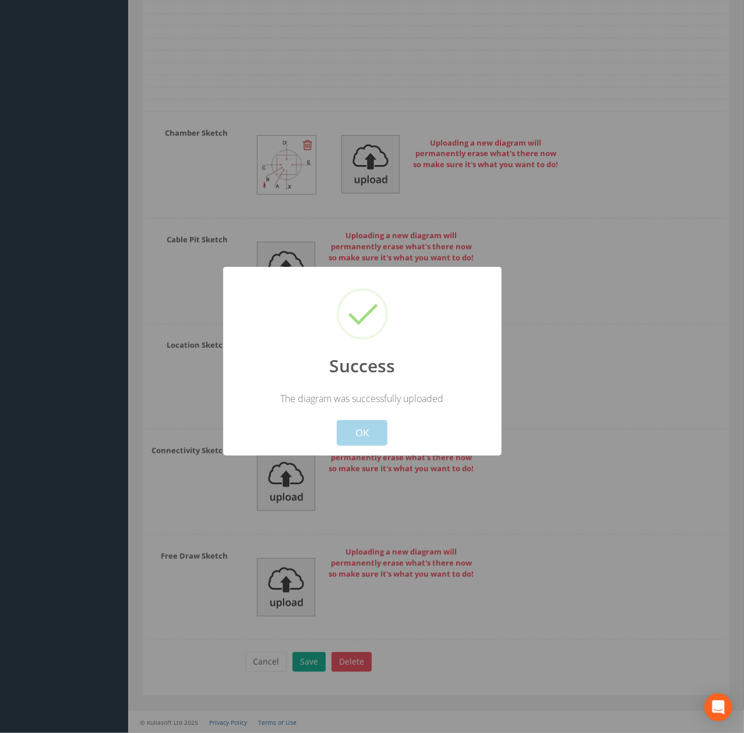
click at [375, 438] on button "OK" at bounding box center [362, 433] width 51 height 26
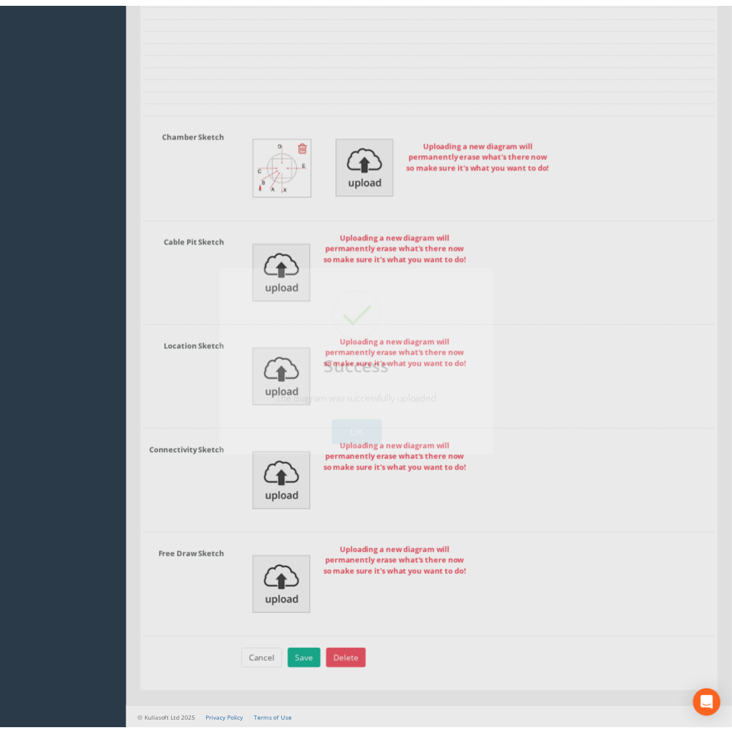
scroll to position [4927, 0]
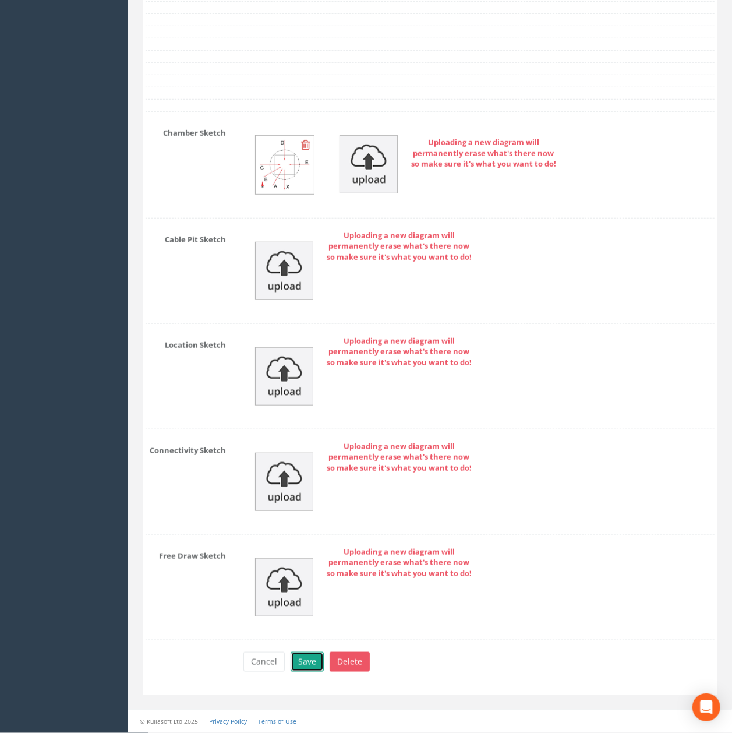
click at [310, 661] on button "Save" at bounding box center [307, 662] width 33 height 20
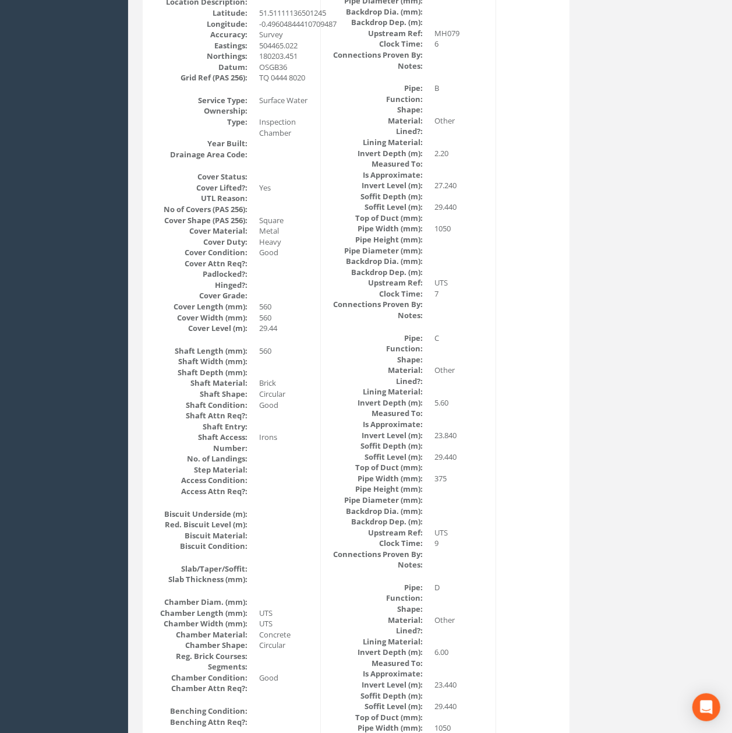
scroll to position [0, 0]
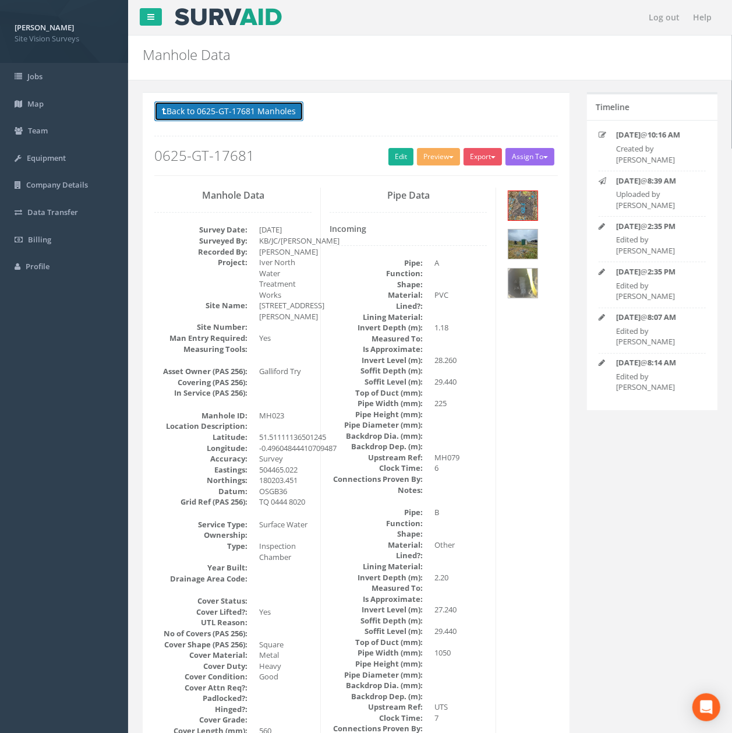
click at [210, 110] on button "Back to 0625-GT-17681 Manholes" at bounding box center [228, 111] width 149 height 20
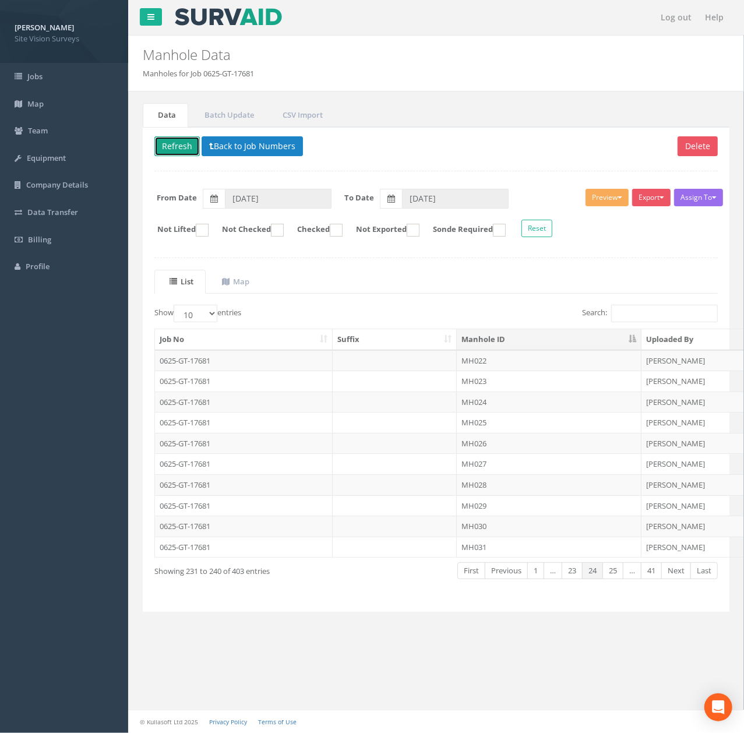
click at [174, 151] on button "Refresh" at bounding box center [176, 146] width 45 height 20
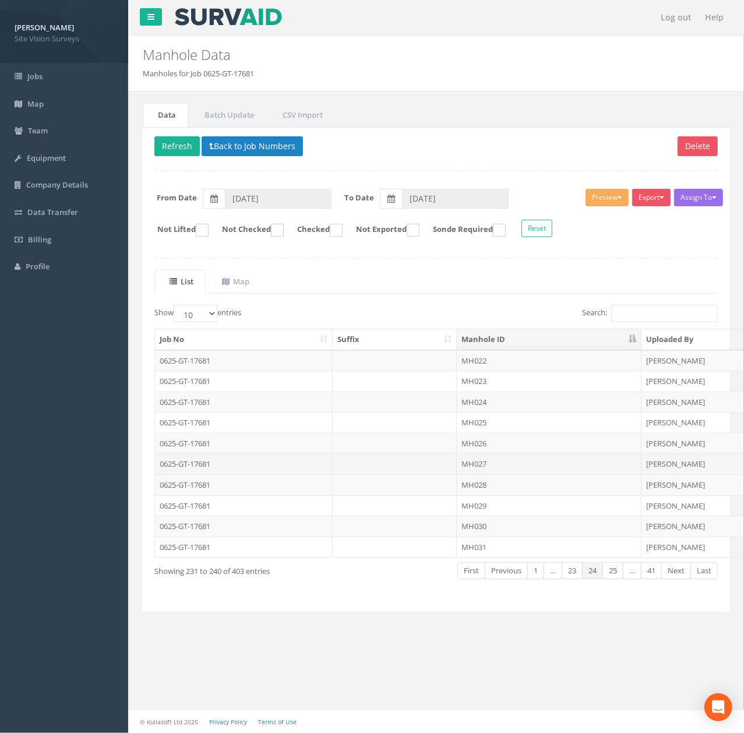
click at [518, 464] on td "MH027" at bounding box center [549, 463] width 185 height 21
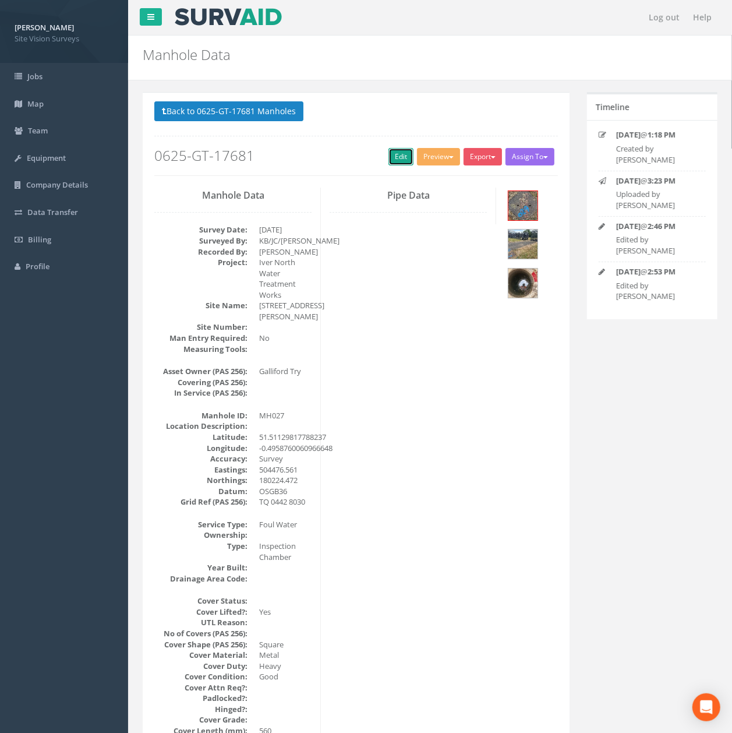
click at [389, 160] on link "Edit" at bounding box center [401, 156] width 25 height 17
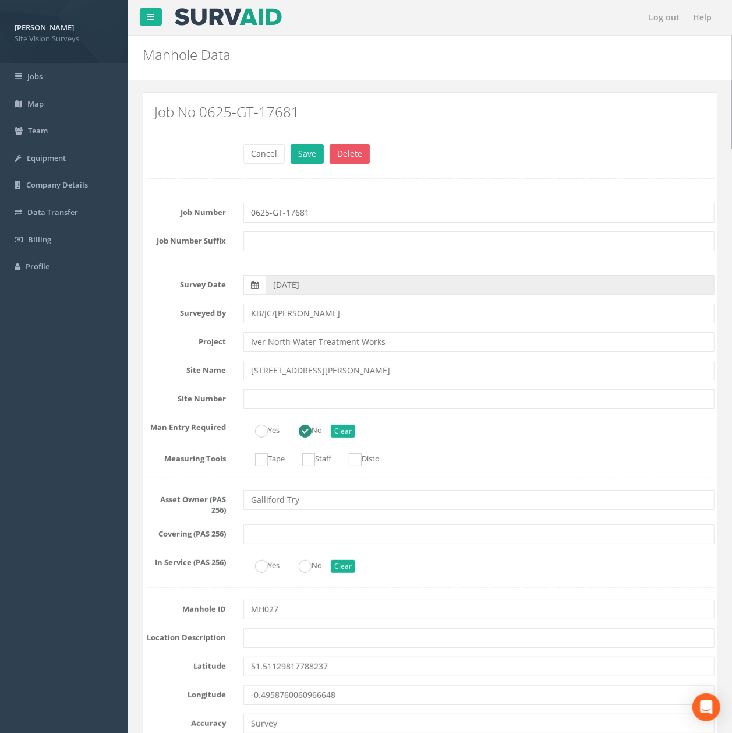
scroll to position [1593, 0]
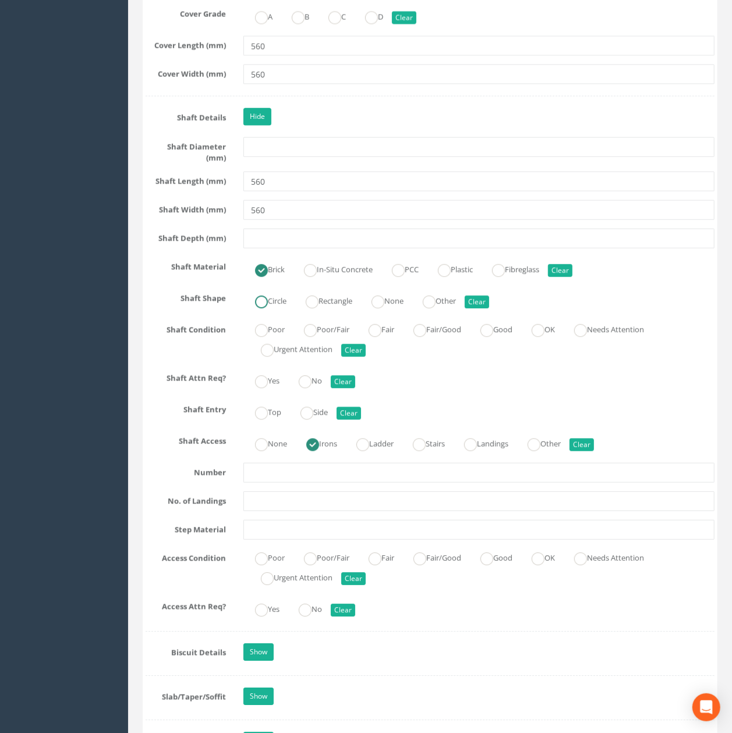
click at [283, 303] on label "Circle" at bounding box center [265, 299] width 43 height 17
radio input "true"
click at [317, 211] on input "560" at bounding box center [479, 210] width 471 height 20
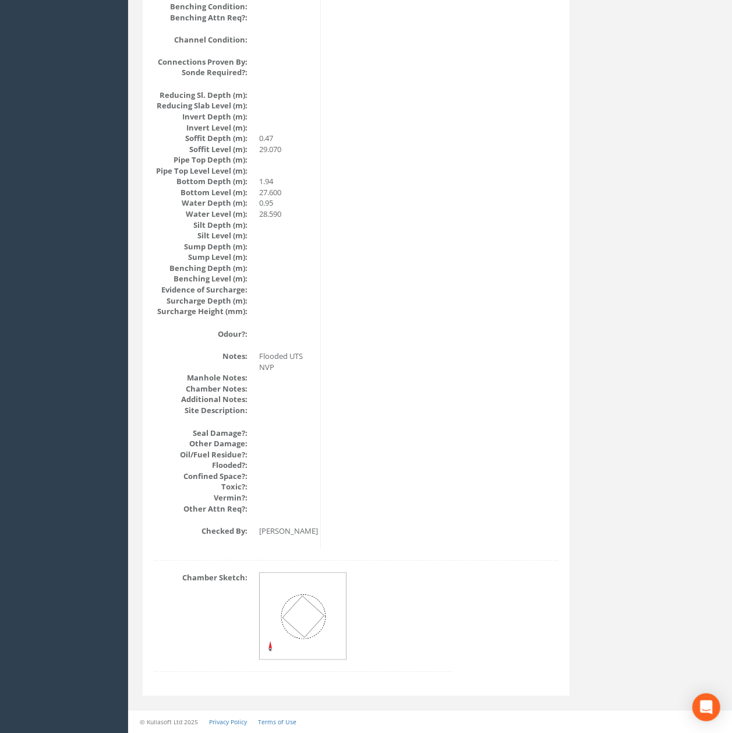
scroll to position [1152, 0]
drag, startPoint x: 471, startPoint y: 486, endPoint x: 421, endPoint y: 248, distance: 243.1
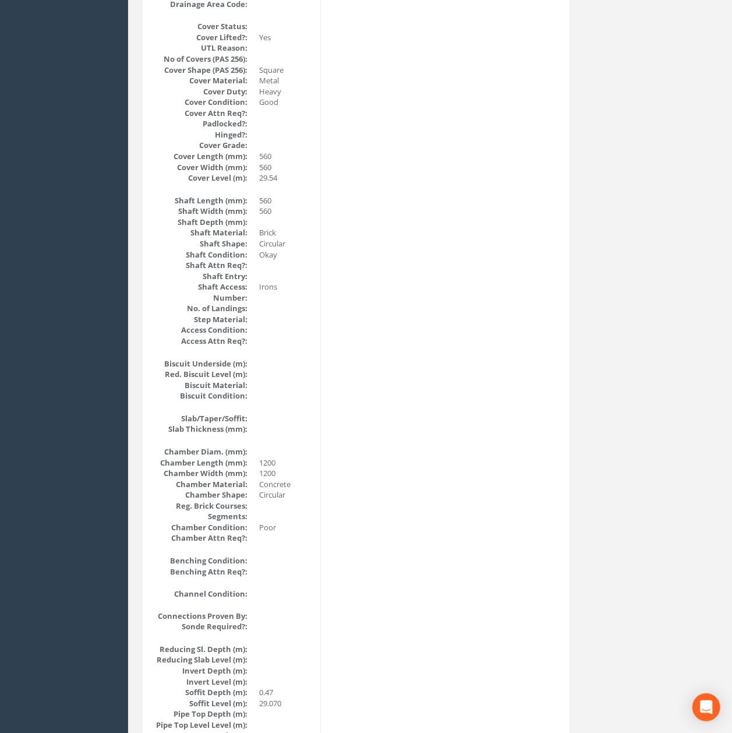
scroll to position [0, 0]
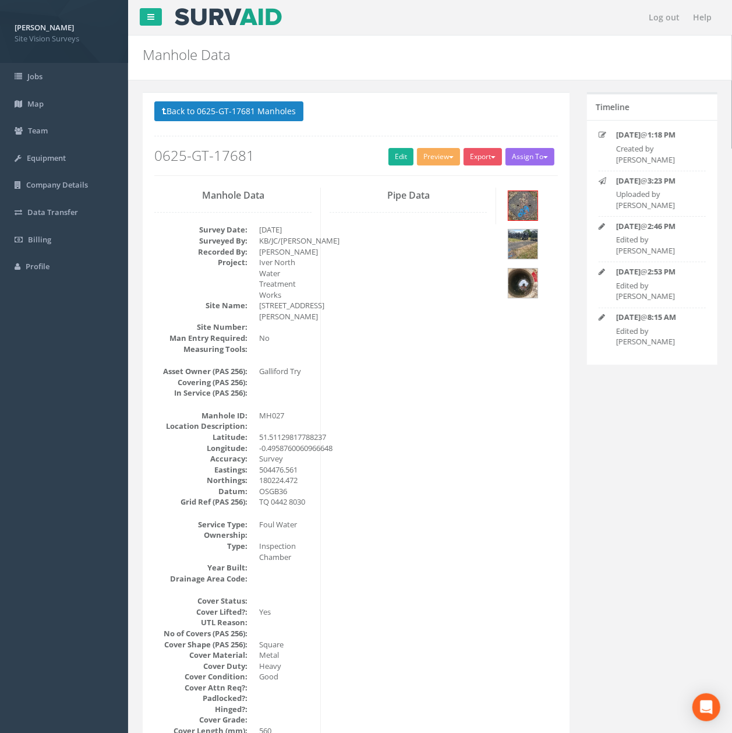
click at [209, 127] on div "Back to 0625-GT-17681 Manholes Back to Map Assign To No Companies Added Export …" at bounding box center [356, 138] width 404 height 74
click at [186, 121] on button "Back to 0625-GT-17681 Manholes" at bounding box center [228, 111] width 149 height 20
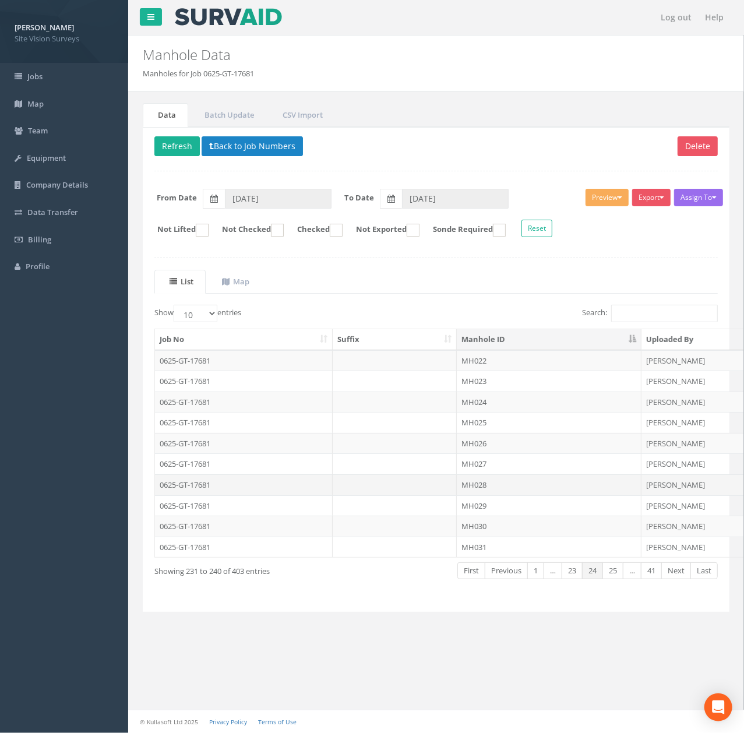
click at [446, 495] on td at bounding box center [395, 484] width 125 height 21
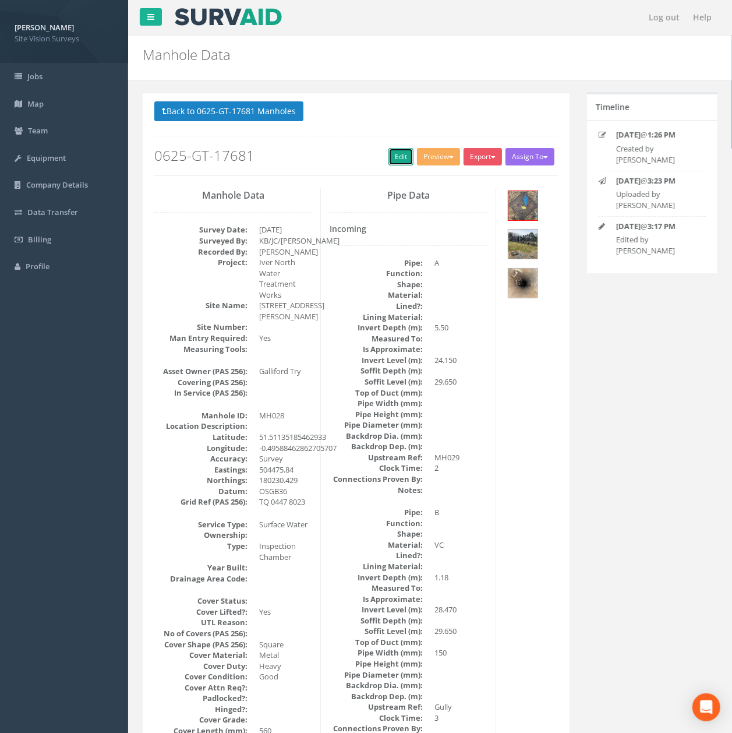
click at [389, 165] on link "Edit" at bounding box center [401, 156] width 25 height 17
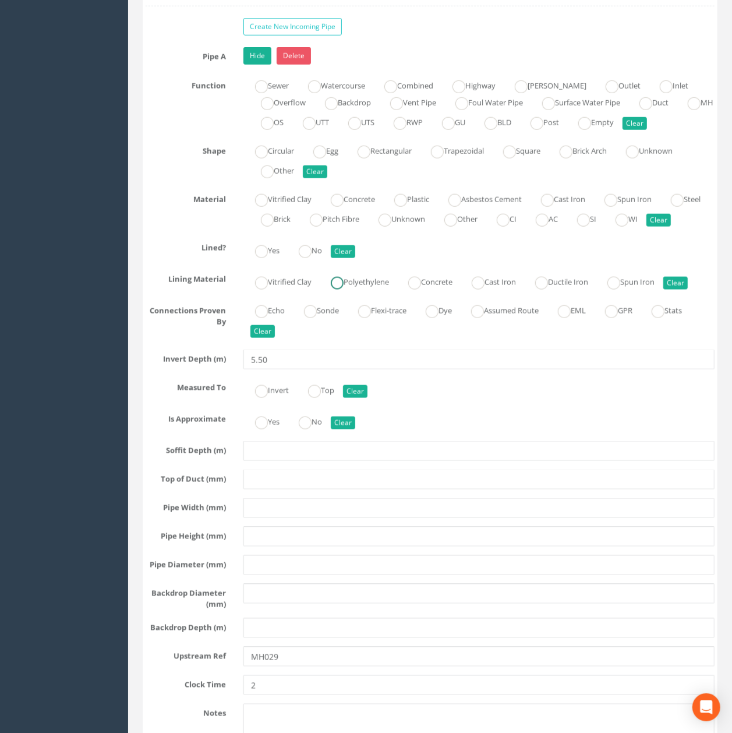
scroll to position [2907, 0]
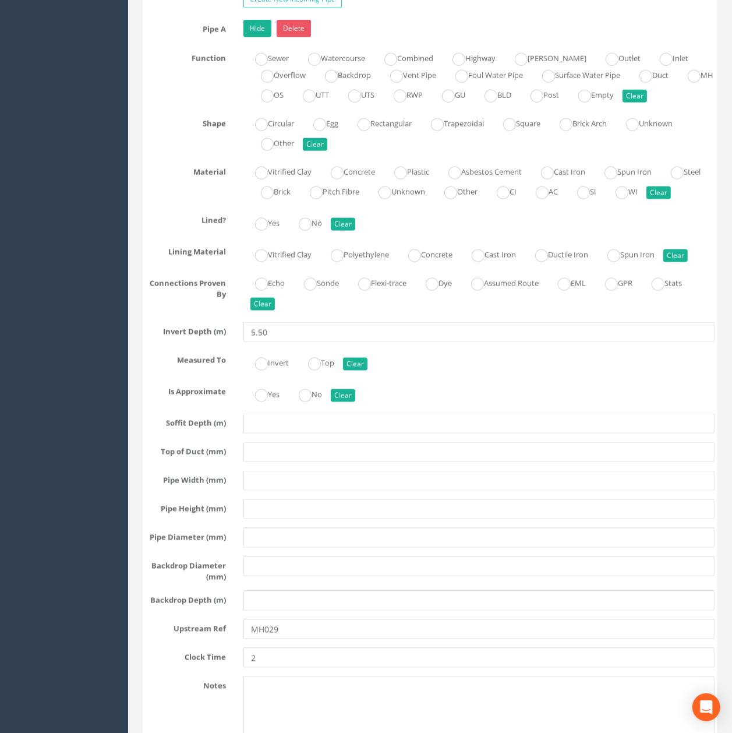
click at [302, 527] on div "Pipe A Hide Delete Function Sewer Watercourse Combined Highway [PERSON_NAME] Ou…" at bounding box center [430, 387] width 569 height 735
click at [299, 491] on input "text" at bounding box center [479, 481] width 471 height 20
type input "UTS"
click at [478, 199] on label "Other" at bounding box center [455, 190] width 45 height 17
radio input "true"
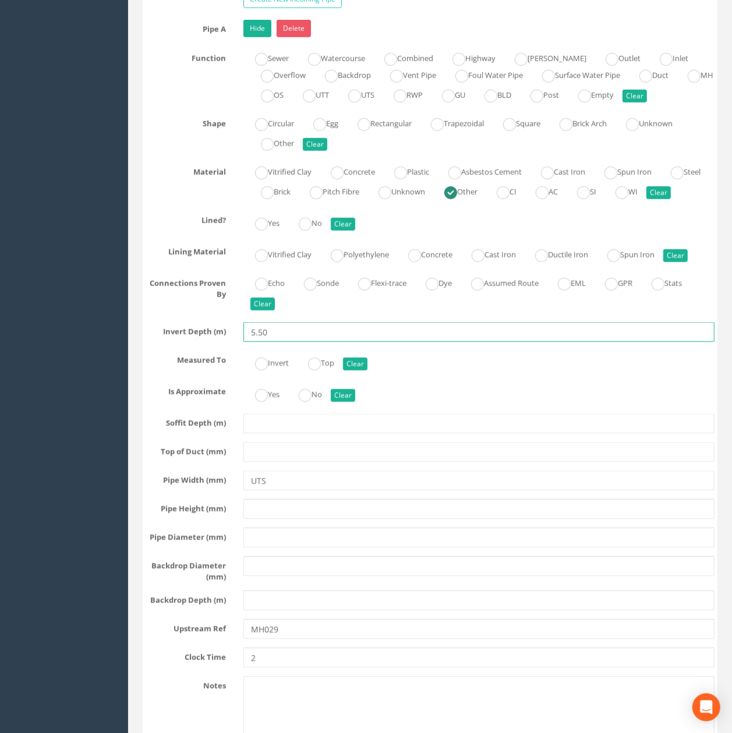
click at [429, 342] on input "5.50" at bounding box center [479, 332] width 471 height 20
click at [270, 37] on link "Hide" at bounding box center [258, 28] width 28 height 17
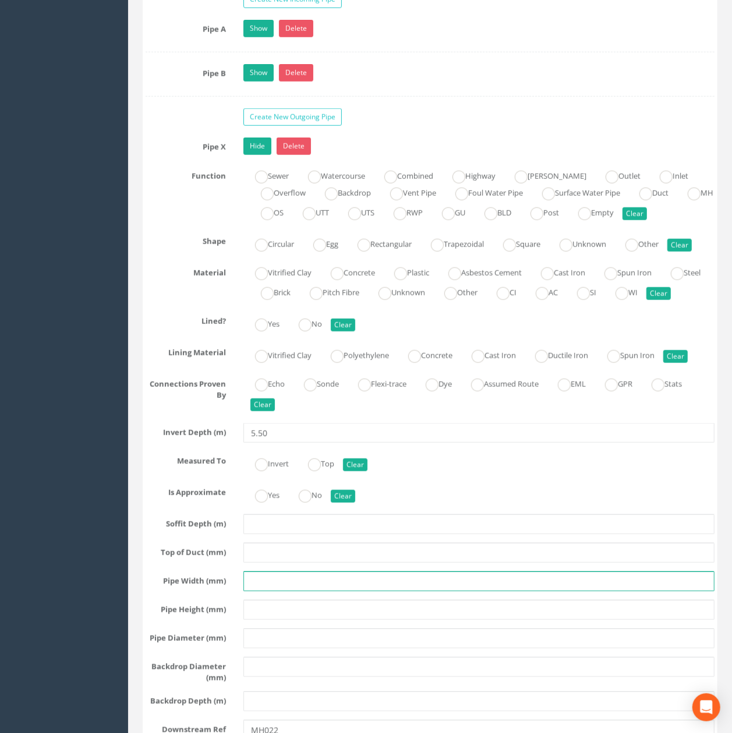
click at [333, 591] on input "text" at bounding box center [479, 582] width 471 height 20
type input "UTS"
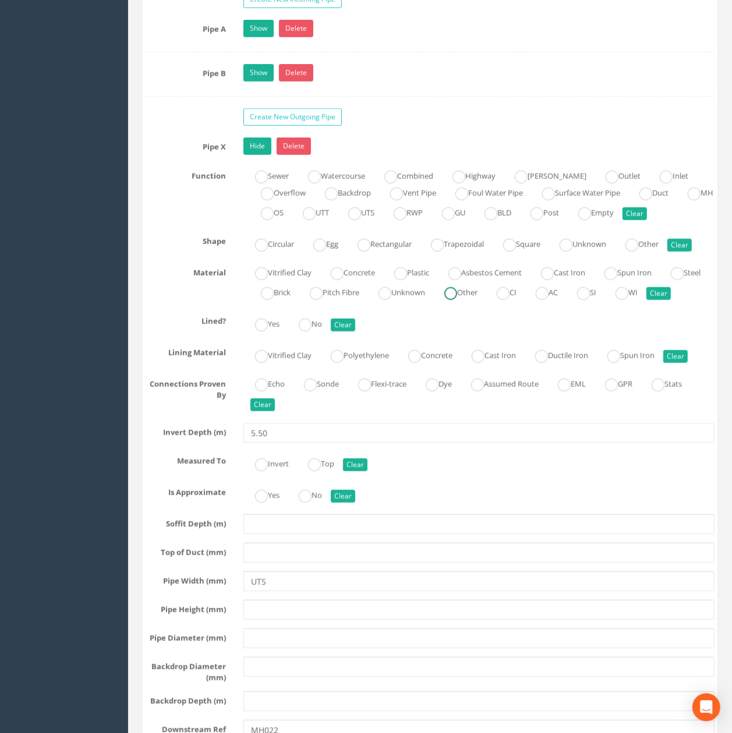
click at [478, 300] on label "Other" at bounding box center [455, 291] width 45 height 17
radio input "true"
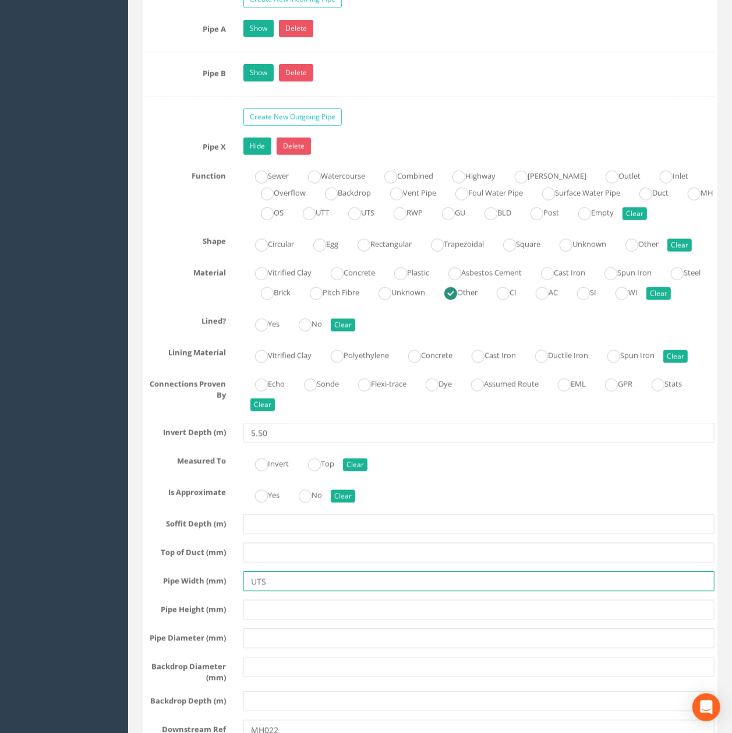
click at [417, 591] on input "UTS" at bounding box center [479, 582] width 471 height 20
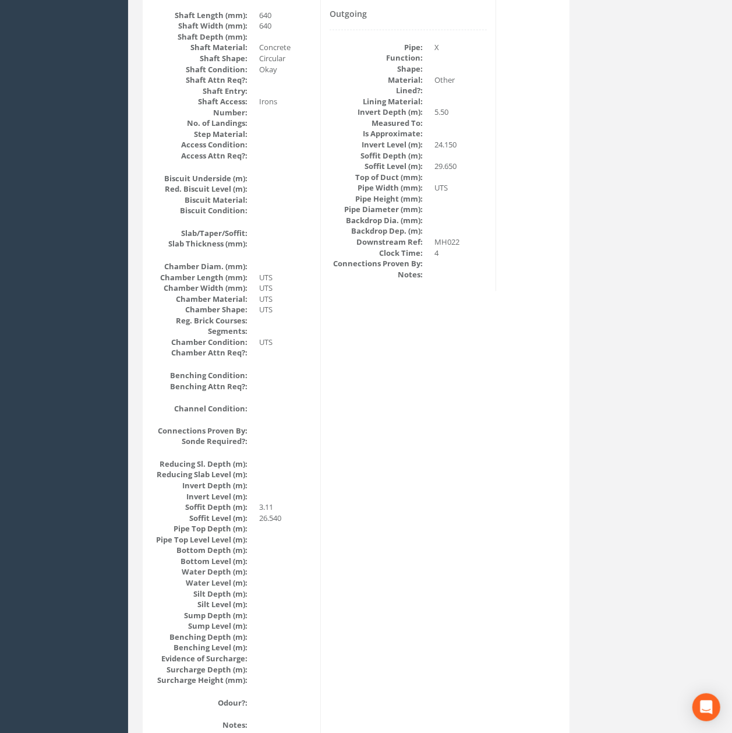
scroll to position [0, 0]
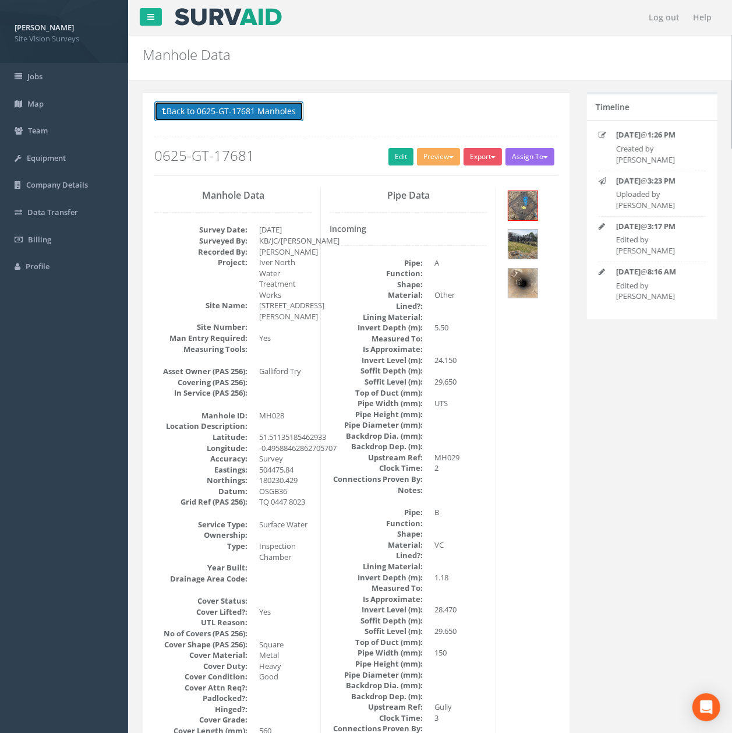
click at [224, 103] on button "Back to 0625-GT-17681 Manholes" at bounding box center [228, 111] width 149 height 20
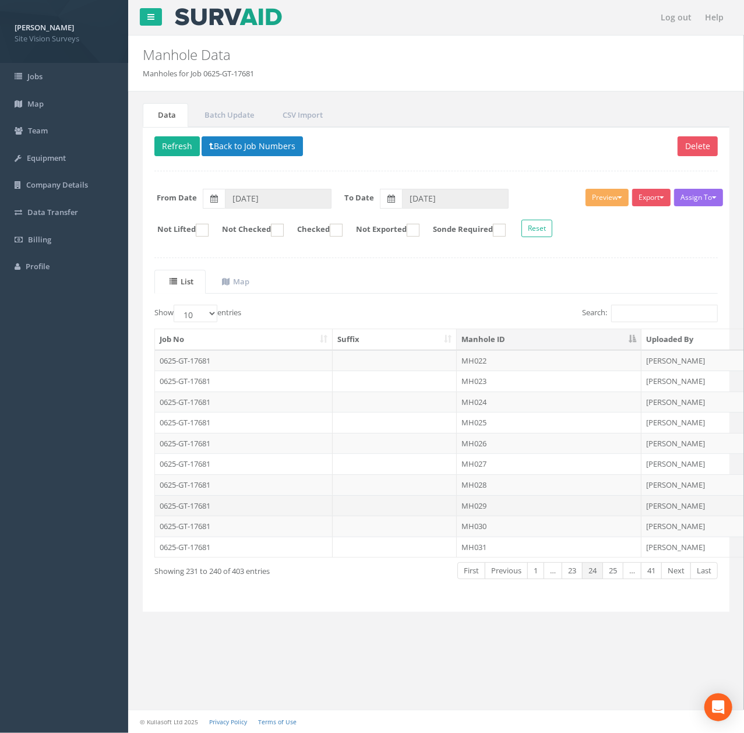
click at [514, 509] on td "MH029" at bounding box center [549, 505] width 185 height 21
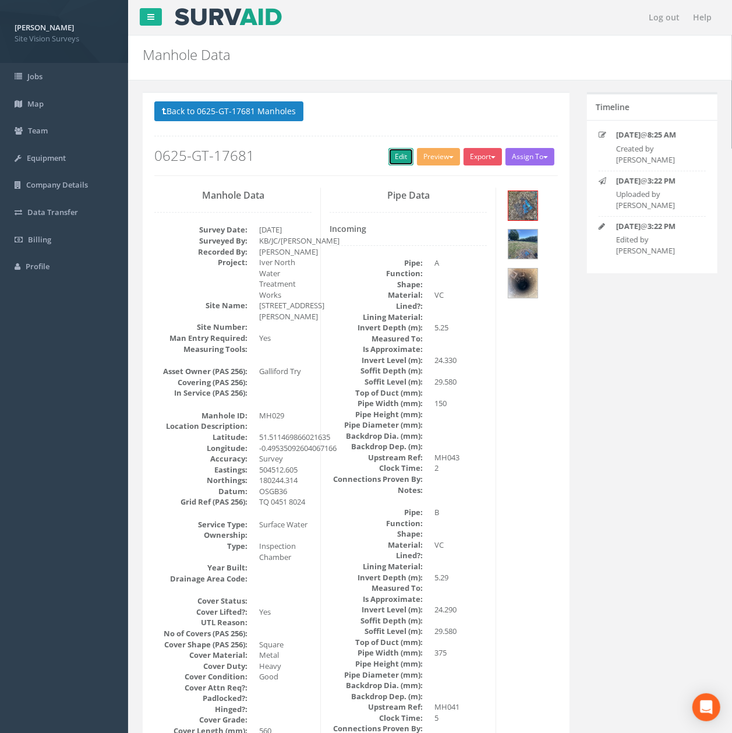
drag, startPoint x: 385, startPoint y: 150, endPoint x: 416, endPoint y: 79, distance: 77.2
click at [389, 150] on link "Edit" at bounding box center [401, 156] width 25 height 17
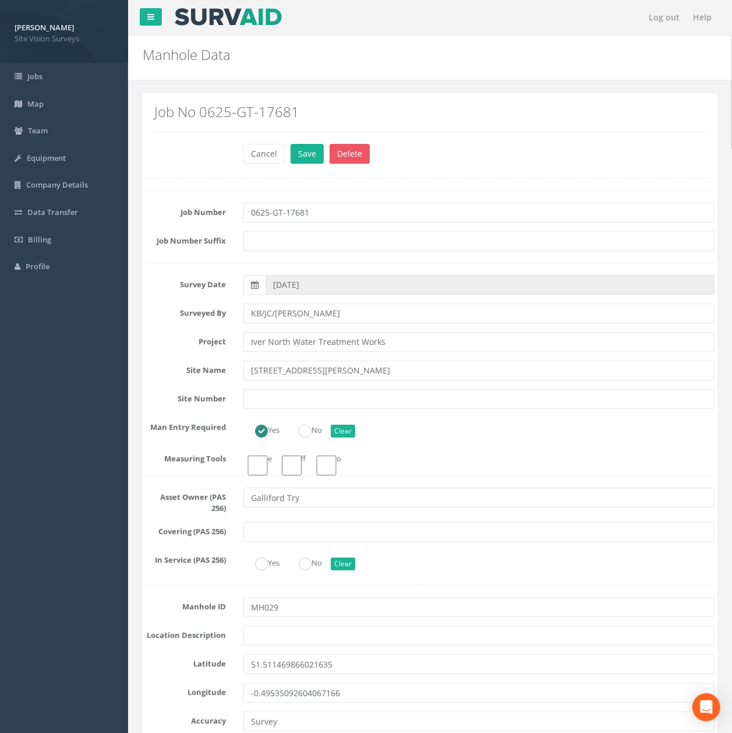
click button "Save" at bounding box center [307, 154] width 33 height 20
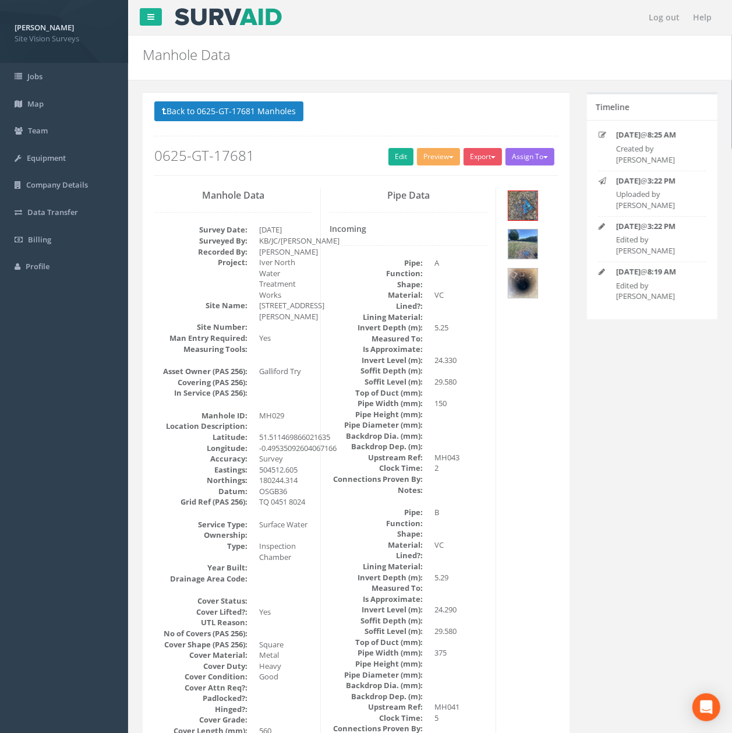
click at [241, 124] on p "Back to 0625-GT-17681 Manholes Back to Map" at bounding box center [356, 112] width 404 height 23
click at [236, 114] on button "Back to 0625-GT-17681 Manholes" at bounding box center [228, 111] width 149 height 20
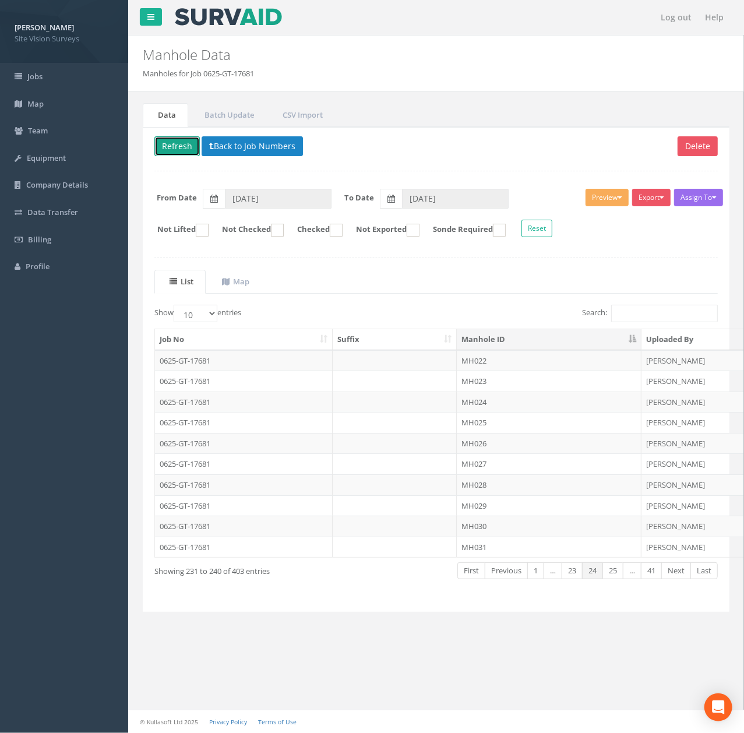
click at [183, 154] on button "Refresh" at bounding box center [176, 146] width 45 height 20
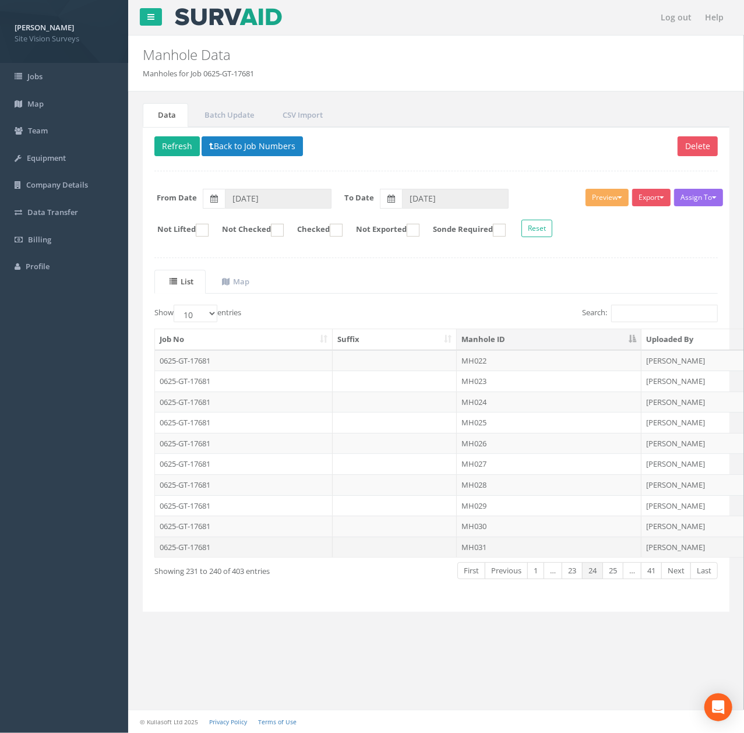
click at [464, 558] on td "MH031" at bounding box center [549, 547] width 185 height 21
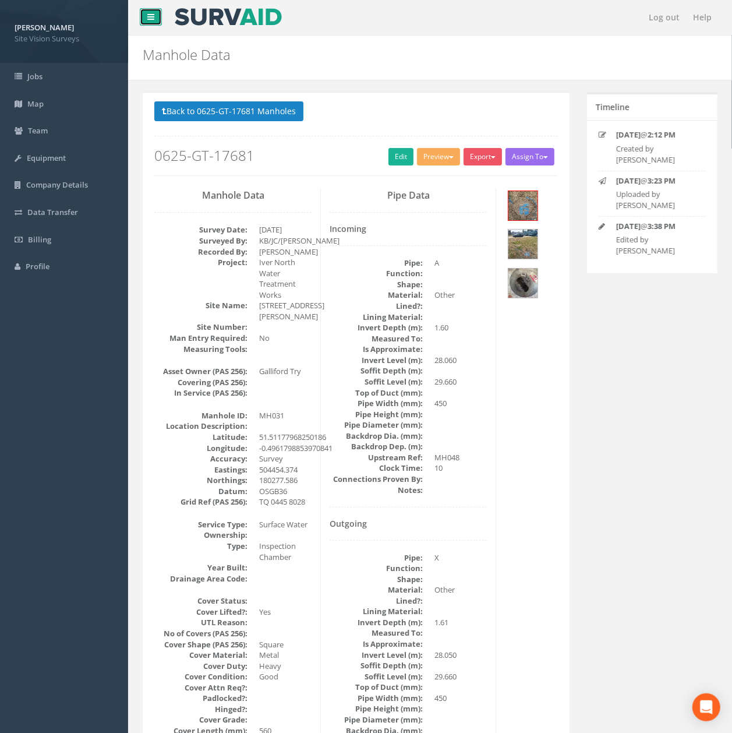
click at [147, 17] on icon at bounding box center [150, 17] width 7 height 8
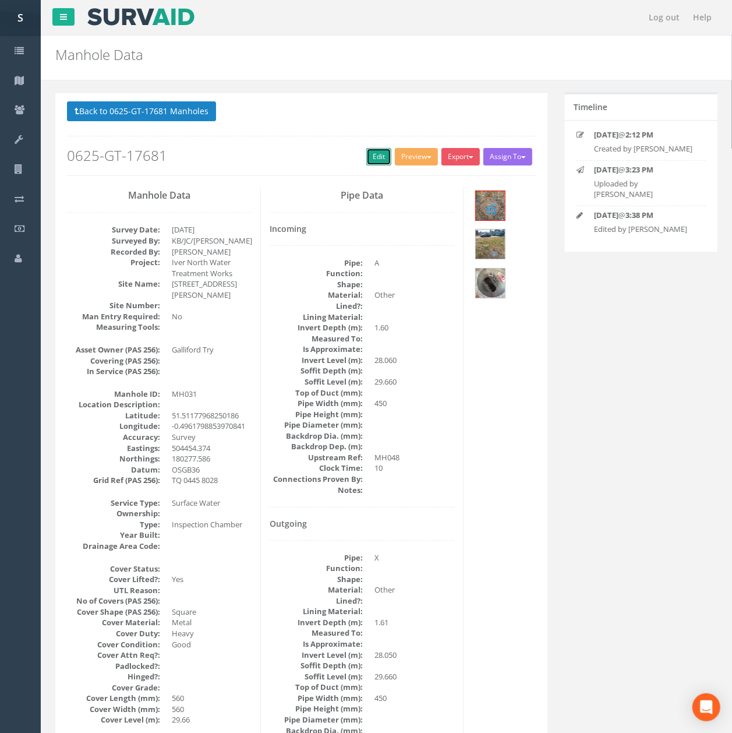
click at [372, 155] on link "Edit" at bounding box center [379, 156] width 25 height 17
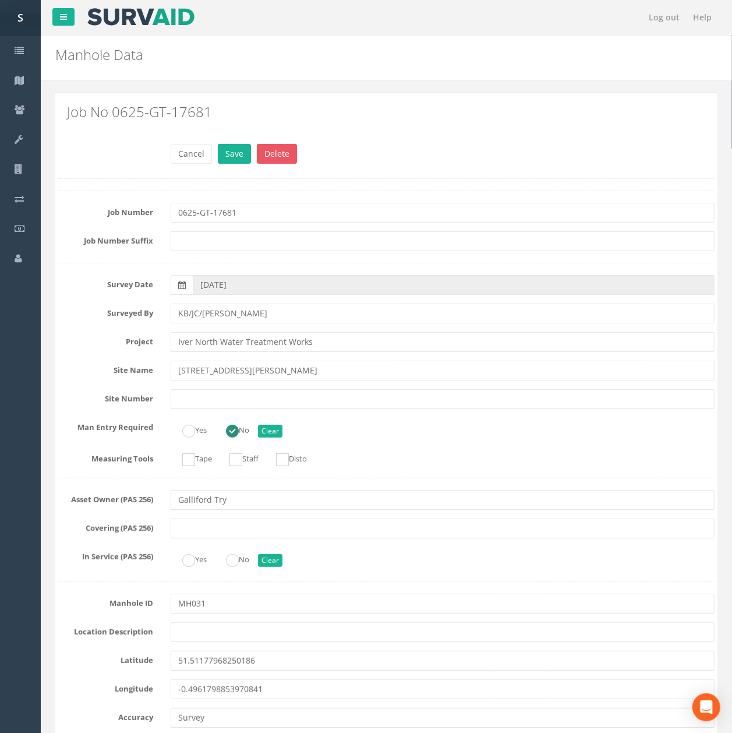
scroll to position [1525, 0]
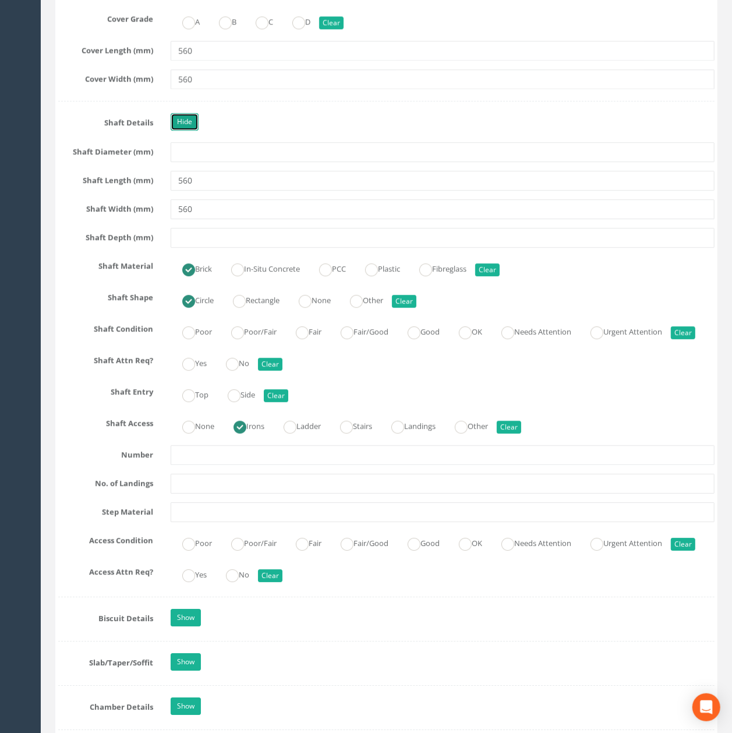
click at [179, 131] on link "Hide" at bounding box center [185, 121] width 28 height 17
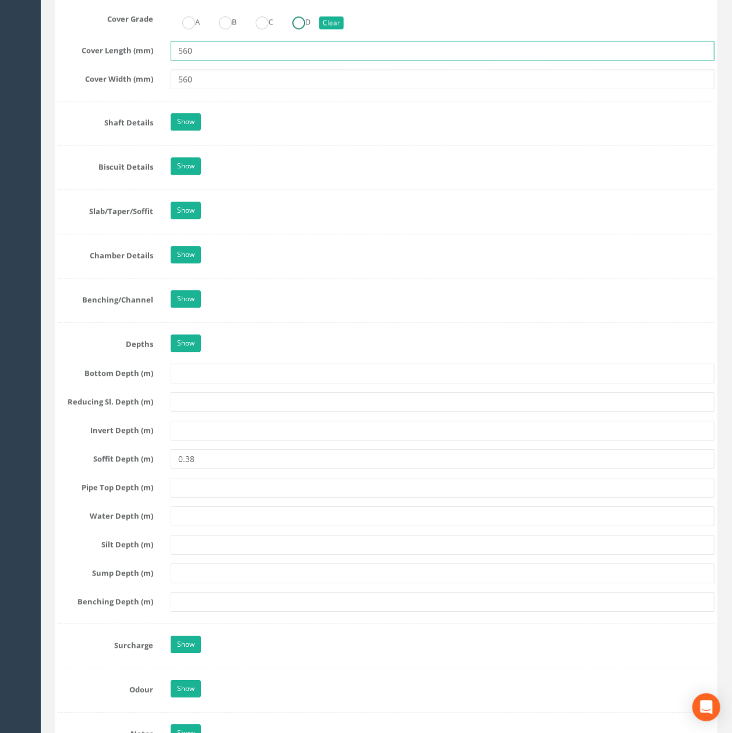
click at [282, 61] on input "560" at bounding box center [443, 51] width 544 height 20
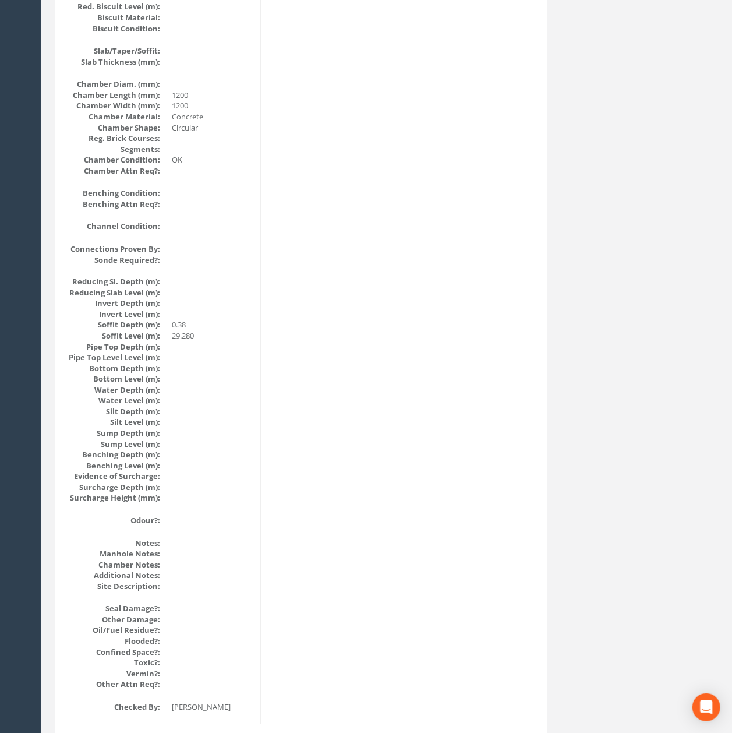
scroll to position [0, 0]
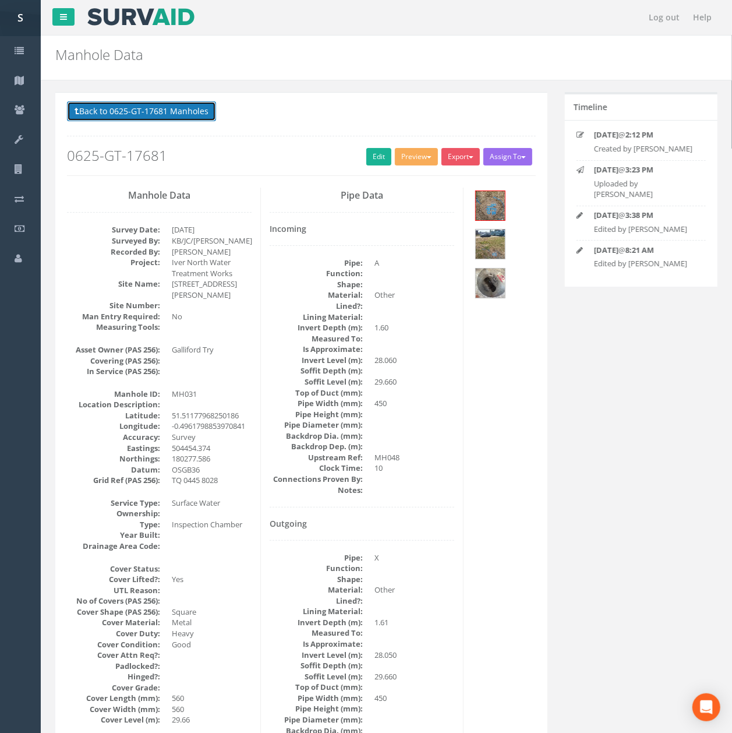
click at [173, 120] on button "Back to 0625-GT-17681 Manholes" at bounding box center [141, 111] width 149 height 20
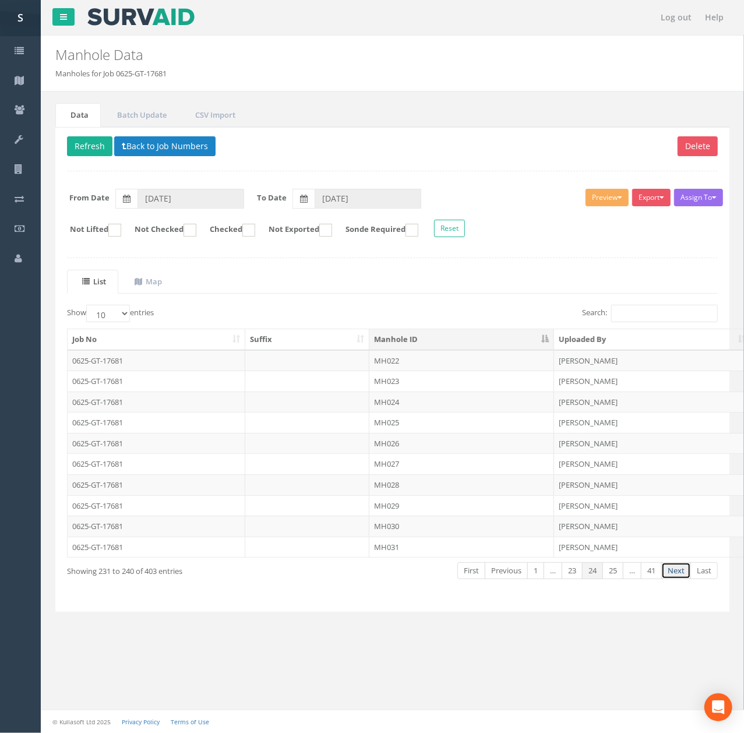
click at [677, 576] on link "Next" at bounding box center [676, 570] width 30 height 17
click at [519, 378] on td "MH033" at bounding box center [461, 381] width 185 height 21
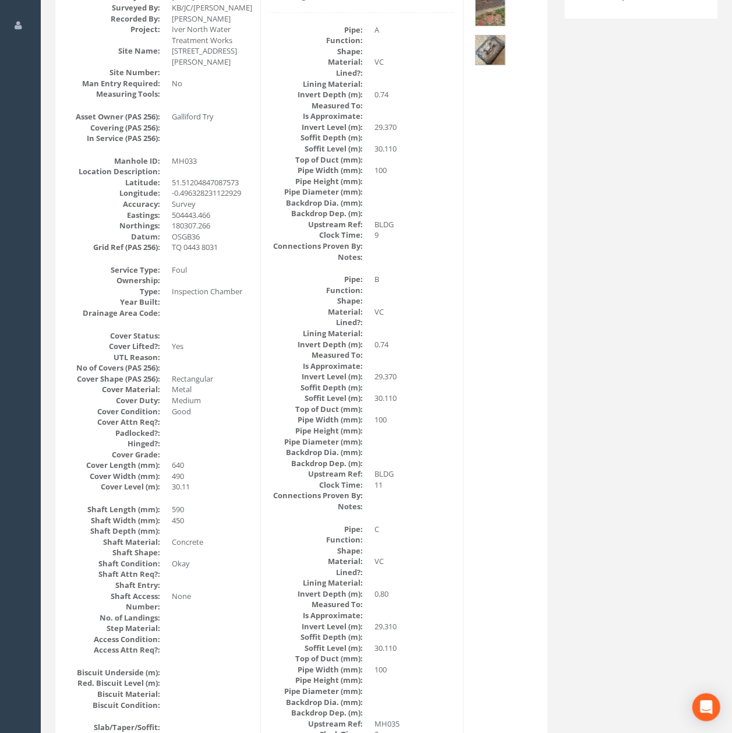
scroll to position [155, 0]
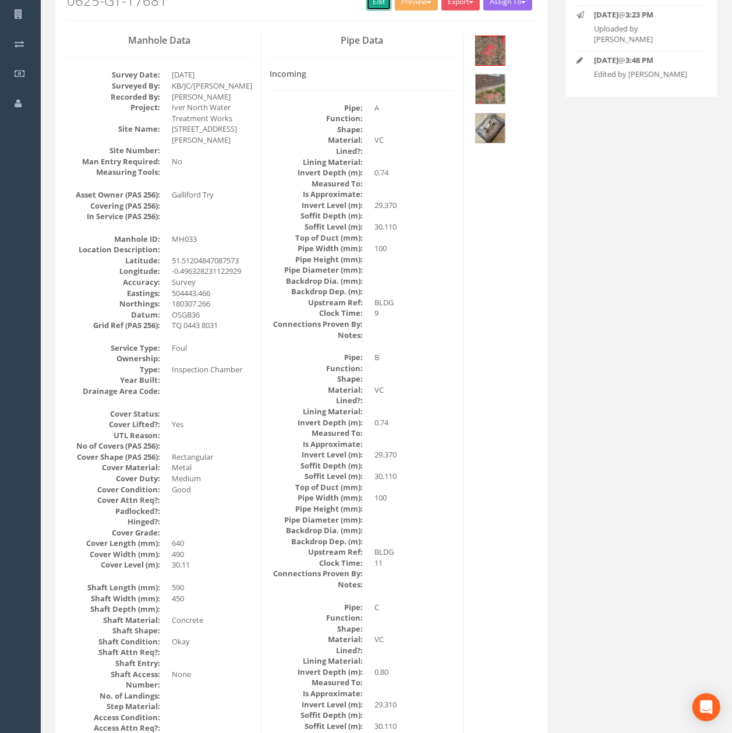
drag, startPoint x: 378, startPoint y: 8, endPoint x: 738, endPoint y: 347, distance: 495.0
click at [378, 8] on link "Edit" at bounding box center [379, 1] width 25 height 17
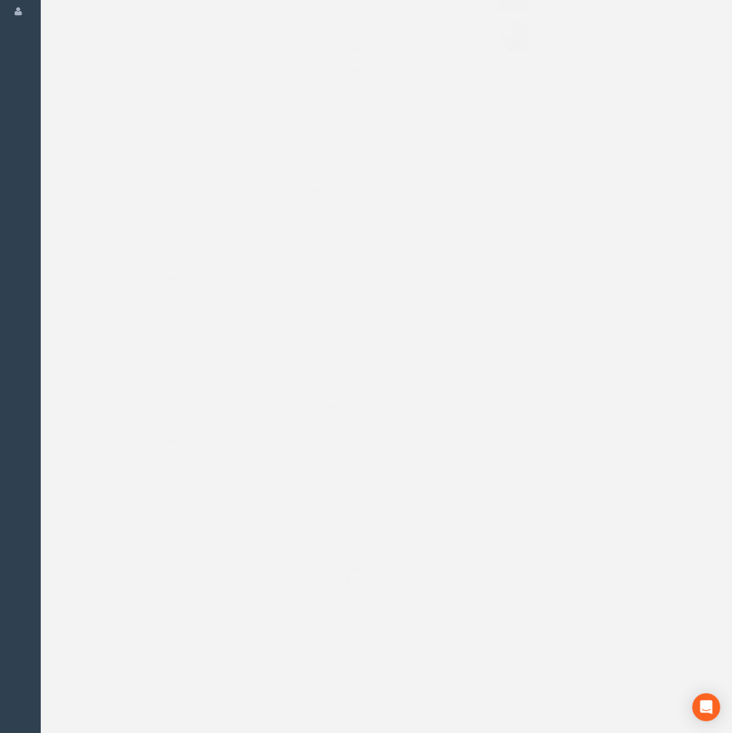
scroll to position [0, 0]
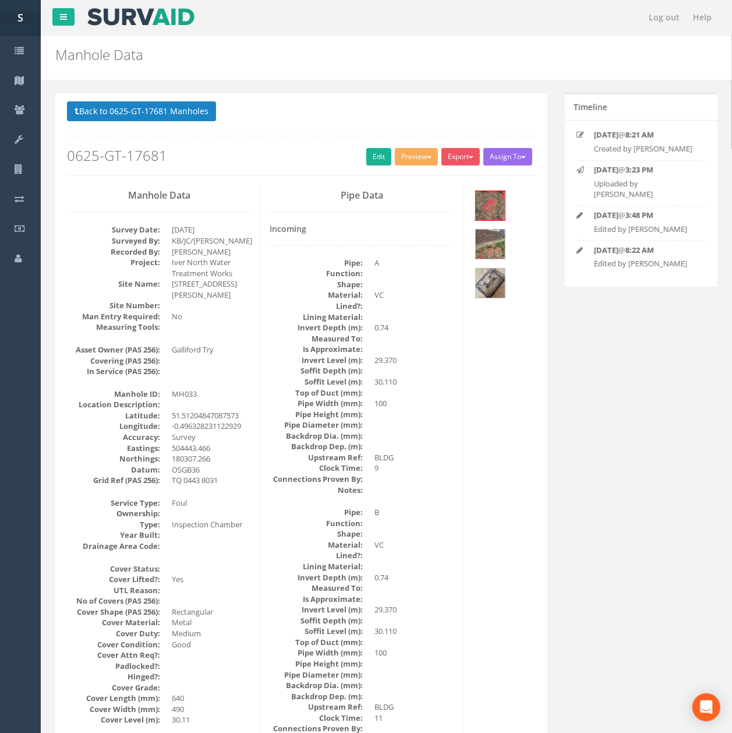
drag, startPoint x: 345, startPoint y: 466, endPoint x: 351, endPoint y: 504, distance: 38.3
click at [348, 492] on dl "Pipe: A Function: Shape: Material: VC Lined?: Lining Material: Invert Depth (m)…" at bounding box center [362, 377] width 185 height 238
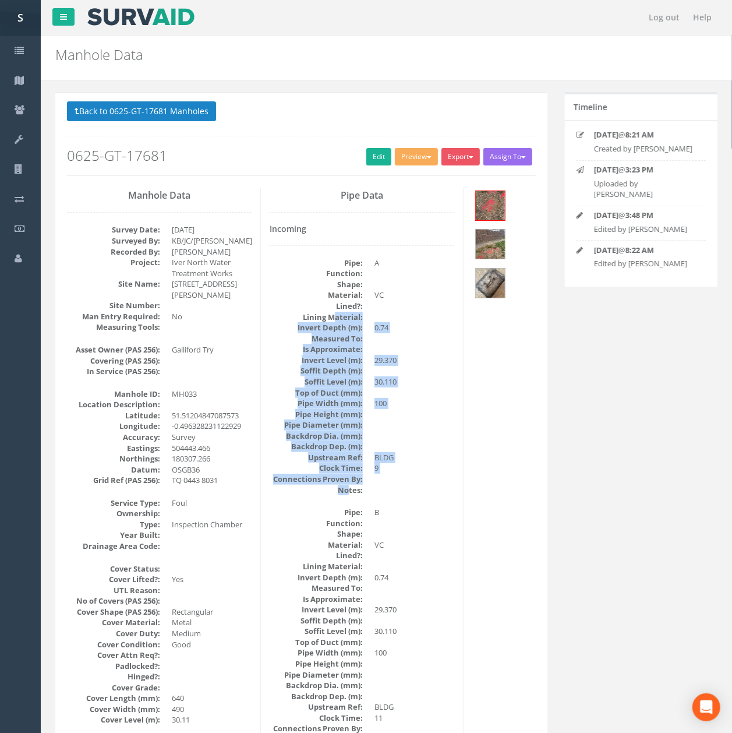
click at [353, 485] on dt "Connections Proven By:" at bounding box center [316, 479] width 93 height 11
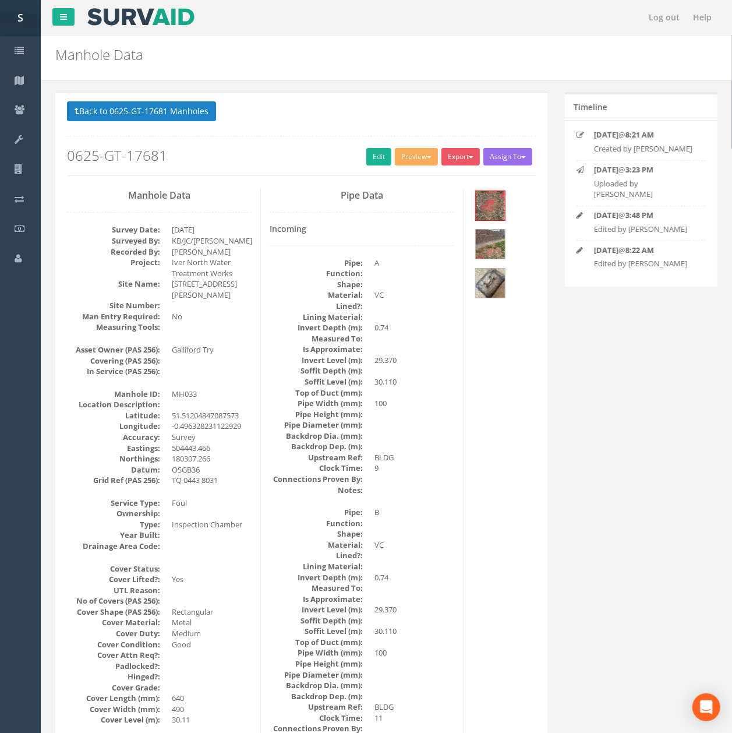
click at [181, 124] on p "Back to 0625-GT-17681 Manholes Back to Map" at bounding box center [301, 112] width 469 height 23
click at [181, 119] on button "Back to 0625-GT-17681 Manholes" at bounding box center [141, 111] width 149 height 20
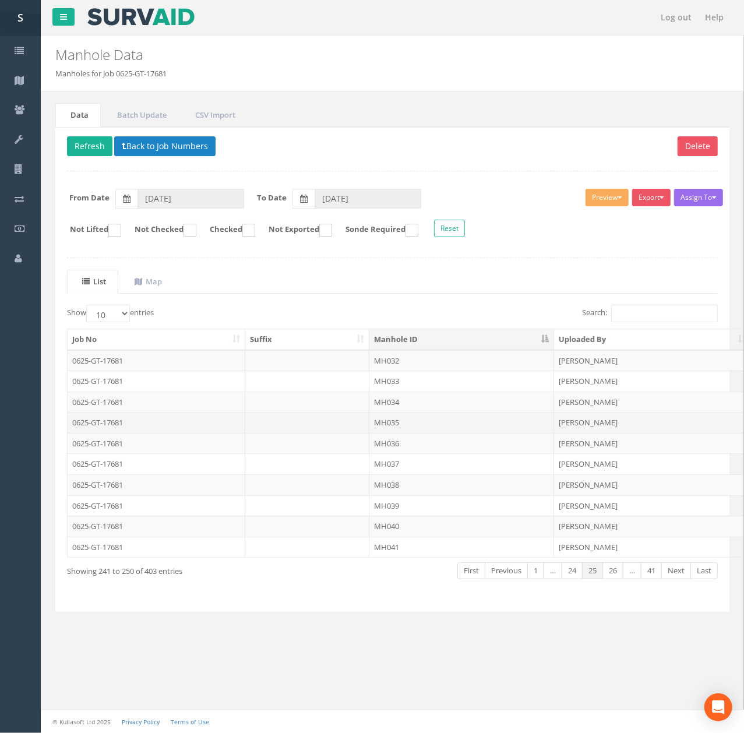
click at [397, 433] on td "MH035" at bounding box center [461, 422] width 185 height 21
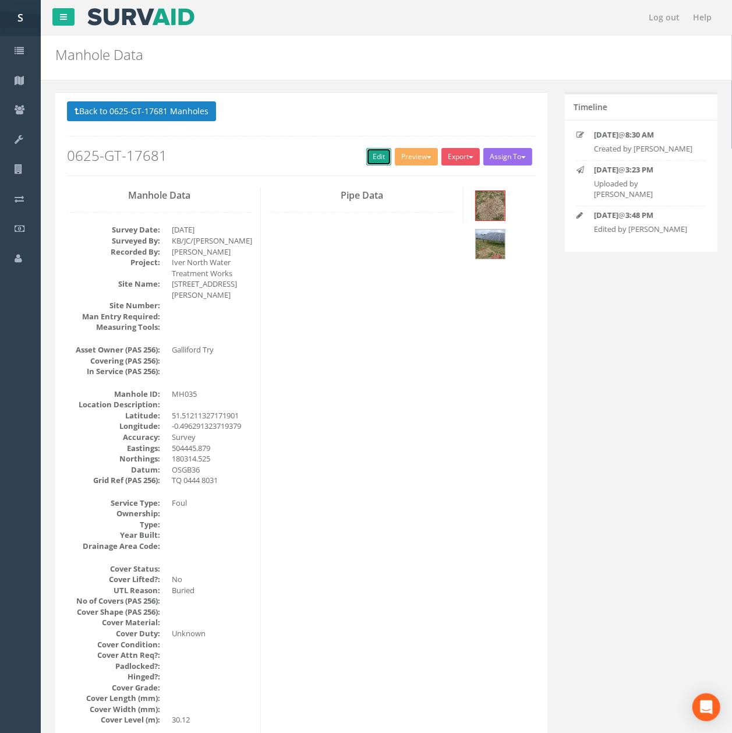
click at [369, 156] on link "Edit" at bounding box center [379, 156] width 25 height 17
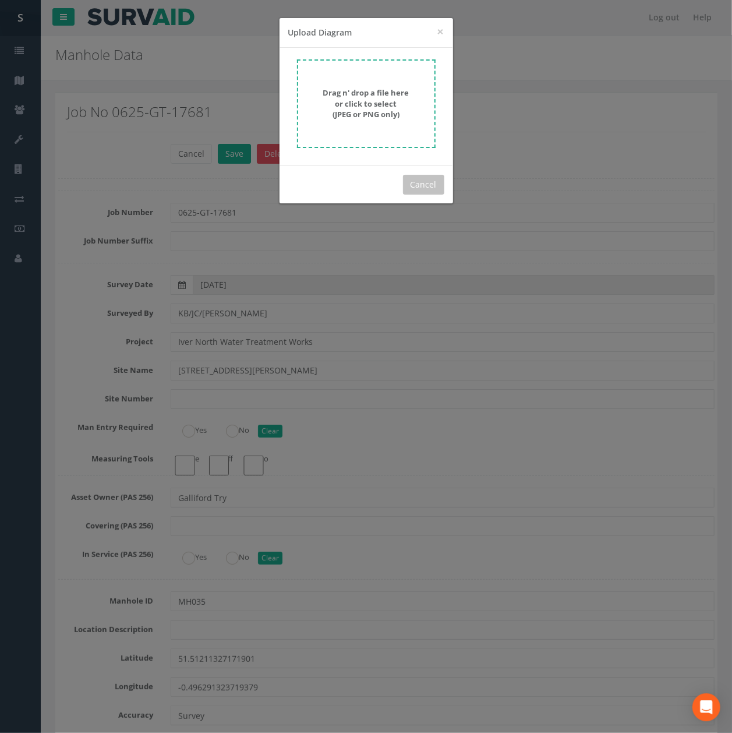
click at [315, 111] on div "Drag n' drop a file here or click to select (JPEG or PNG only)" at bounding box center [366, 103] width 113 height 33
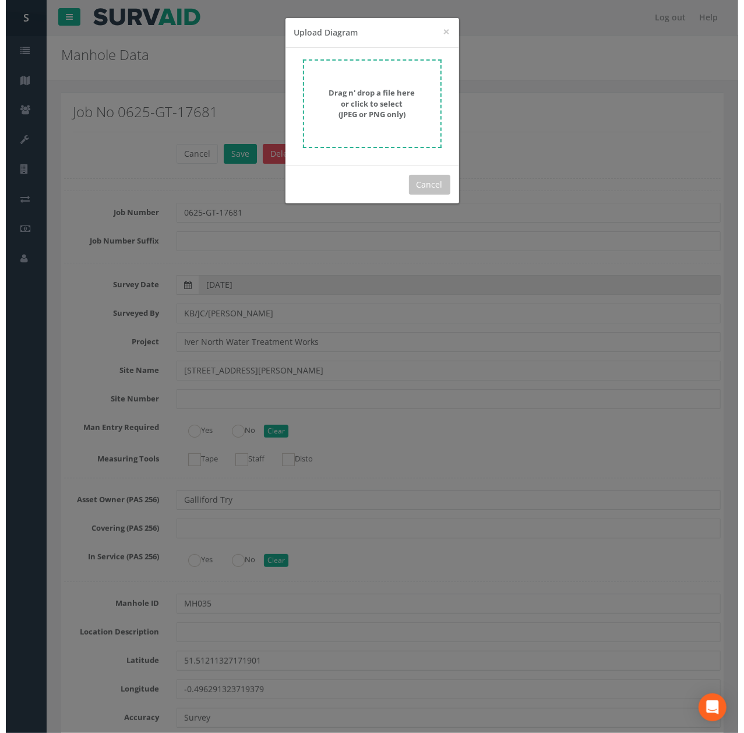
scroll to position [3157, 0]
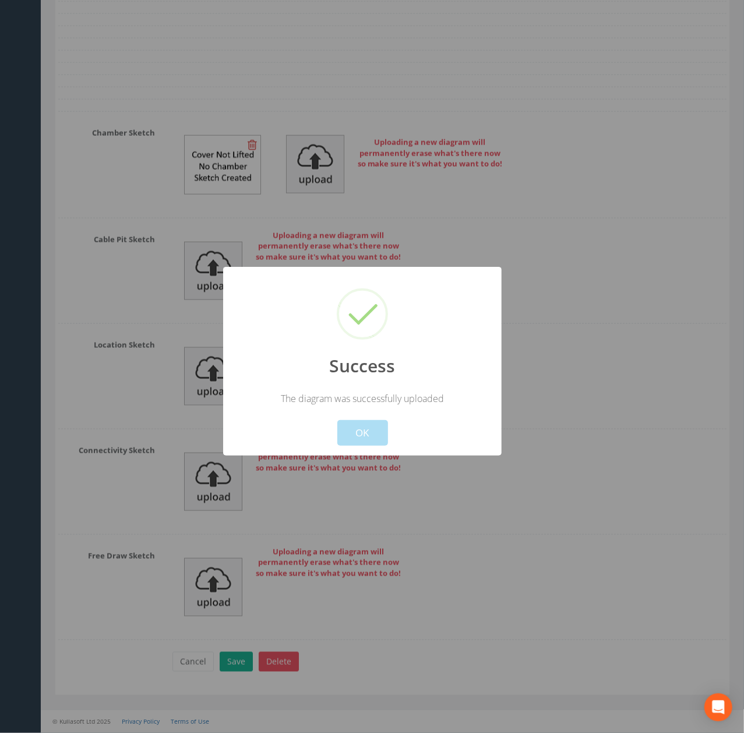
click at [394, 420] on div "Cancel OK" at bounding box center [362, 425] width 259 height 41
click at [385, 415] on div "Cancel OK" at bounding box center [362, 425] width 259 height 41
click at [374, 415] on div "Cancel OK" at bounding box center [362, 425] width 259 height 41
click at [369, 434] on button "OK" at bounding box center [362, 433] width 51 height 26
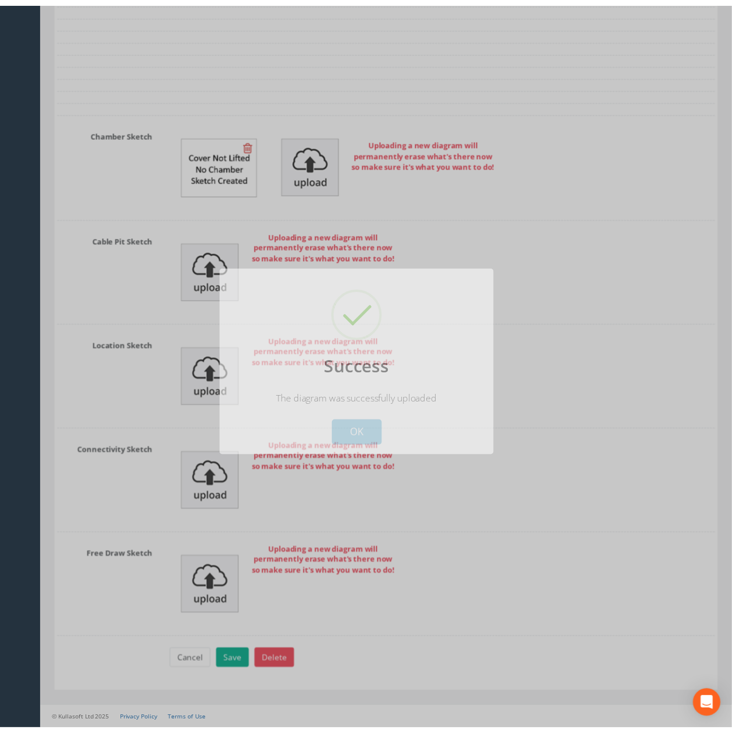
scroll to position [3191, 0]
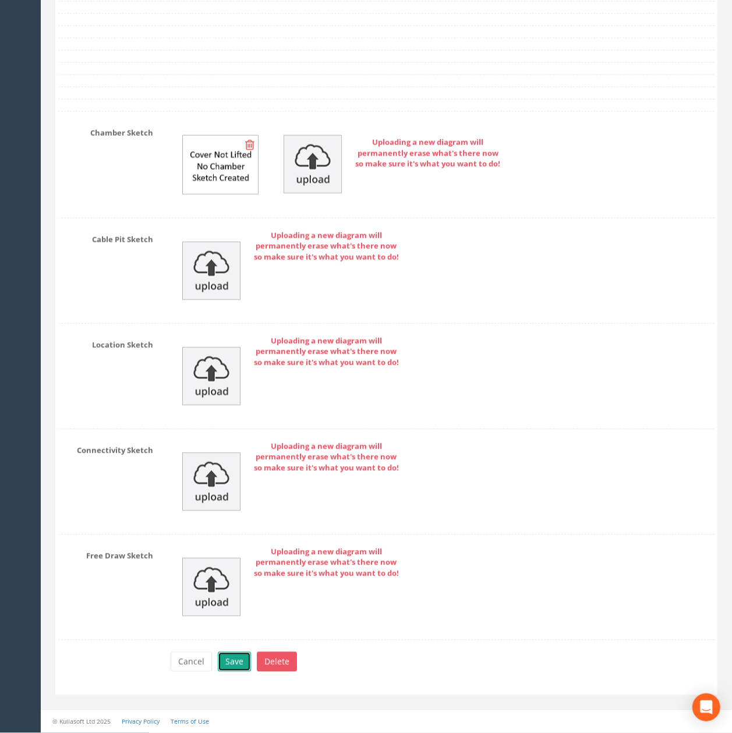
click at [248, 664] on button "Save" at bounding box center [234, 662] width 33 height 20
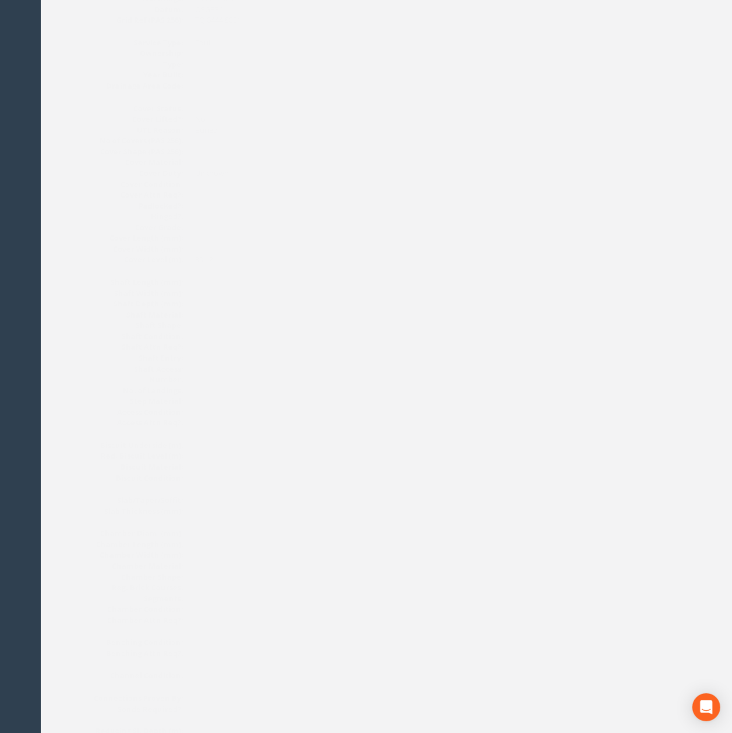
scroll to position [0, 0]
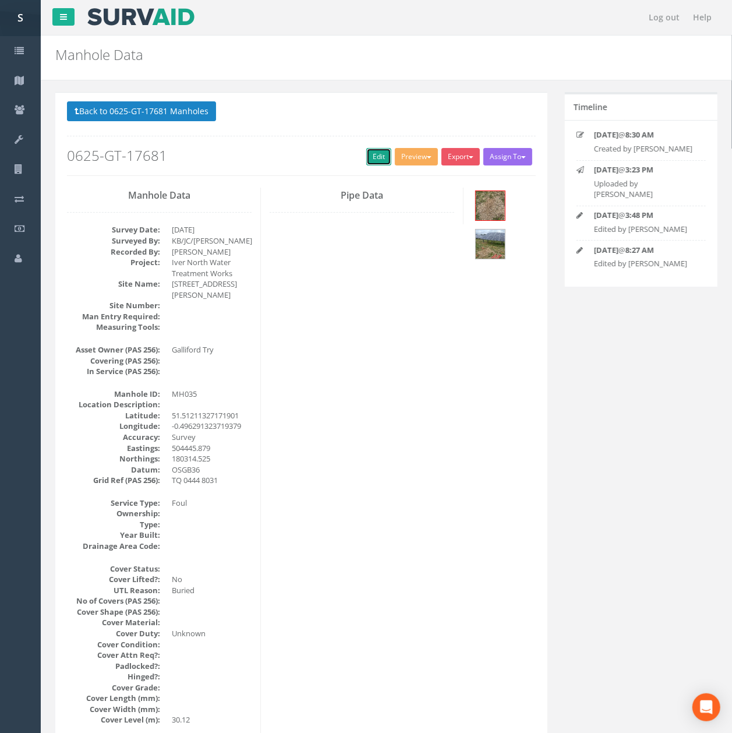
click at [382, 162] on link "Edit" at bounding box center [379, 156] width 25 height 17
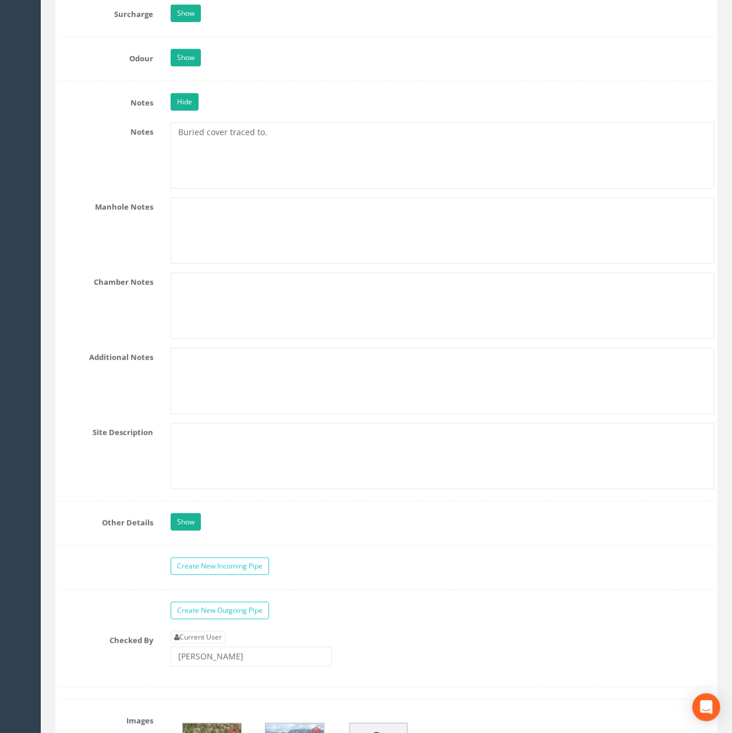
scroll to position [2728, 0]
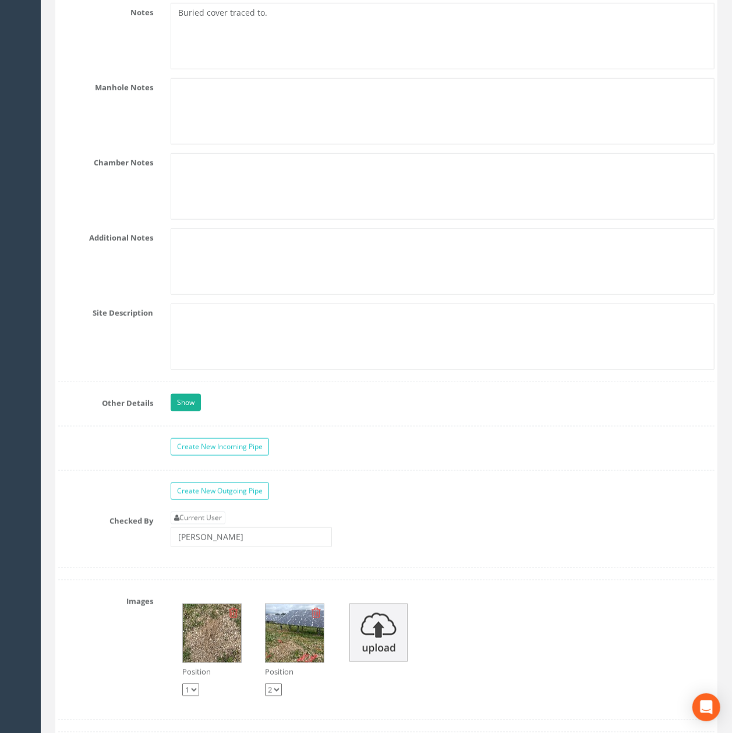
type textarea "Buried cover traced to."
click at [241, 547] on input "[PERSON_NAME]" at bounding box center [251, 537] width 161 height 20
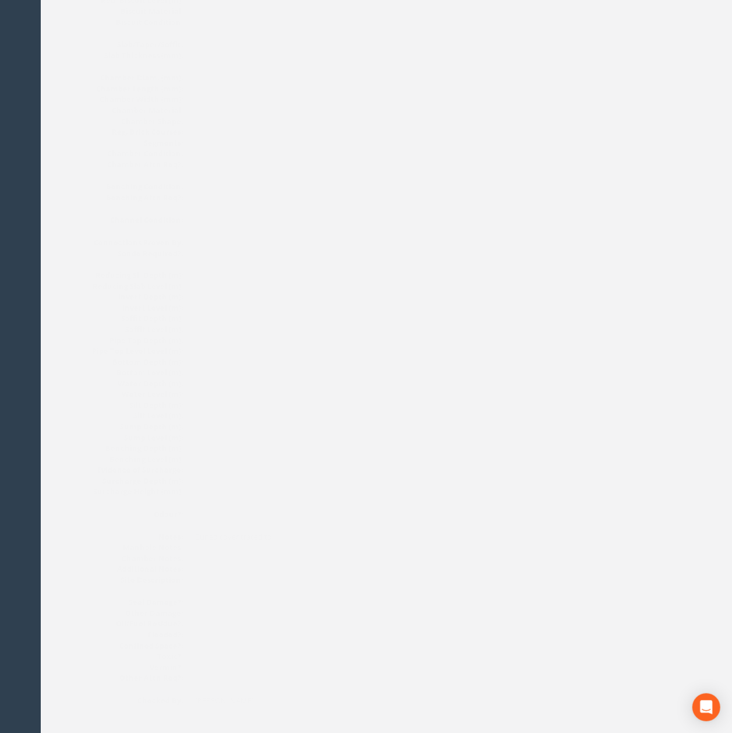
scroll to position [0, 0]
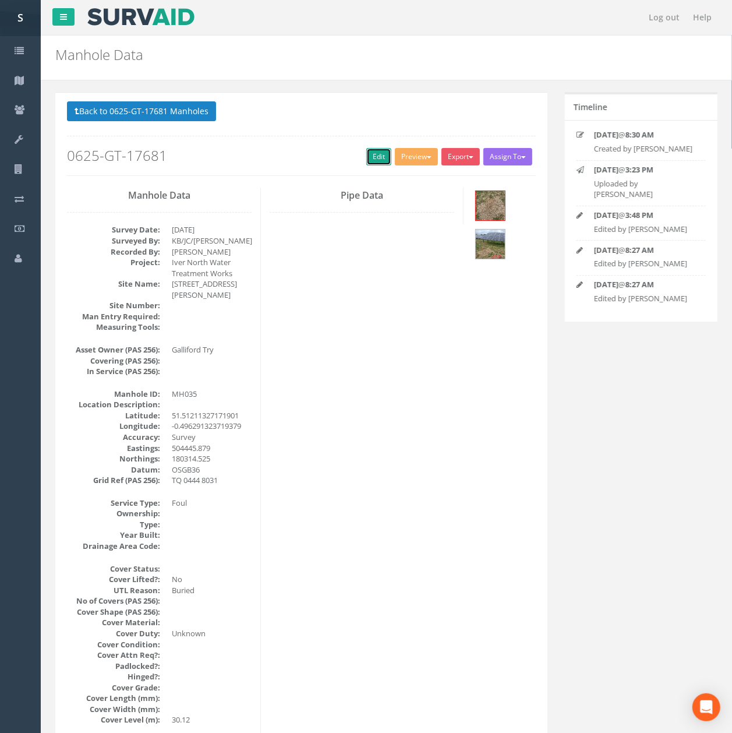
click at [367, 157] on link "Edit" at bounding box center [379, 156] width 25 height 17
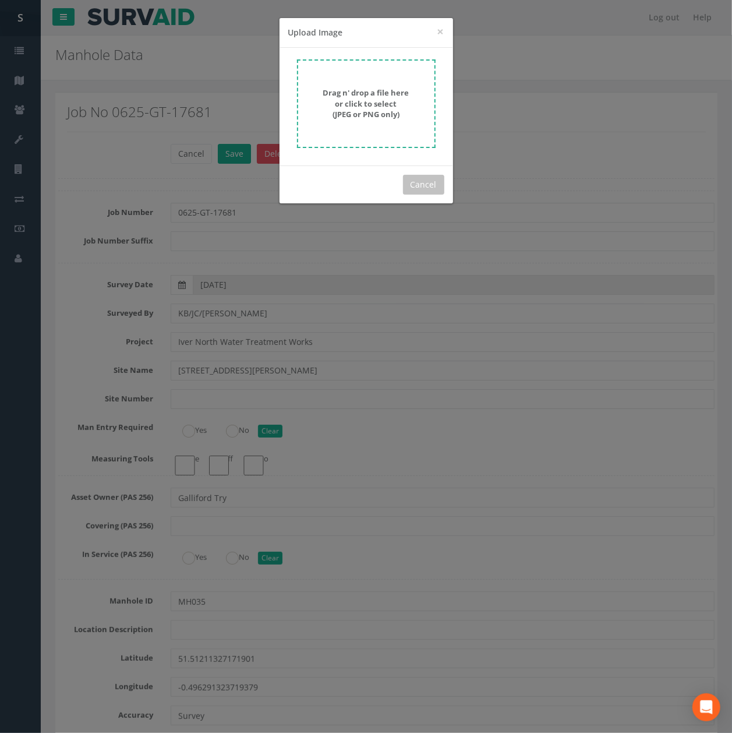
click at [373, 100] on strong "Drag n' drop a file here or click to select (JPEG or PNG only)" at bounding box center [366, 103] width 86 height 32
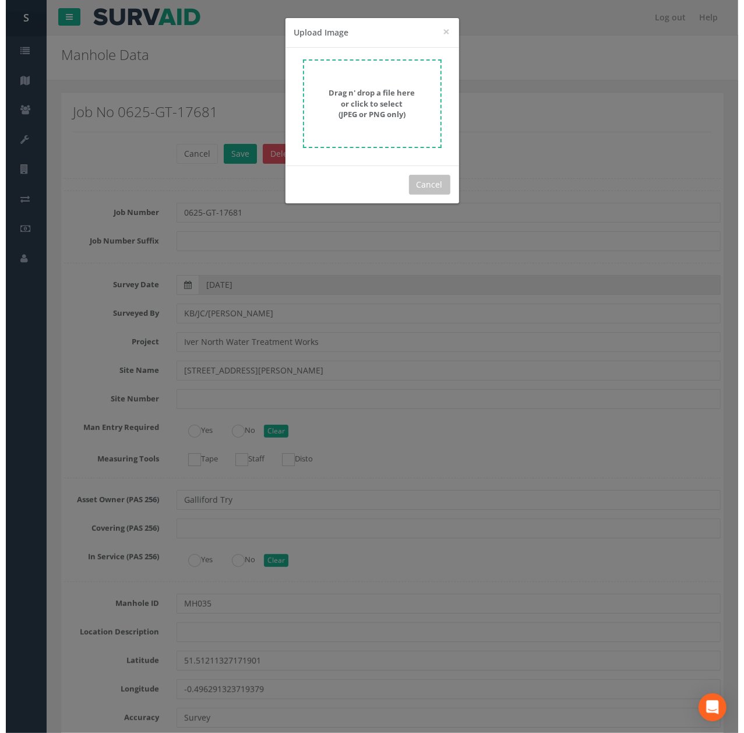
scroll to position [3277, 0]
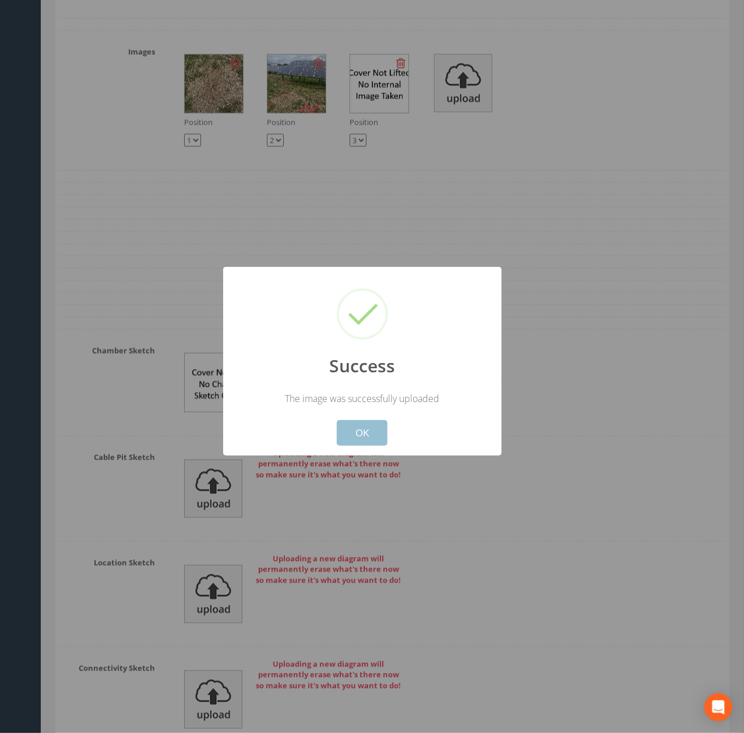
click at [369, 434] on button "OK" at bounding box center [362, 433] width 51 height 26
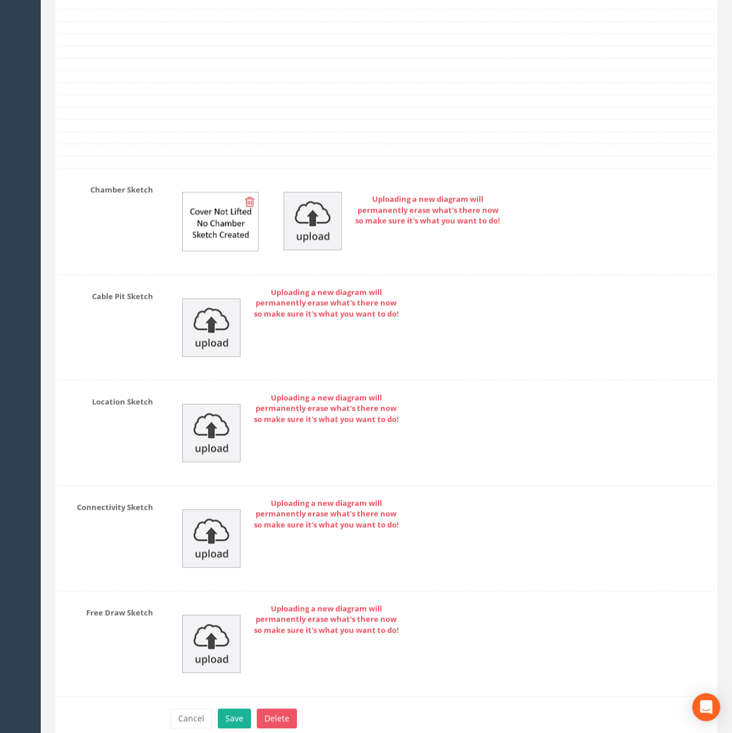
scroll to position [3544, 0]
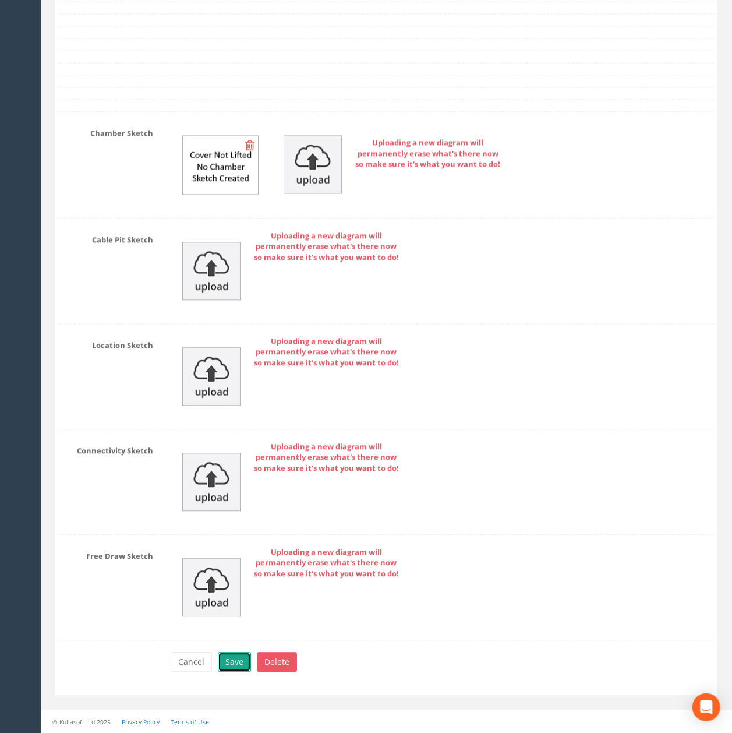
click at [227, 672] on button "Save" at bounding box center [234, 662] width 33 height 20
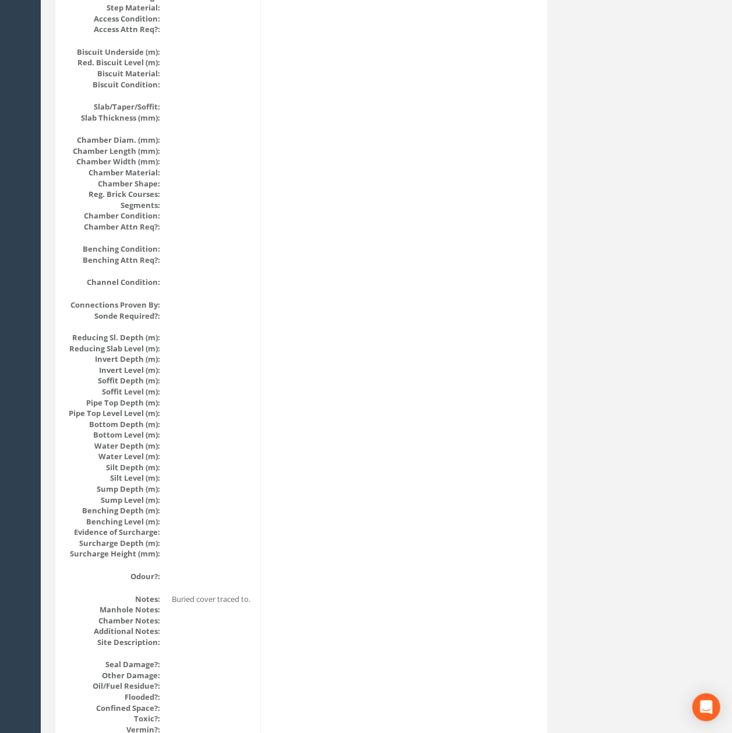
scroll to position [0, 0]
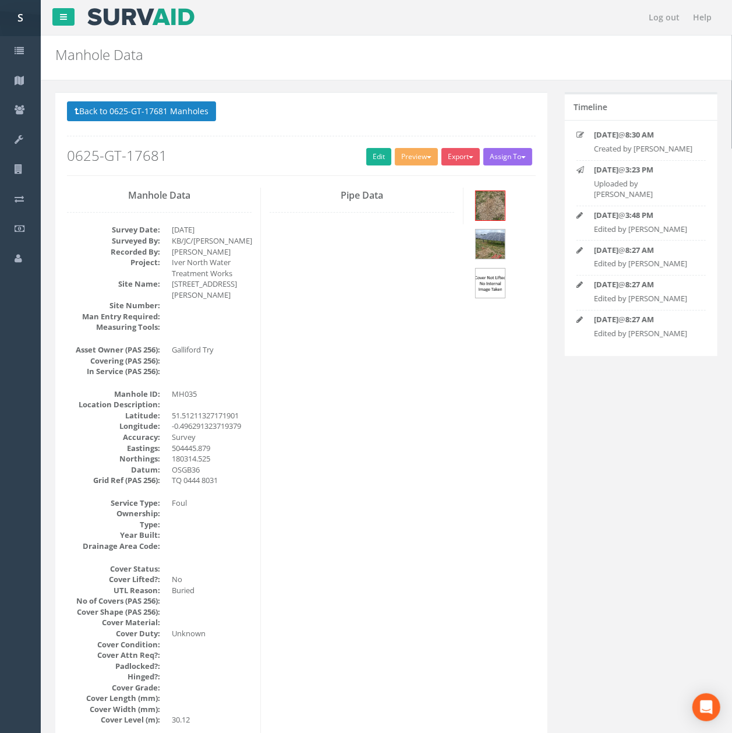
click at [149, 122] on p "Back to 0625-GT-17681 Manholes Back to Map" at bounding box center [301, 112] width 469 height 23
click at [151, 112] on button "Back to 0625-GT-17681 Manholes" at bounding box center [141, 111] width 149 height 20
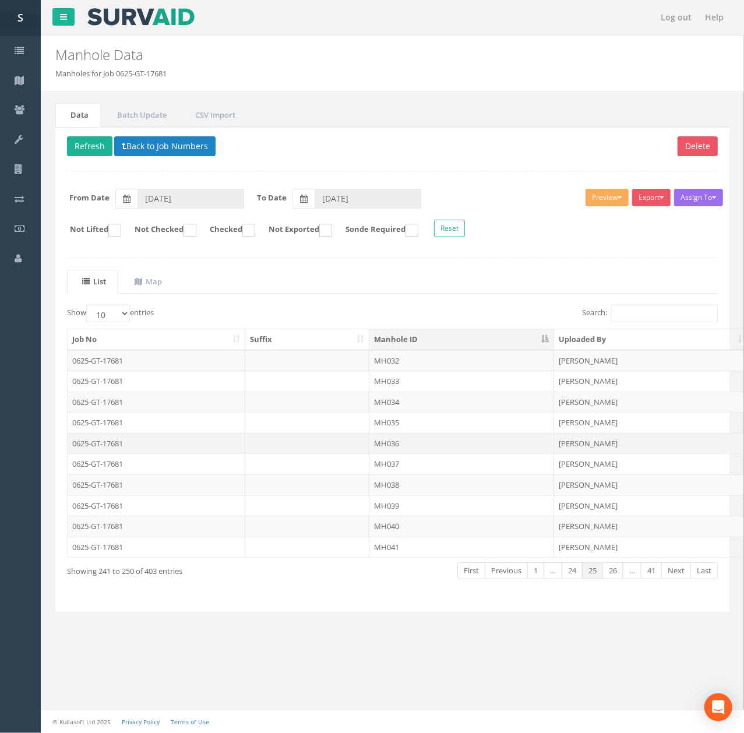
click at [383, 444] on td "MH036" at bounding box center [461, 443] width 185 height 21
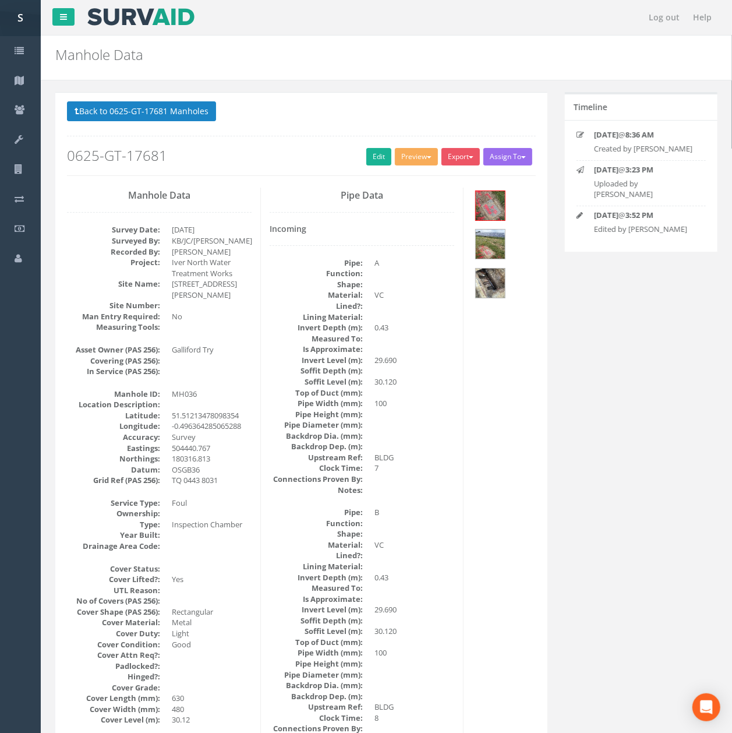
click at [369, 133] on div "Back to 0625-GT-17681 Manholes Back to Map Assign To No Companies Added Export …" at bounding box center [301, 138] width 469 height 74
click at [369, 152] on link "Edit" at bounding box center [379, 156] width 25 height 17
click at [367, 157] on link "Edit" at bounding box center [379, 156] width 25 height 17
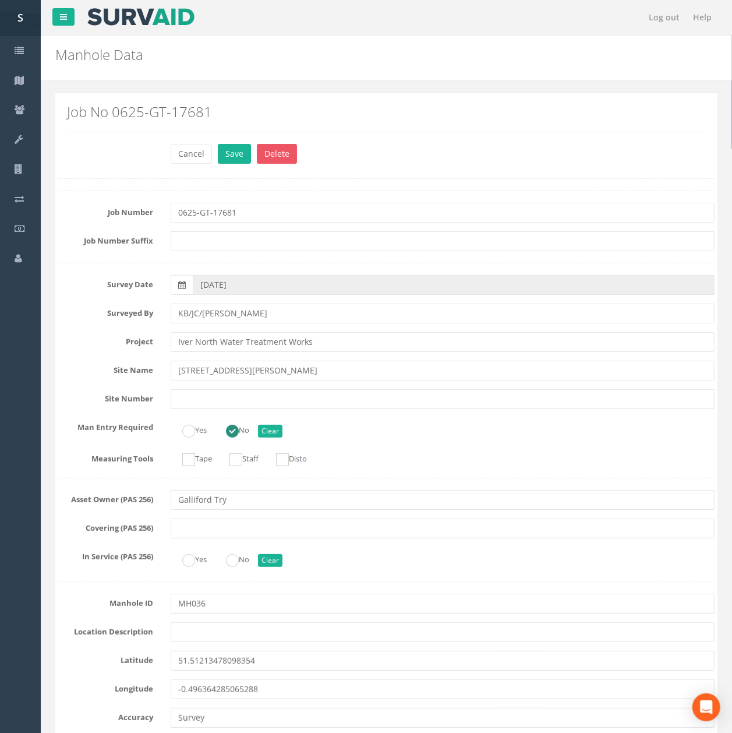
scroll to position [1669, 0]
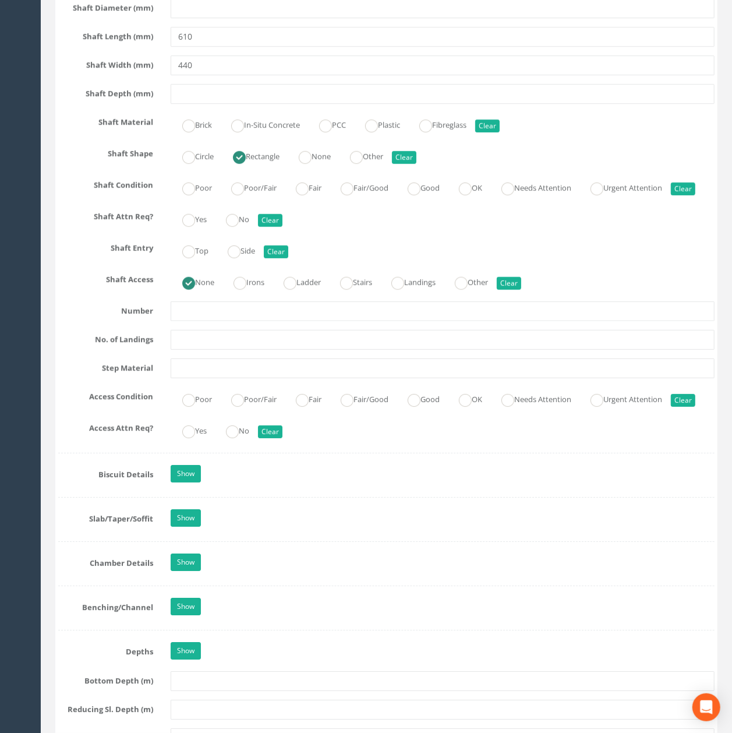
click at [376, 418] on div "Job Number 0625-GT-17681 Job Number Suffix Survey Date [DATE] Surveyed By KB/JC…" at bounding box center [386, 539] width 657 height 4037
click at [376, 420] on div "Job Number 0625-GT-17681 Job Number Suffix Survey Date [DATE] Surveyed By KB/JC…" at bounding box center [386, 539] width 657 height 4037
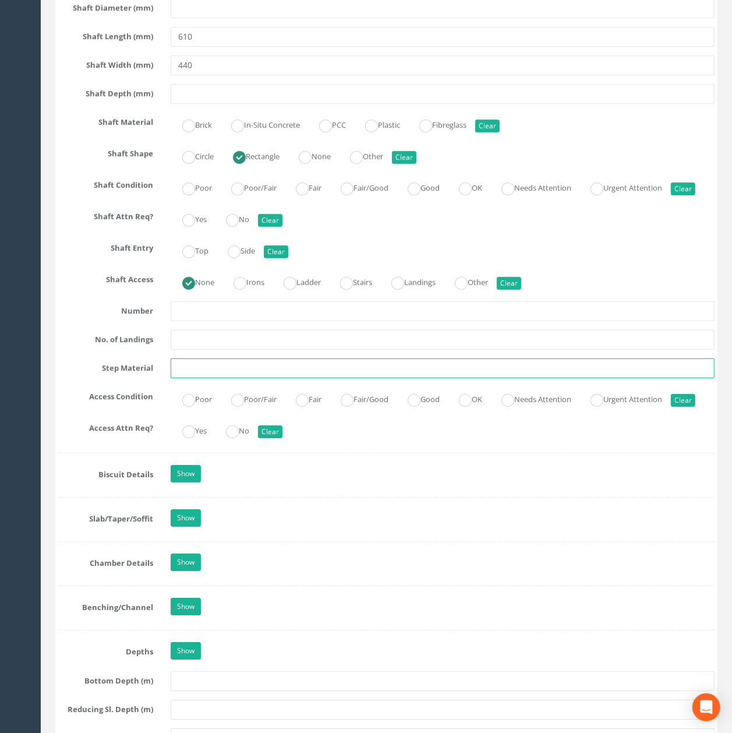
click at [371, 378] on input "text" at bounding box center [443, 368] width 544 height 20
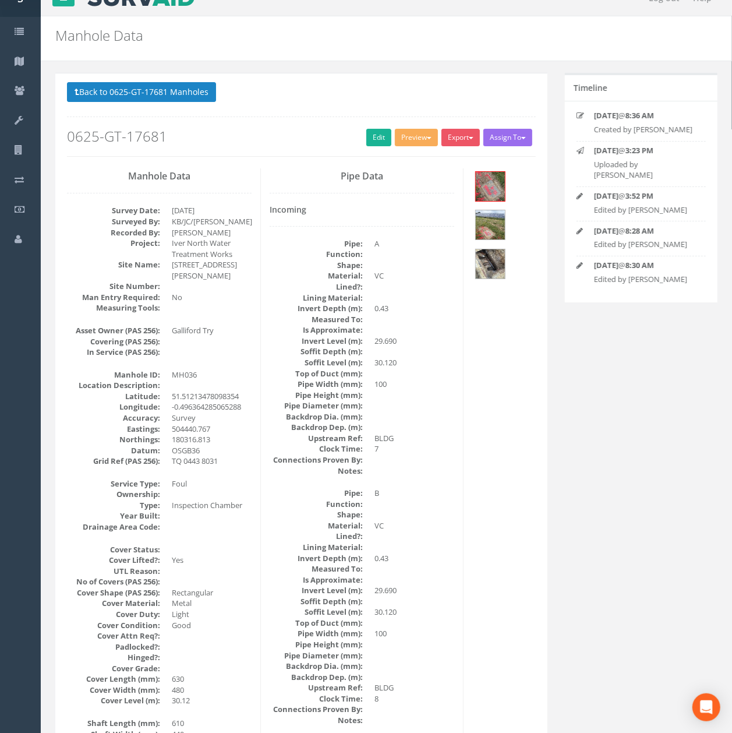
scroll to position [0, 0]
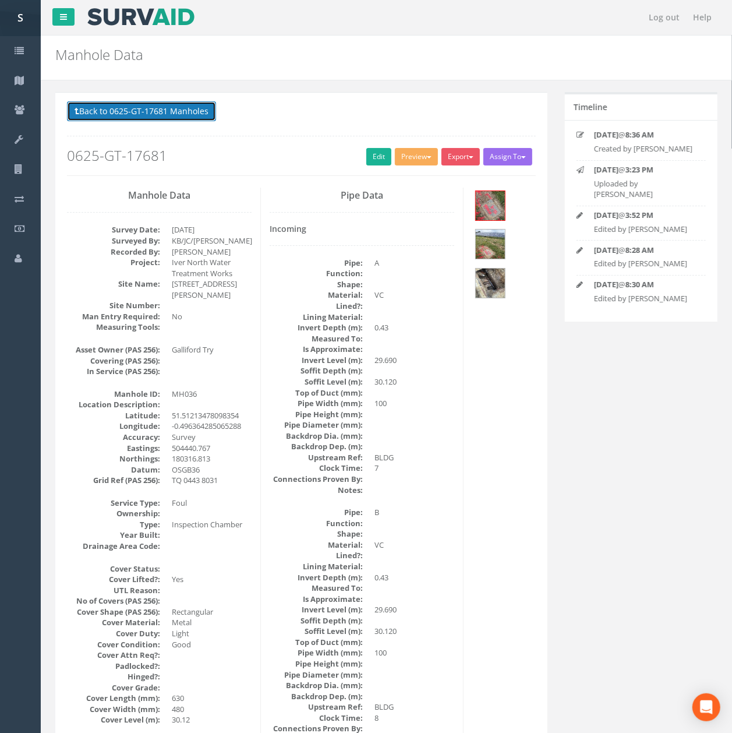
click at [188, 117] on button "Back to 0625-GT-17681 Manholes" at bounding box center [141, 111] width 149 height 20
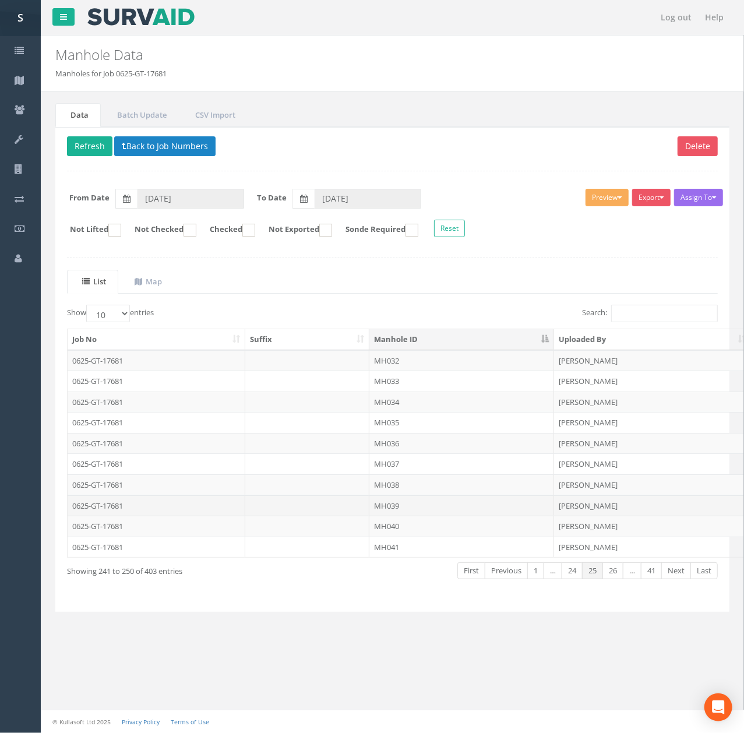
click at [422, 515] on td "MH039" at bounding box center [461, 505] width 185 height 21
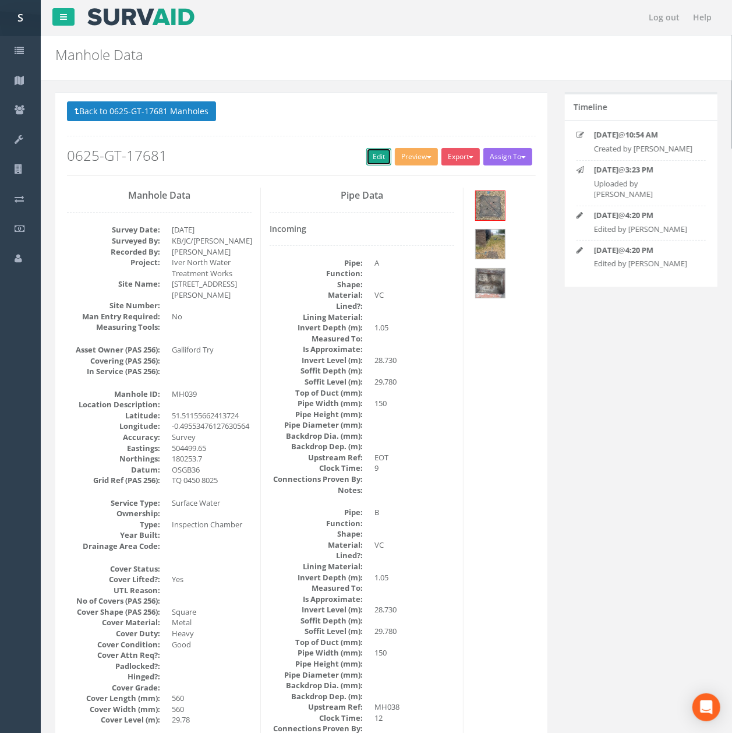
click at [367, 161] on link "Edit" at bounding box center [379, 156] width 25 height 17
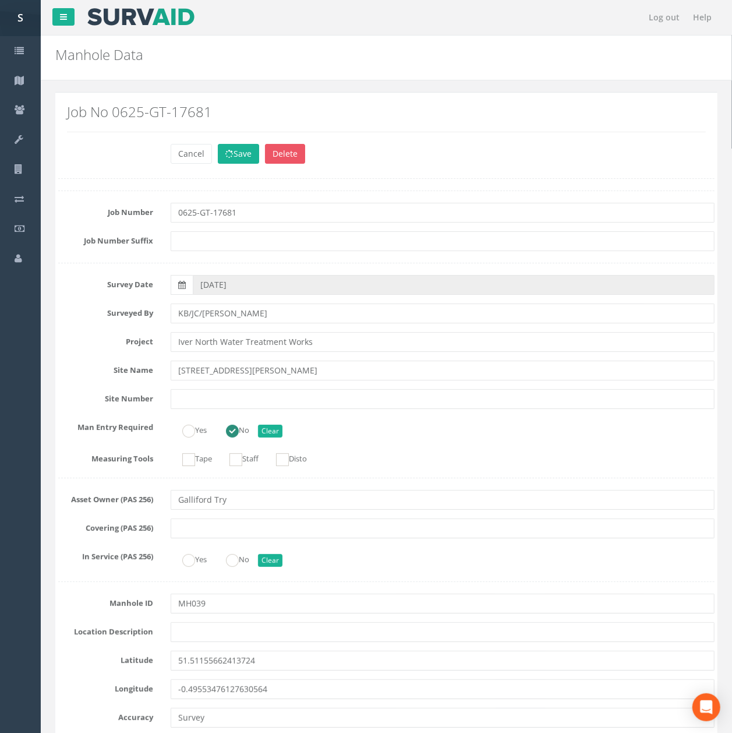
scroll to position [1087, 0]
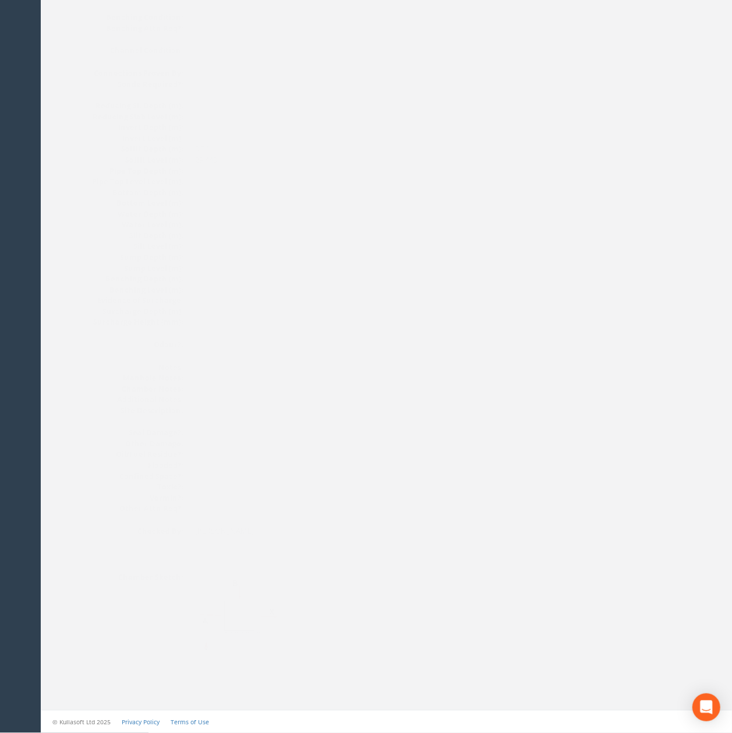
drag, startPoint x: 523, startPoint y: 561, endPoint x: 450, endPoint y: 298, distance: 272.1
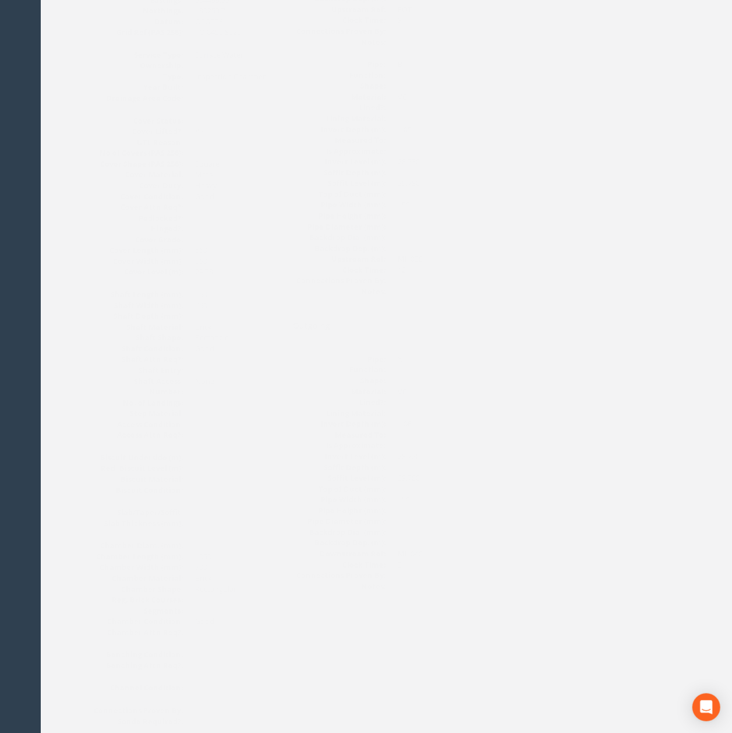
scroll to position [0, 0]
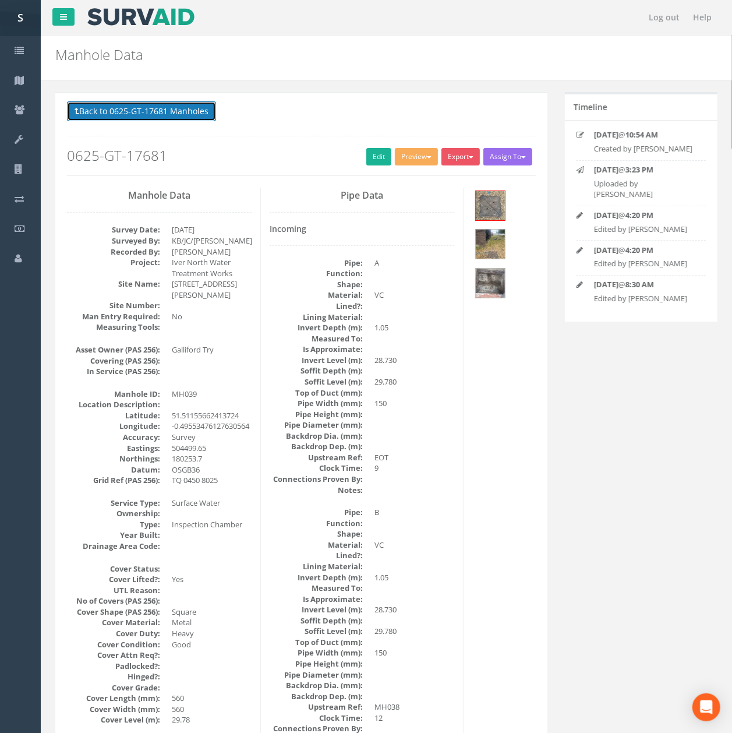
click at [185, 108] on button "Back to 0625-GT-17681 Manholes" at bounding box center [141, 111] width 149 height 20
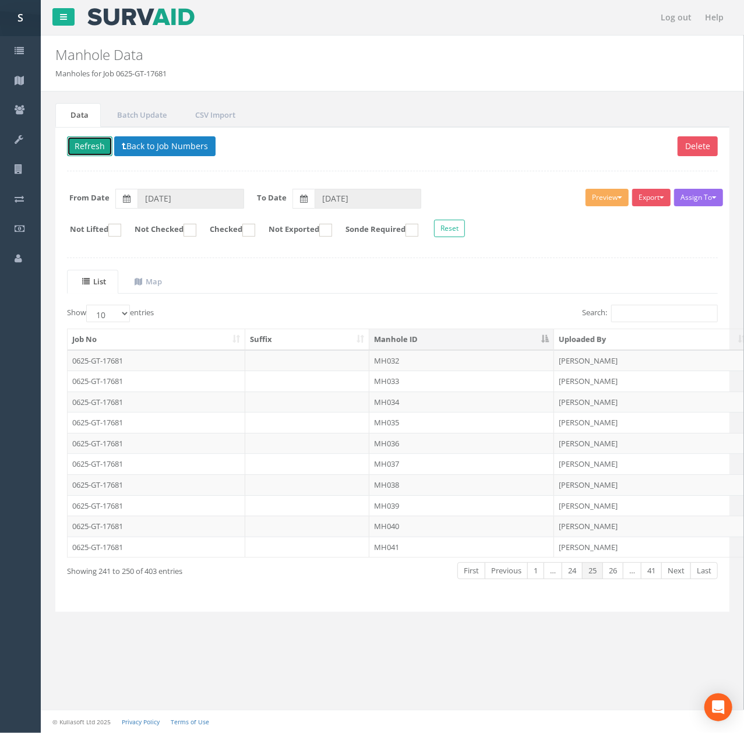
click at [75, 156] on button "Refresh" at bounding box center [89, 146] width 45 height 20
click at [418, 558] on table "Job No Suffix Manhole ID Uploaded By Survey Date Lifted Checked Exported 0625-G…" at bounding box center [723, 443] width 1313 height 229
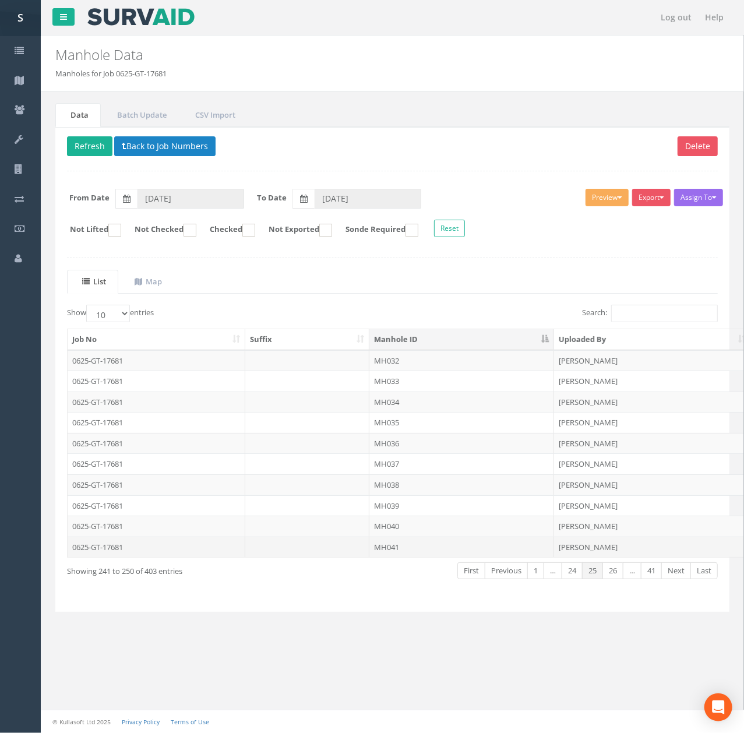
click at [418, 558] on td "MH041" at bounding box center [461, 547] width 185 height 21
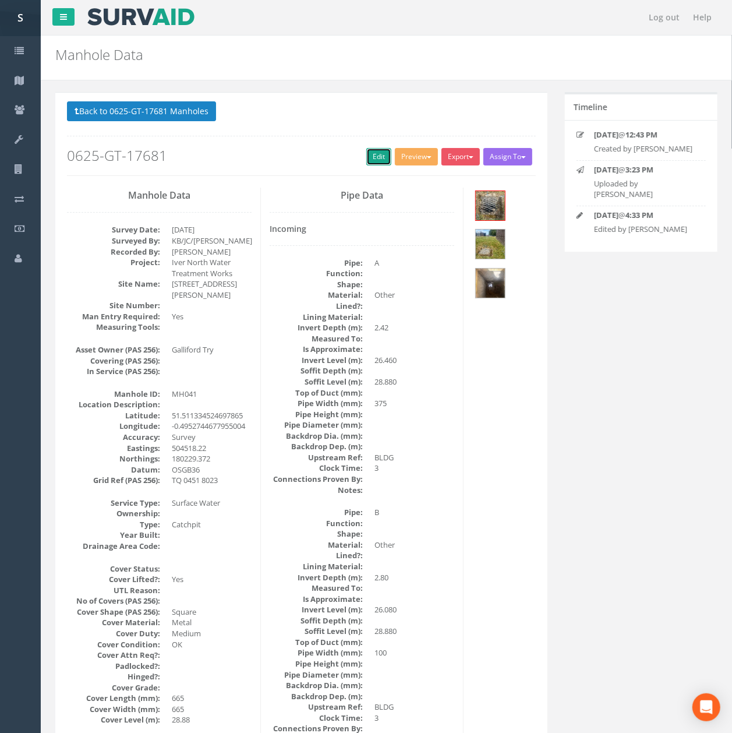
click at [369, 161] on link "Edit" at bounding box center [379, 156] width 25 height 17
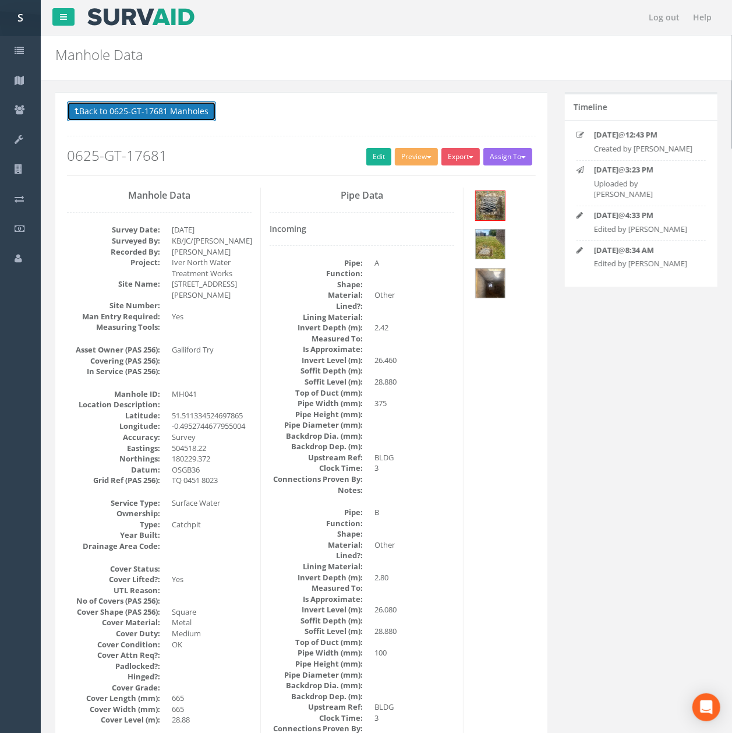
click at [118, 117] on button "Back to 0625-GT-17681 Manholes" at bounding box center [141, 111] width 149 height 20
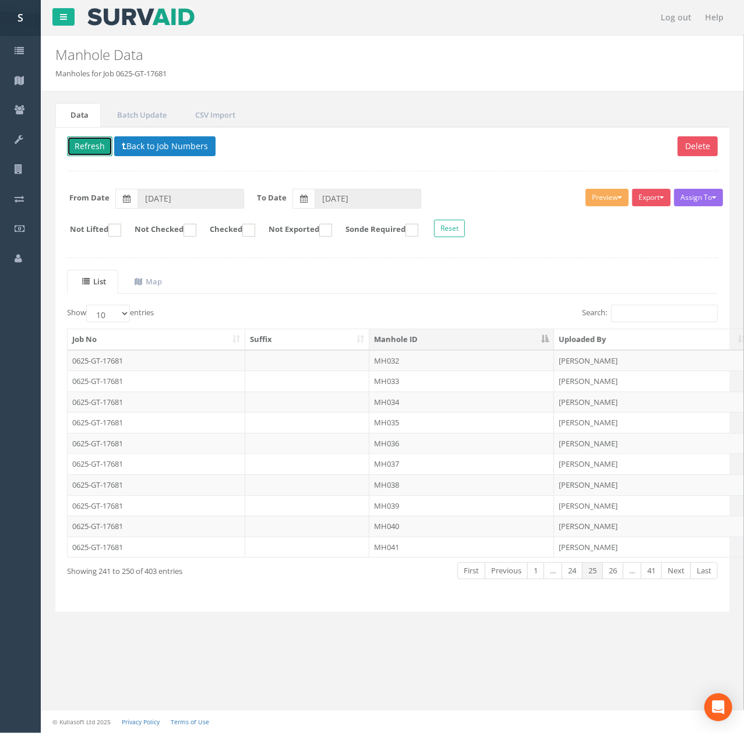
click at [91, 147] on button "Refresh" at bounding box center [89, 146] width 45 height 20
click at [676, 575] on link "Next" at bounding box center [676, 570] width 30 height 17
click at [387, 359] on td "MH042" at bounding box center [461, 360] width 185 height 21
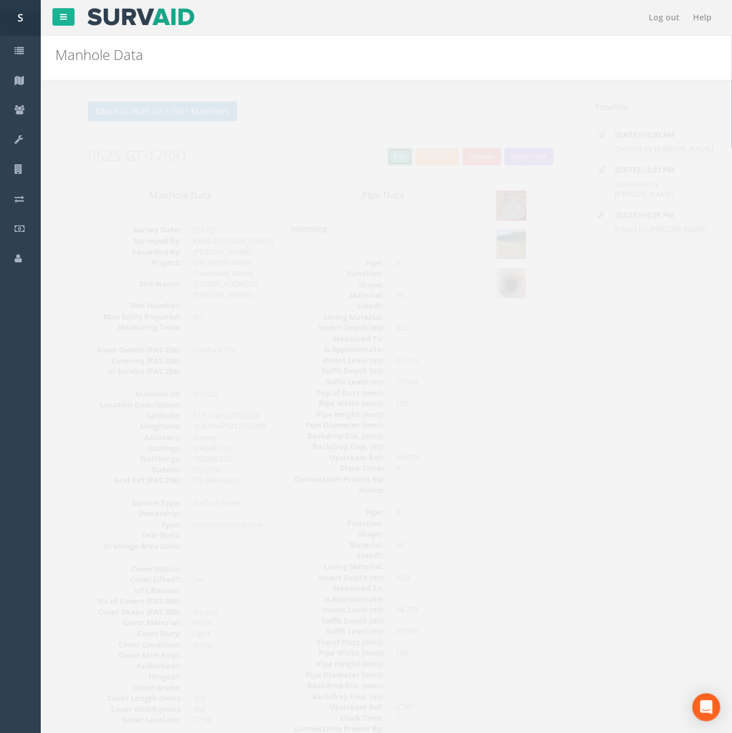
click at [376, 162] on link "Edit" at bounding box center [379, 156] width 25 height 17
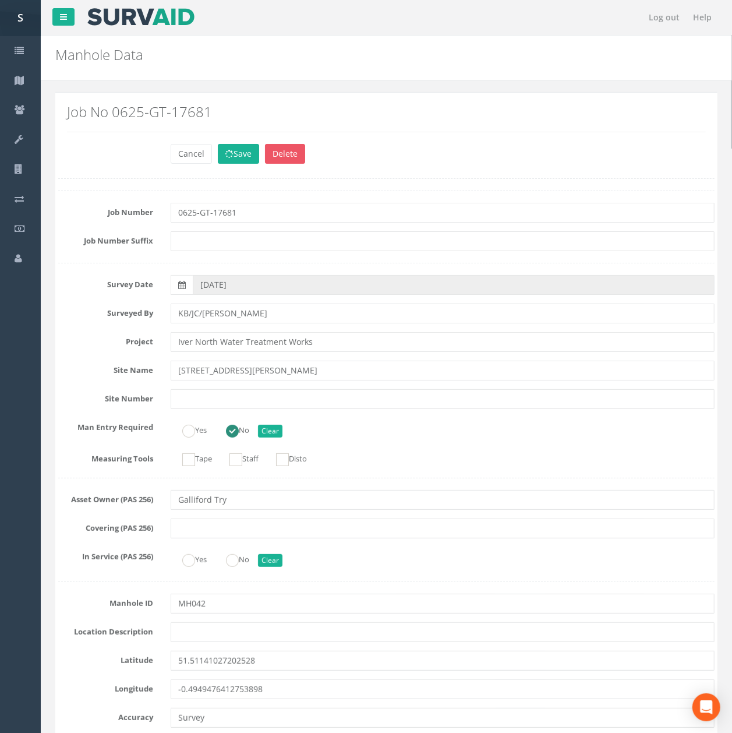
scroll to position [1087, 0]
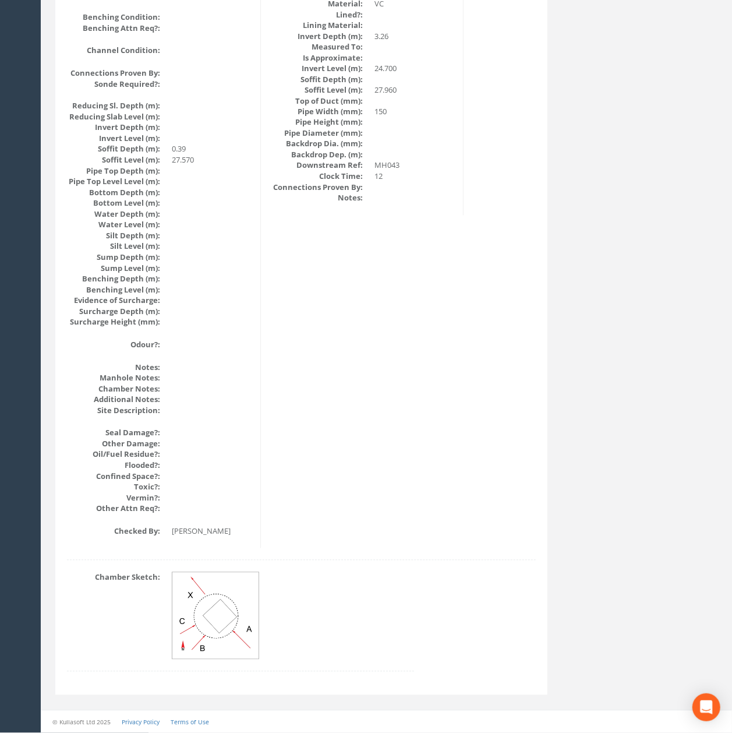
drag, startPoint x: 474, startPoint y: 394, endPoint x: 453, endPoint y: 237, distance: 159.3
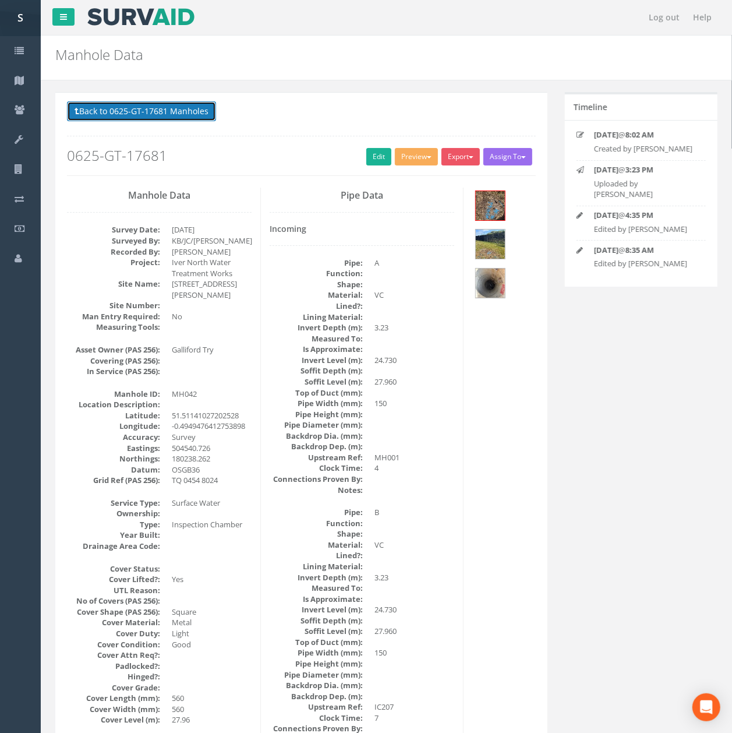
click at [146, 117] on button "Back to 0625-GT-17681 Manholes" at bounding box center [141, 111] width 149 height 20
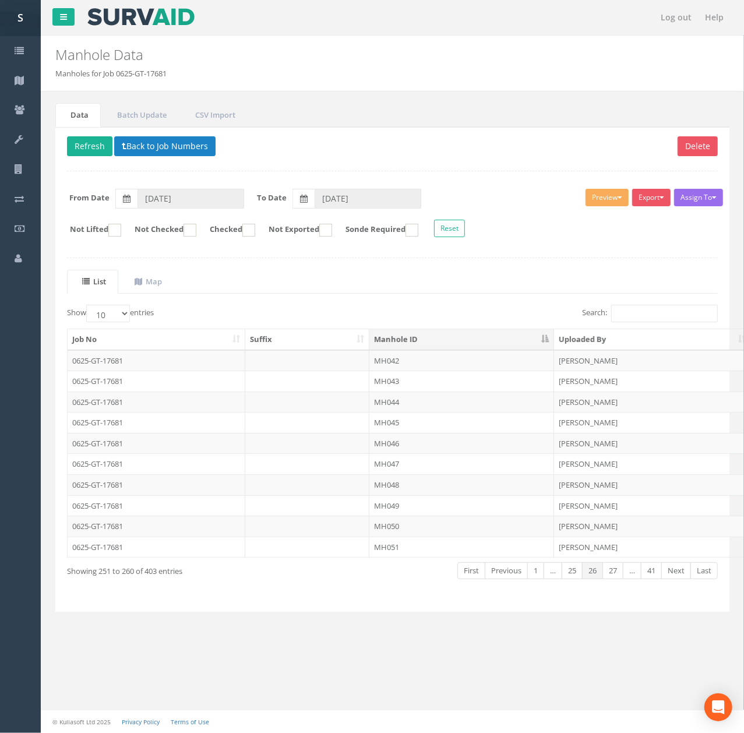
drag, startPoint x: 439, startPoint y: 404, endPoint x: 407, endPoint y: 415, distance: 34.3
click at [439, 404] on td "MH044" at bounding box center [461, 402] width 185 height 21
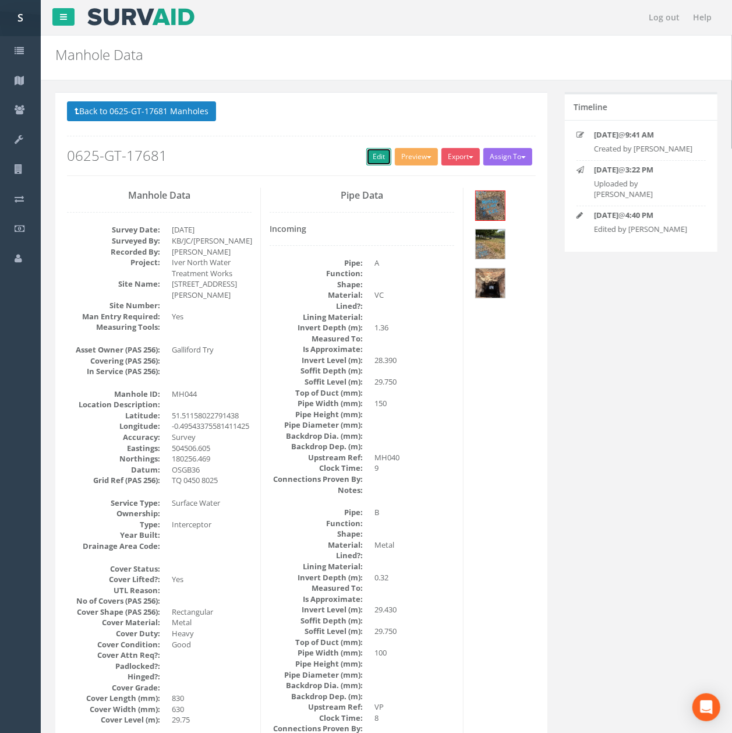
click at [367, 153] on link "Edit" at bounding box center [379, 156] width 25 height 17
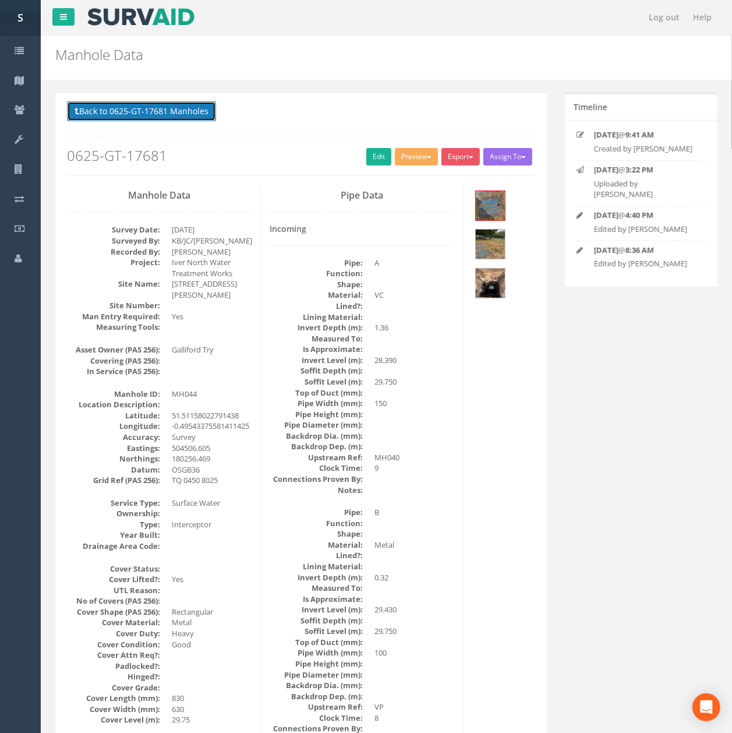
click at [154, 120] on button "Back to 0625-GT-17681 Manholes" at bounding box center [141, 111] width 149 height 20
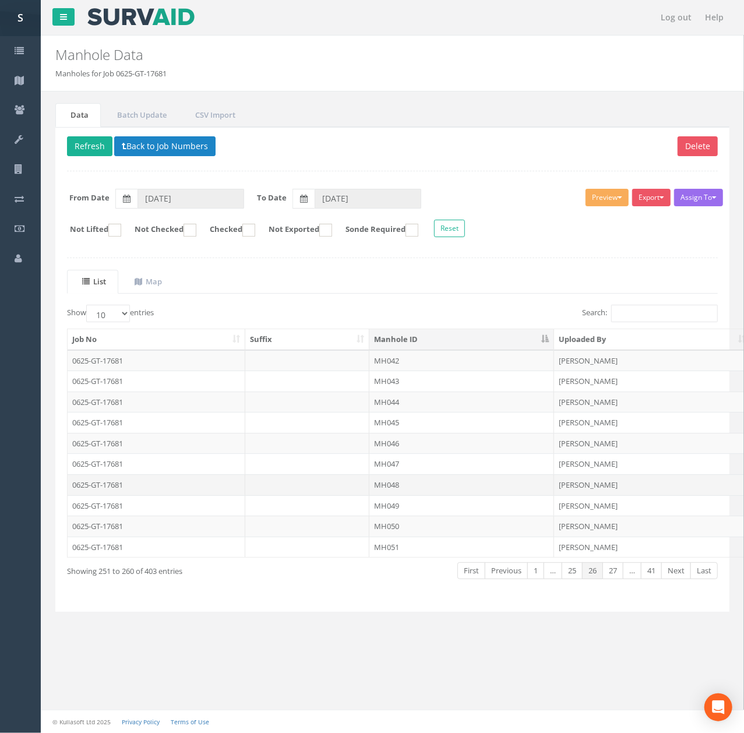
click at [401, 495] on td "MH048" at bounding box center [461, 484] width 185 height 21
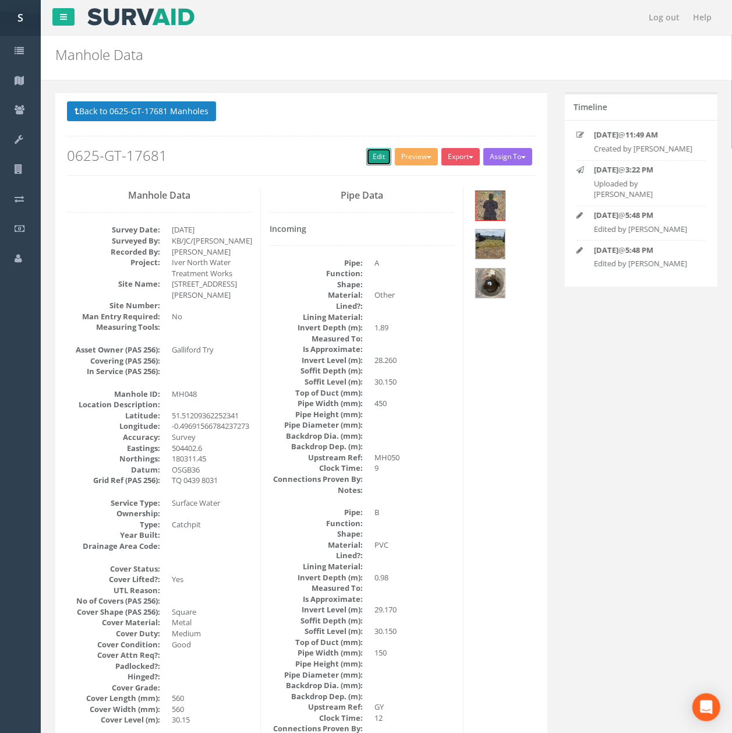
click at [367, 157] on link "Edit" at bounding box center [379, 156] width 25 height 17
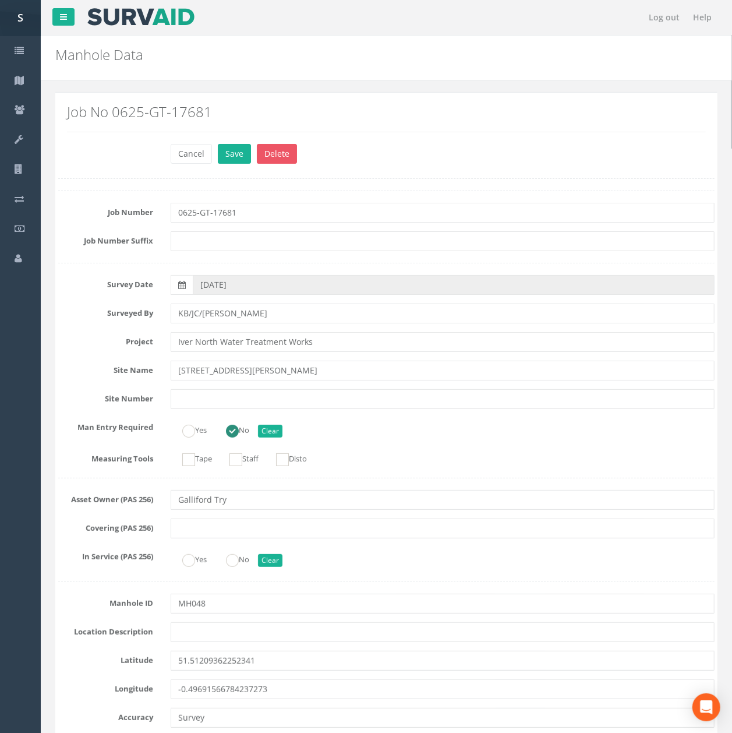
scroll to position [2038, 0]
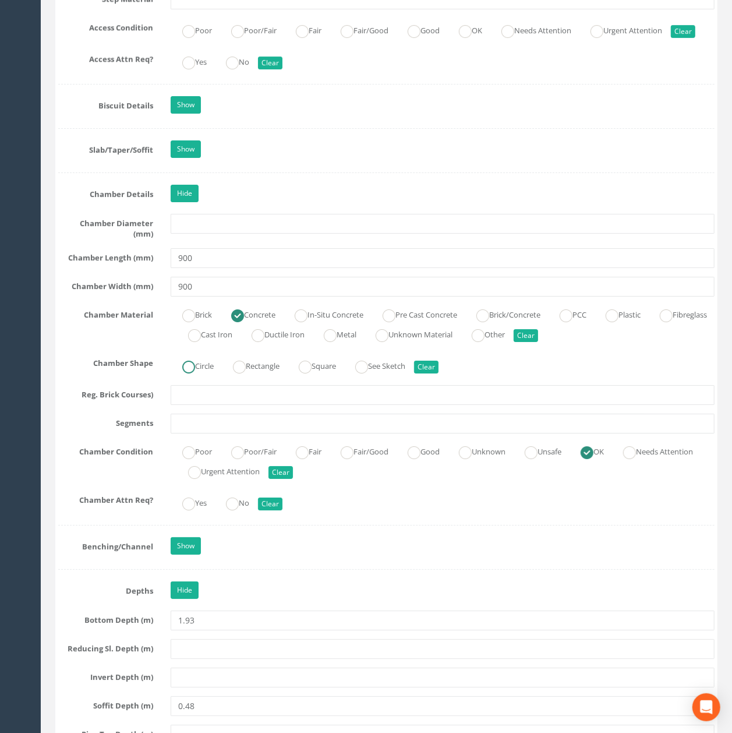
click at [213, 374] on label "Circle" at bounding box center [192, 365] width 43 height 17
radio input "true"
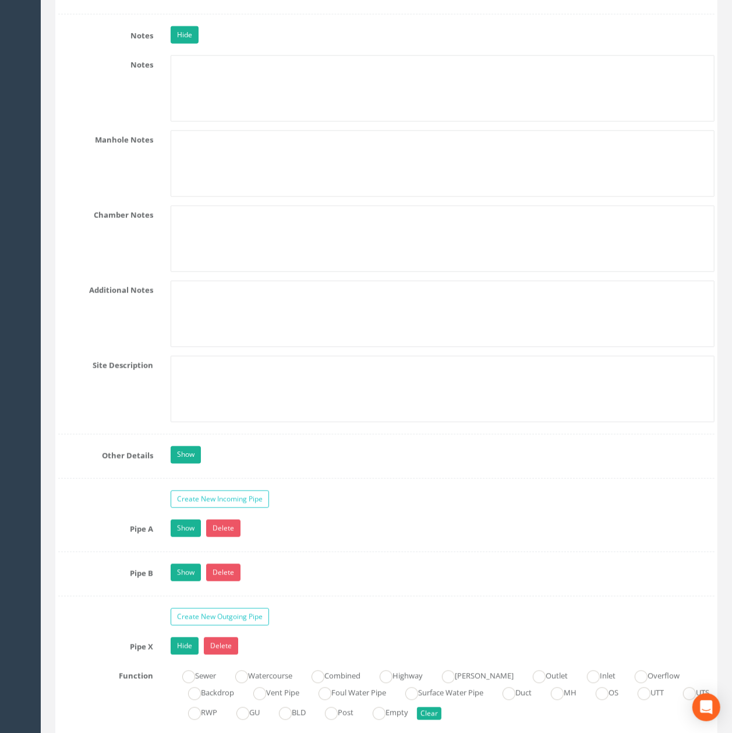
scroll to position [3131, 0]
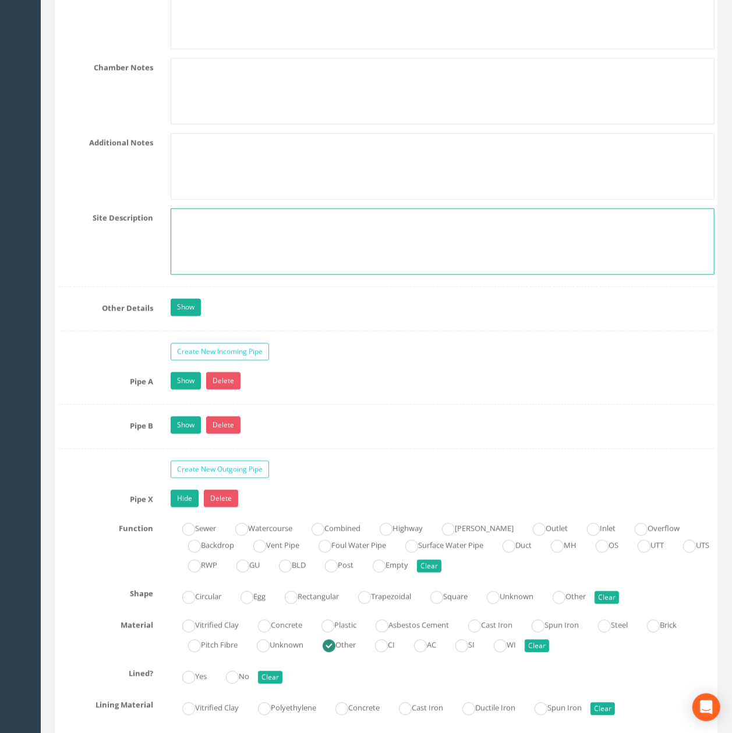
click at [372, 275] on textarea at bounding box center [443, 242] width 544 height 66
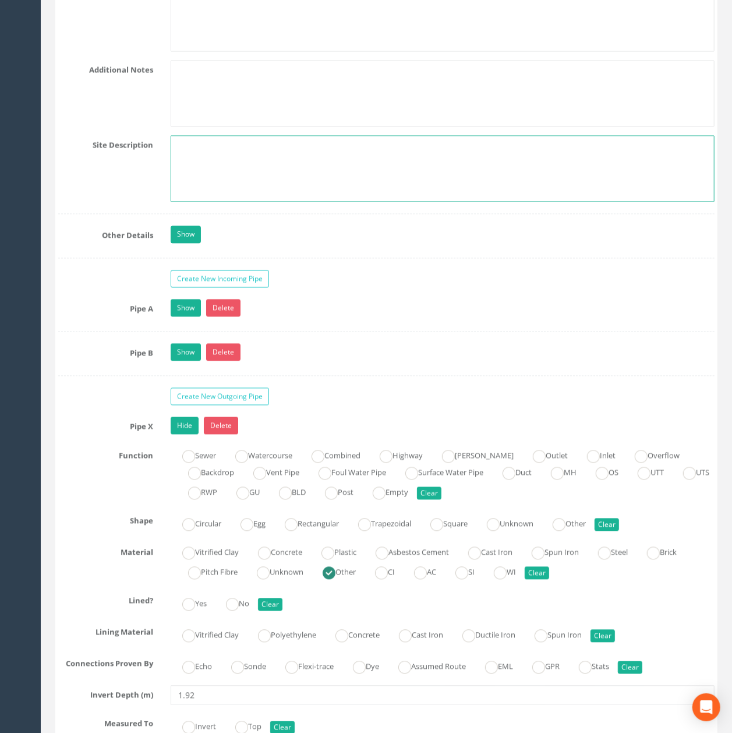
scroll to position [3286, 0]
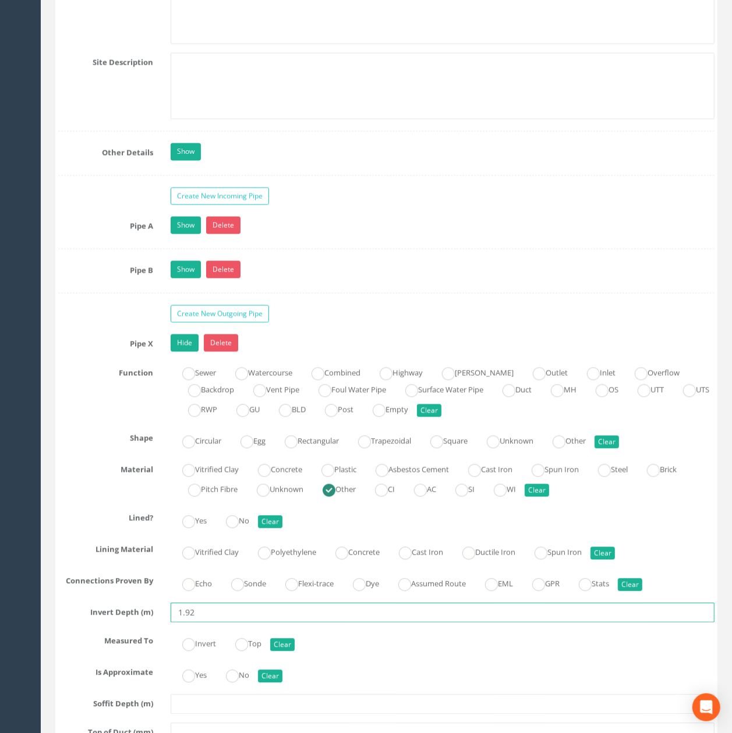
click at [471, 623] on input "1.92" at bounding box center [443, 613] width 544 height 20
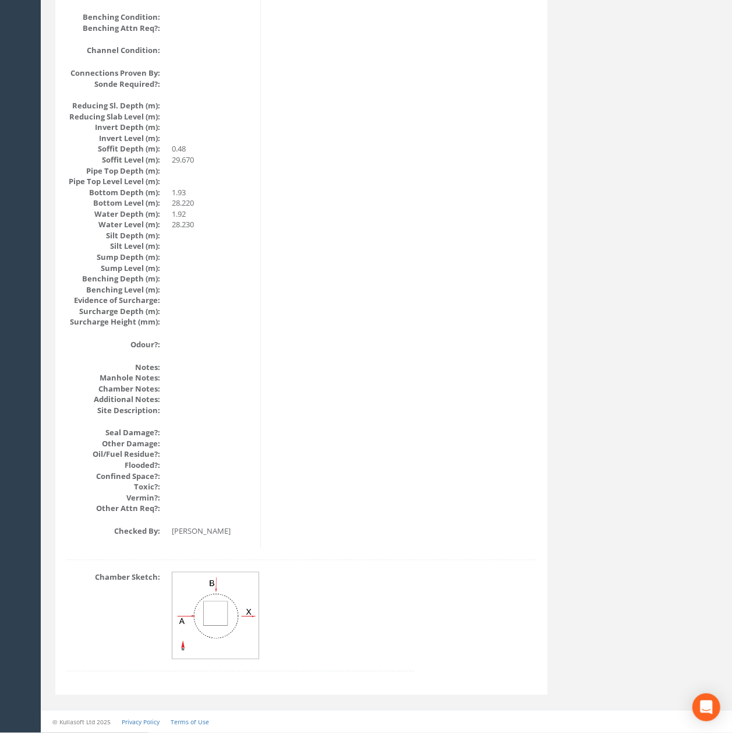
scroll to position [0, 0]
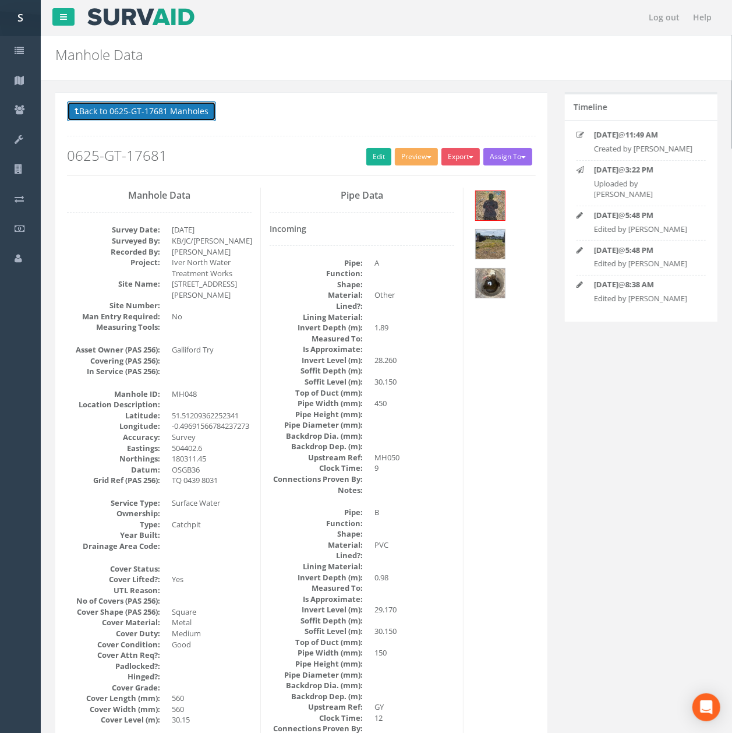
click at [119, 115] on button "Back to 0625-GT-17681 Manholes" at bounding box center [141, 111] width 149 height 20
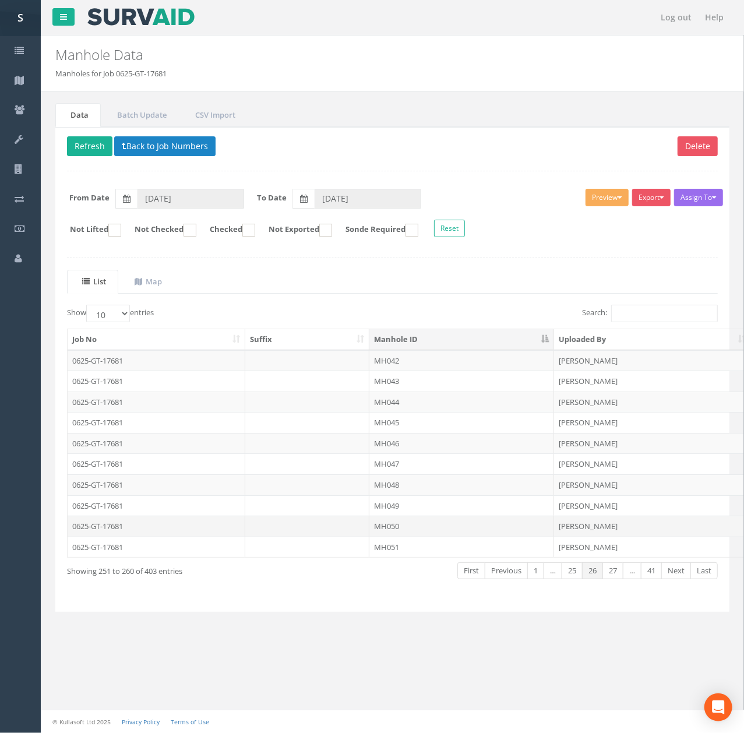
click at [416, 524] on td "MH050" at bounding box center [461, 526] width 185 height 21
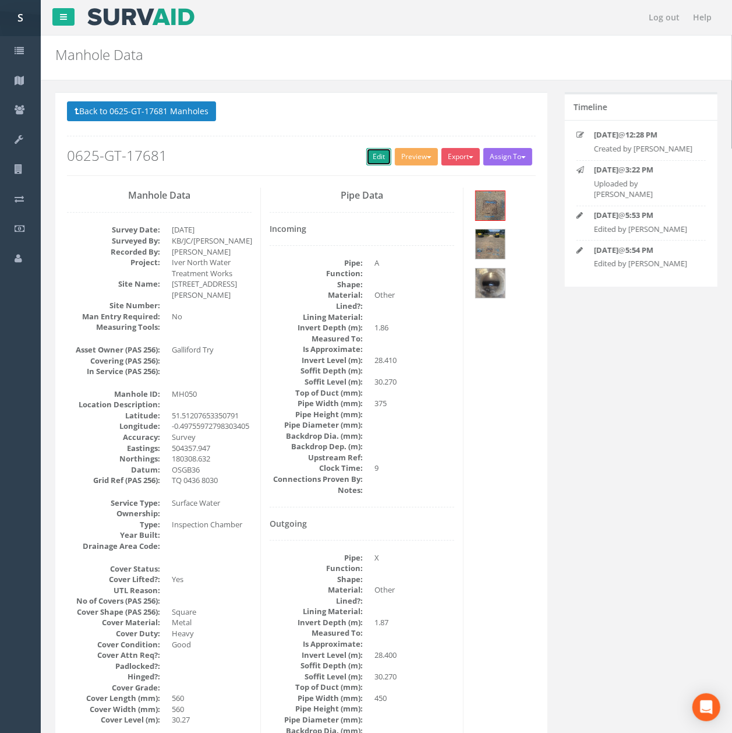
click at [367, 160] on link "Edit" at bounding box center [379, 156] width 25 height 17
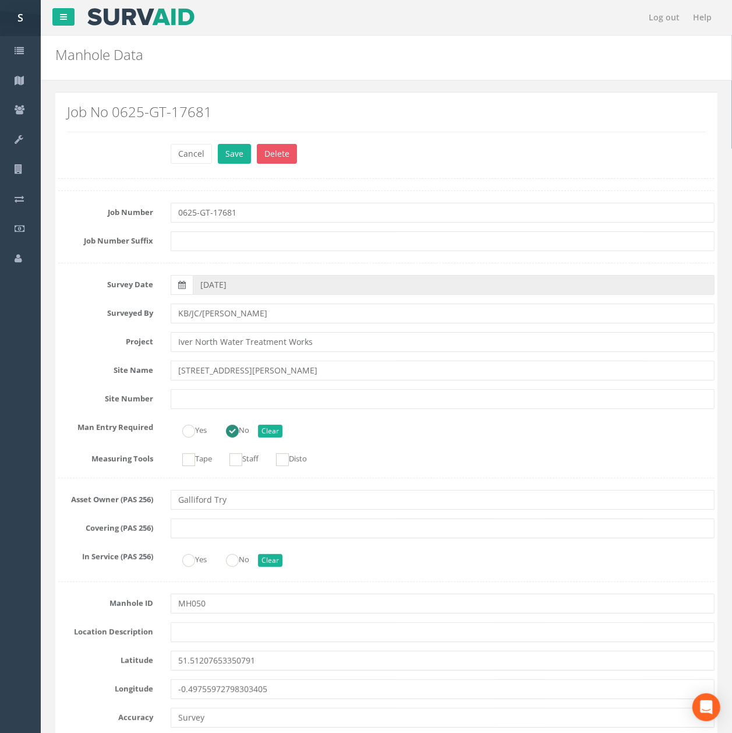
scroll to position [3673, 0]
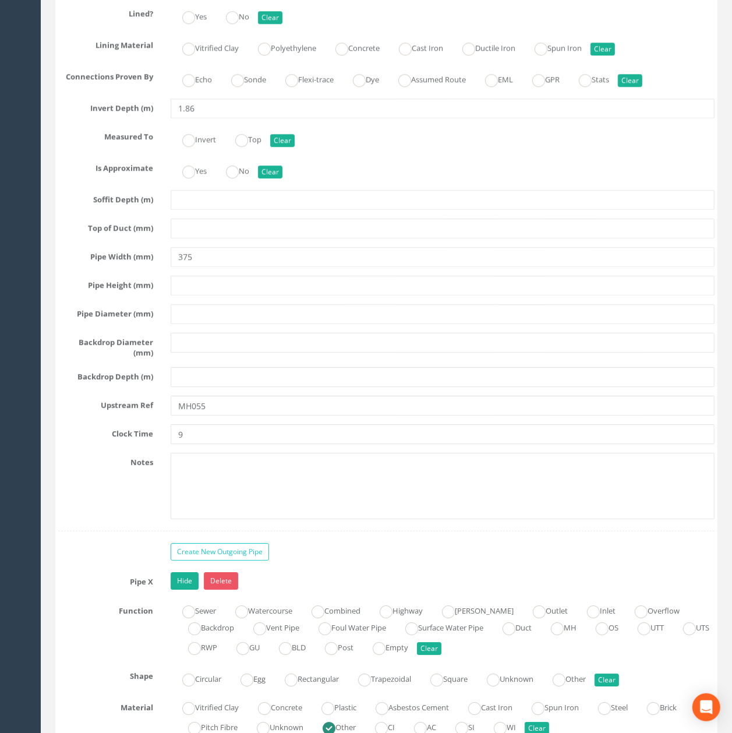
type input "MH055"
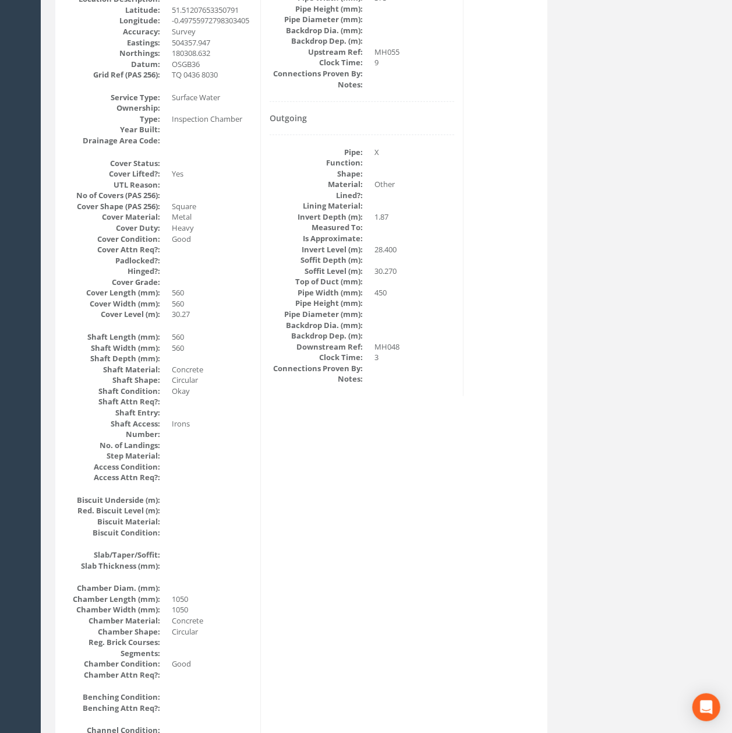
scroll to position [0, 0]
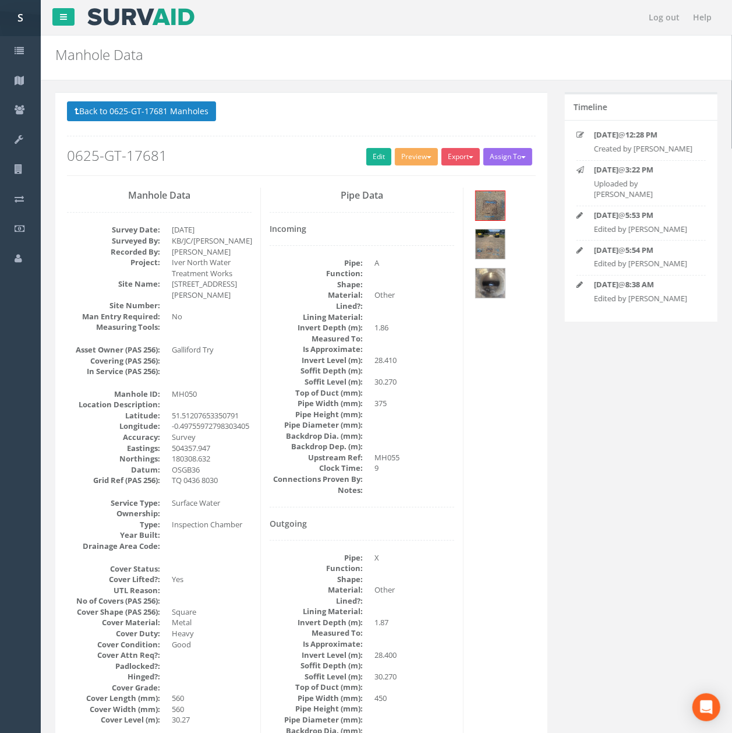
click at [182, 104] on button "Back to 0625-GT-17681 Manholes" at bounding box center [141, 111] width 149 height 20
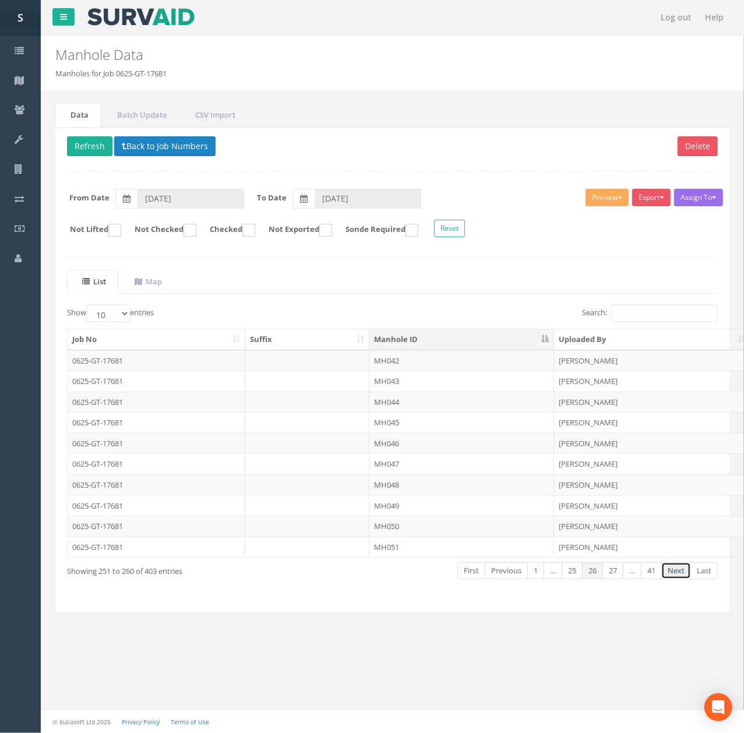
click at [670, 579] on link "Next" at bounding box center [676, 570] width 30 height 17
click at [413, 382] on td "MH053" at bounding box center [461, 381] width 185 height 21
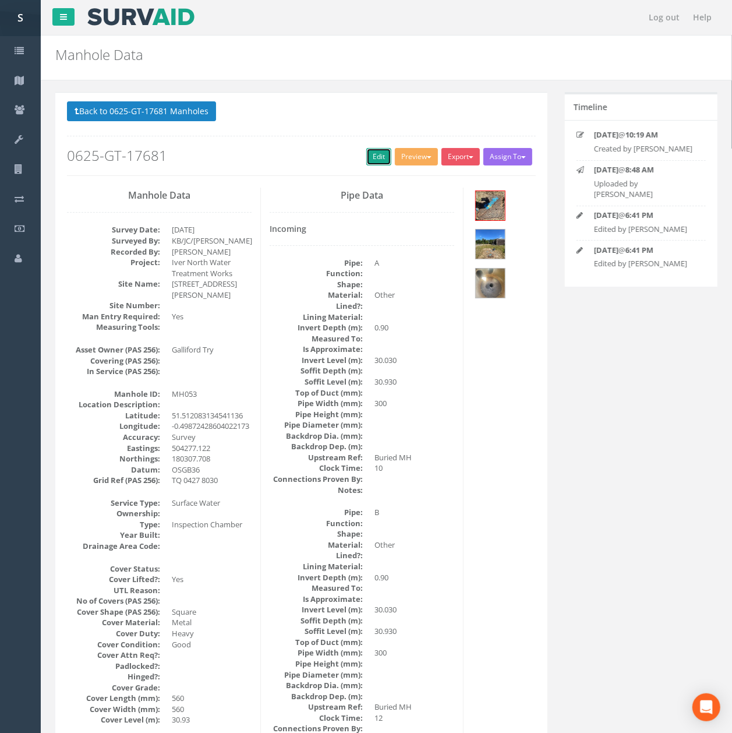
click at [368, 159] on link "Edit" at bounding box center [379, 156] width 25 height 17
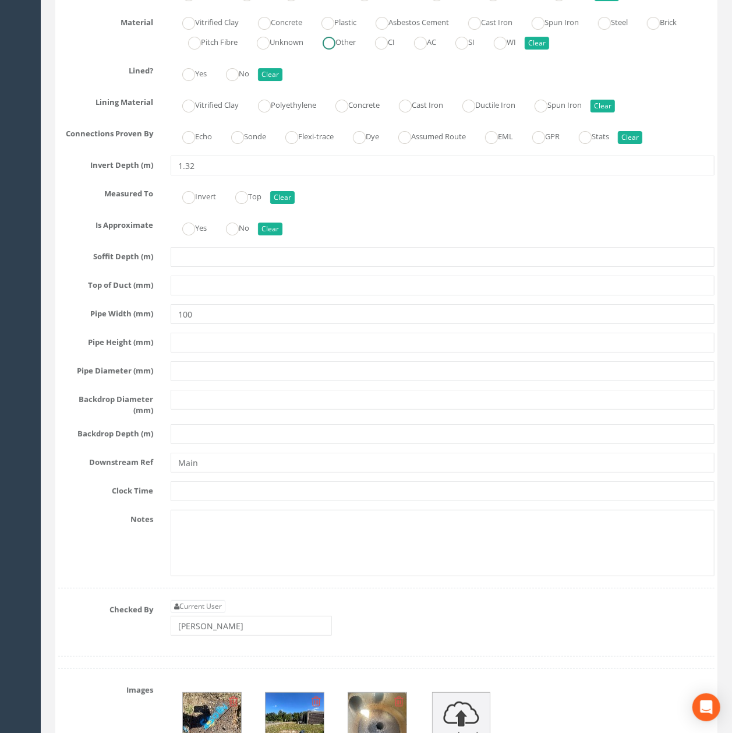
click at [329, 50] on ins at bounding box center [329, 43] width 13 height 13
radio input "true"
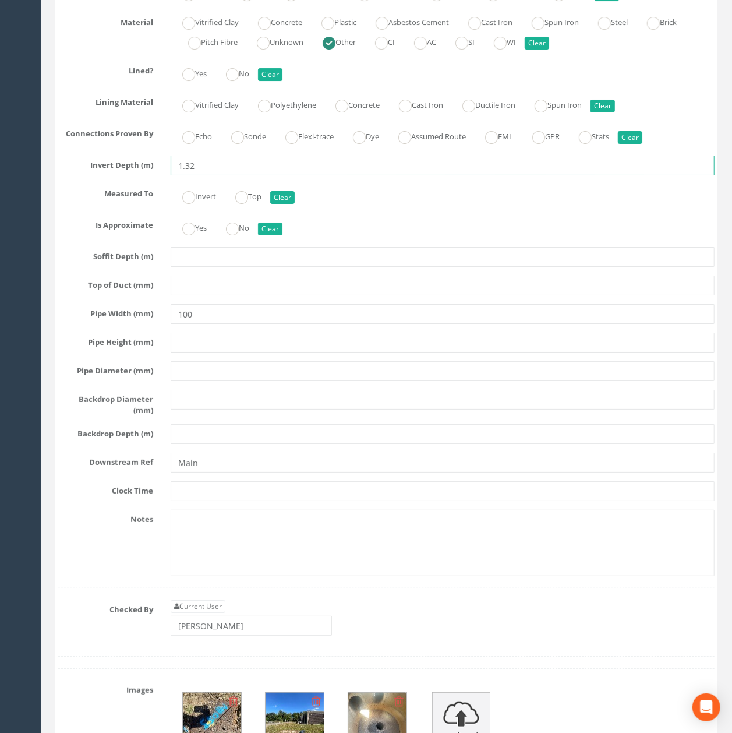
click at [313, 175] on input "1.32" at bounding box center [443, 166] width 544 height 20
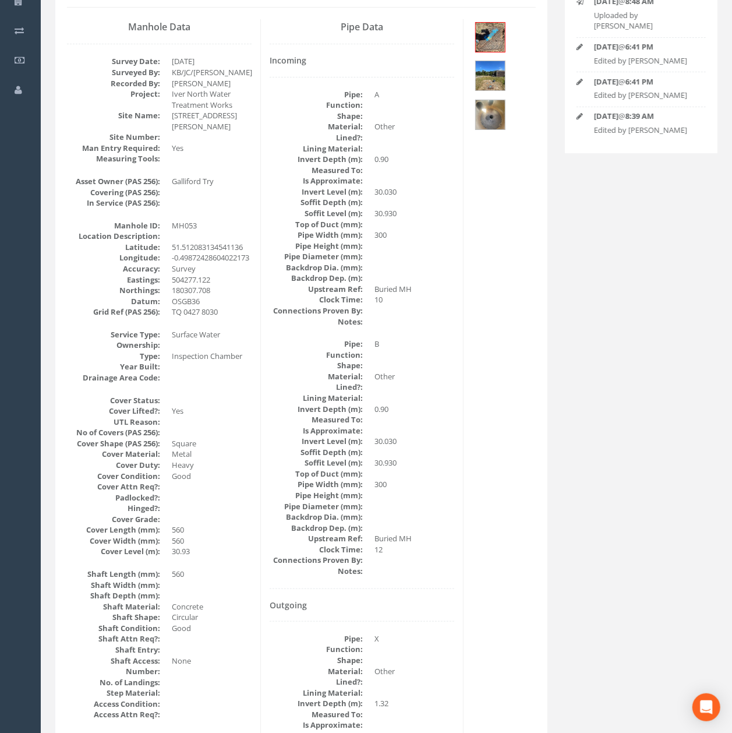
scroll to position [0, 0]
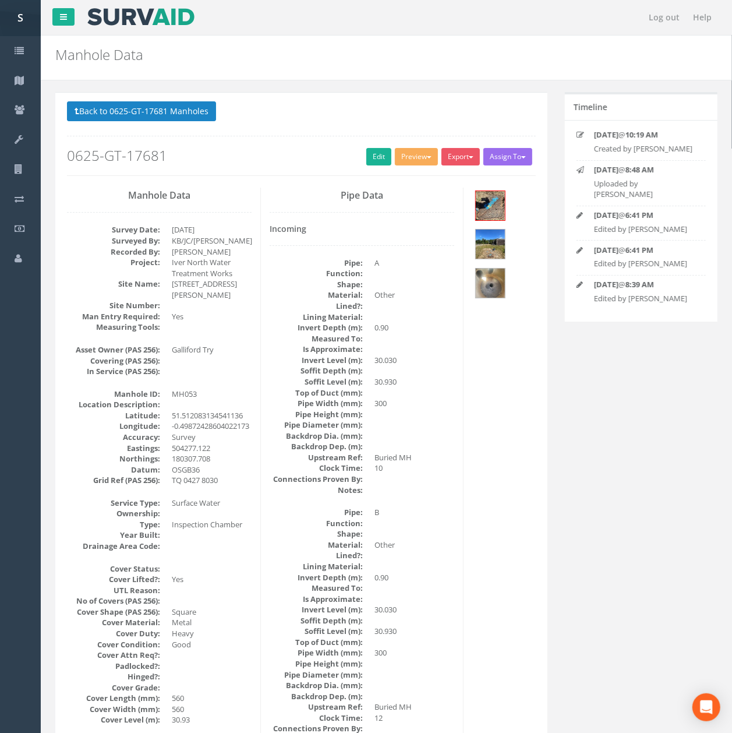
click at [194, 127] on div "Back to 0625-GT-17681 Manholes Back to Map Assign To No Companies Added Export …" at bounding box center [301, 138] width 469 height 74
click at [172, 114] on button "Back to 0625-GT-17681 Manholes" at bounding box center [141, 111] width 149 height 20
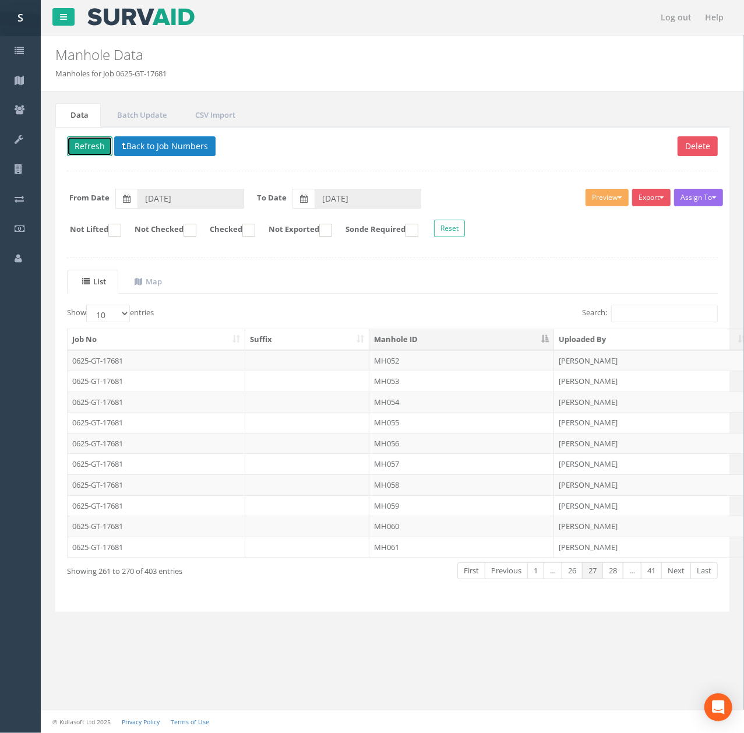
click at [84, 147] on button "Refresh" at bounding box center [89, 146] width 45 height 20
drag, startPoint x: 353, startPoint y: 408, endPoint x: 351, endPoint y: 308, distance: 100.2
click at [353, 408] on td at bounding box center [307, 402] width 125 height 21
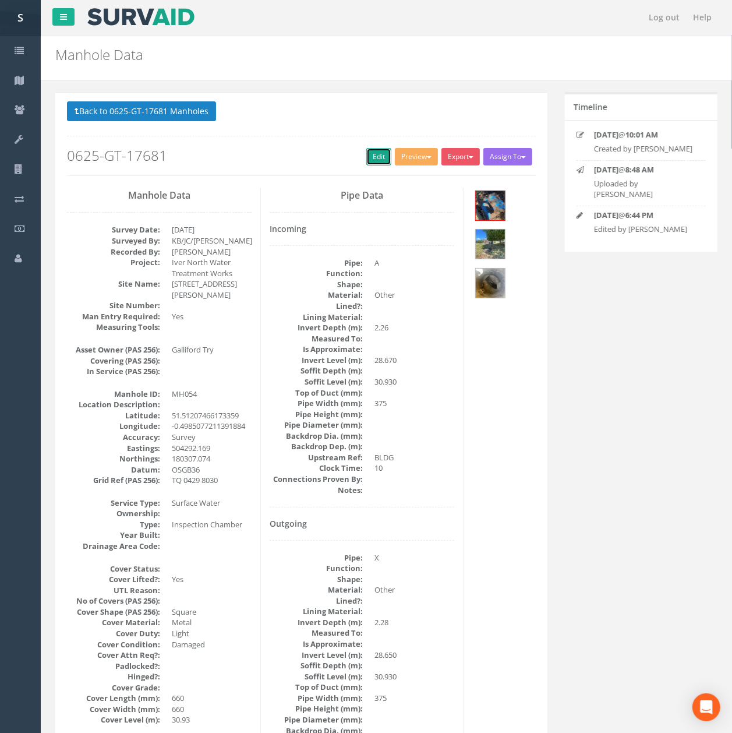
click at [376, 161] on link "Edit" at bounding box center [379, 156] width 25 height 17
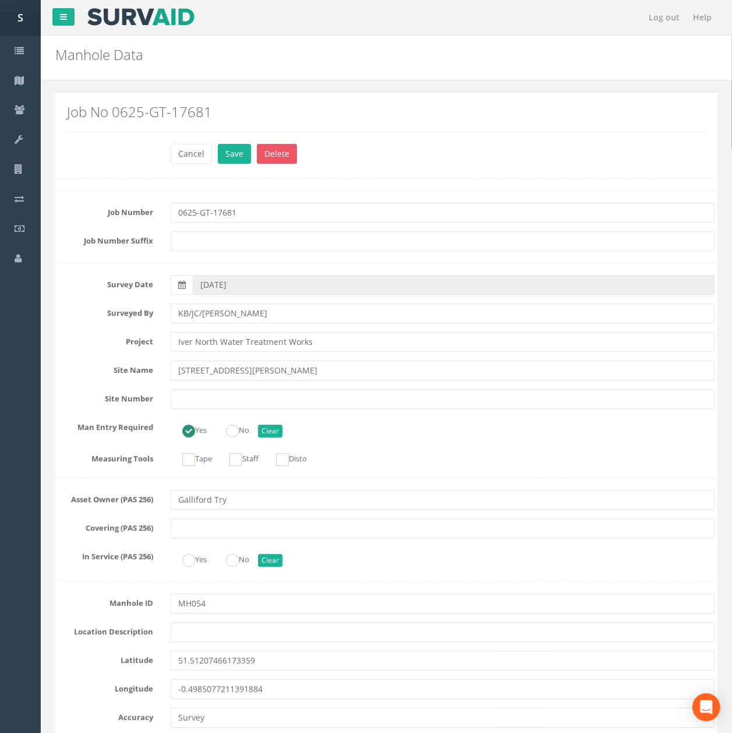
scroll to position [1366, 0]
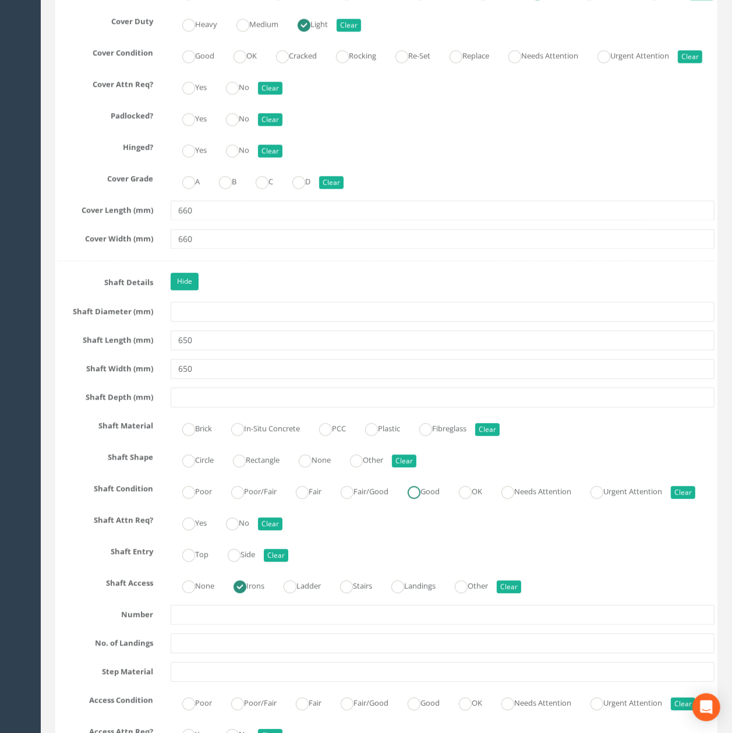
click at [415, 499] on label "Good" at bounding box center [418, 490] width 44 height 17
radio input "true"
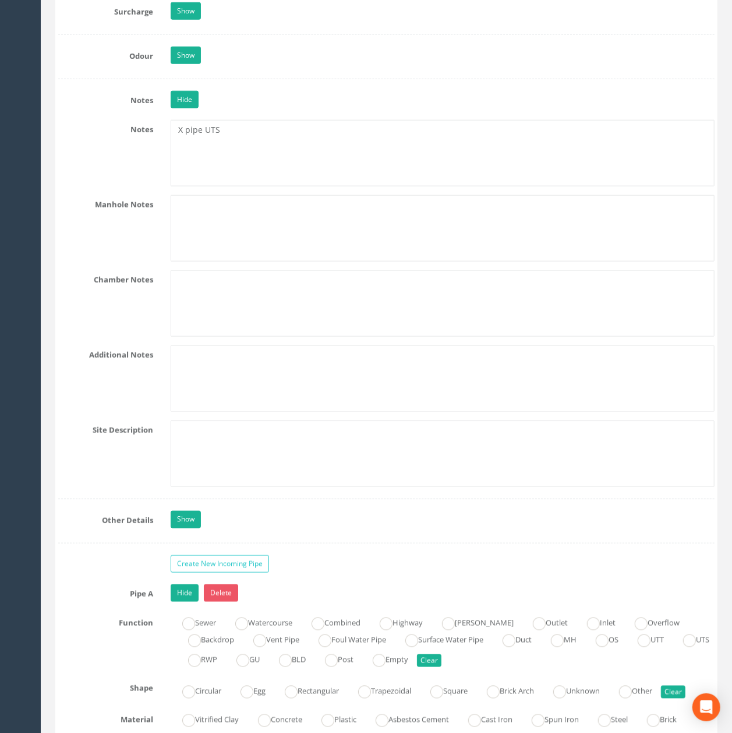
scroll to position [2919, 0]
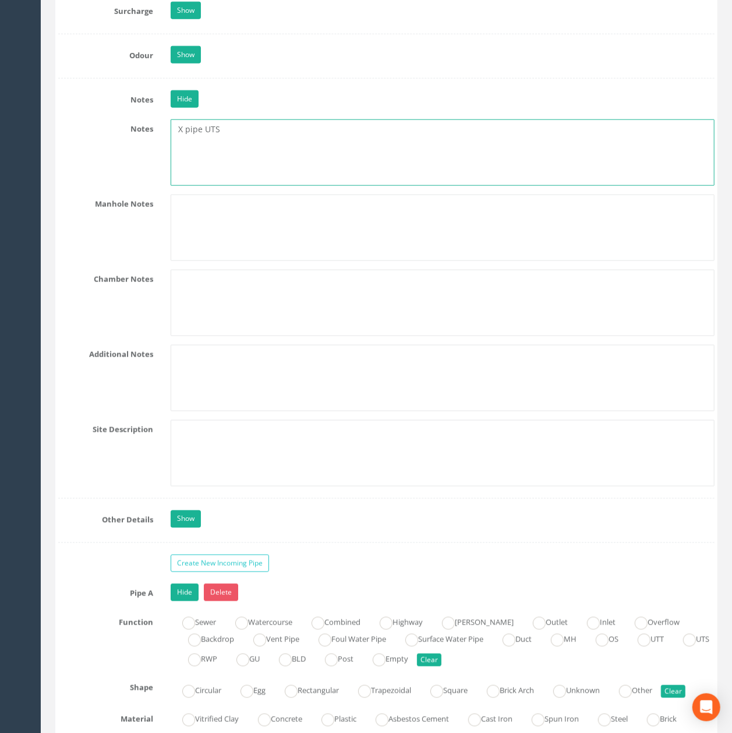
drag, startPoint x: 286, startPoint y: 214, endPoint x: -23, endPoint y: 201, distance: 308.5
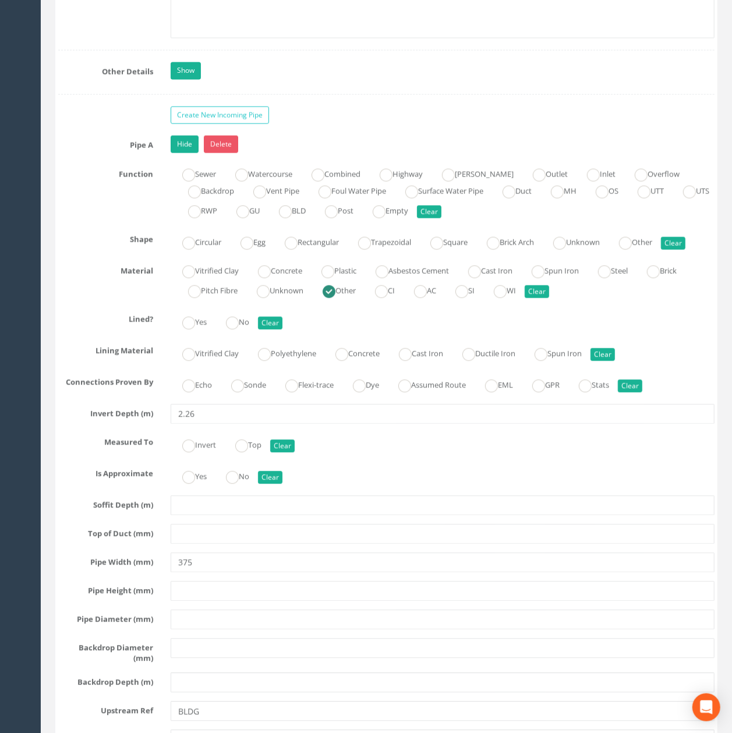
scroll to position [3385, 0]
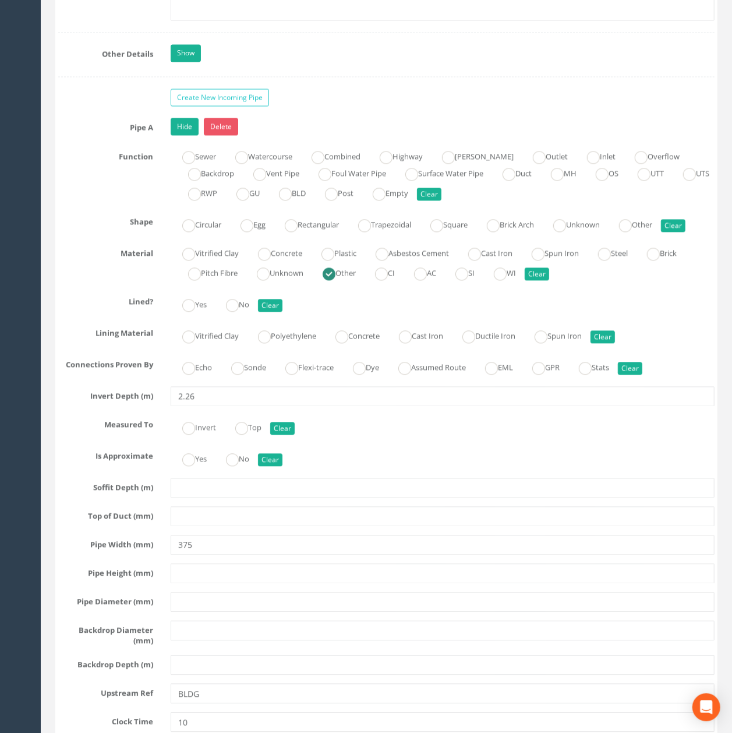
type textarea "Unable to survey outgoing pipe."
click at [231, 406] on input "2.26" at bounding box center [443, 396] width 544 height 20
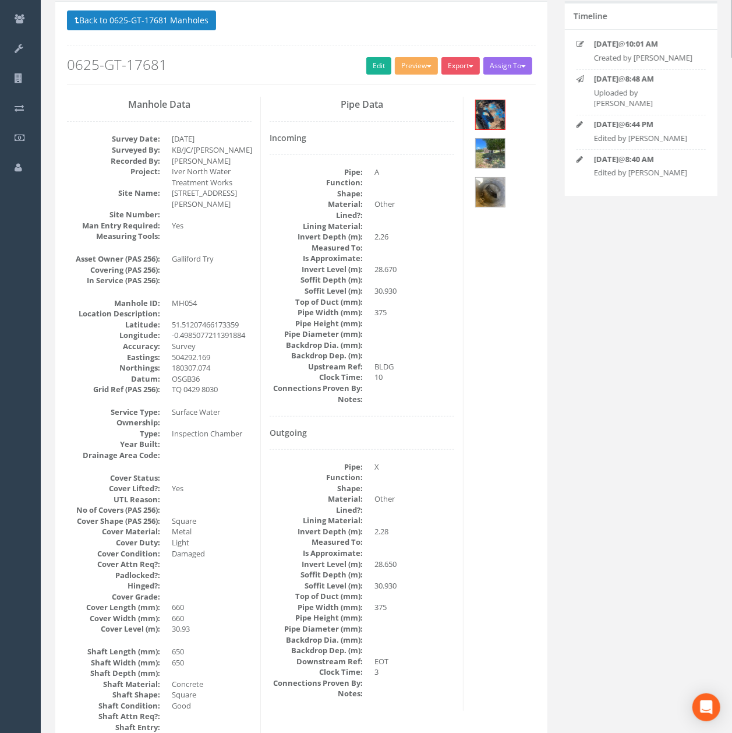
scroll to position [0, 0]
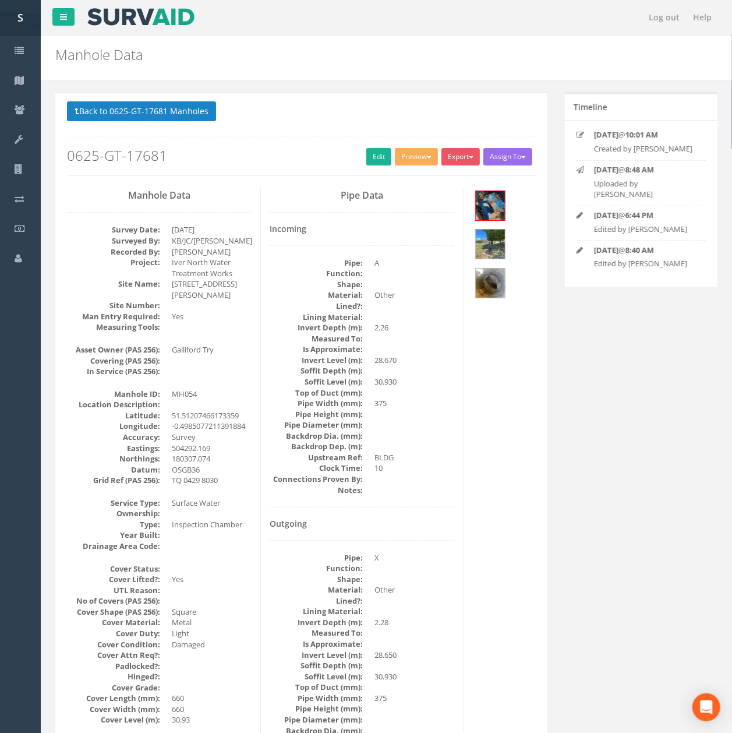
click at [151, 128] on div "Back to 0625-GT-17681 Manholes Back to Map Assign To No Companies Added Export …" at bounding box center [301, 138] width 469 height 74
click at [149, 117] on button "Back to 0625-GT-17681 Manholes" at bounding box center [141, 111] width 149 height 20
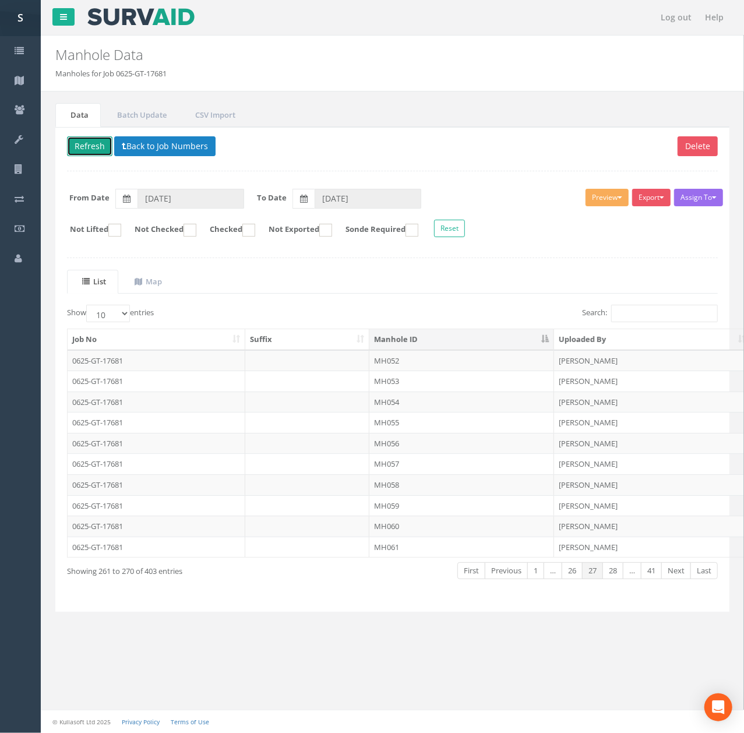
click at [94, 142] on button "Refresh" at bounding box center [89, 146] width 45 height 20
click at [439, 438] on td "MH056" at bounding box center [461, 443] width 185 height 21
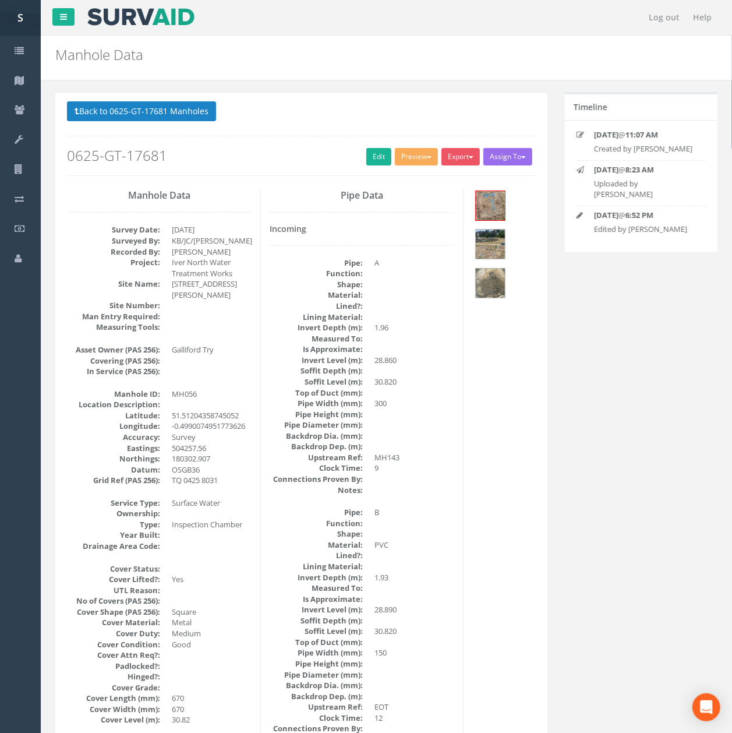
click at [364, 146] on div "Back to 0625-GT-17681 Manholes Back to Map Assign To No Companies Added Export …" at bounding box center [301, 138] width 469 height 74
drag, startPoint x: 369, startPoint y: 160, endPoint x: 2, endPoint y: 486, distance: 490.7
click at [369, 161] on link "Edit" at bounding box center [379, 156] width 25 height 17
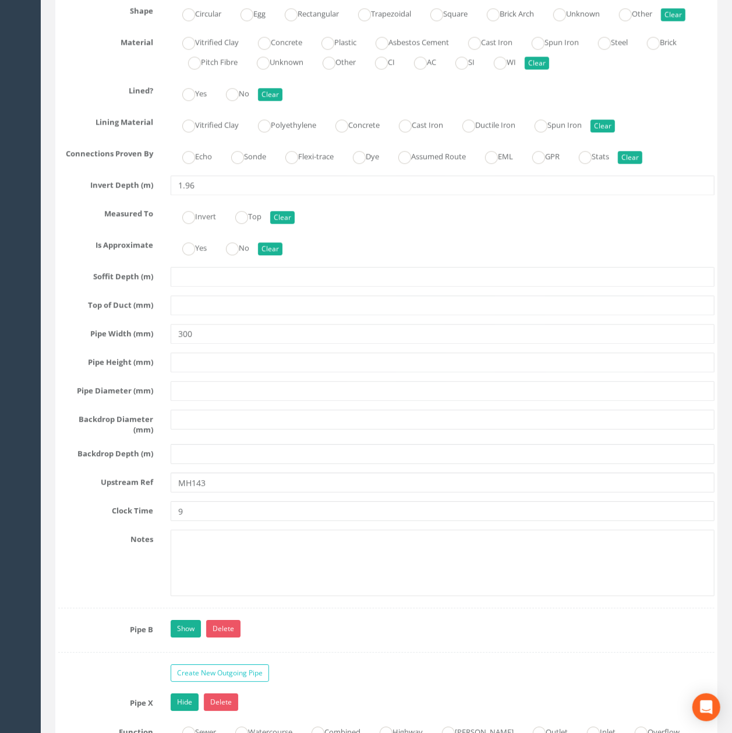
scroll to position [3569, 0]
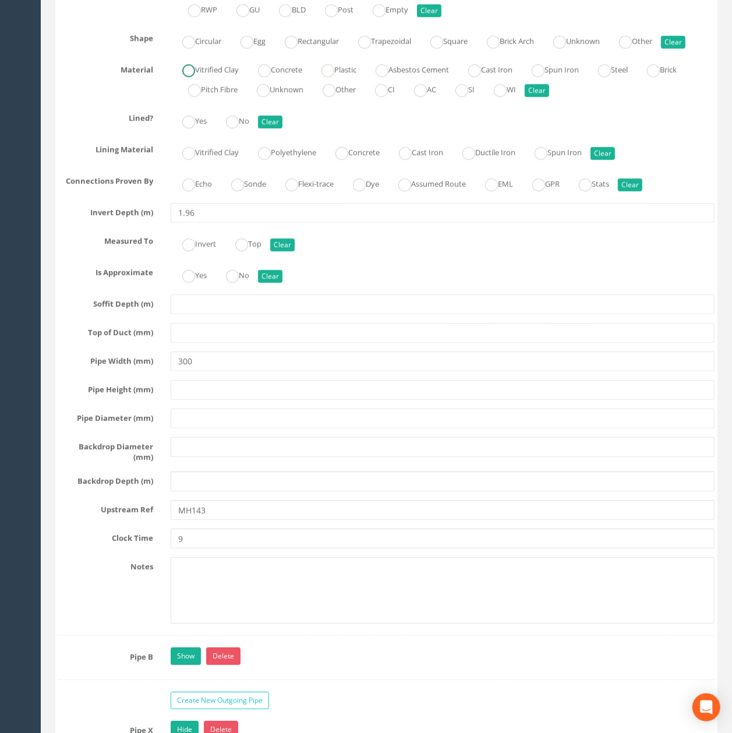
click at [230, 77] on label "Vitrified Clay" at bounding box center [205, 68] width 68 height 17
radio input "true"
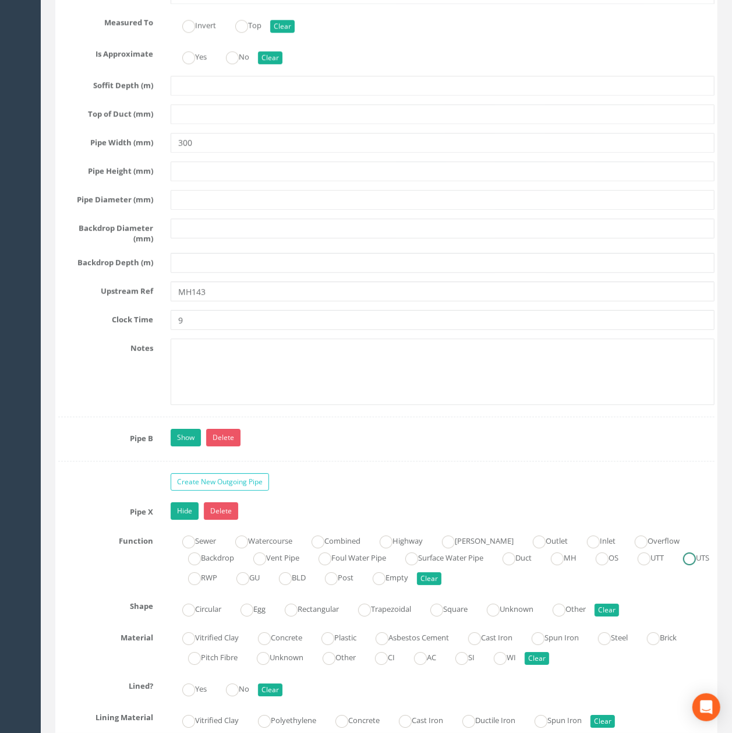
scroll to position [3802, 0]
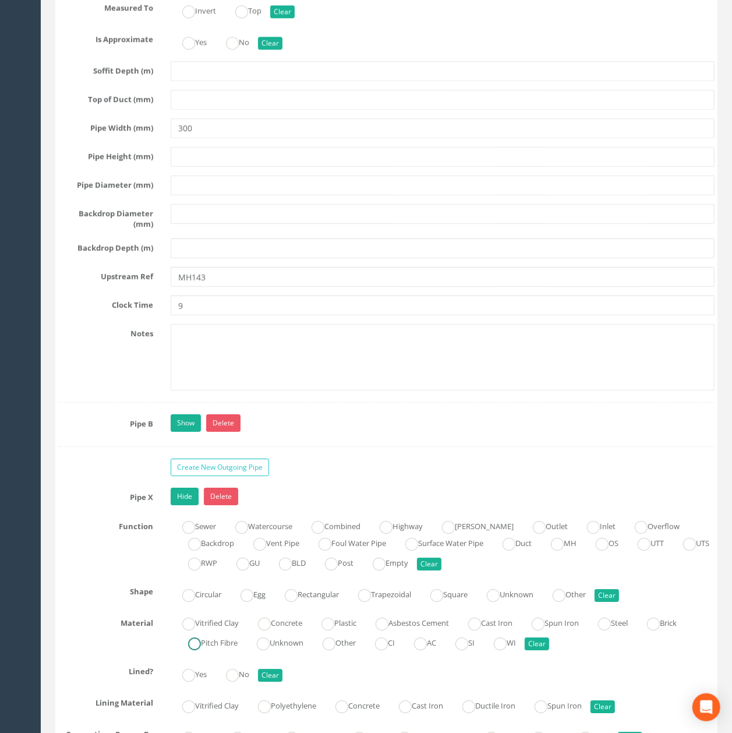
click at [231, 630] on label "Vitrified Clay" at bounding box center [205, 622] width 68 height 17
radio input "true"
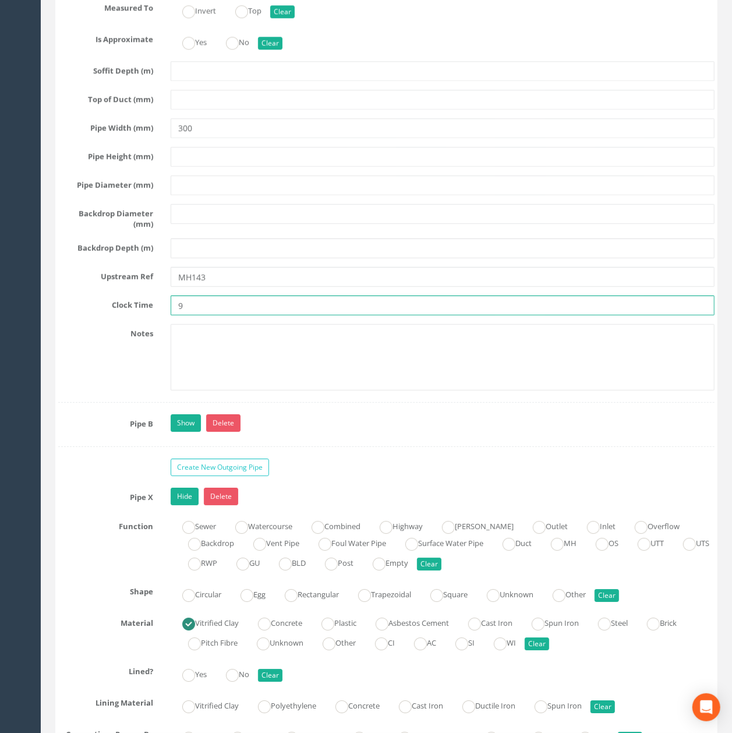
click at [274, 315] on input "9" at bounding box center [443, 305] width 544 height 20
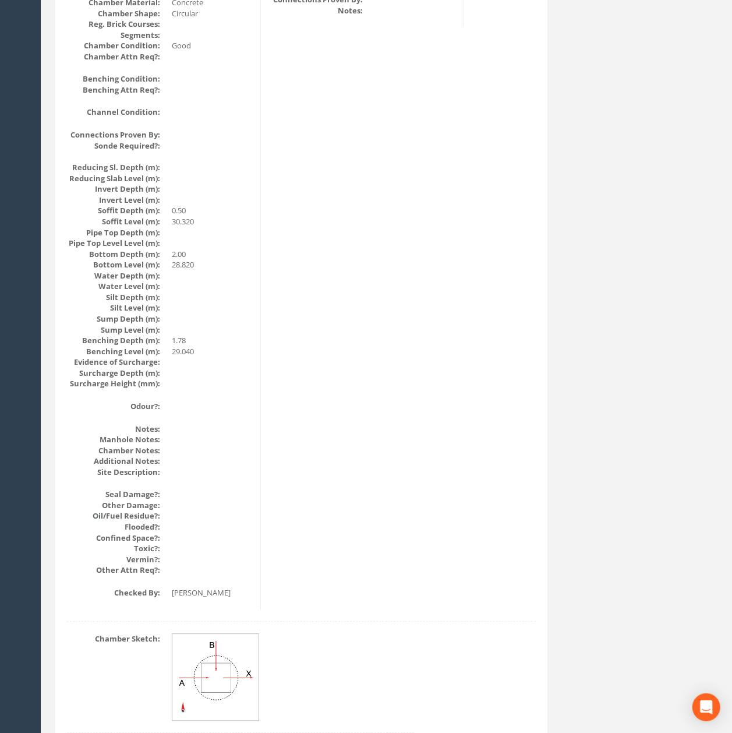
scroll to position [0, 0]
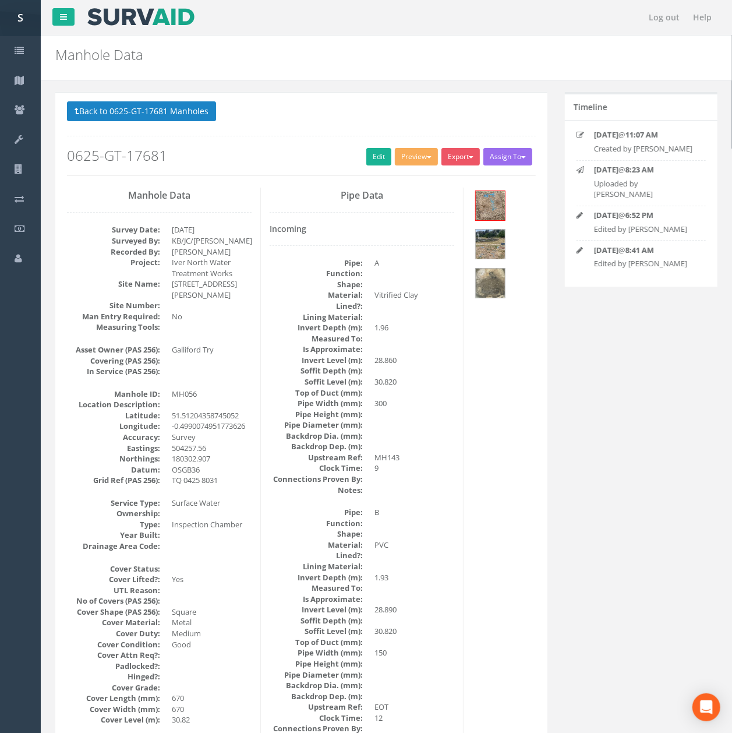
click at [101, 126] on div "Back to 0625-GT-17681 Manholes Back to Map Assign To No Companies Added Export …" at bounding box center [301, 138] width 469 height 74
click at [103, 124] on p "Back to 0625-GT-17681 Manholes Back to Map" at bounding box center [301, 112] width 469 height 23
click at [103, 121] on button "Back to 0625-GT-17681 Manholes" at bounding box center [141, 111] width 149 height 20
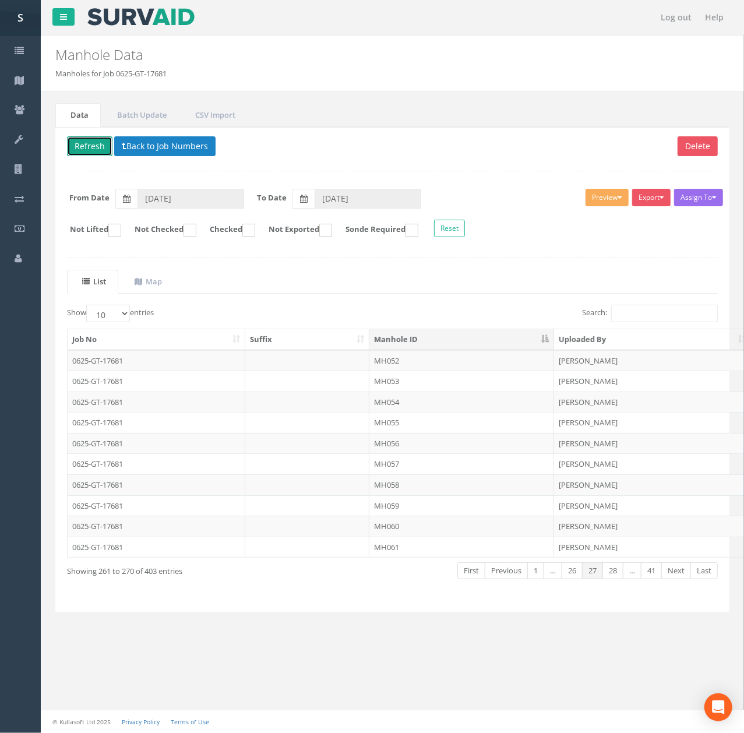
click at [96, 142] on button "Refresh" at bounding box center [89, 146] width 45 height 20
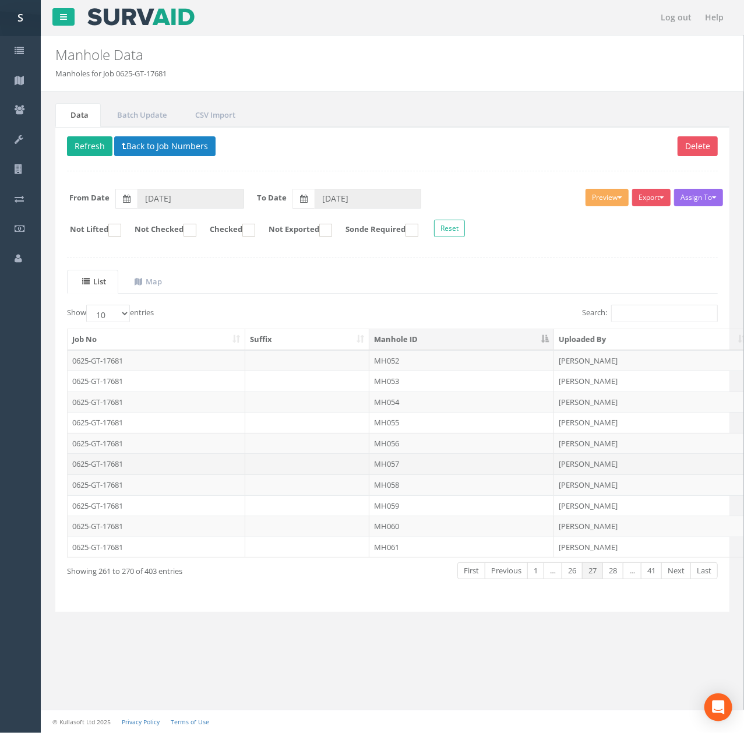
click at [451, 467] on td "MH057" at bounding box center [461, 463] width 185 height 21
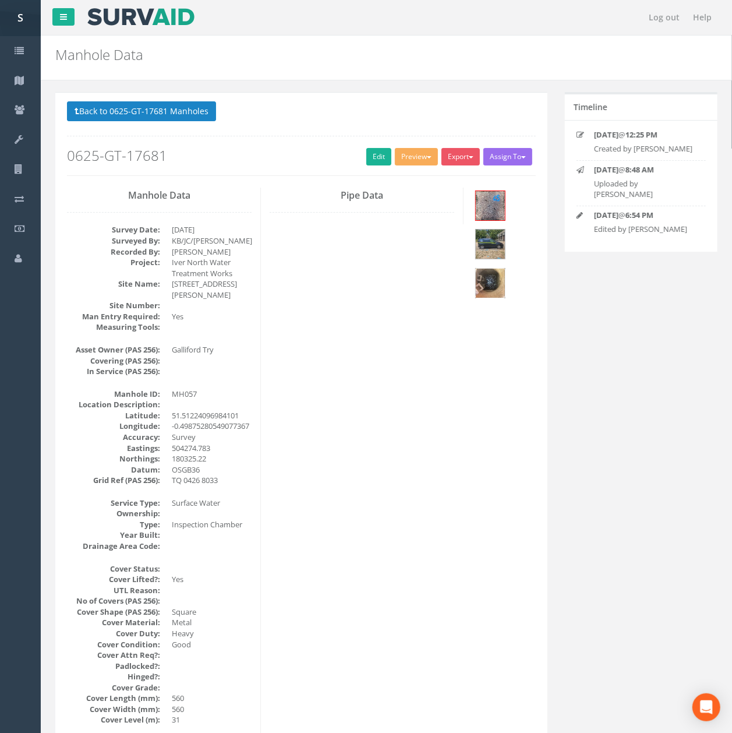
click at [506, 291] on div at bounding box center [490, 283] width 30 height 30
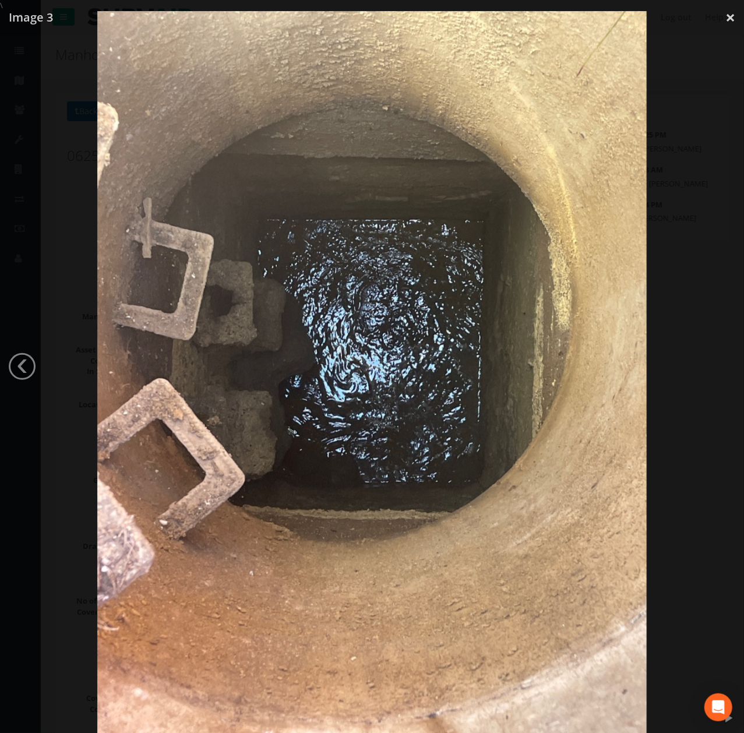
drag, startPoint x: 679, startPoint y: 353, endPoint x: 678, endPoint y: 360, distance: 7.6
click at [678, 360] on div at bounding box center [372, 377] width 744 height 733
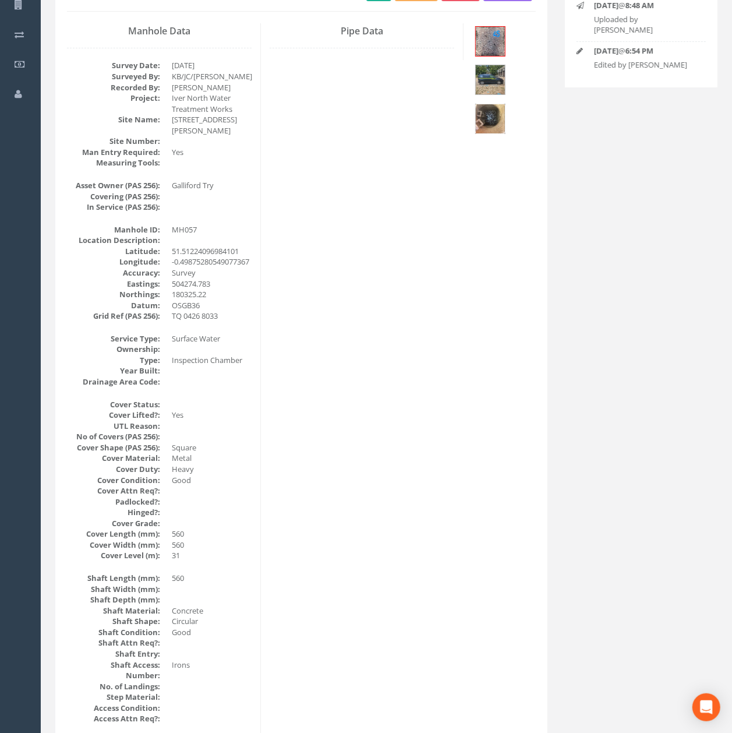
scroll to position [132, 0]
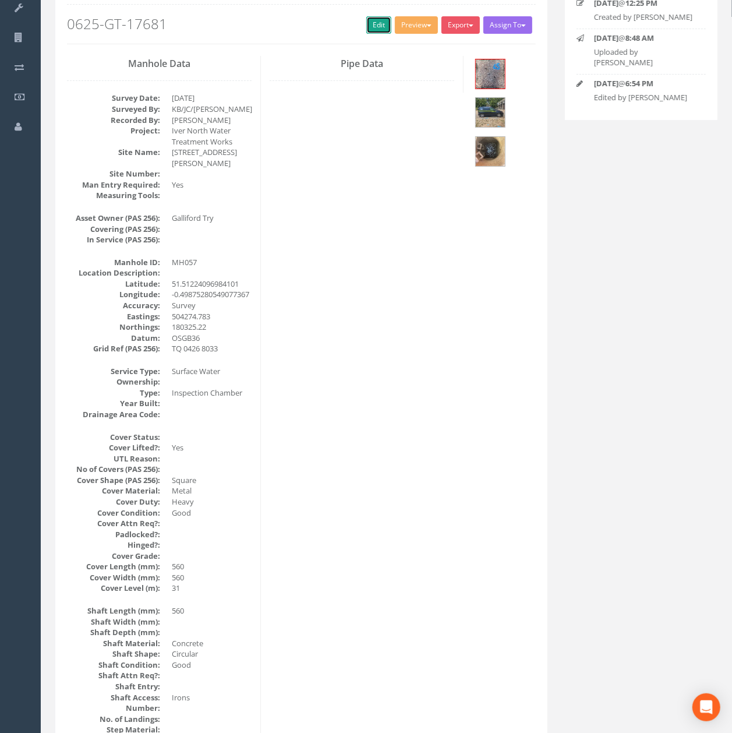
click at [374, 28] on link "Edit" at bounding box center [379, 24] width 25 height 17
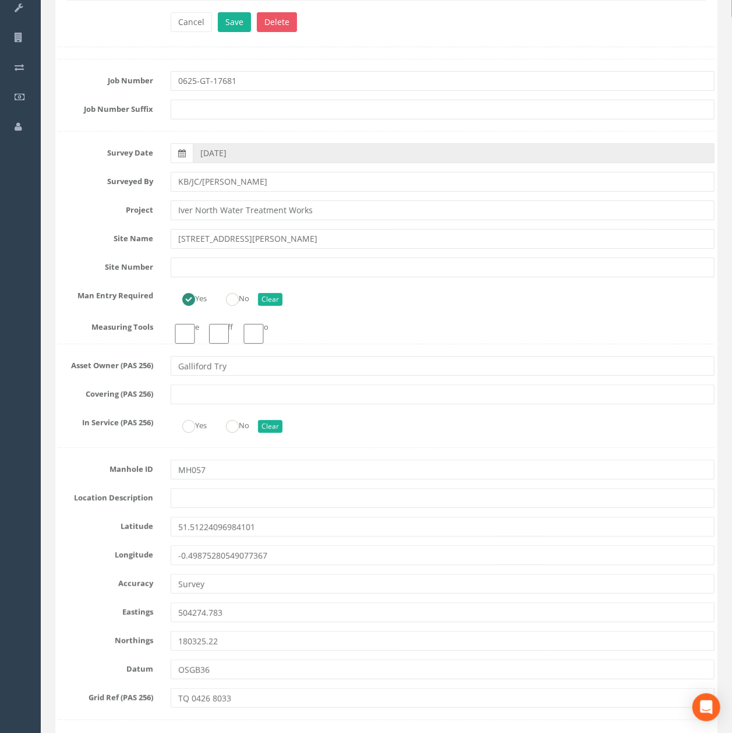
click button "Save" at bounding box center [234, 22] width 33 height 20
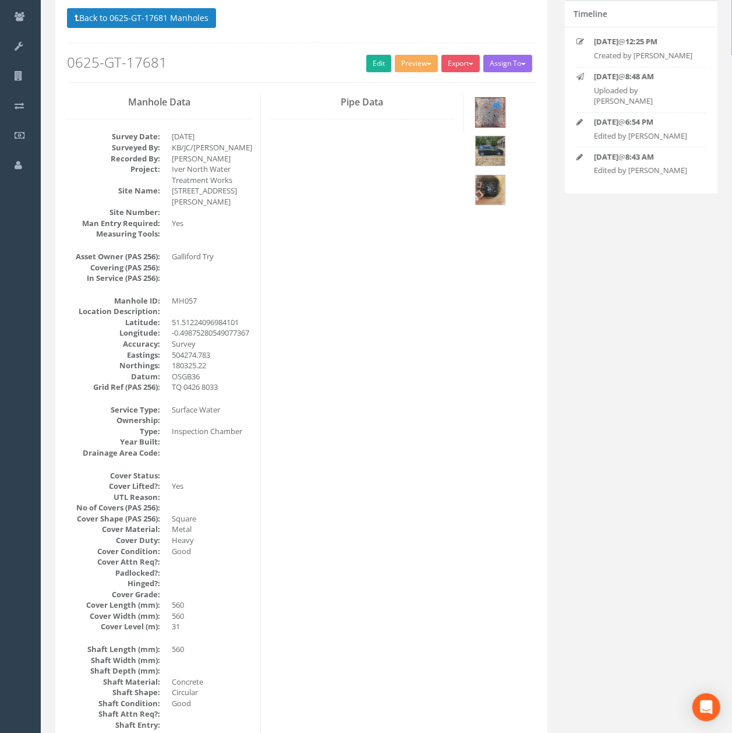
scroll to position [0, 0]
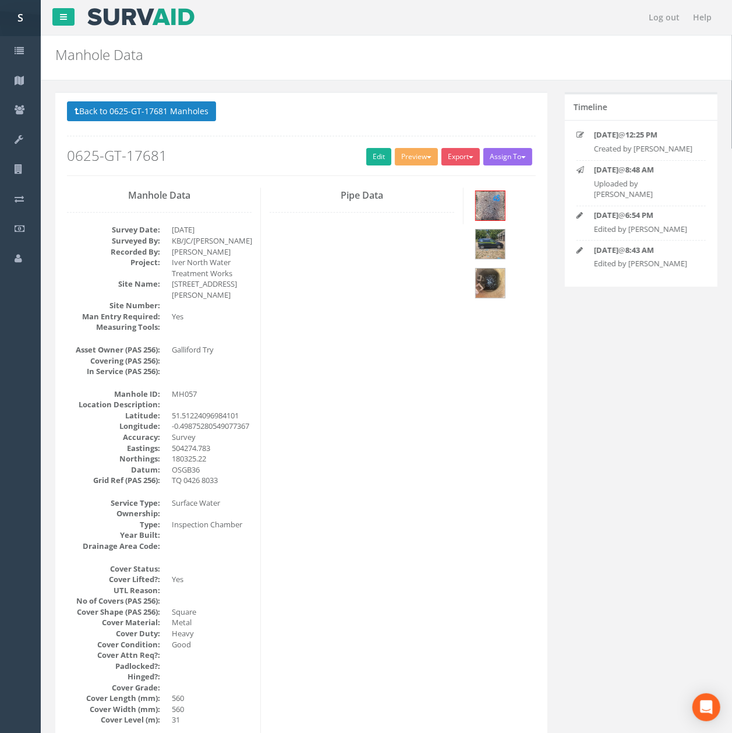
click at [162, 132] on div "Back to 0625-GT-17681 Manholes Back to Map Assign To No Companies Added Export …" at bounding box center [301, 138] width 469 height 74
click at [162, 127] on div "Back to 0625-GT-17681 Manholes Back to Map Assign To No Companies Added Export …" at bounding box center [301, 138] width 469 height 74
click at [147, 110] on button "Back to 0625-GT-17681 Manholes" at bounding box center [141, 111] width 149 height 20
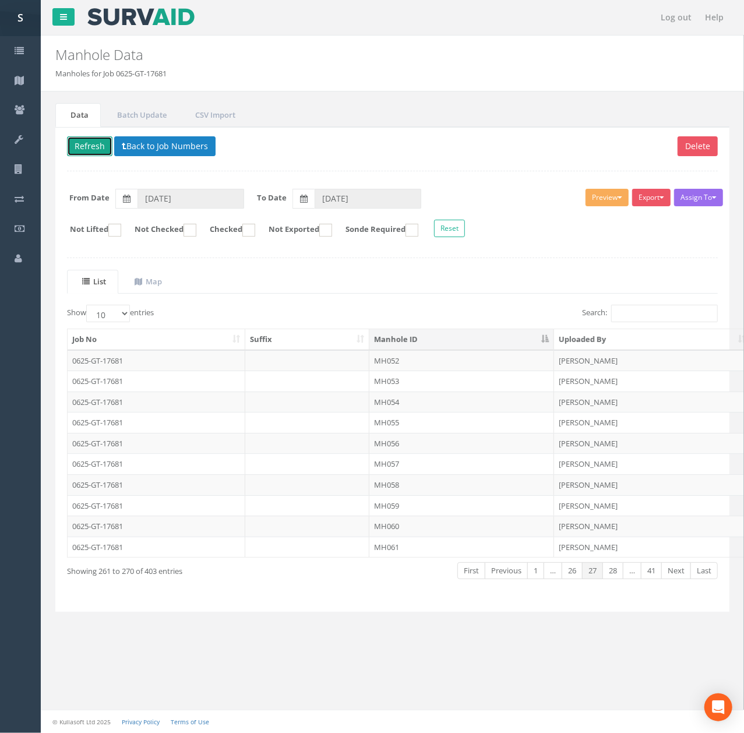
click at [90, 145] on button "Refresh" at bounding box center [89, 146] width 45 height 20
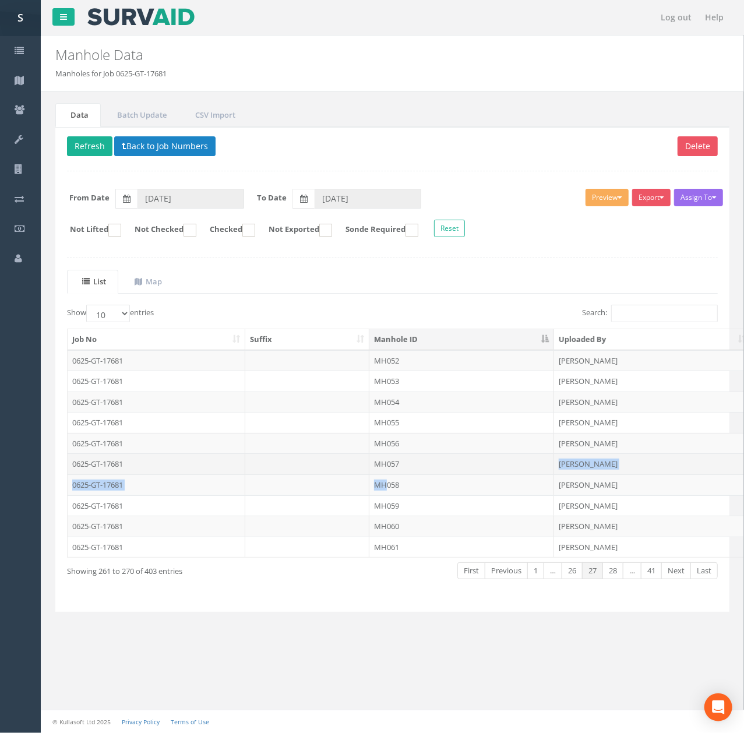
drag, startPoint x: 386, startPoint y: 493, endPoint x: 399, endPoint y: 471, distance: 25.1
click at [399, 471] on tbody "0625-GT-17681 MH052 [PERSON_NAME] [DATE] 0625-GT-17681 MH053 [PERSON_NAME] [DAT…" at bounding box center [724, 453] width 1312 height 207
click at [396, 460] on td "MH057" at bounding box center [461, 463] width 185 height 21
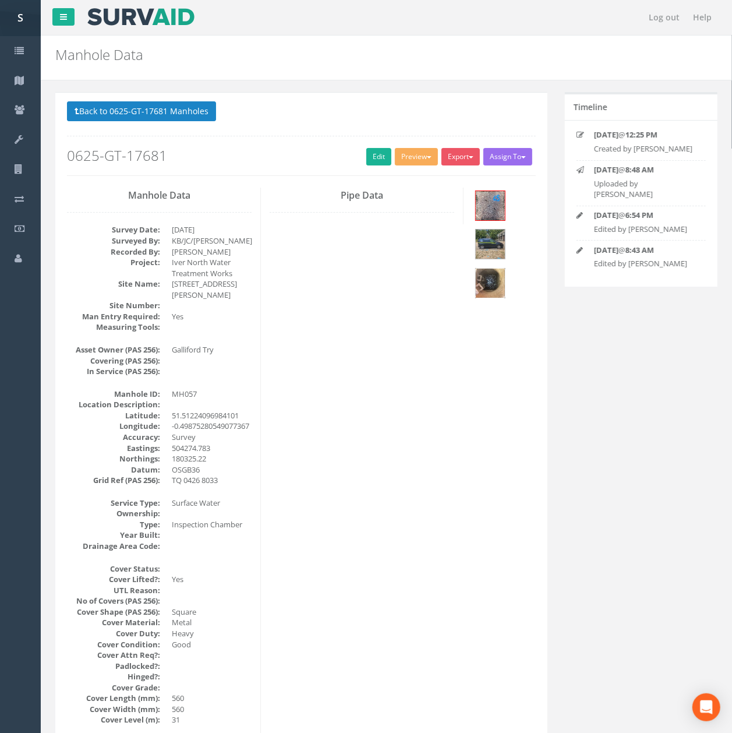
click at [486, 284] on img at bounding box center [490, 283] width 29 height 29
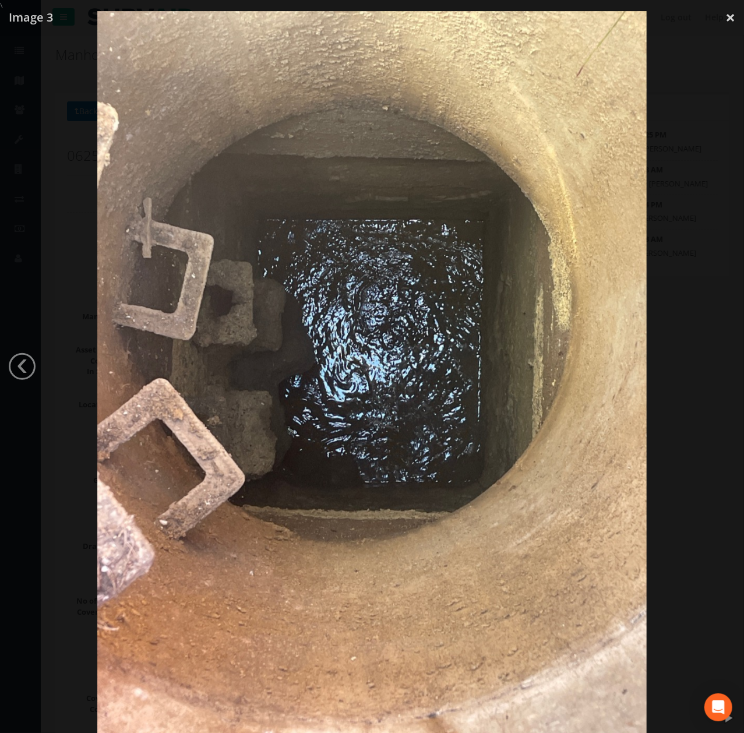
click at [695, 425] on div at bounding box center [372, 377] width 744 height 733
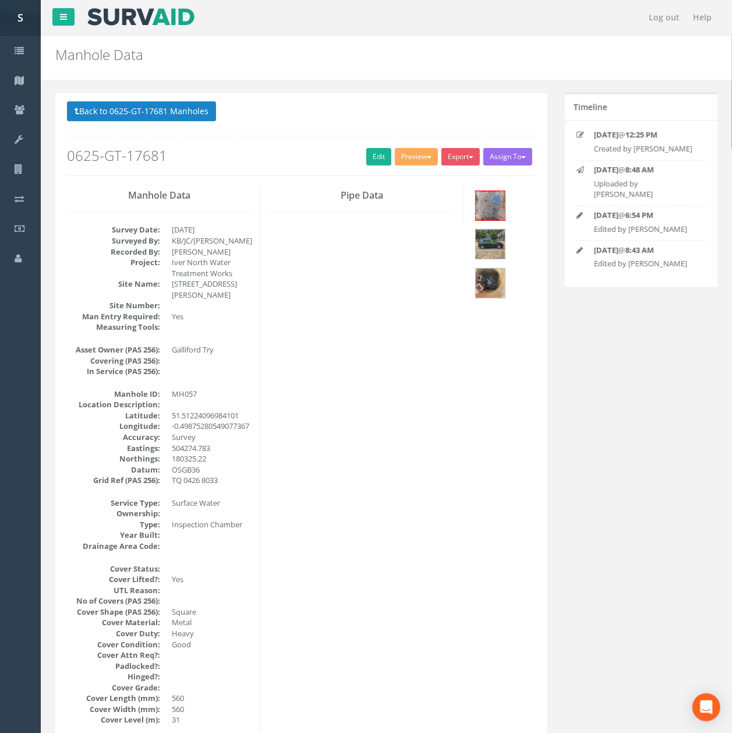
drag, startPoint x: 462, startPoint y: 308, endPoint x: 474, endPoint y: 302, distance: 13.6
click at [477, 298] on img at bounding box center [490, 283] width 29 height 29
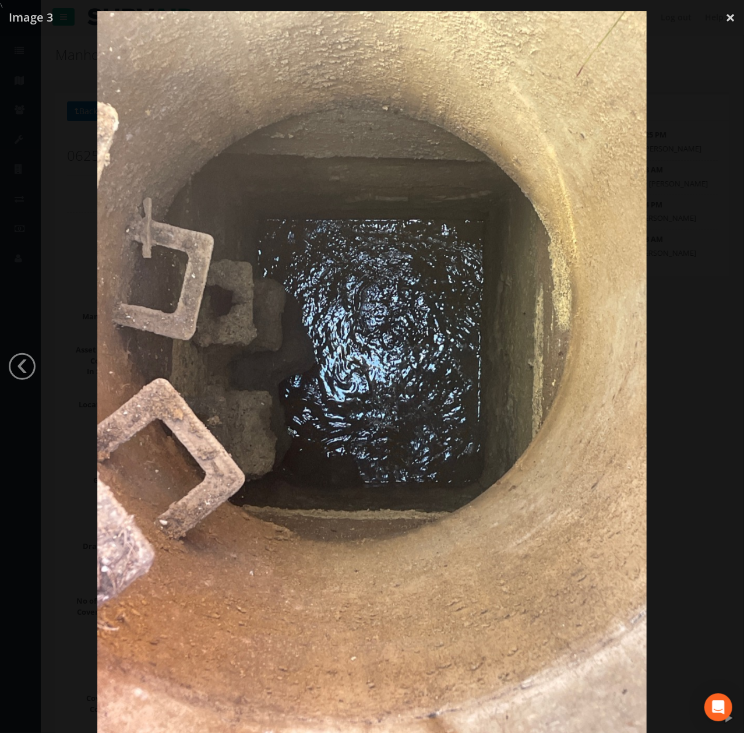
click at [695, 383] on div at bounding box center [372, 377] width 744 height 733
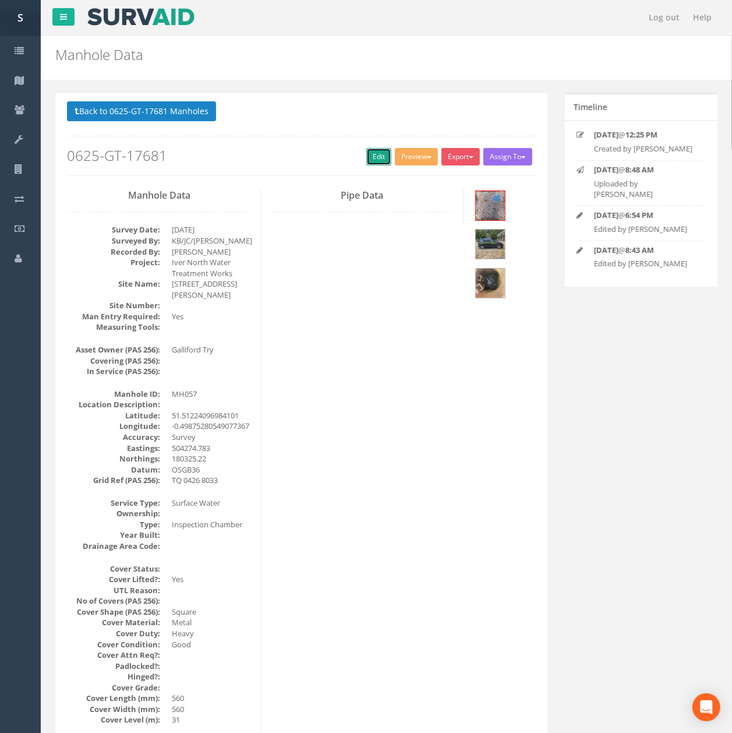
click at [374, 160] on link "Edit" at bounding box center [379, 156] width 25 height 17
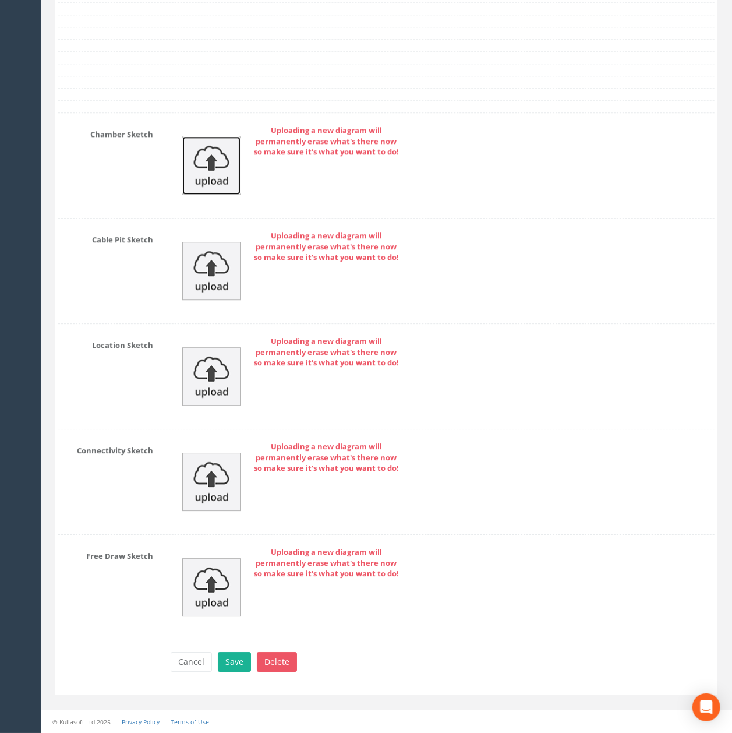
click at [195, 171] on img at bounding box center [211, 165] width 58 height 58
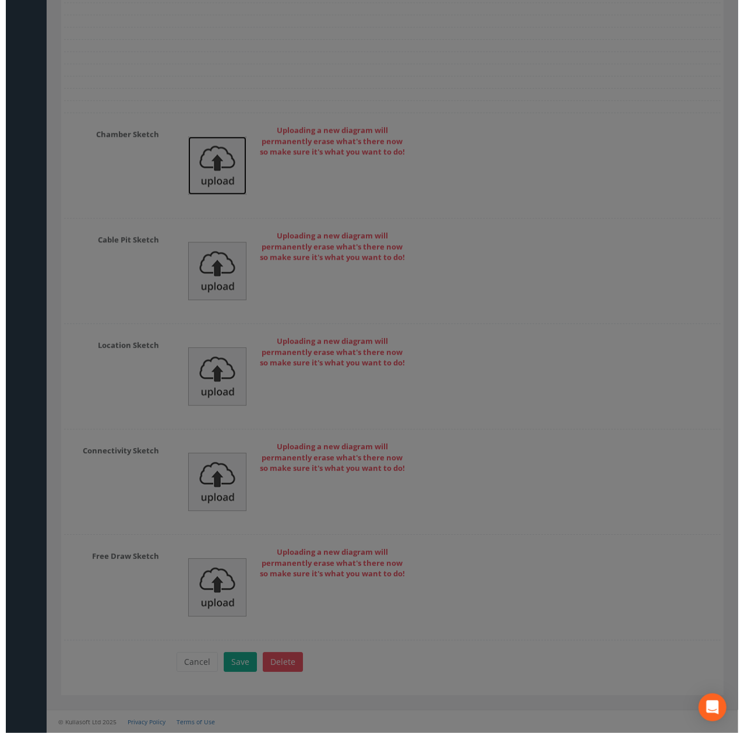
scroll to position [3839, 0]
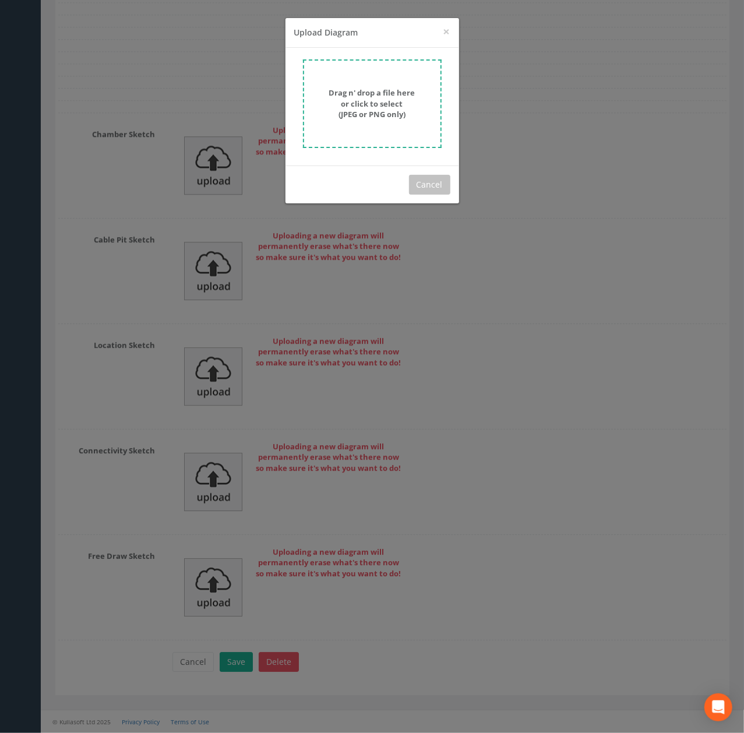
click at [354, 147] on div "Drag n' drop a file here or click to select (JPEG or PNG only)" at bounding box center [373, 107] width 174 height 118
click at [350, 131] on form "Drag n' drop a file here or click to select (JPEG or PNG only)" at bounding box center [372, 103] width 139 height 89
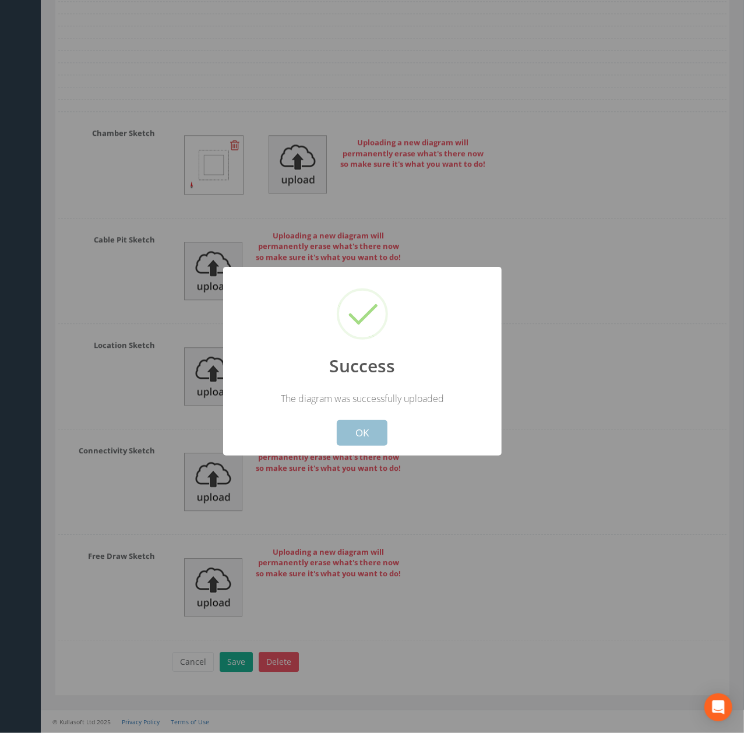
click at [373, 427] on button "OK" at bounding box center [362, 433] width 51 height 26
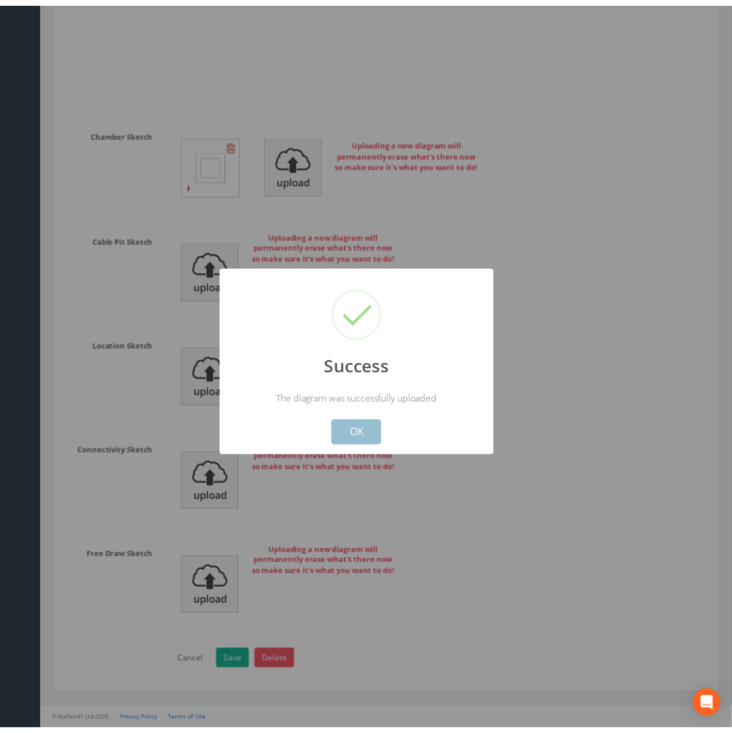
scroll to position [3873, 0]
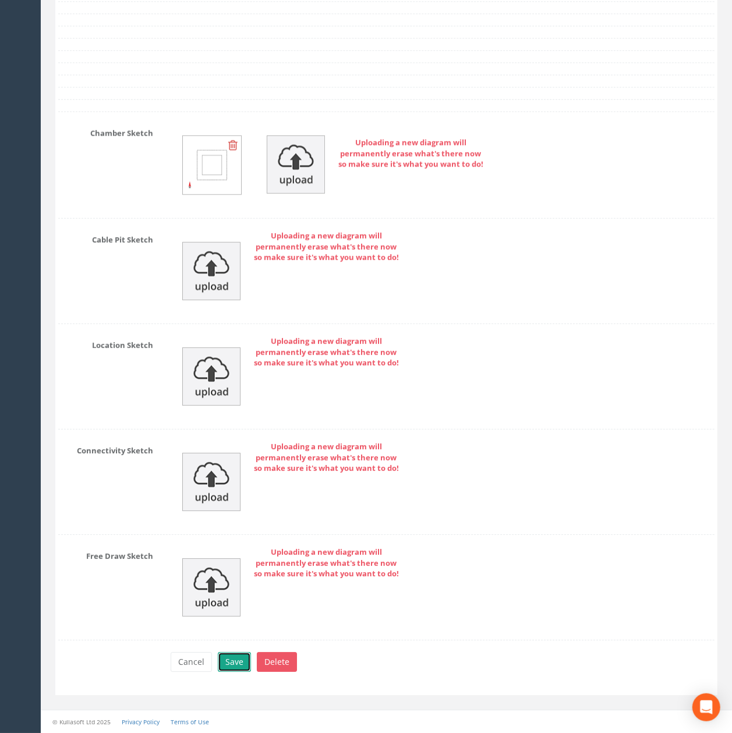
click at [235, 665] on button "Save" at bounding box center [234, 662] width 33 height 20
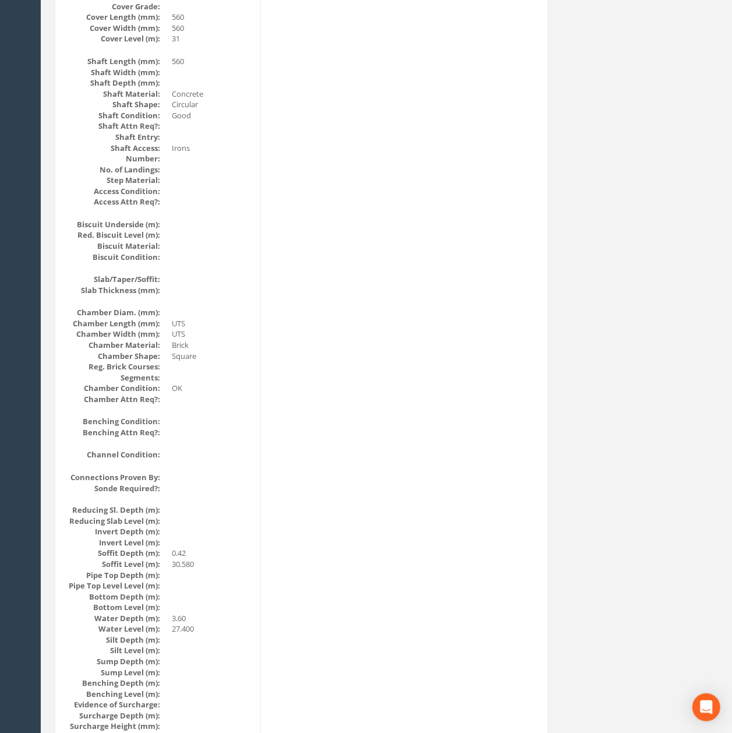
scroll to position [0, 0]
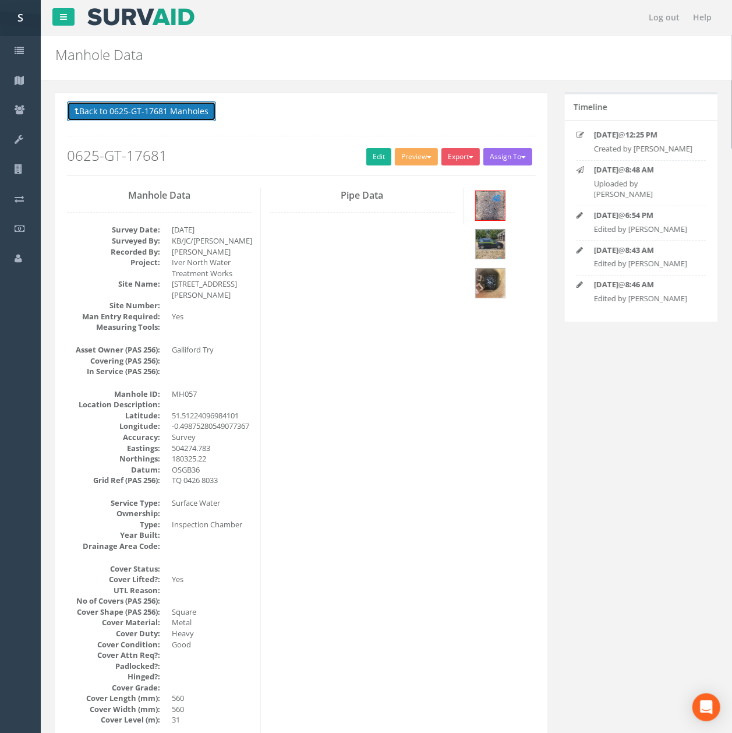
click at [161, 121] on button "Back to 0625-GT-17681 Manholes" at bounding box center [141, 111] width 149 height 20
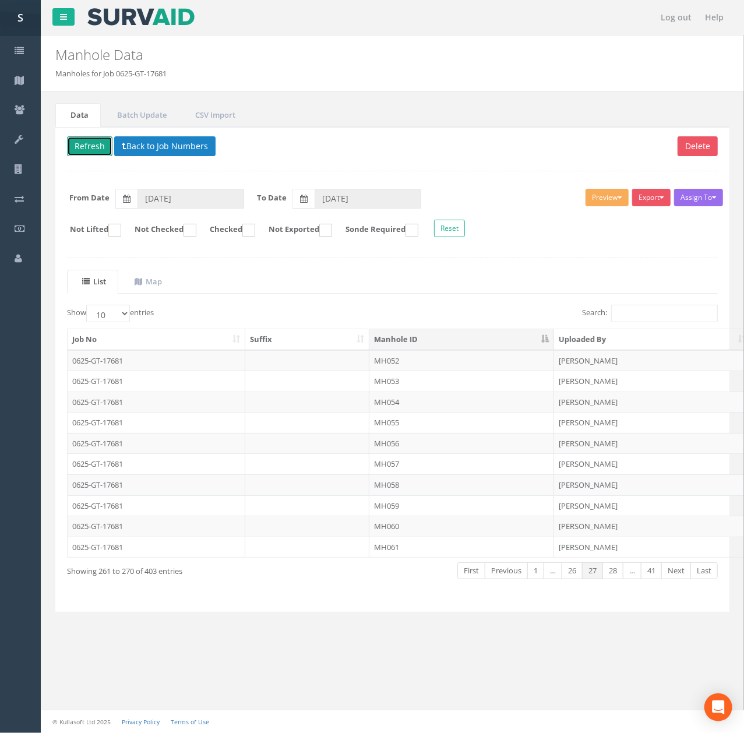
click at [84, 154] on button "Refresh" at bounding box center [89, 146] width 45 height 20
click at [403, 491] on td "MH058" at bounding box center [461, 484] width 185 height 21
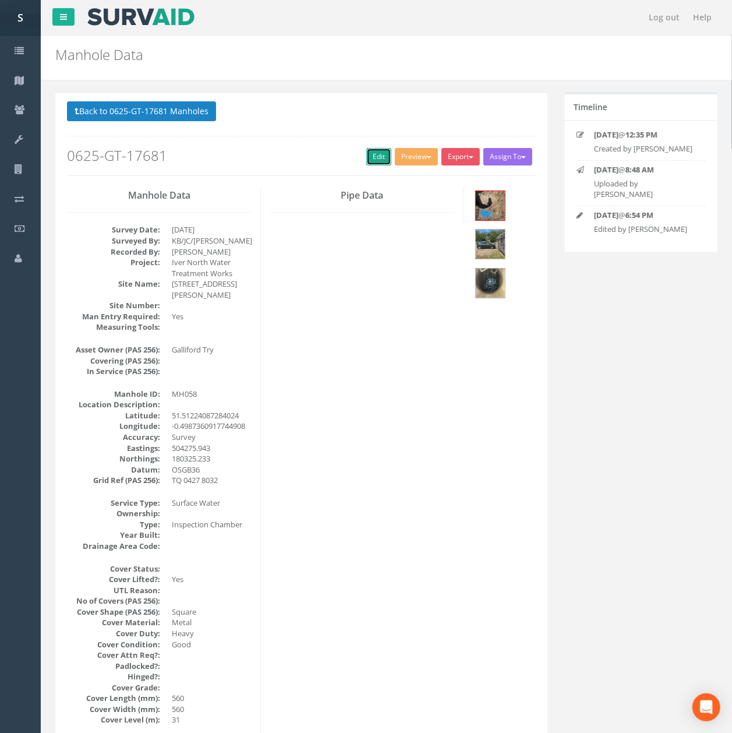
click at [368, 157] on link "Edit" at bounding box center [379, 156] width 25 height 17
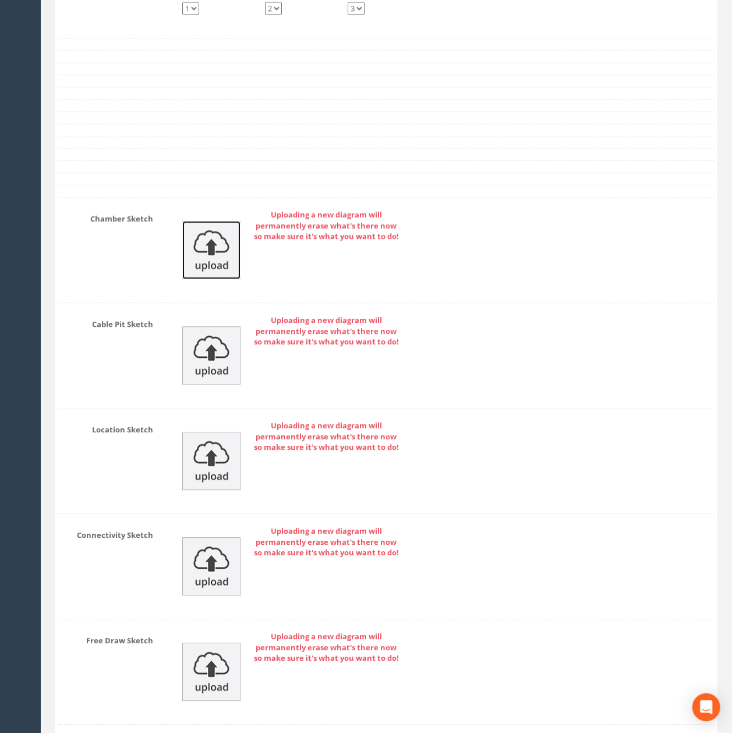
click at [210, 279] on img at bounding box center [211, 250] width 58 height 58
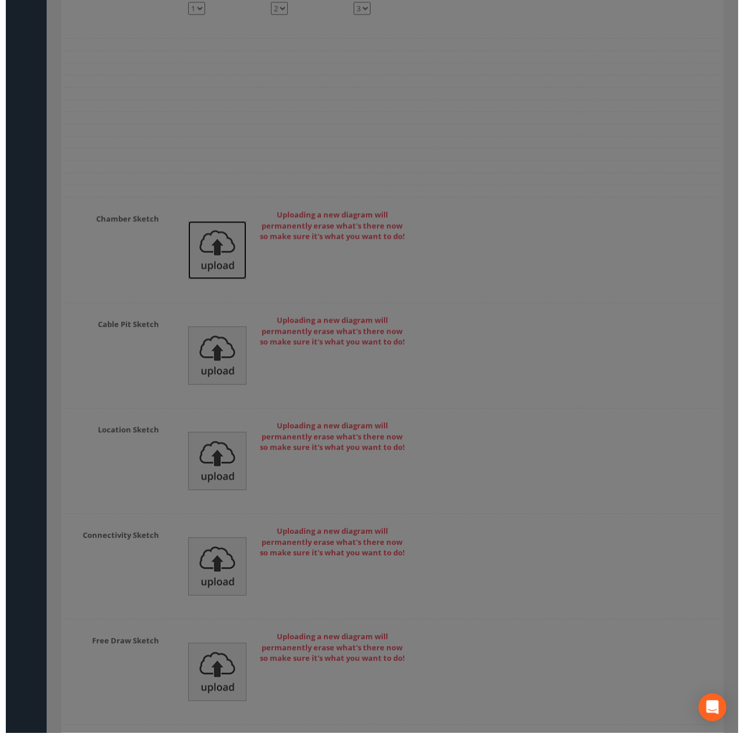
scroll to position [3684, 0]
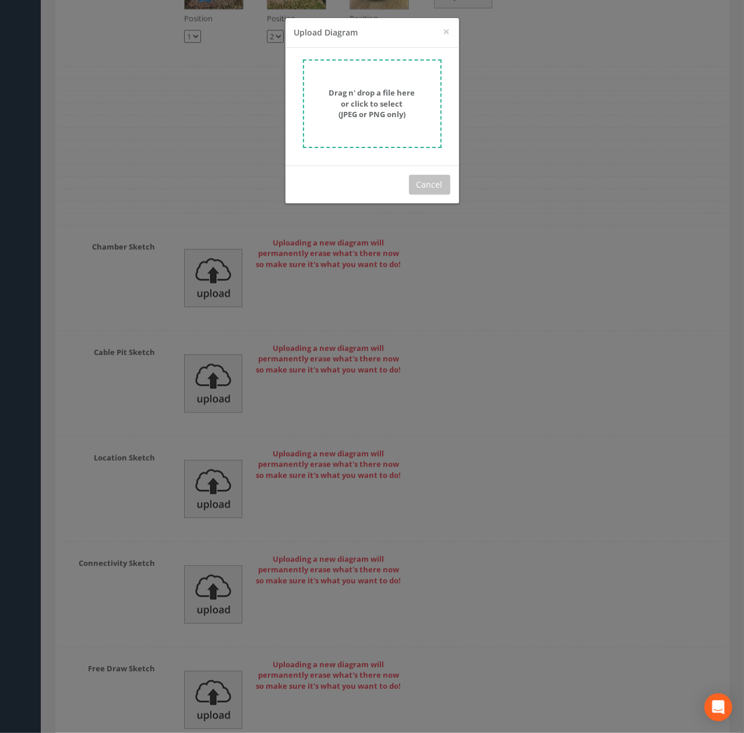
click at [367, 71] on form "Drag n' drop a file here or click to select (JPEG or PNG only)" at bounding box center [372, 103] width 139 height 89
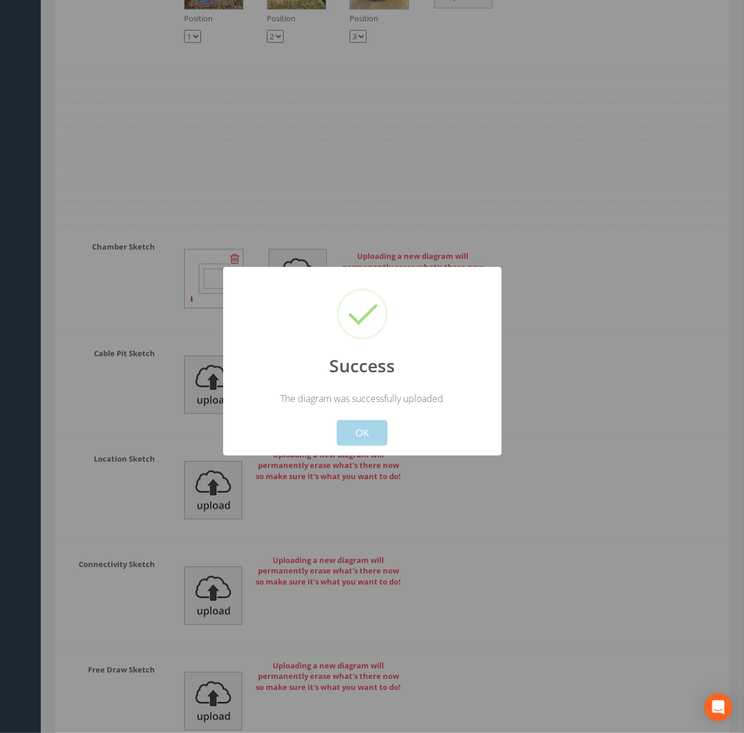
click at [368, 436] on button "OK" at bounding box center [362, 433] width 51 height 26
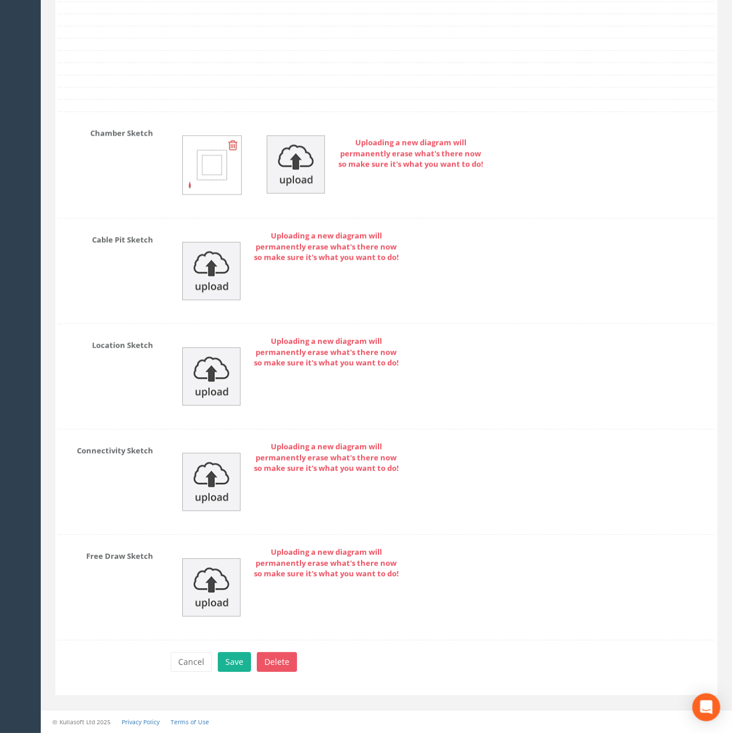
scroll to position [3874, 0]
click at [242, 660] on button "Save" at bounding box center [234, 662] width 33 height 20
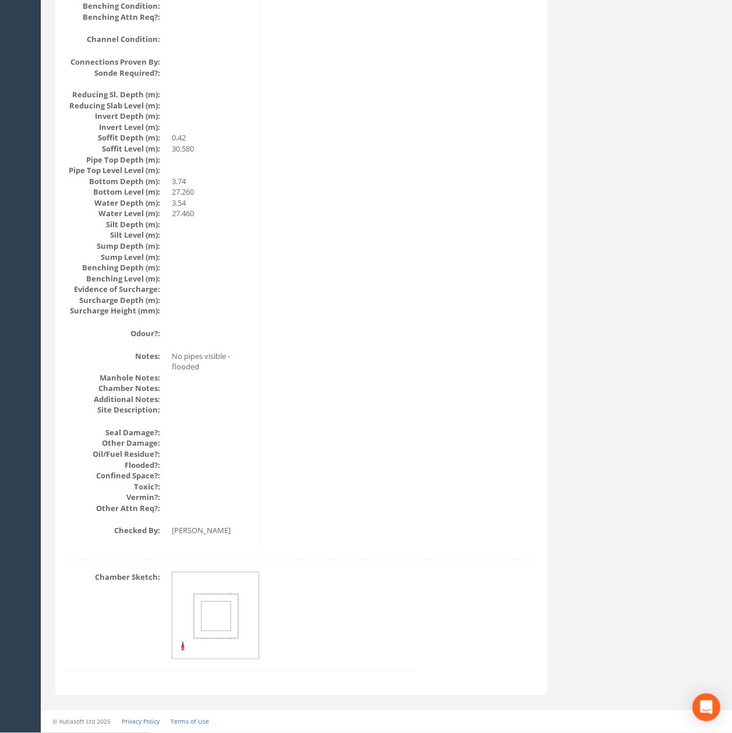
scroll to position [0, 0]
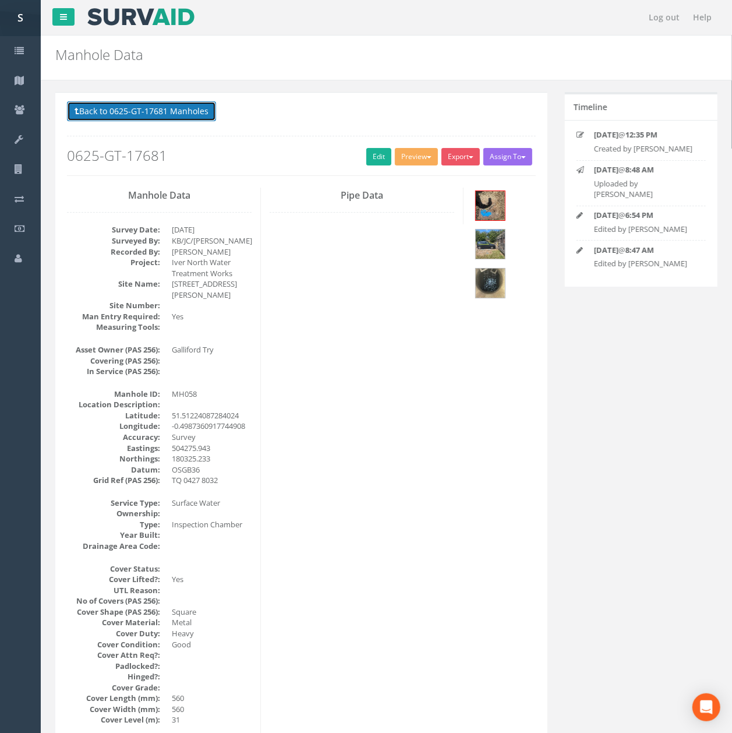
click at [103, 105] on button "Back to 0625-GT-17681 Manholes" at bounding box center [141, 111] width 149 height 20
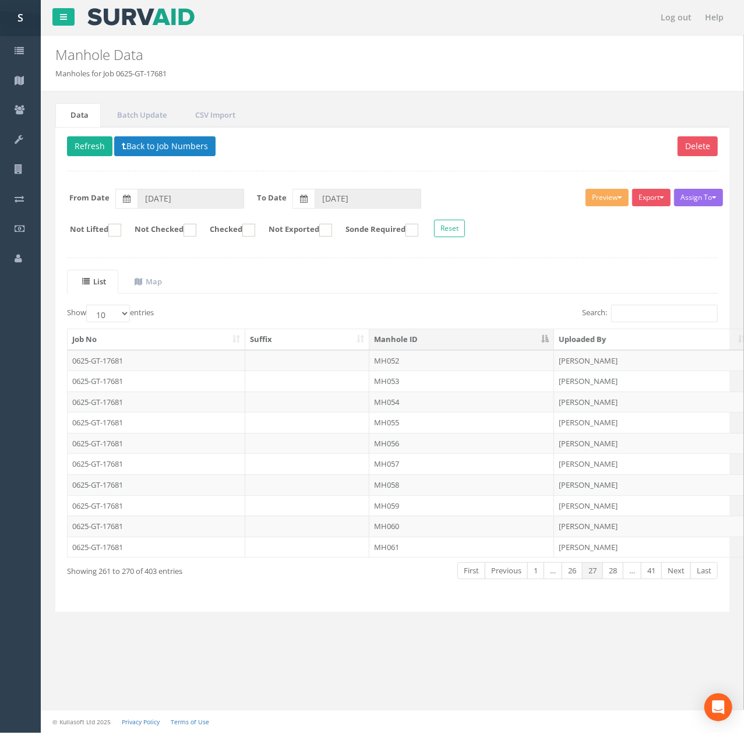
drag, startPoint x: 422, startPoint y: 508, endPoint x: 429, endPoint y: 477, distance: 32.1
click at [422, 508] on td "MH059" at bounding box center [461, 505] width 185 height 21
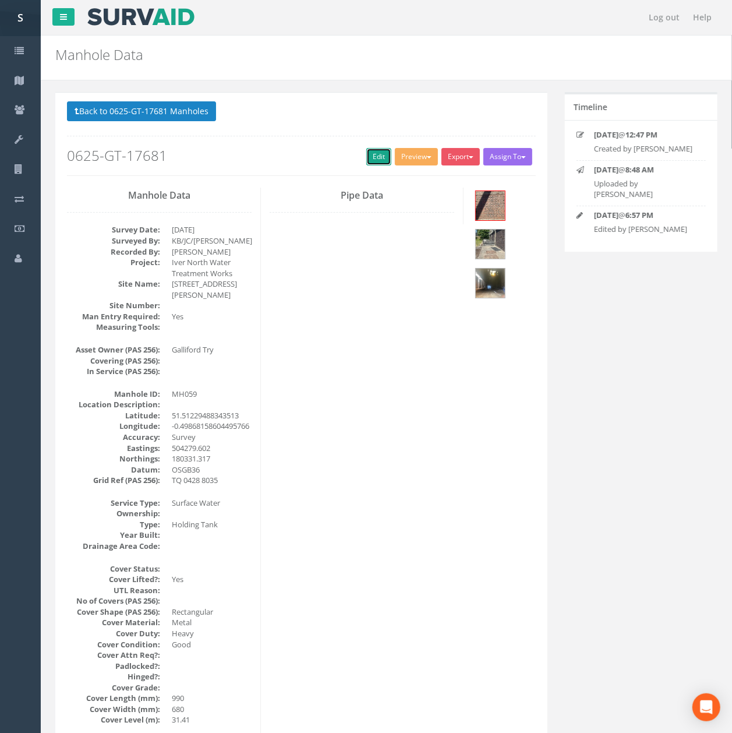
click at [380, 160] on link "Edit" at bounding box center [379, 156] width 25 height 17
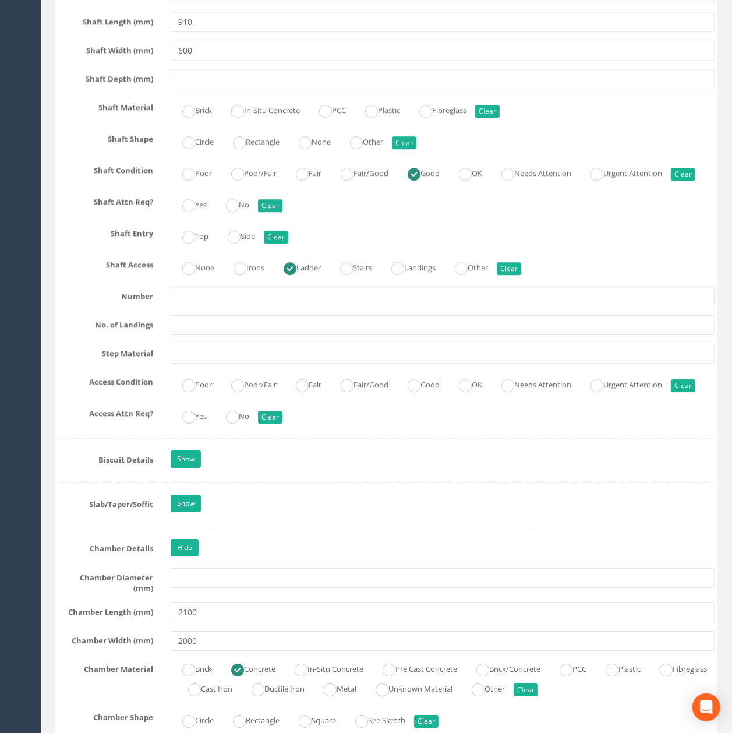
scroll to position [1683, 0]
click at [263, 150] on label "Rectangle" at bounding box center [250, 141] width 58 height 17
radio input "true"
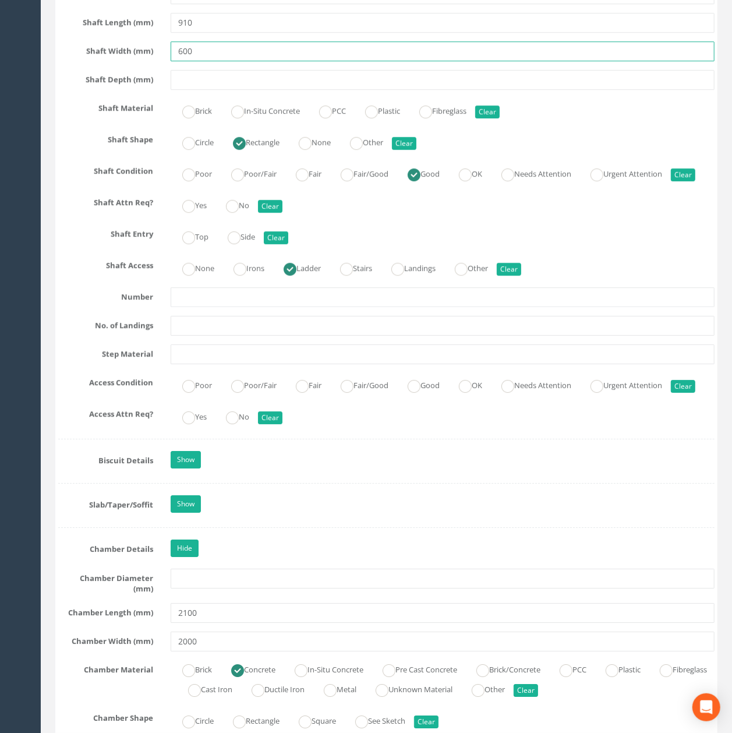
click at [262, 61] on input "600" at bounding box center [443, 51] width 544 height 20
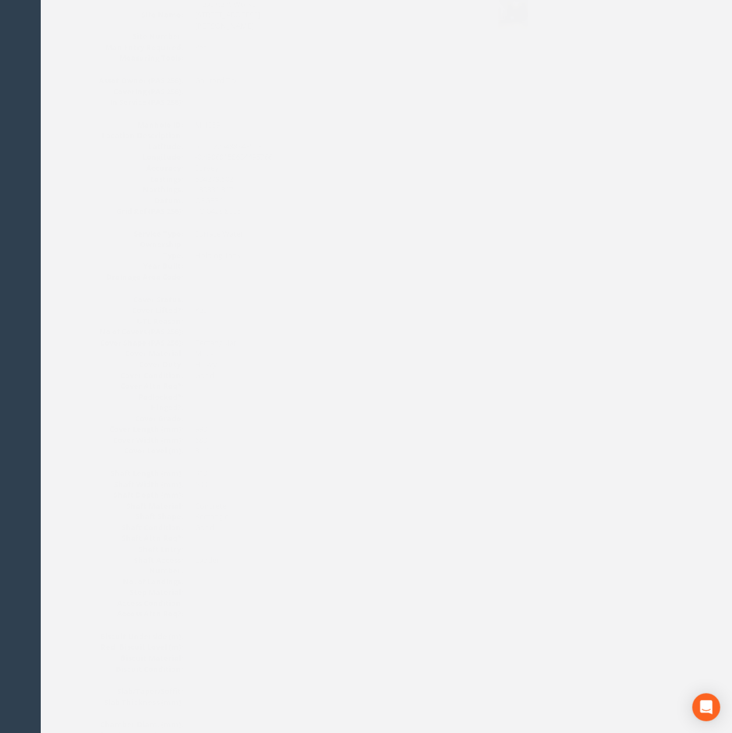
drag, startPoint x: 204, startPoint y: 555, endPoint x: 196, endPoint y: 431, distance: 123.8
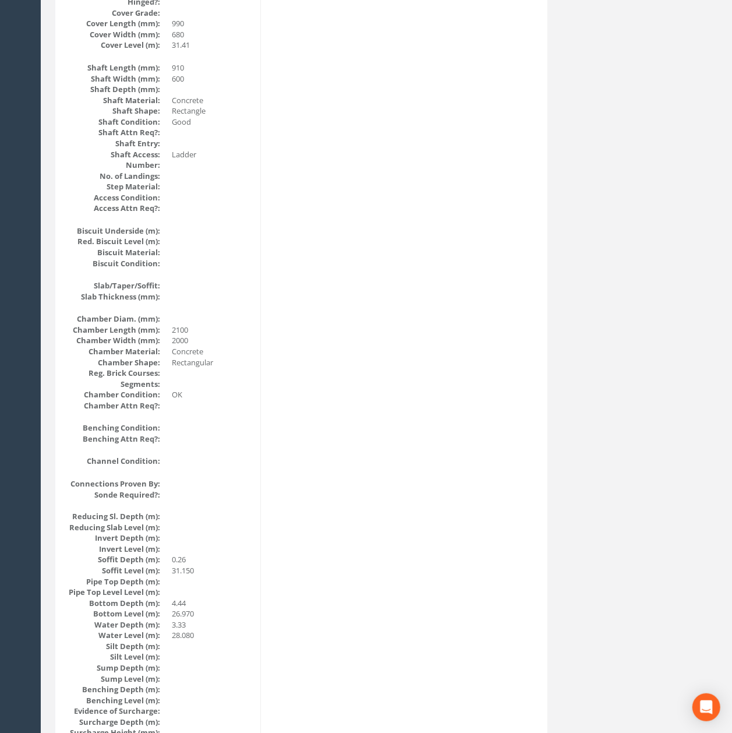
scroll to position [0, 0]
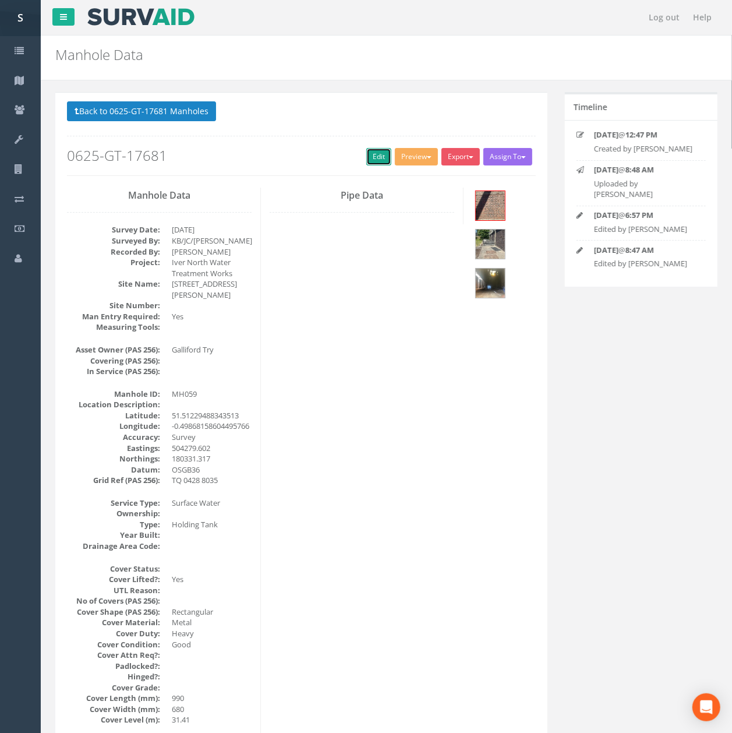
click at [372, 157] on link "Edit" at bounding box center [379, 156] width 25 height 17
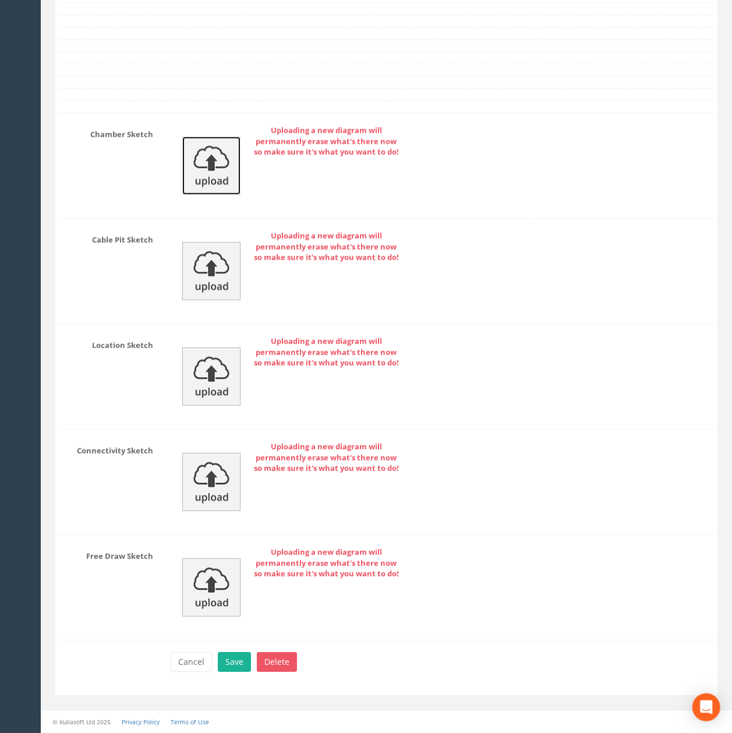
click at [206, 179] on img at bounding box center [211, 165] width 58 height 58
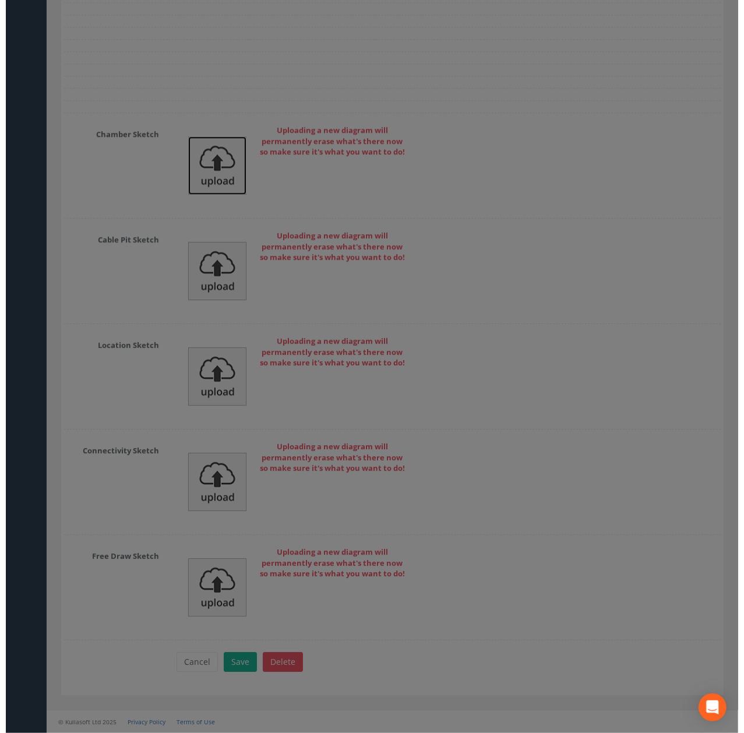
scroll to position [3839, 0]
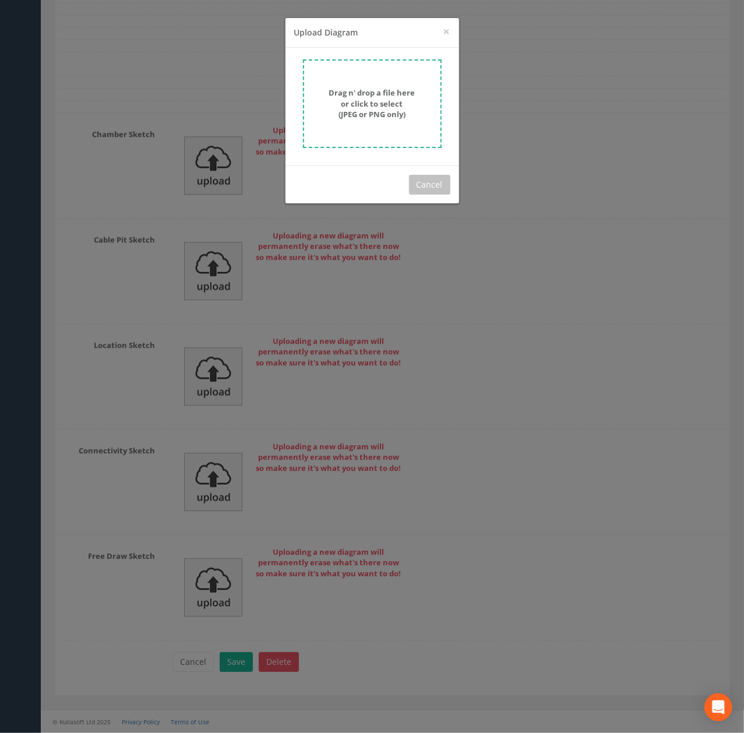
click at [382, 98] on strong "Drag n' drop a file here or click to select (JPEG or PNG only)" at bounding box center [372, 103] width 86 height 32
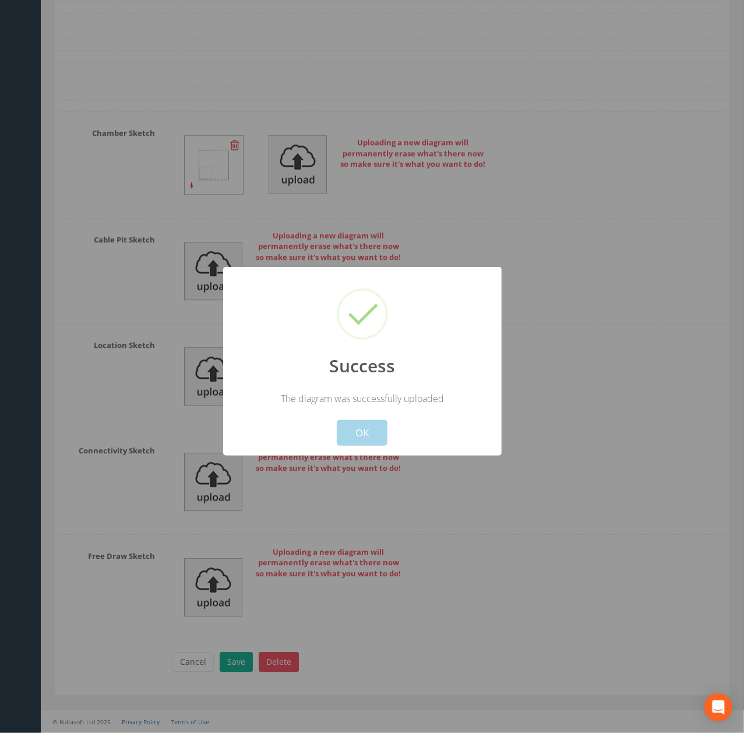
click at [364, 428] on button "OK" at bounding box center [362, 433] width 51 height 26
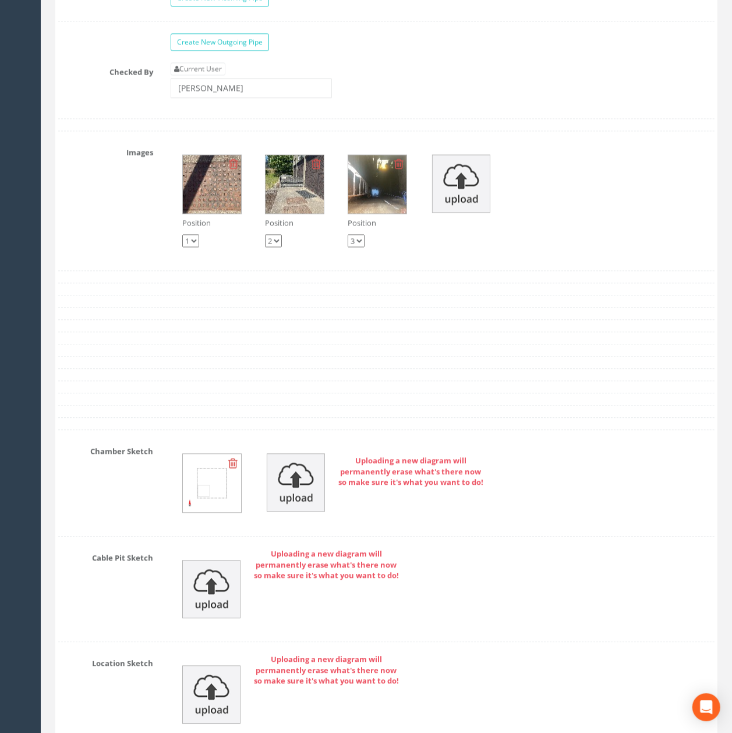
scroll to position [3484, 0]
click at [245, 98] on input "[PERSON_NAME]" at bounding box center [251, 89] width 161 height 20
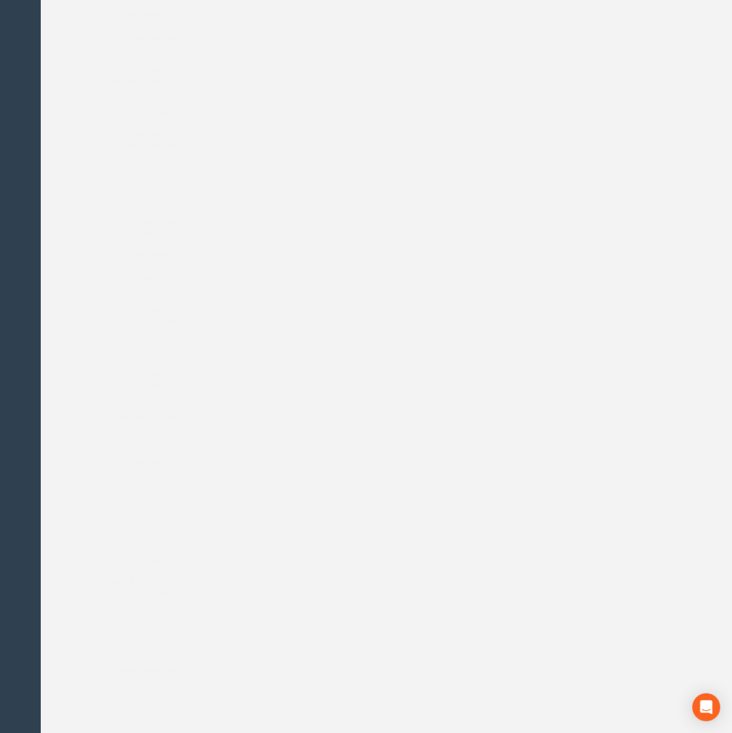
scroll to position [0, 0]
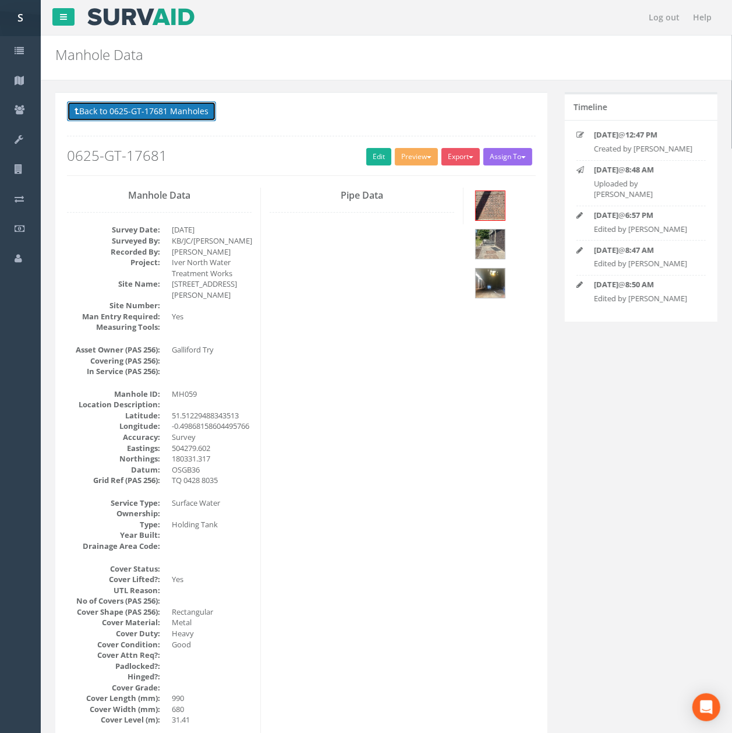
click at [202, 103] on button "Back to 0625-GT-17681 Manholes" at bounding box center [141, 111] width 149 height 20
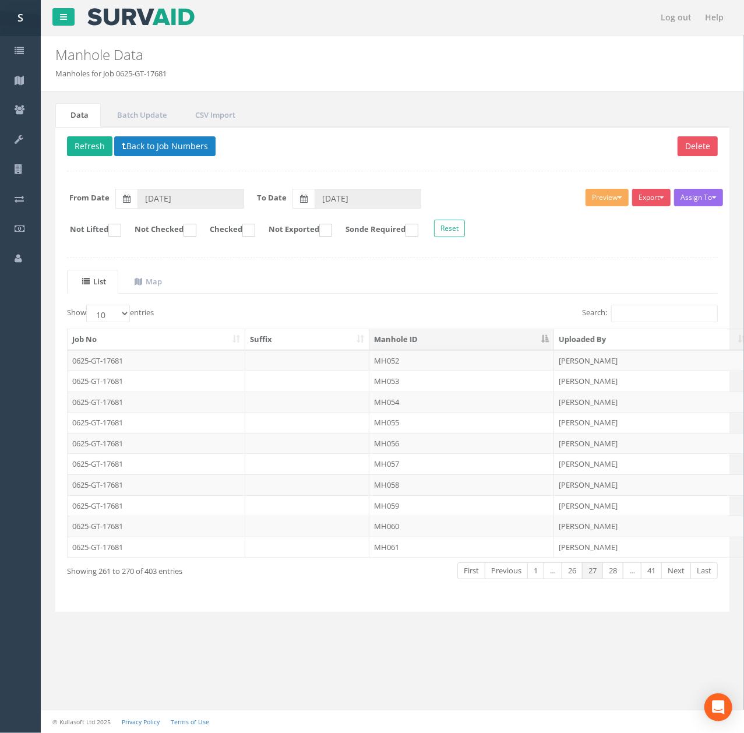
drag, startPoint x: 427, startPoint y: 529, endPoint x: 434, endPoint y: 515, distance: 15.6
click at [427, 529] on td "MH060" at bounding box center [461, 526] width 185 height 21
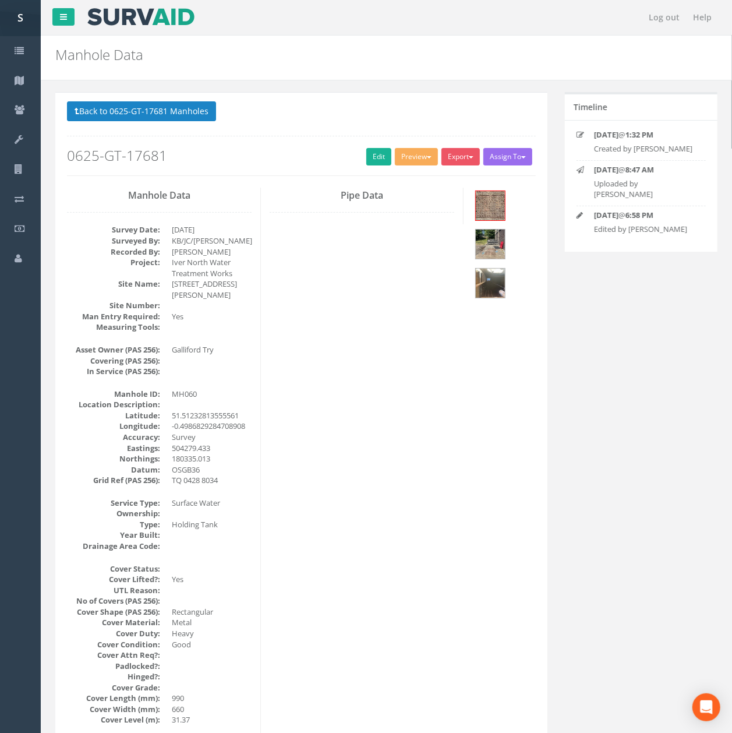
drag, startPoint x: 353, startPoint y: 280, endPoint x: 353, endPoint y: 294, distance: 14.6
click at [369, 150] on link "Edit" at bounding box center [379, 156] width 25 height 17
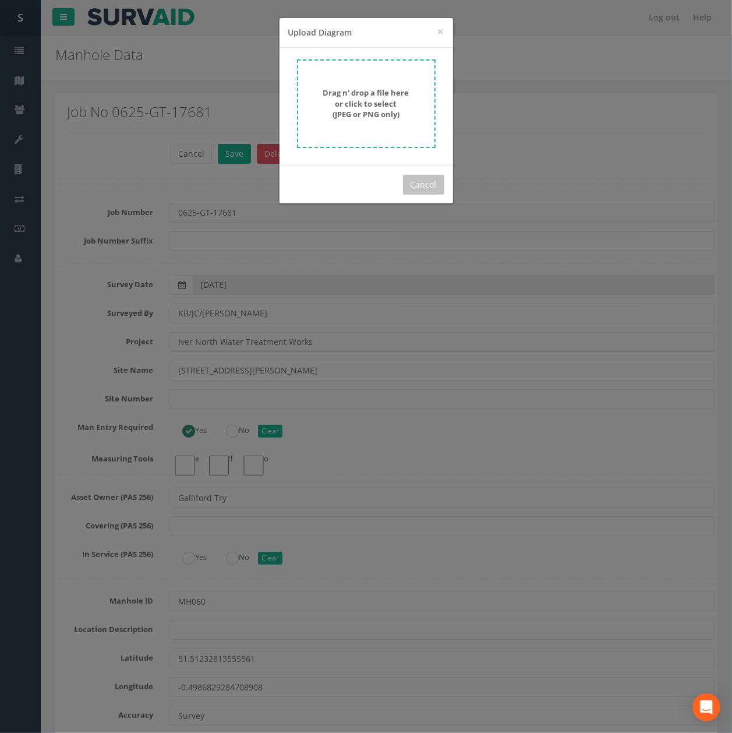
click at [453, 97] on div "Drag n' drop a file here or click to select (JPEG or PNG only)" at bounding box center [367, 107] width 174 height 118
click at [421, 104] on div "Drag n' drop a file here or click to select (JPEG or PNG only)" at bounding box center [366, 103] width 113 height 33
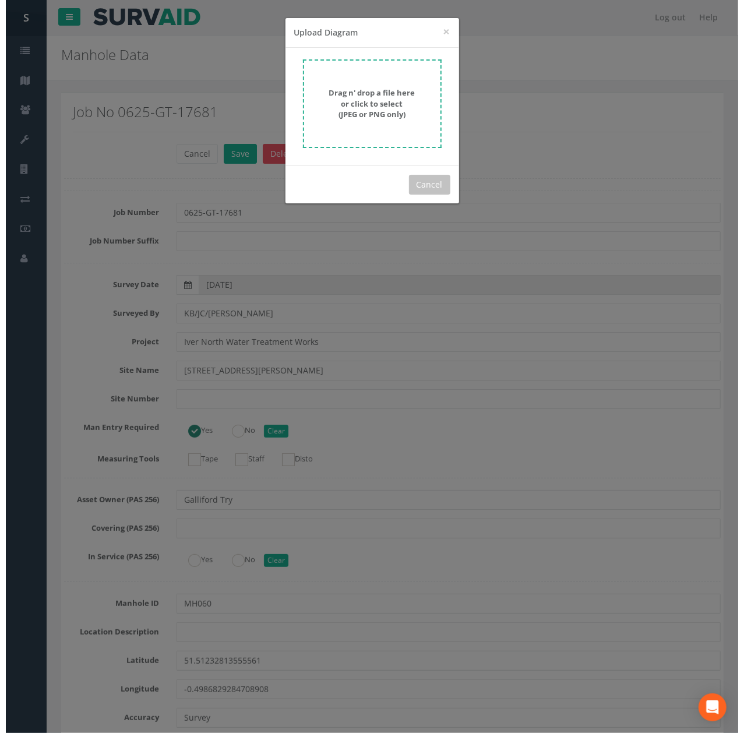
scroll to position [3839, 0]
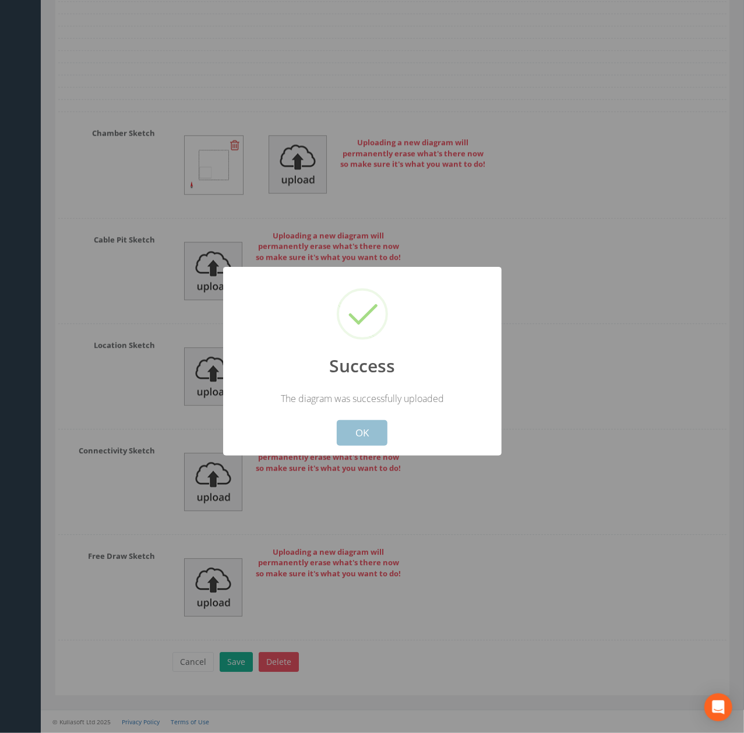
click at [376, 436] on button "OK" at bounding box center [362, 433] width 51 height 26
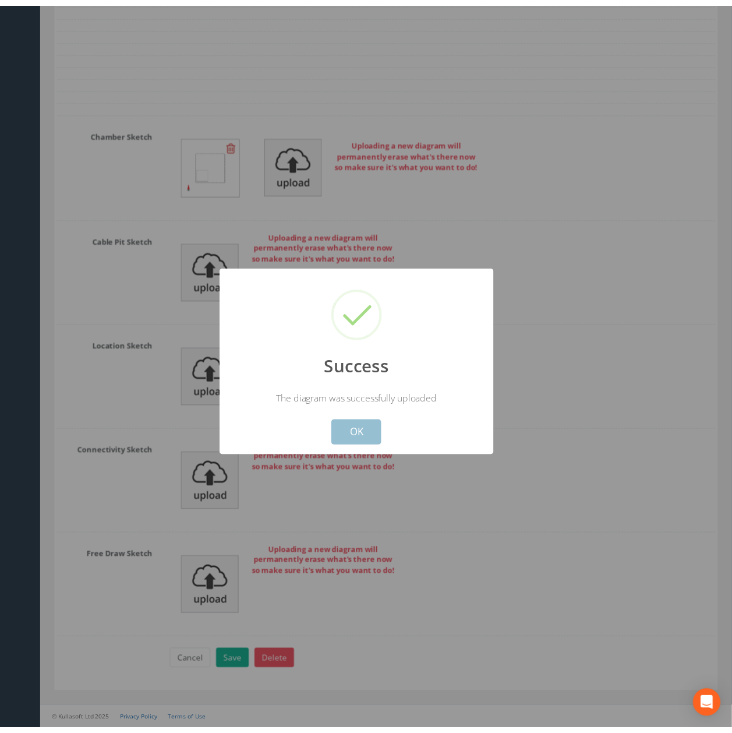
scroll to position [3874, 0]
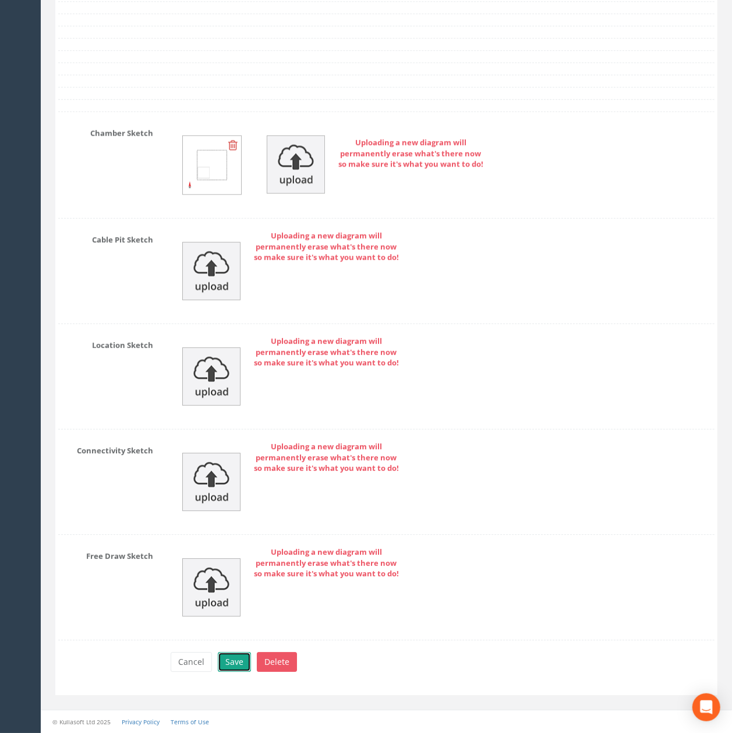
click at [230, 667] on button "Save" at bounding box center [234, 662] width 33 height 20
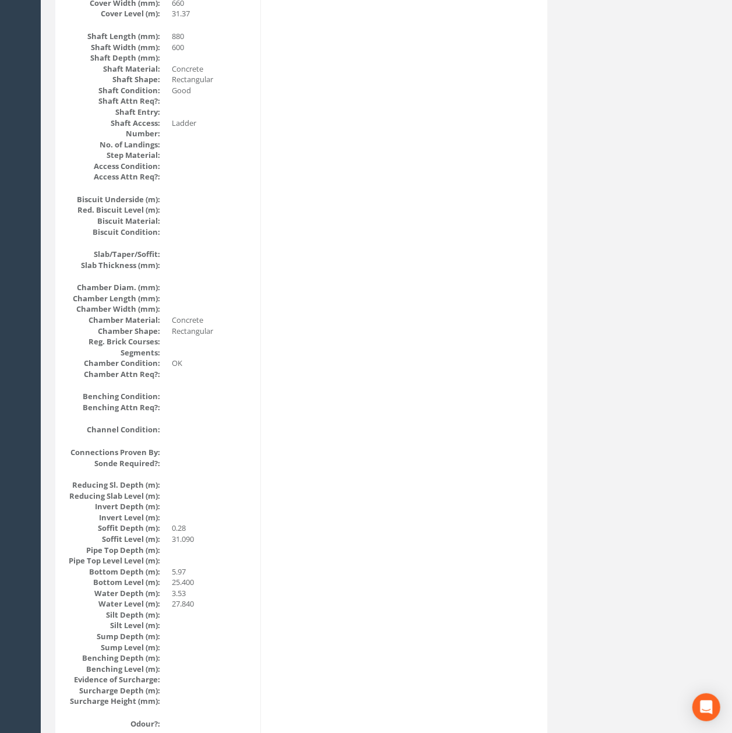
scroll to position [0, 0]
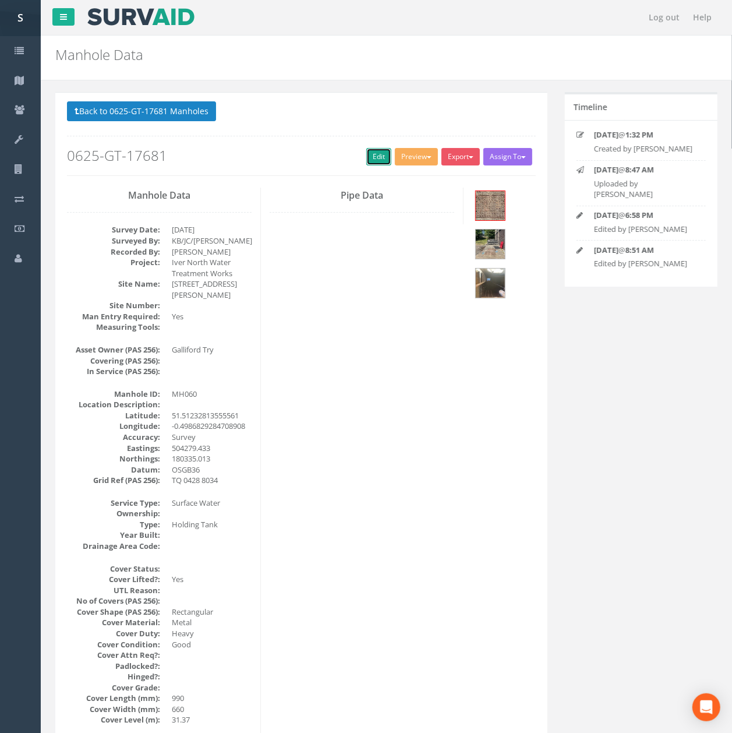
click at [367, 155] on link "Edit" at bounding box center [379, 156] width 25 height 17
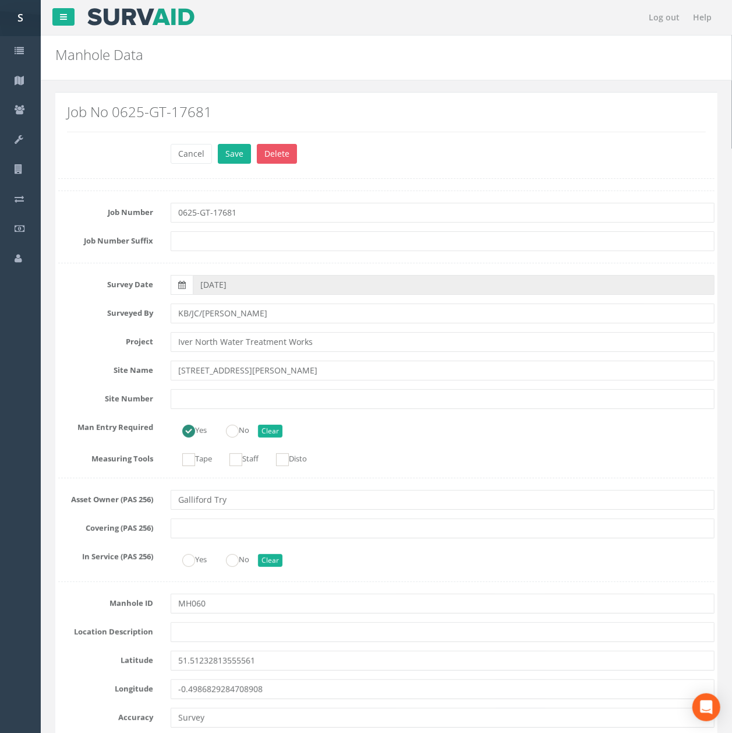
scroll to position [2129, 0]
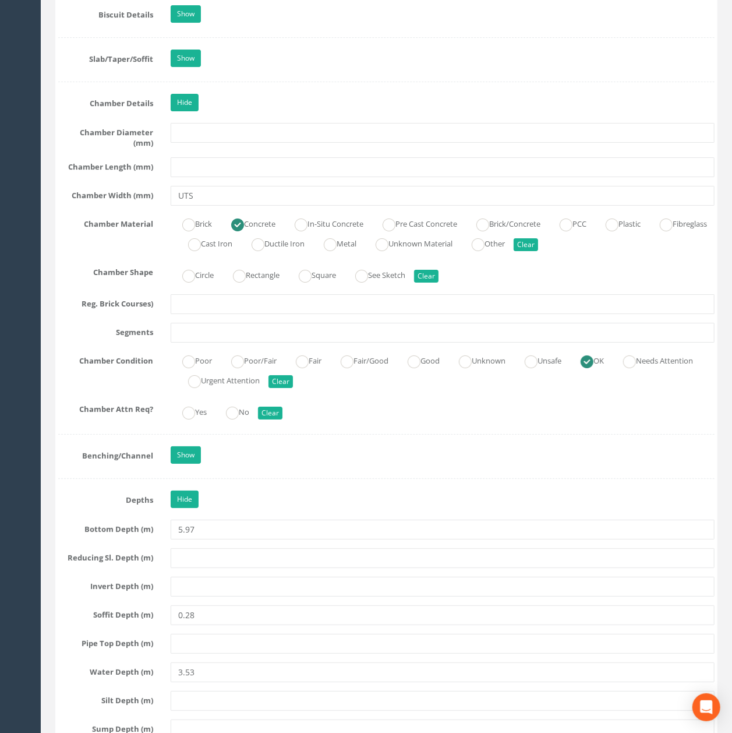
type input "UTS"
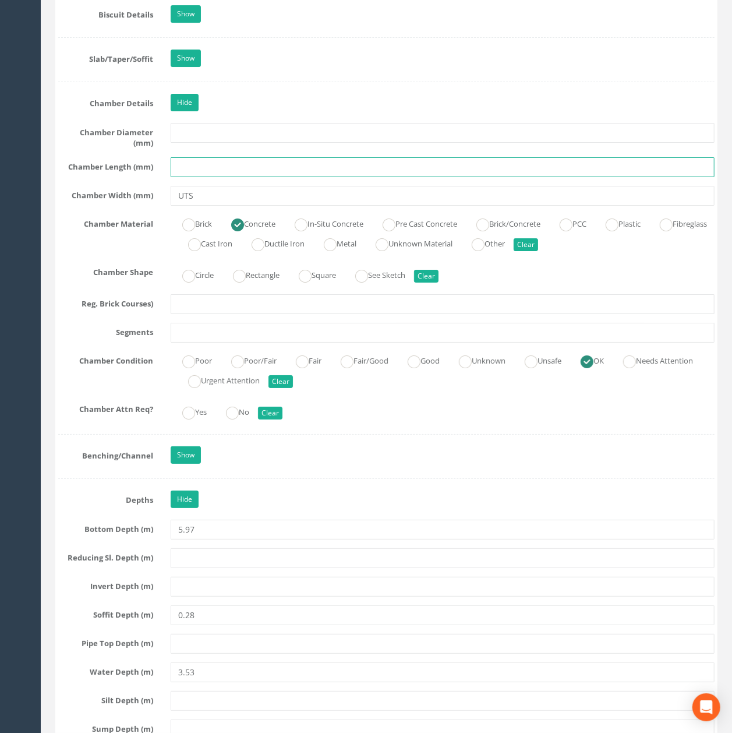
click at [223, 177] on input "text" at bounding box center [443, 167] width 544 height 20
type input "UTS"
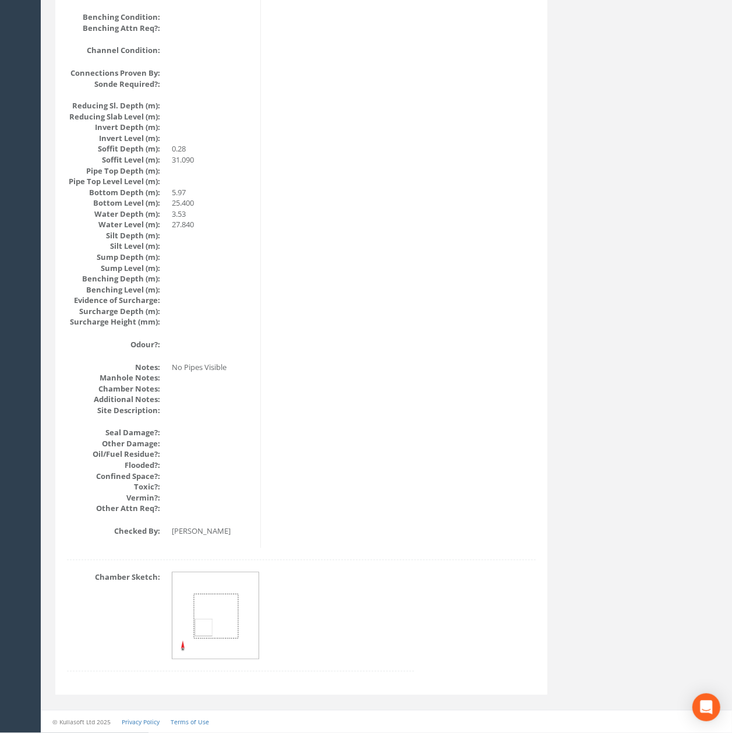
scroll to position [1087, 0]
drag, startPoint x: 417, startPoint y: 499, endPoint x: 301, endPoint y: 175, distance: 344.3
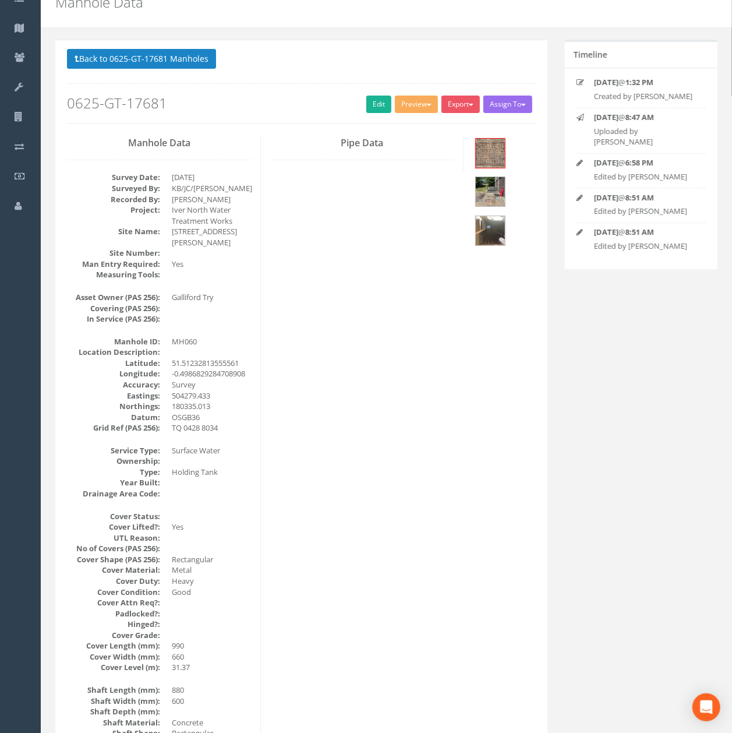
scroll to position [0, 0]
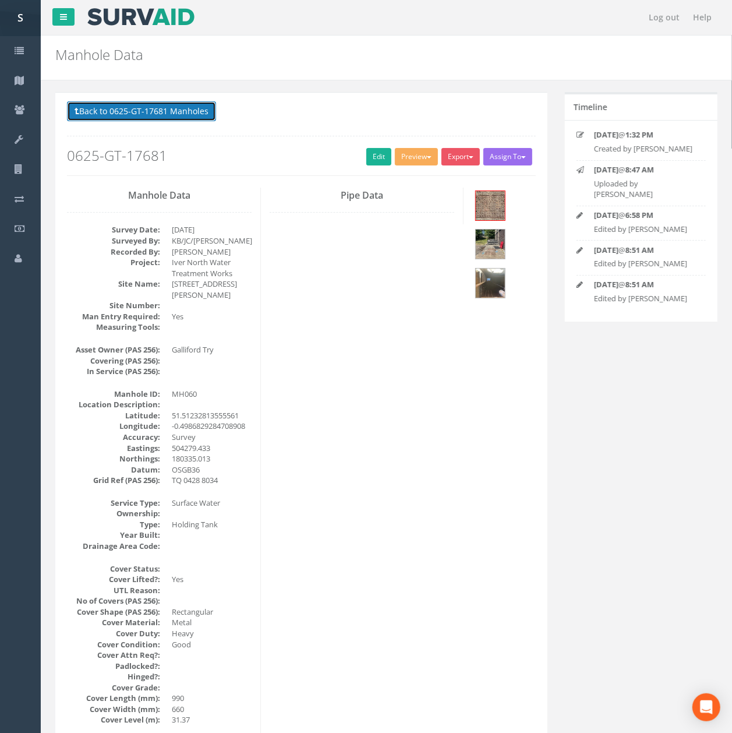
click at [158, 119] on button "Back to 0625-GT-17681 Manholes" at bounding box center [141, 111] width 149 height 20
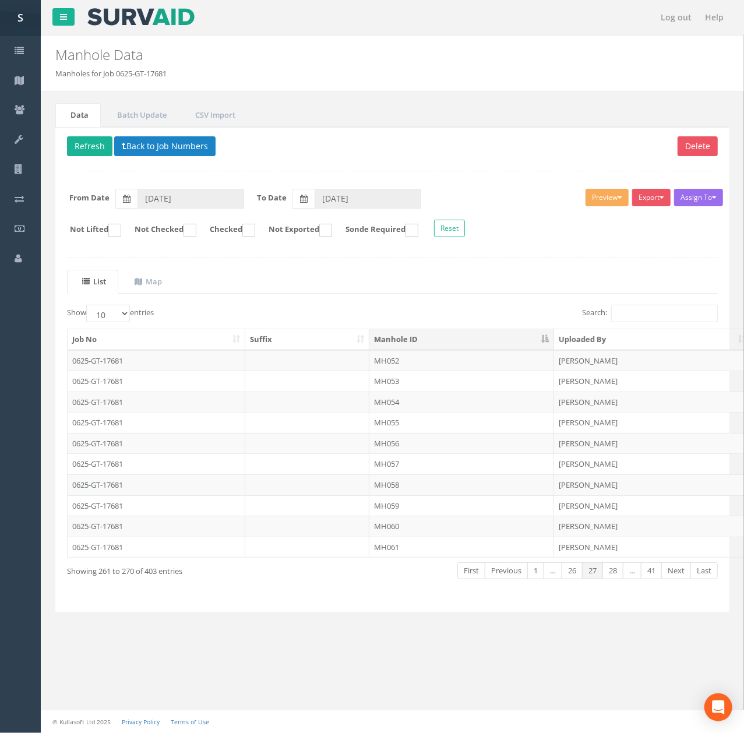
drag, startPoint x: 354, startPoint y: 553, endPoint x: 348, endPoint y: 553, distance: 6.4
click at [354, 553] on td at bounding box center [307, 547] width 125 height 21
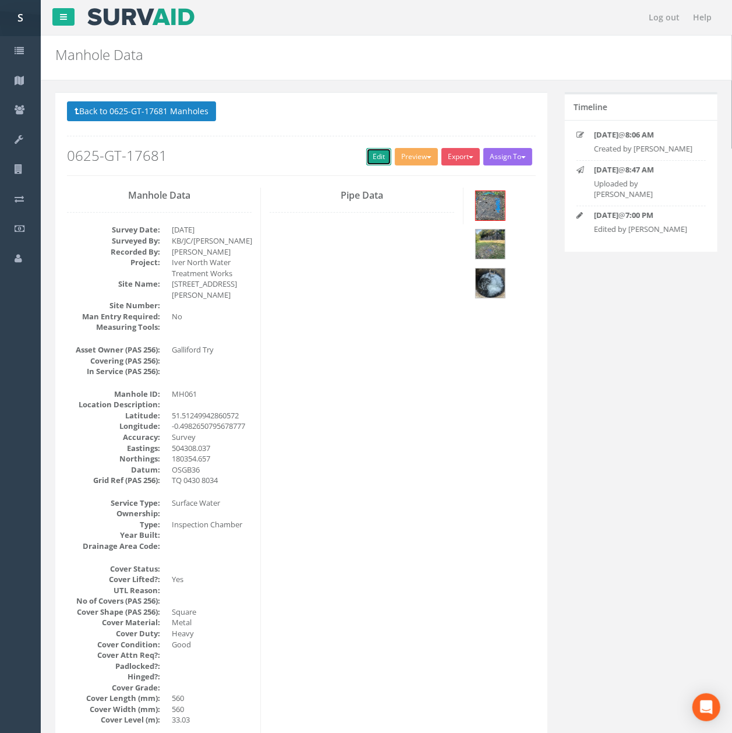
click at [367, 165] on link "Edit" at bounding box center [379, 156] width 25 height 17
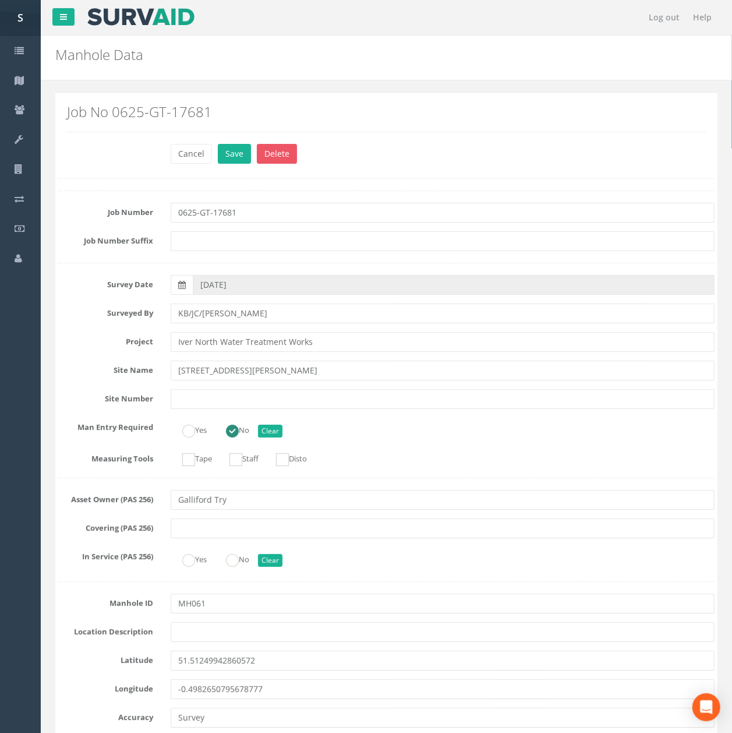
scroll to position [1949, 0]
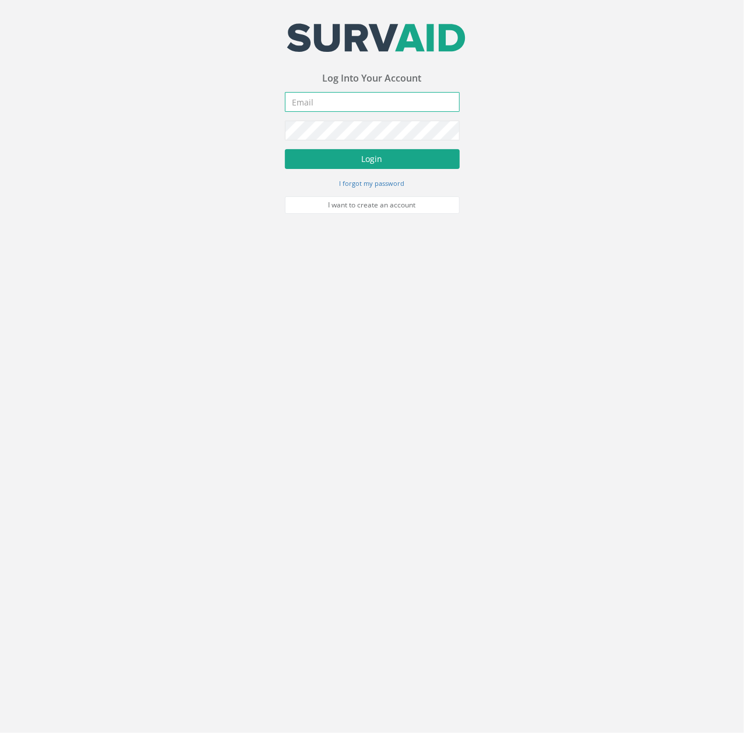
type input "[EMAIL_ADDRESS][DOMAIN_NAME]"
click at [369, 157] on button "Login" at bounding box center [372, 159] width 175 height 20
